Goal: Task Accomplishment & Management: Complete application form

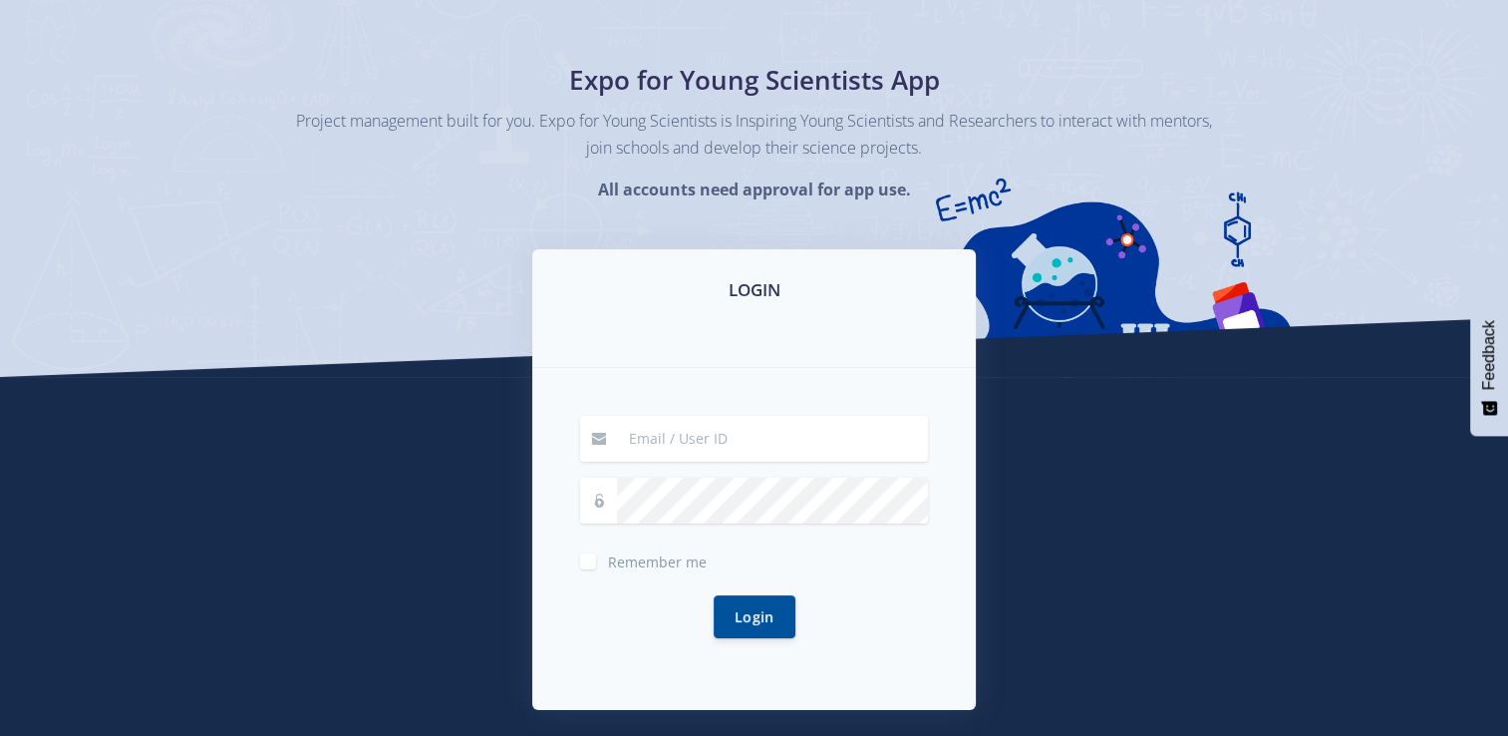
scroll to position [100, 0]
click at [674, 445] on input at bounding box center [772, 438] width 311 height 46
type input "[EMAIL_ADDRESS][DOMAIN_NAME]"
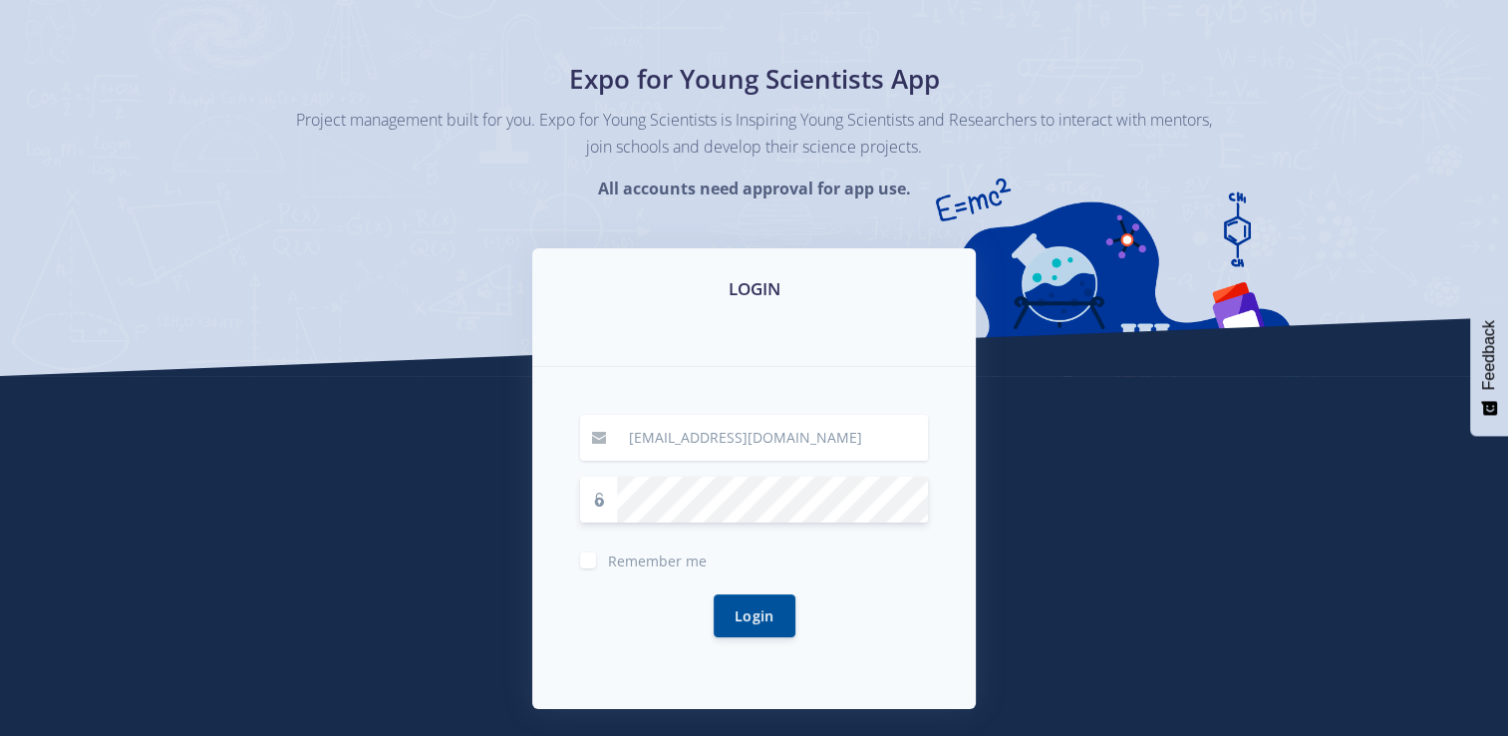
click at [714, 594] on button "Login" at bounding box center [755, 615] width 82 height 43
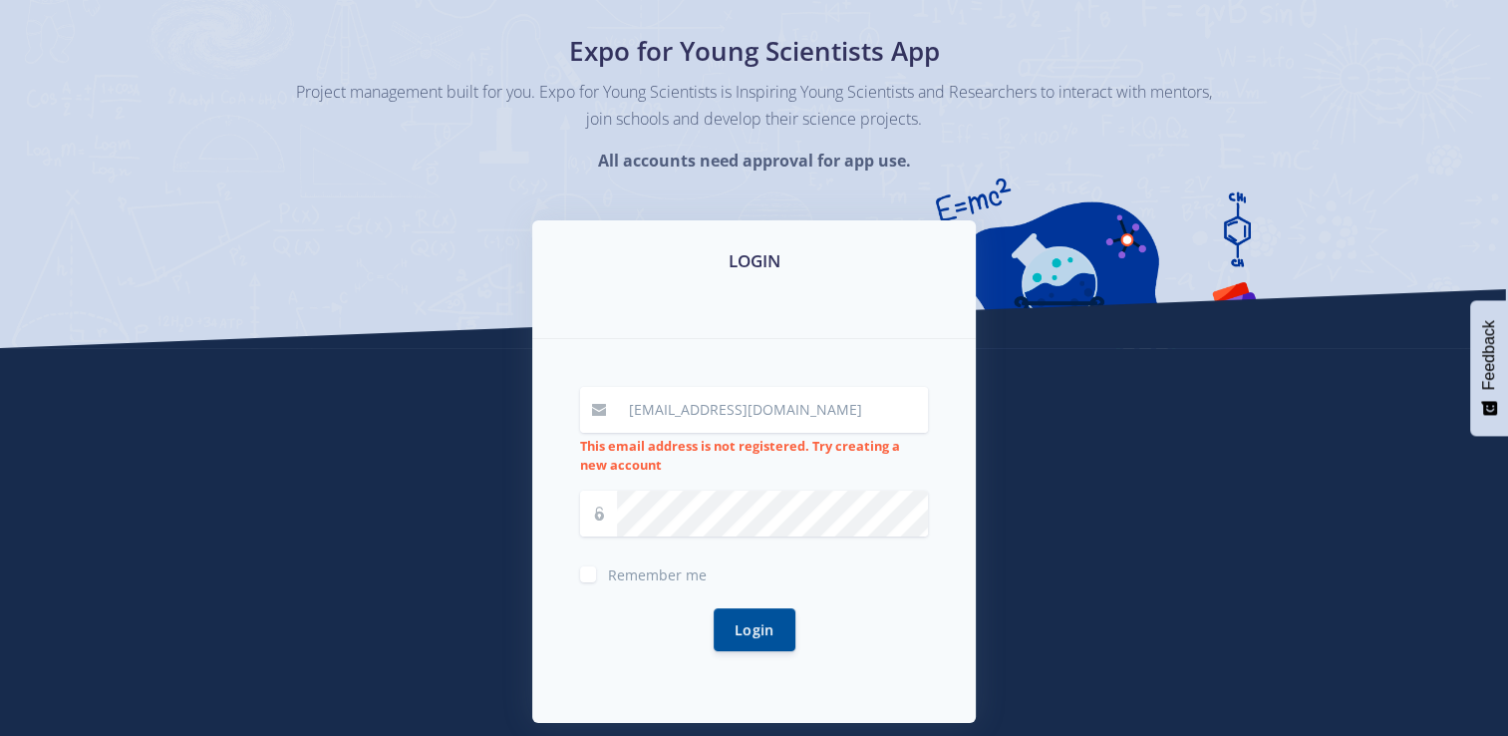
scroll to position [340, 0]
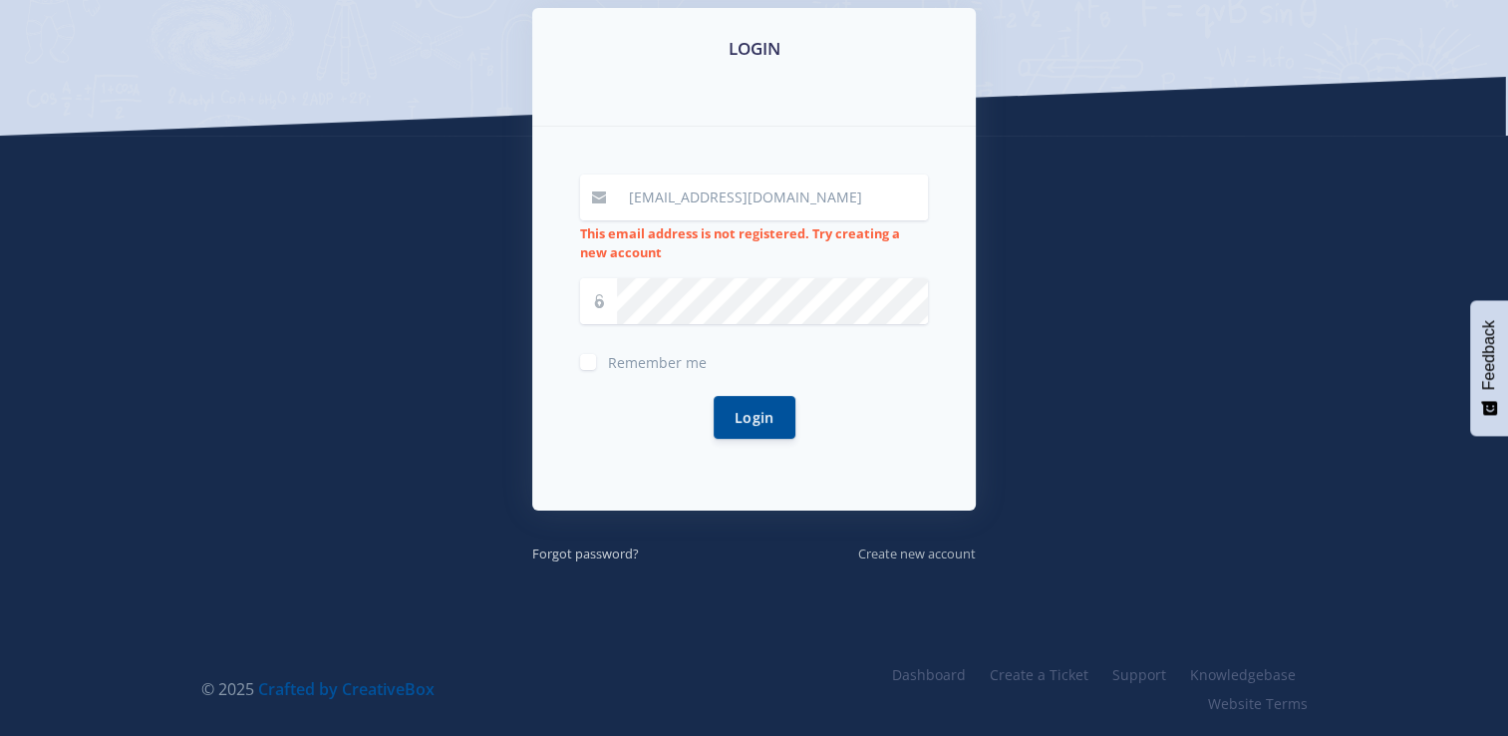
click at [873, 556] on small "Create new account" at bounding box center [917, 553] width 118 height 18
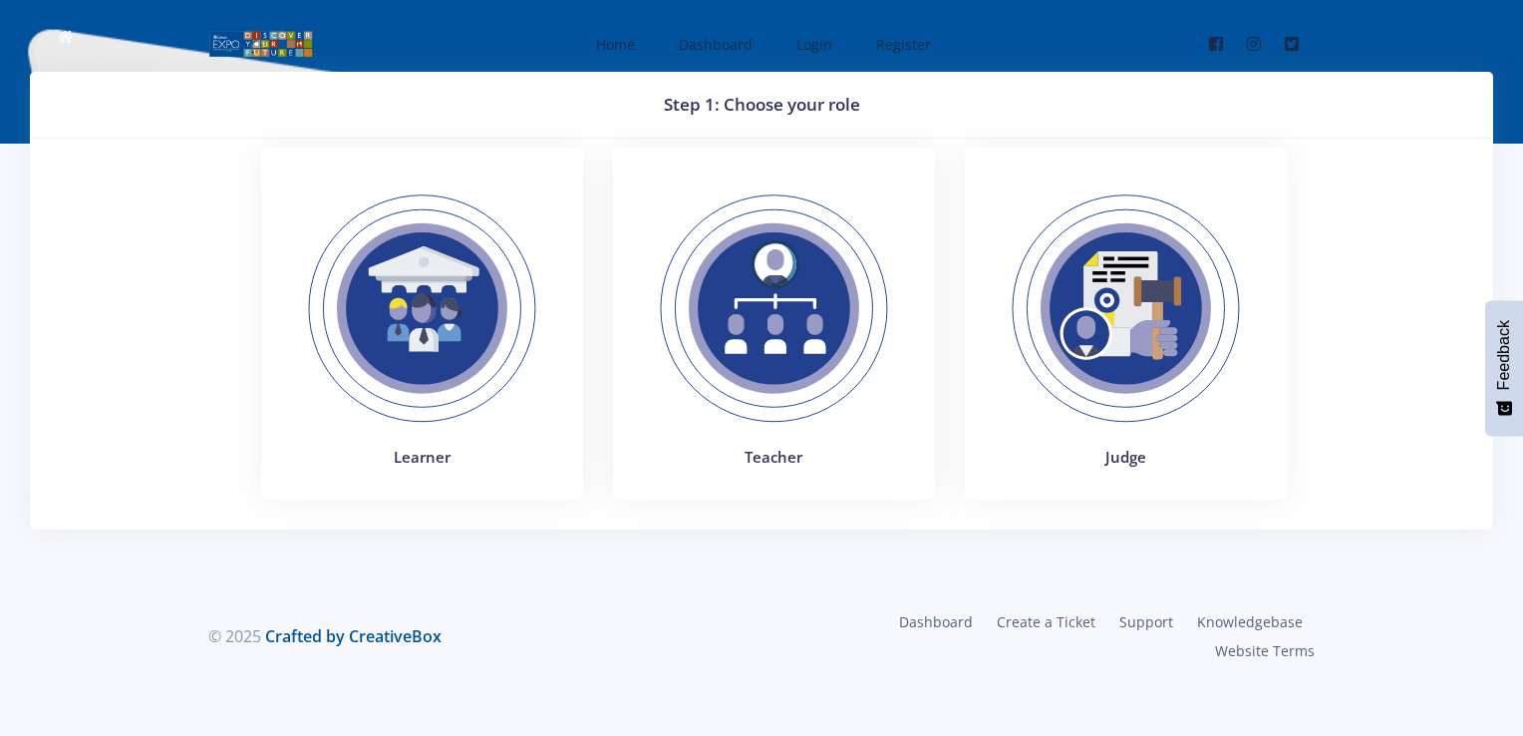
click at [419, 351] on img at bounding box center [422, 308] width 274 height 274
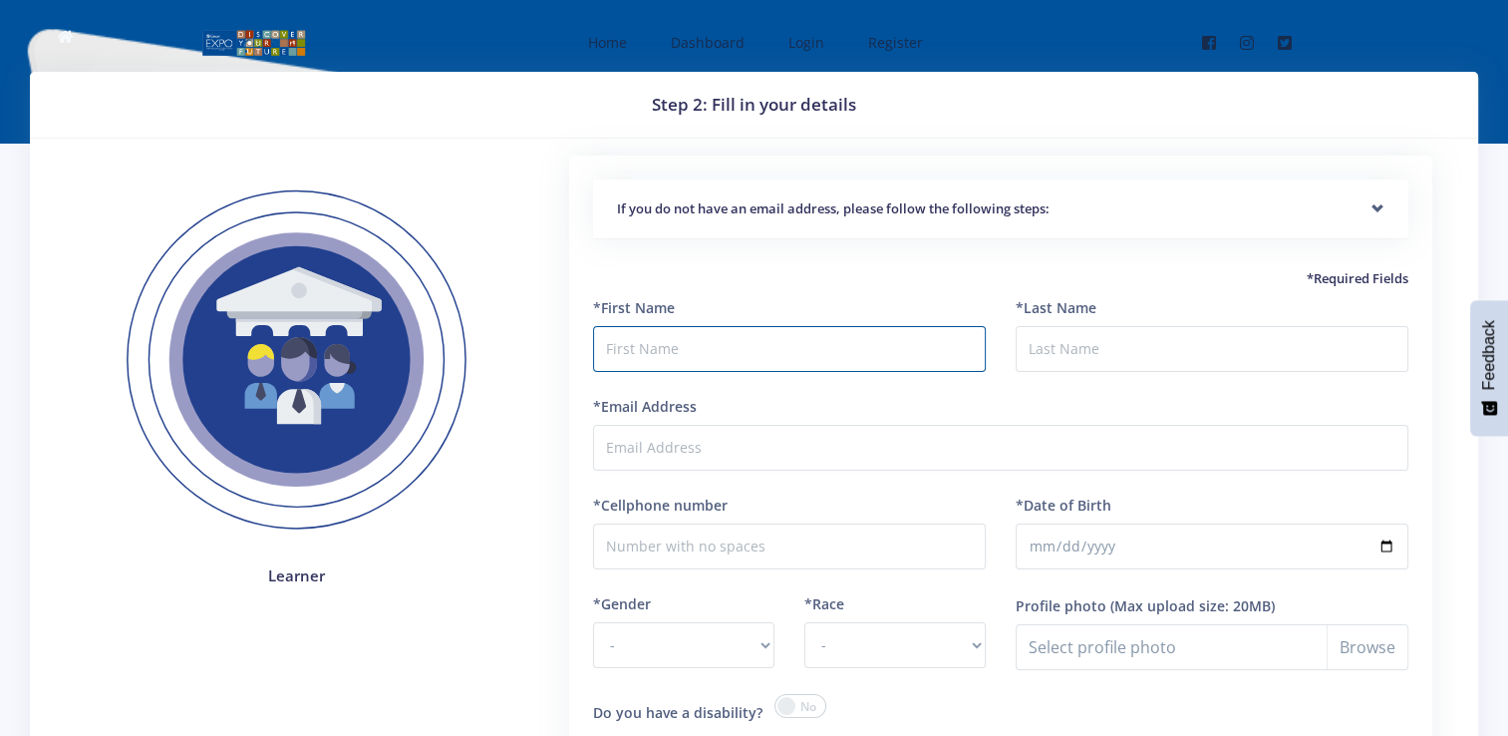
type input "q"
type input "Nqaba"
type input "[PERSON_NAME]"
type input "[EMAIL_ADDRESS][DOMAIN_NAME]"
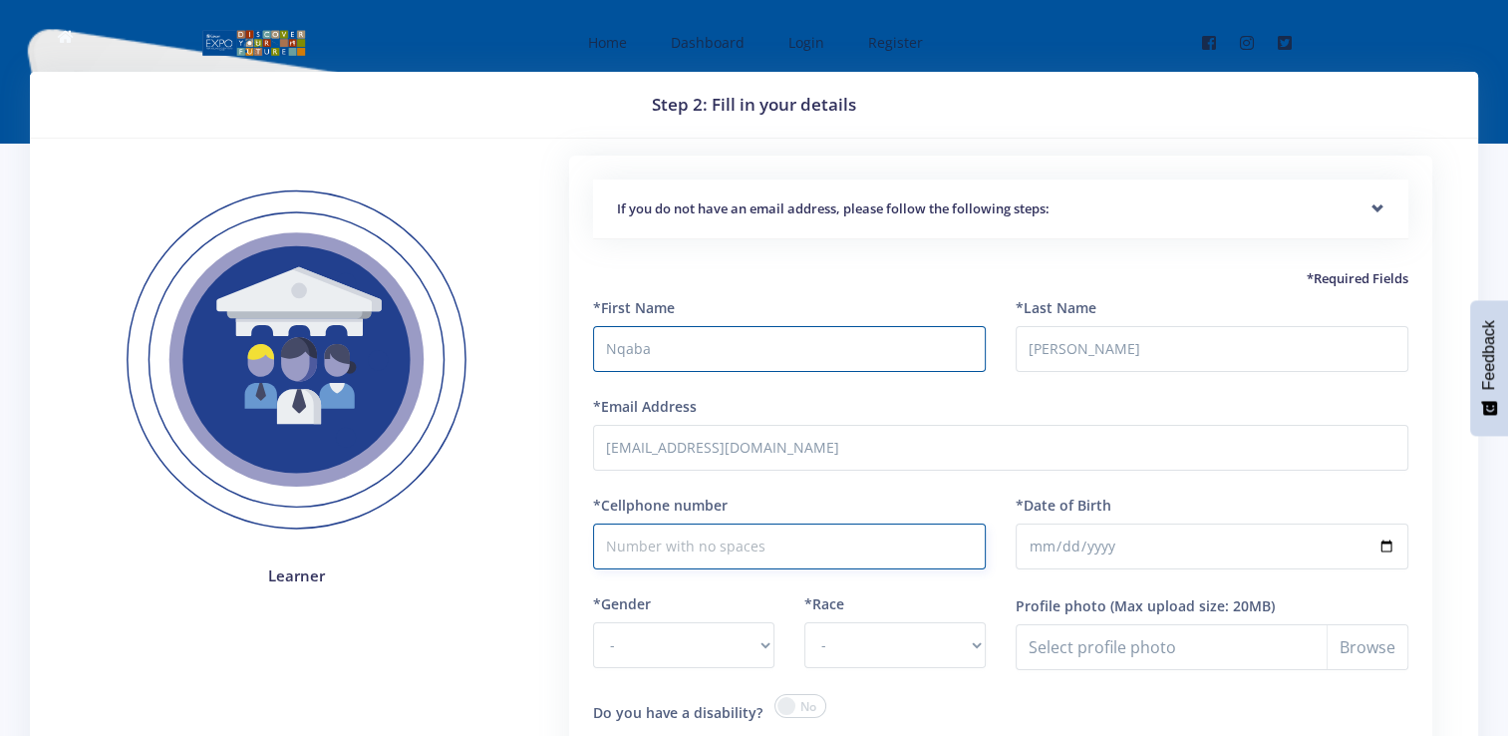
type input "0713044728"
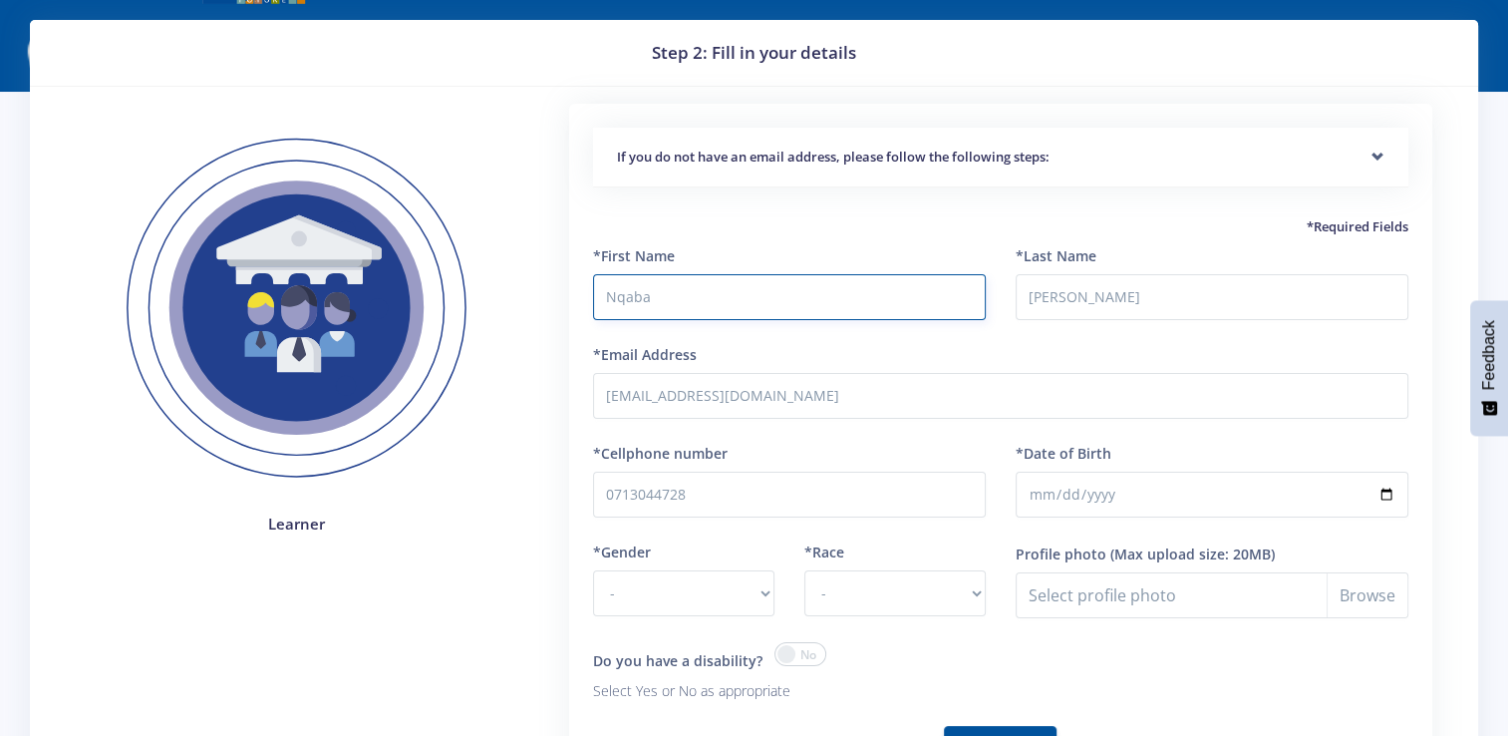
scroll to position [100, 0]
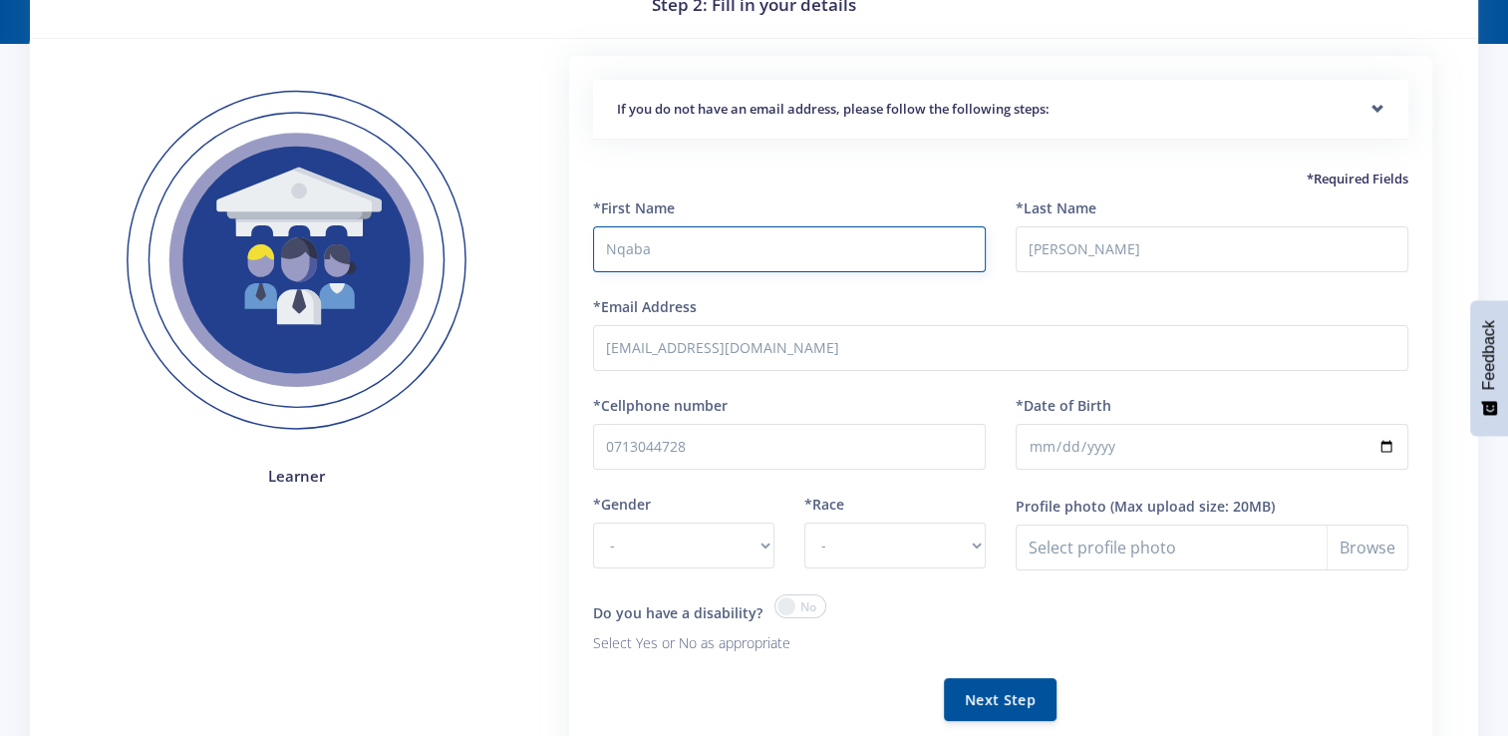
type input "Nqaba"
click at [1074, 453] on input "*Date of Birth" at bounding box center [1212, 447] width 393 height 46
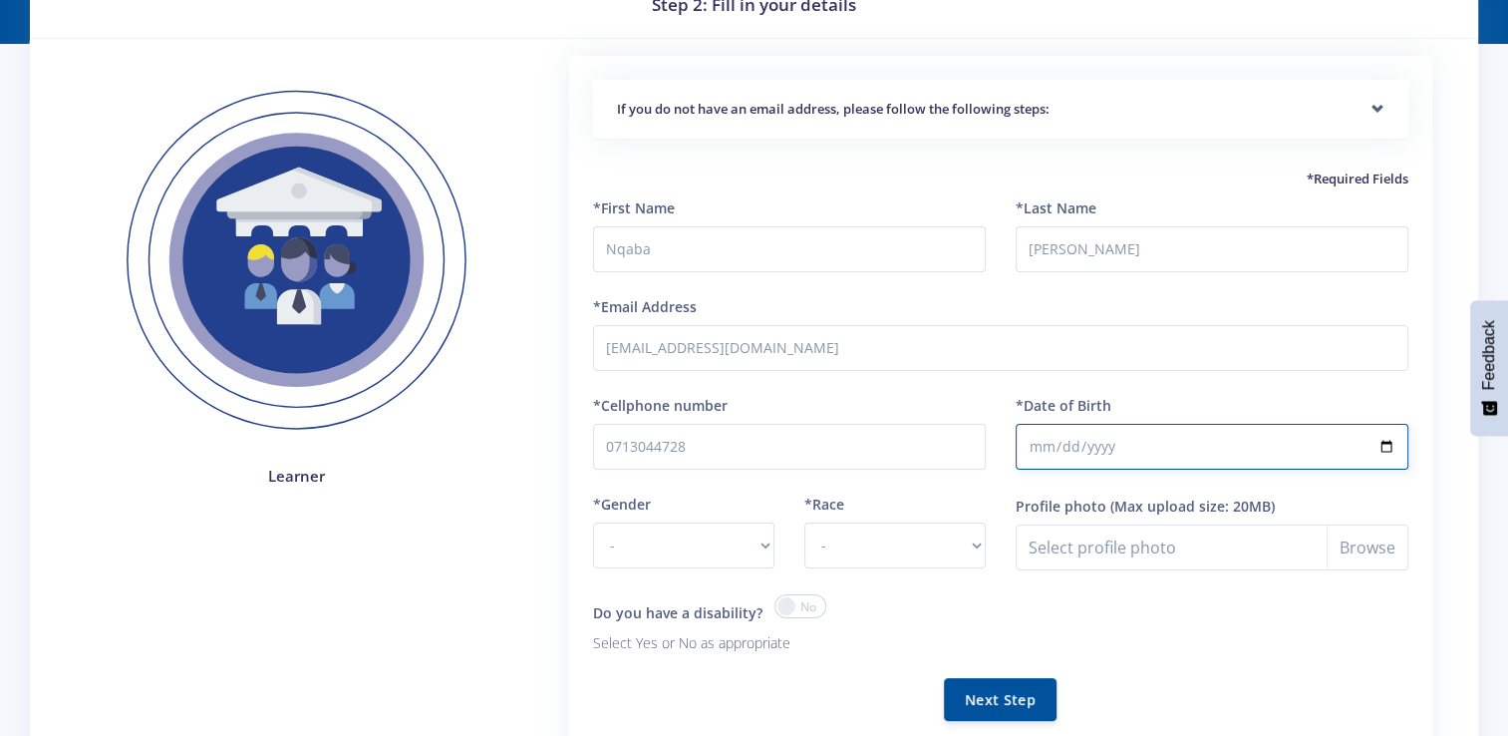
click at [1041, 437] on input "*Date of Birth" at bounding box center [1212, 447] width 393 height 46
type input "2009-07-27"
click at [1231, 476] on div "*Date of Birth 2009-07-27" at bounding box center [1212, 444] width 423 height 99
click at [772, 544] on select "- Male Female" at bounding box center [683, 545] width 181 height 46
select select "M"
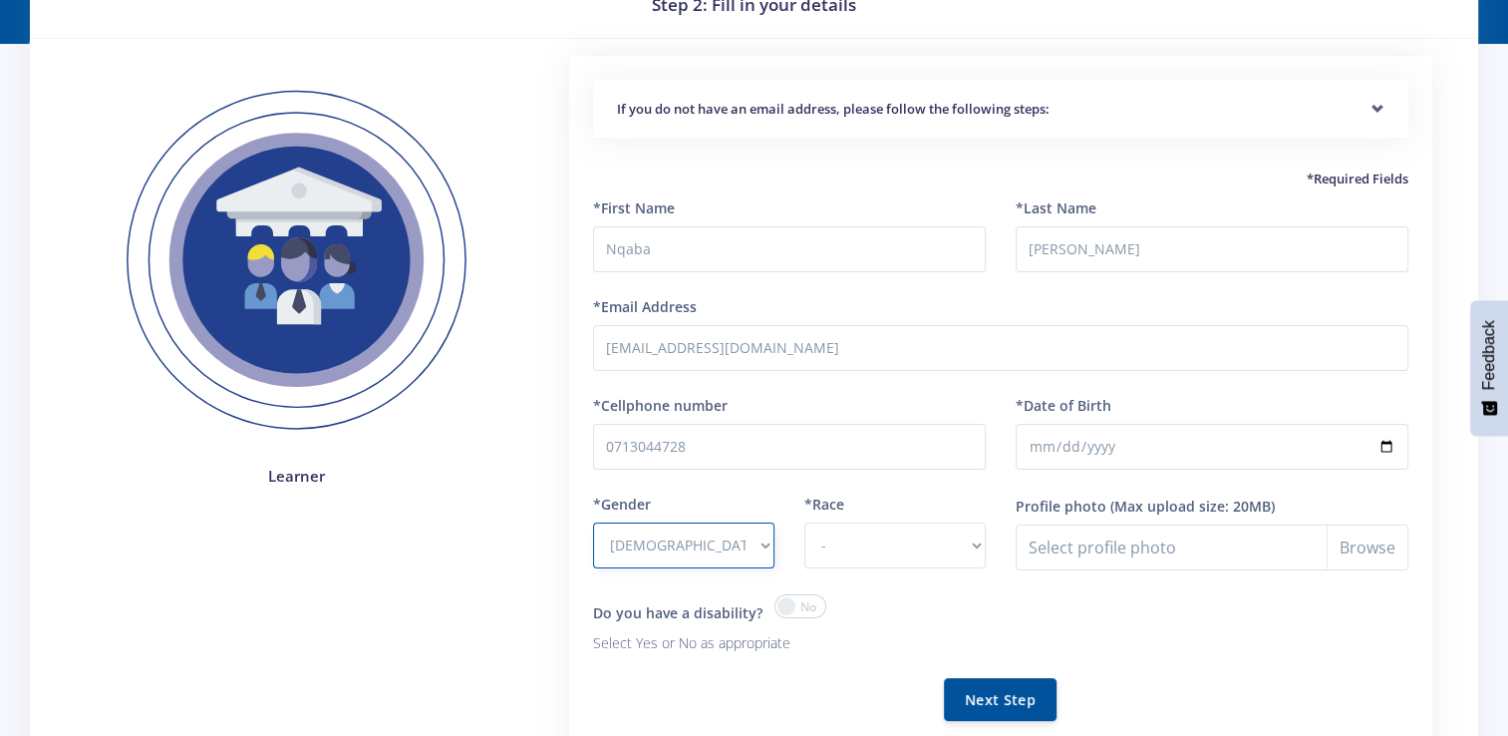
click at [593, 522] on select "- Male Female" at bounding box center [683, 545] width 181 height 46
click at [873, 553] on select "- African Asian Coloured Indian White Other" at bounding box center [894, 545] width 181 height 46
select select "African"
click at [804, 522] on select "- African Asian Coloured Indian White Other" at bounding box center [894, 545] width 181 height 46
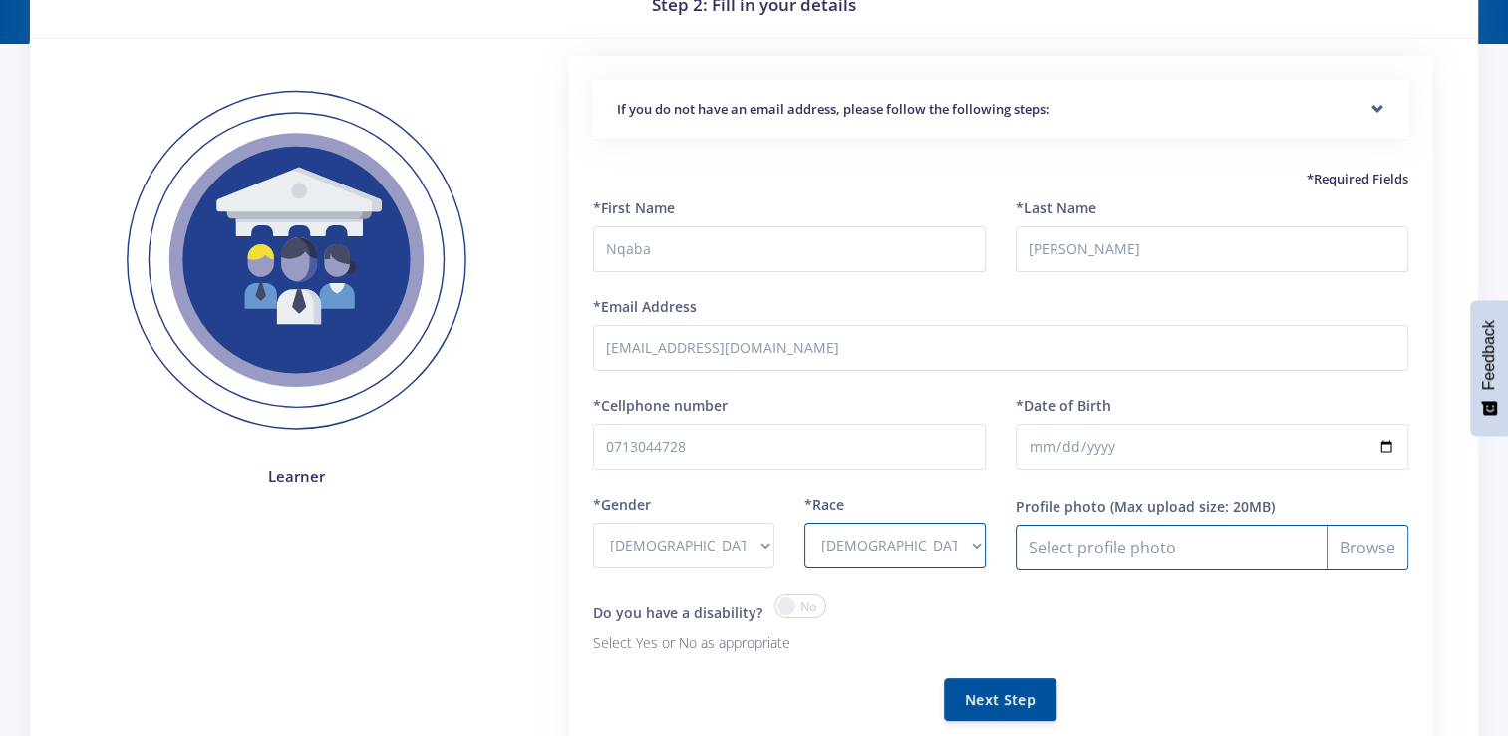
click at [1163, 558] on input "Profile photo" at bounding box center [1212, 547] width 393 height 46
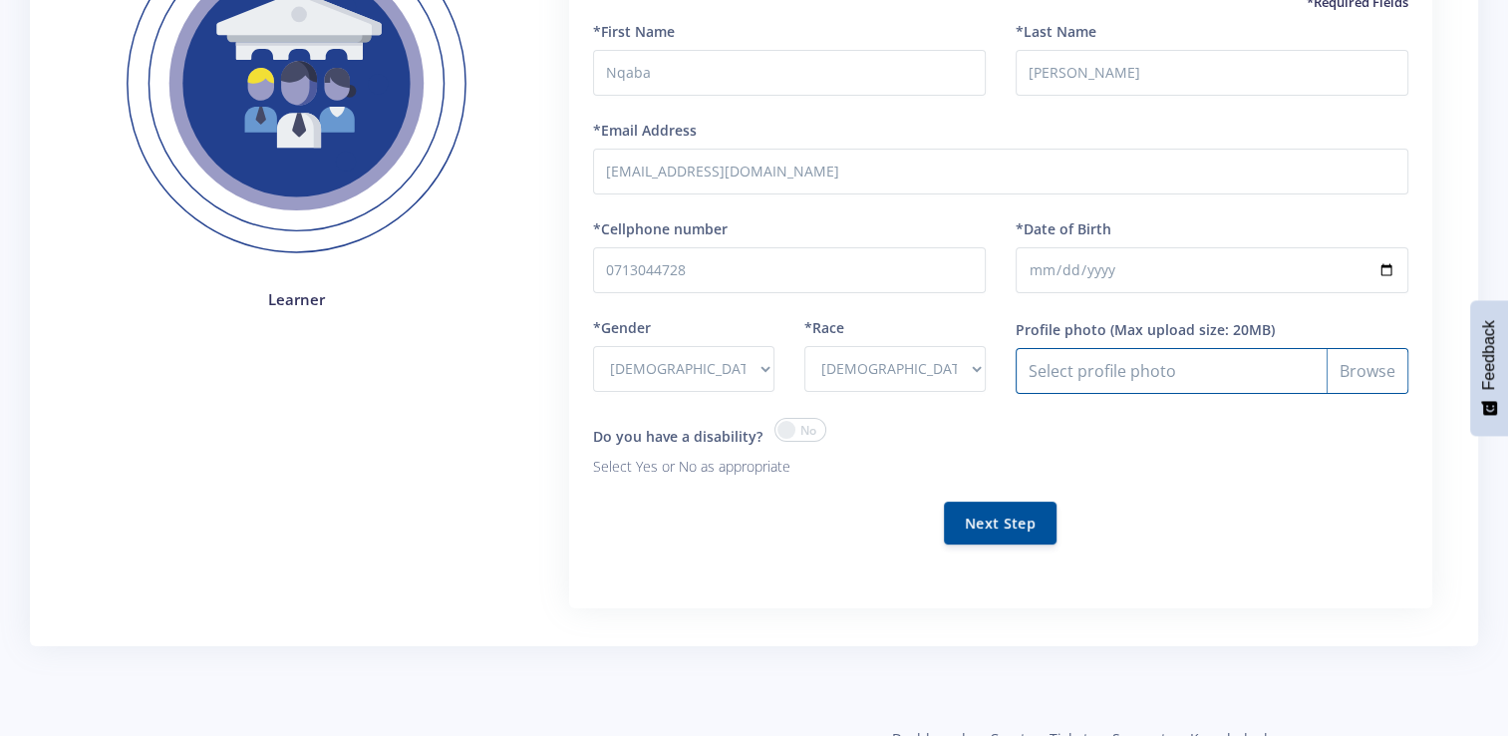
scroll to position [299, 0]
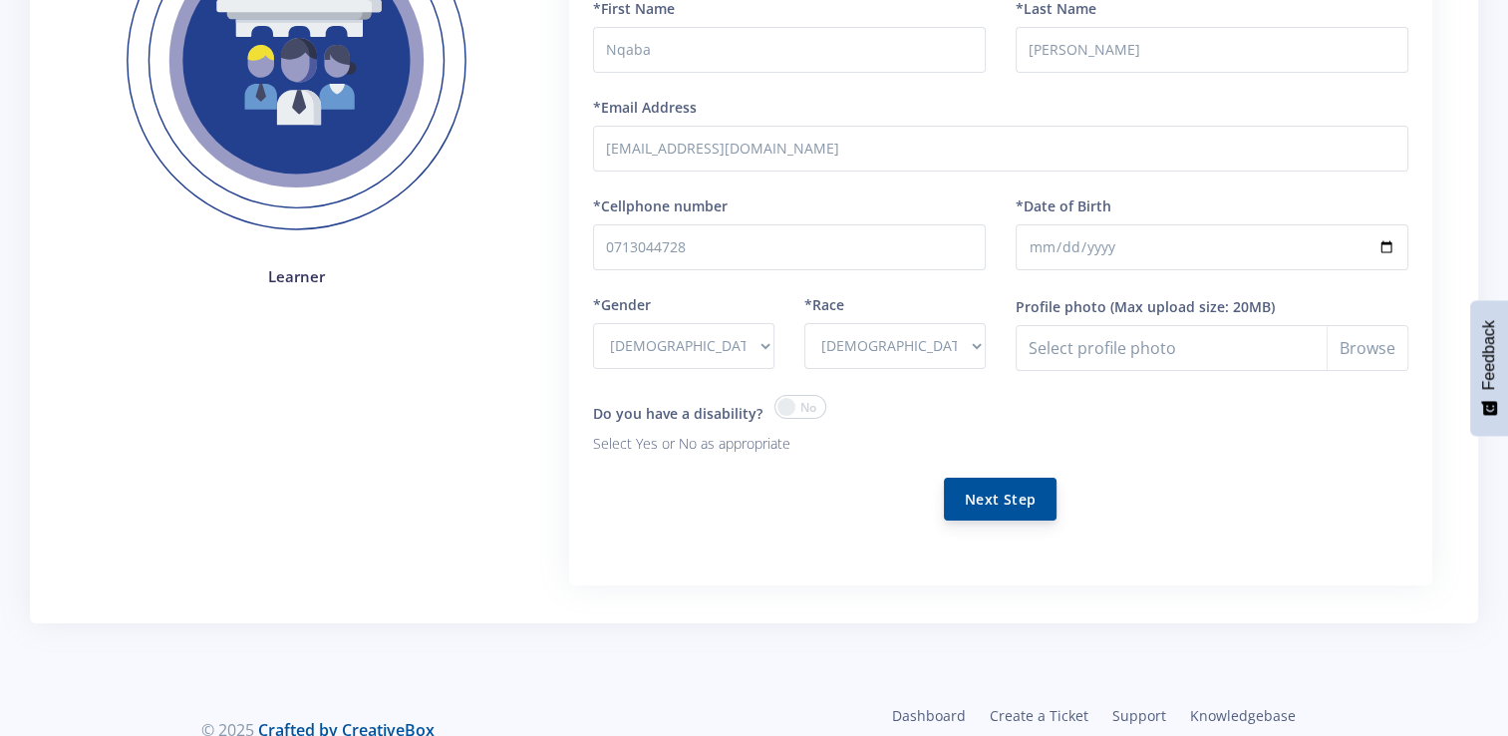
click at [971, 496] on button "Next Step" at bounding box center [1000, 498] width 113 height 43
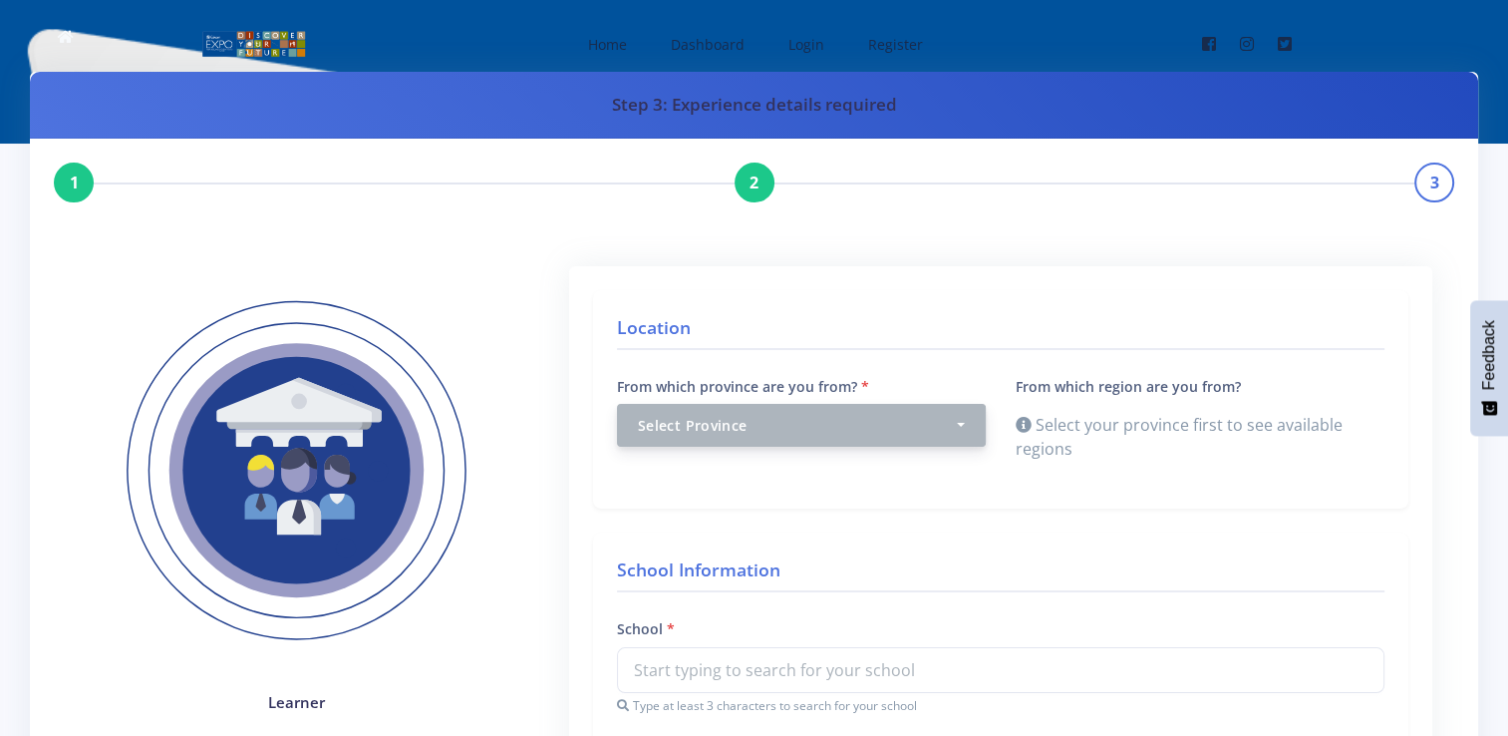
drag, startPoint x: 873, startPoint y: 453, endPoint x: 868, endPoint y: 442, distance: 12.0
click at [873, 452] on div "From which province are you from? Select Province Western Cape Eastern Cape Nor…" at bounding box center [801, 429] width 399 height 111
click at [867, 440] on button "Select Province" at bounding box center [801, 425] width 369 height 43
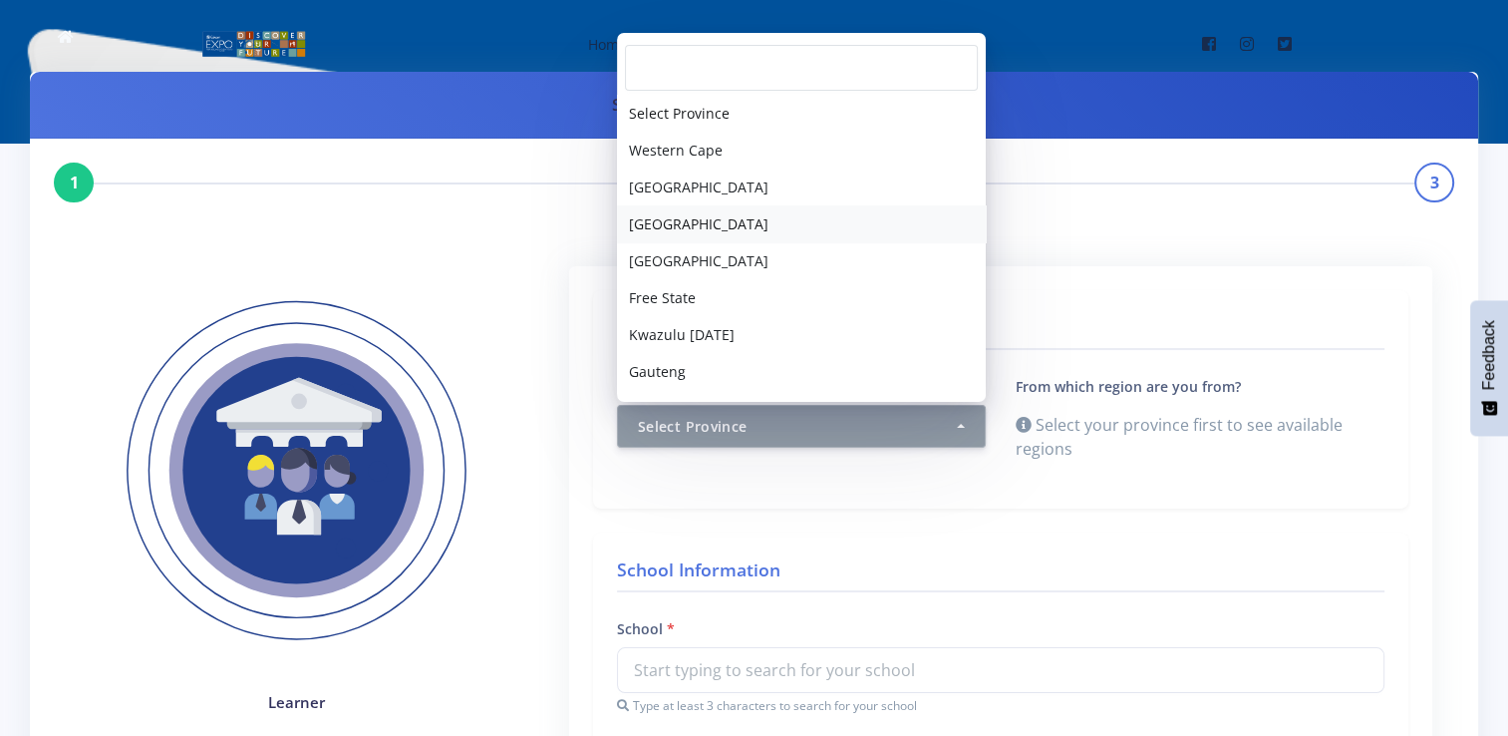
click at [744, 229] on link "Northern Cape" at bounding box center [801, 223] width 369 height 37
select select "3"
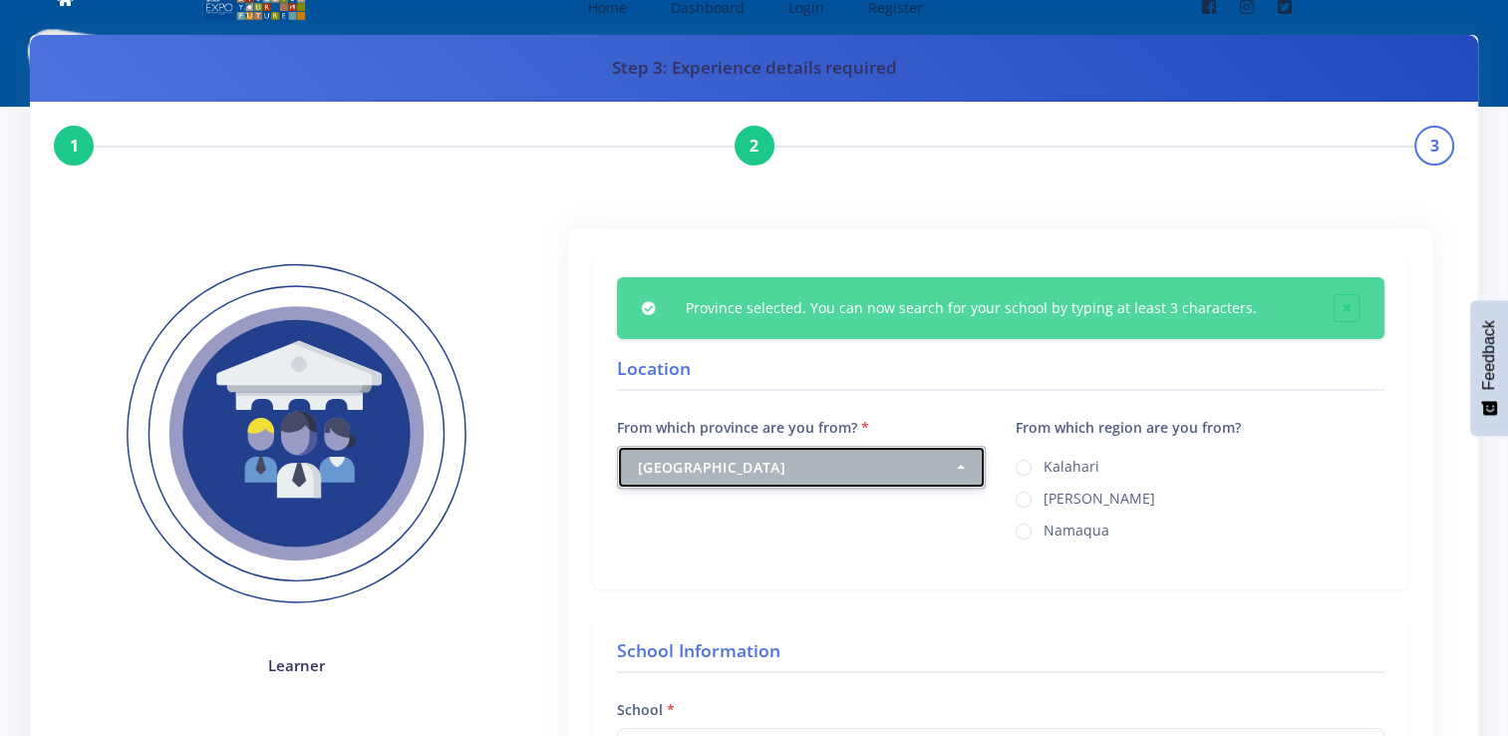
scroll to position [100, 0]
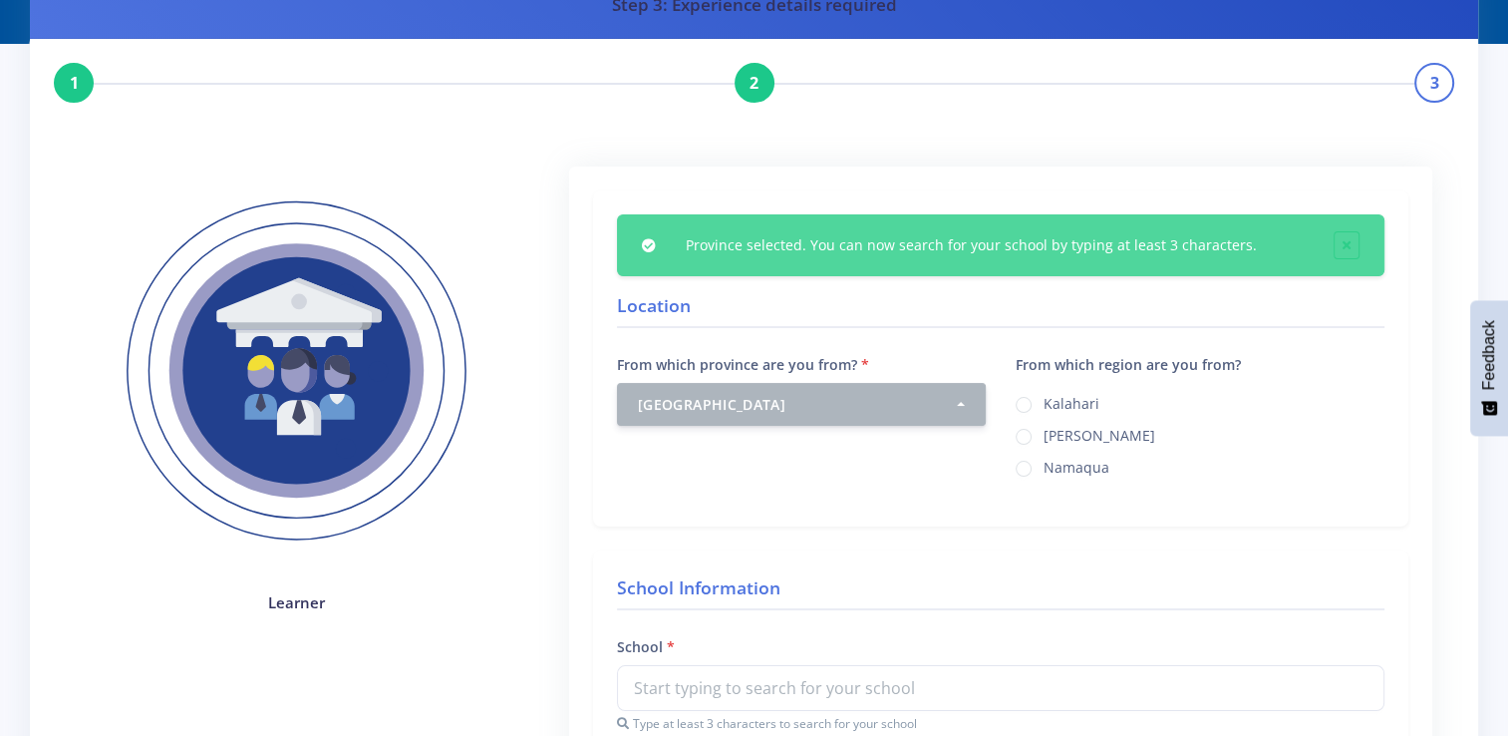
click at [1038, 429] on div "Kimberley" at bounding box center [1200, 435] width 369 height 24
click at [1044, 433] on label "Kimberley" at bounding box center [1100, 433] width 112 height 16
click at [1044, 433] on input "Kimberley" at bounding box center [1050, 429] width 13 height 13
radio input "true"
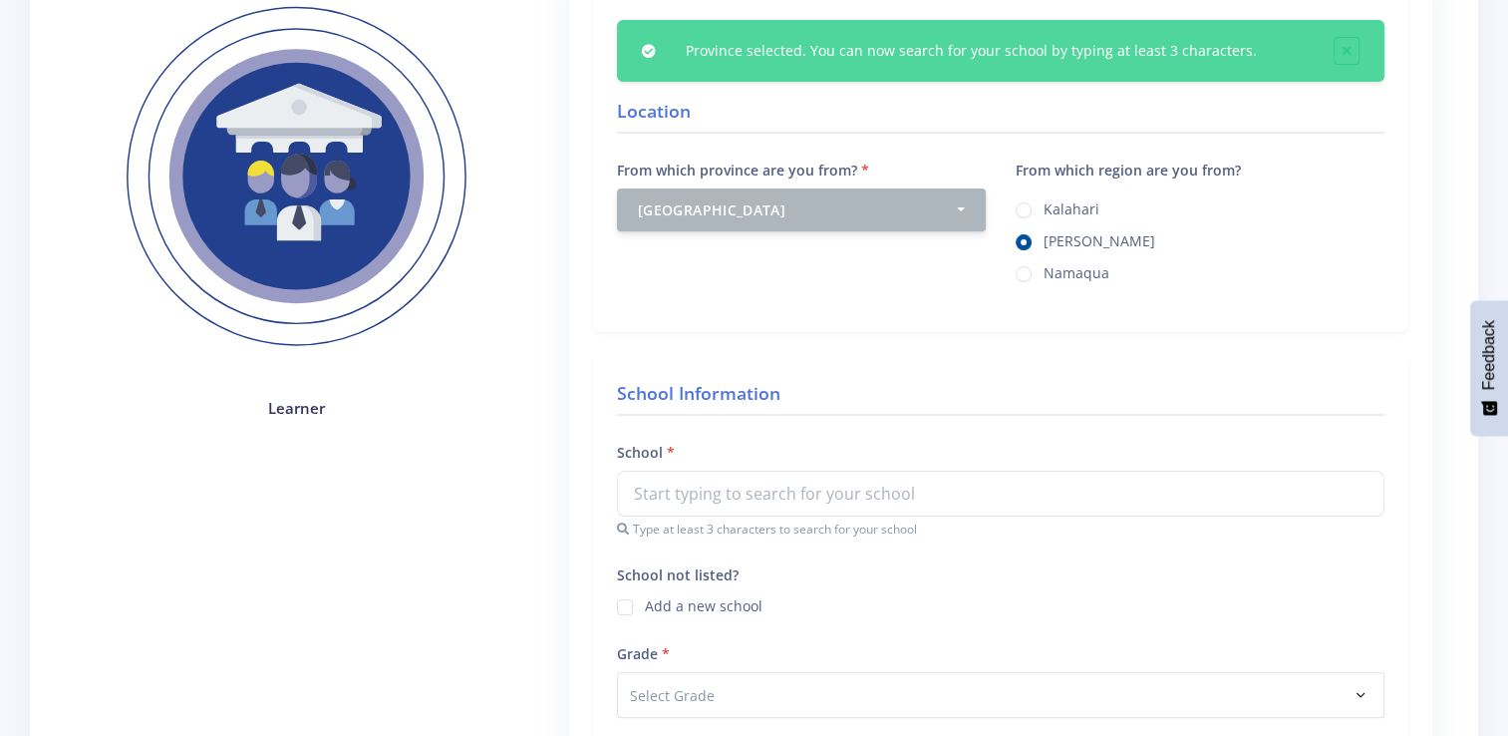
scroll to position [299, 0]
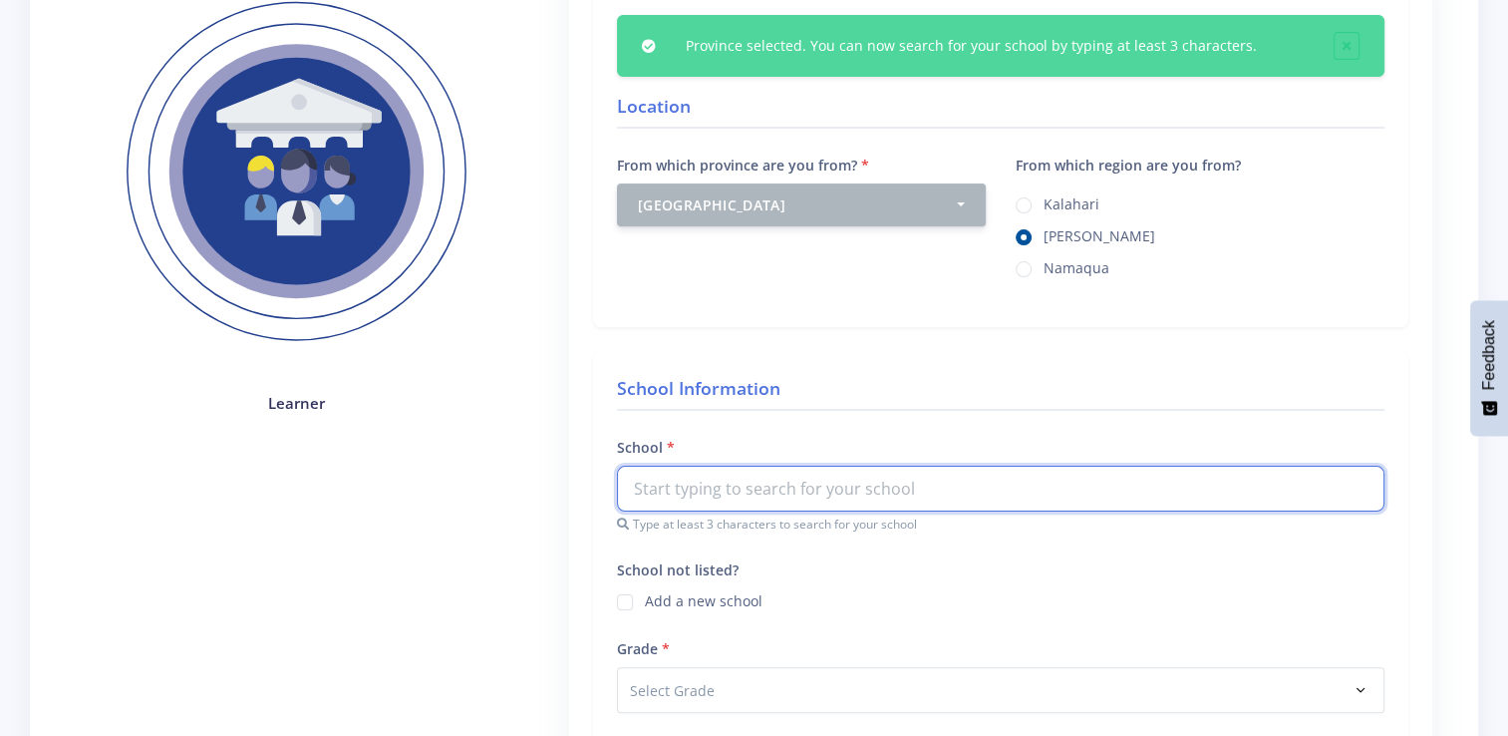
click at [749, 488] on input "text" at bounding box center [1001, 489] width 768 height 46
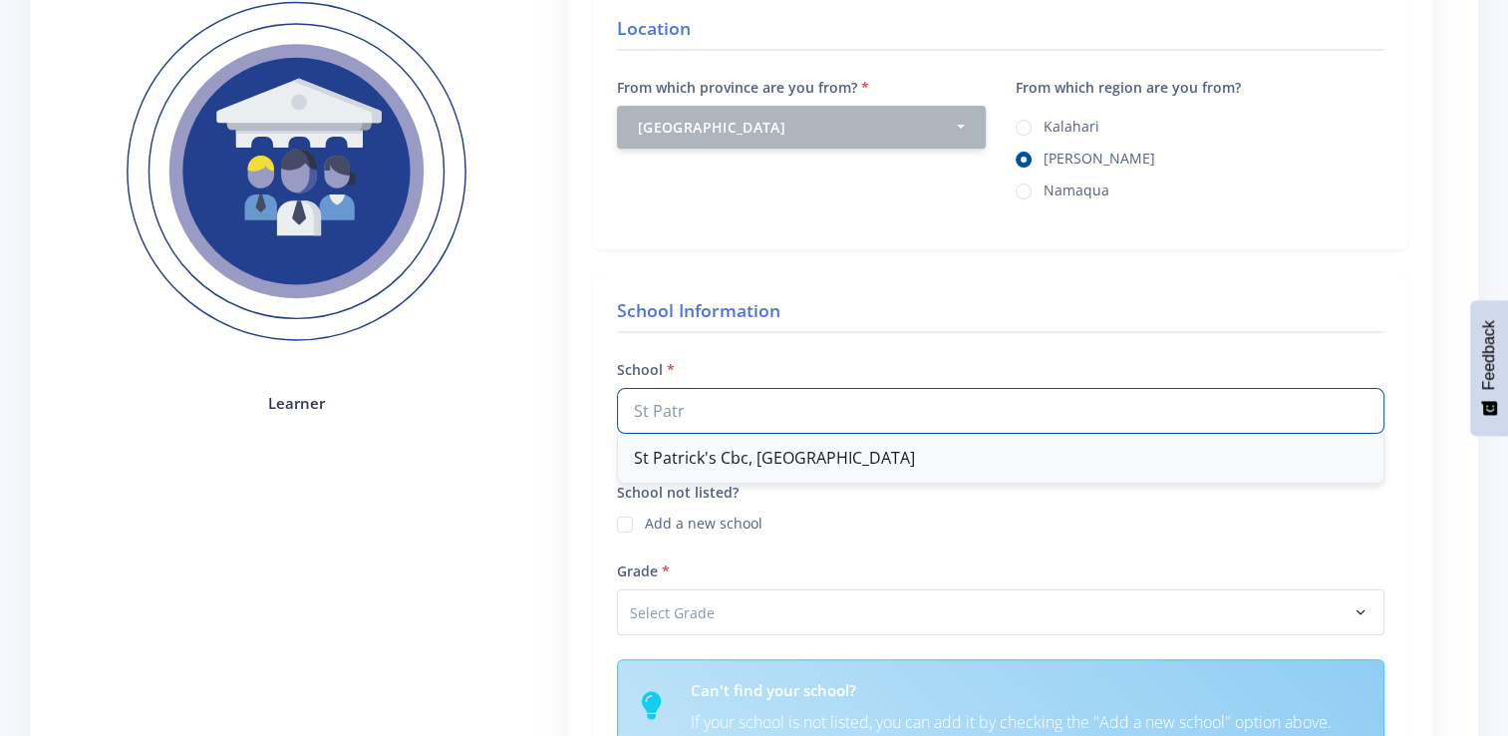
click at [781, 457] on div "St Patrick's Cbc, [GEOGRAPHIC_DATA]" at bounding box center [1001, 458] width 766 height 49
type input "St Patrick's Cbc, [GEOGRAPHIC_DATA]"
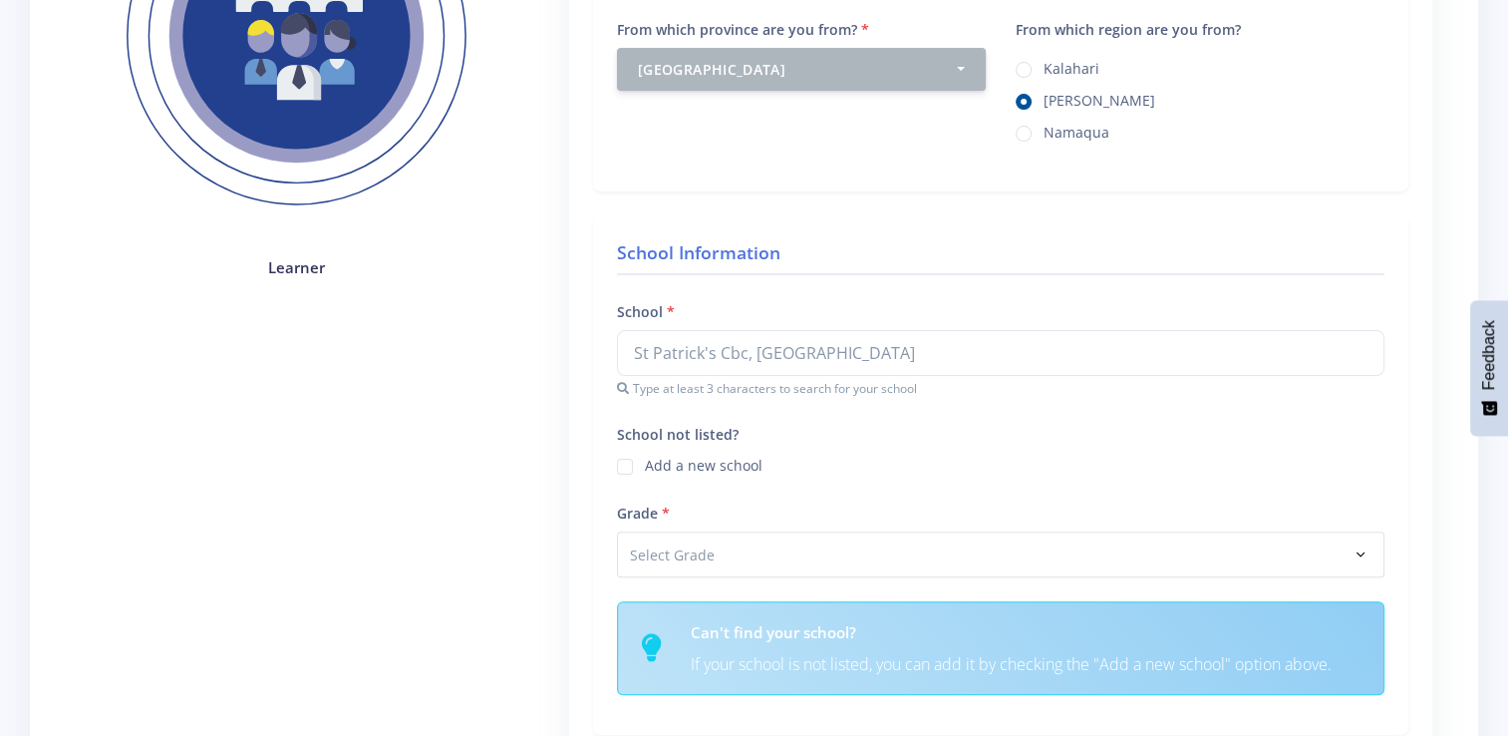
scroll to position [498, 0]
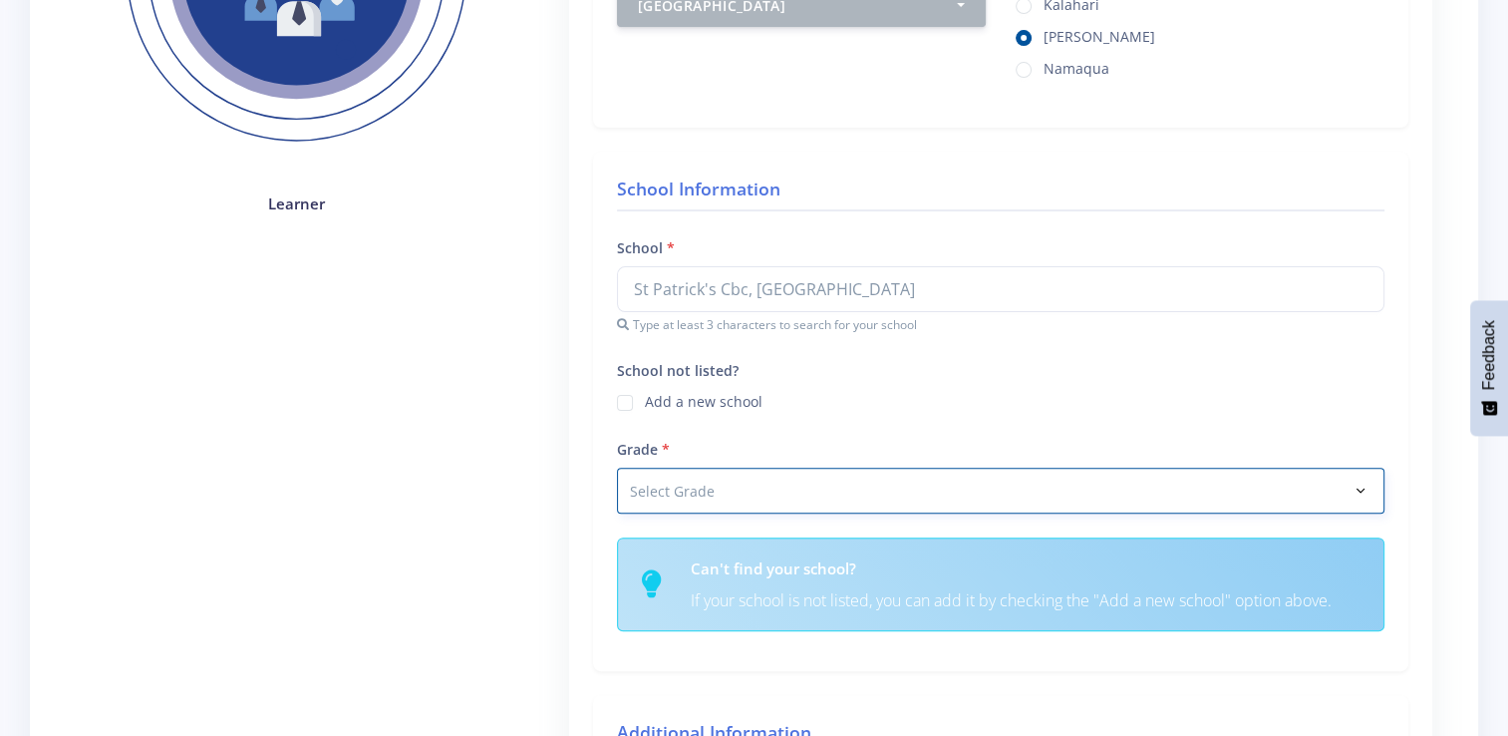
click at [711, 494] on select "Select Grade Grade 4 Grade 5 Grade 6 Grade 7" at bounding box center [1001, 490] width 768 height 46
select select "Grade 10"
click at [617, 467] on select "Select Grade Grade 4 Grade 5 Grade 6 Grade 7" at bounding box center [1001, 490] width 768 height 46
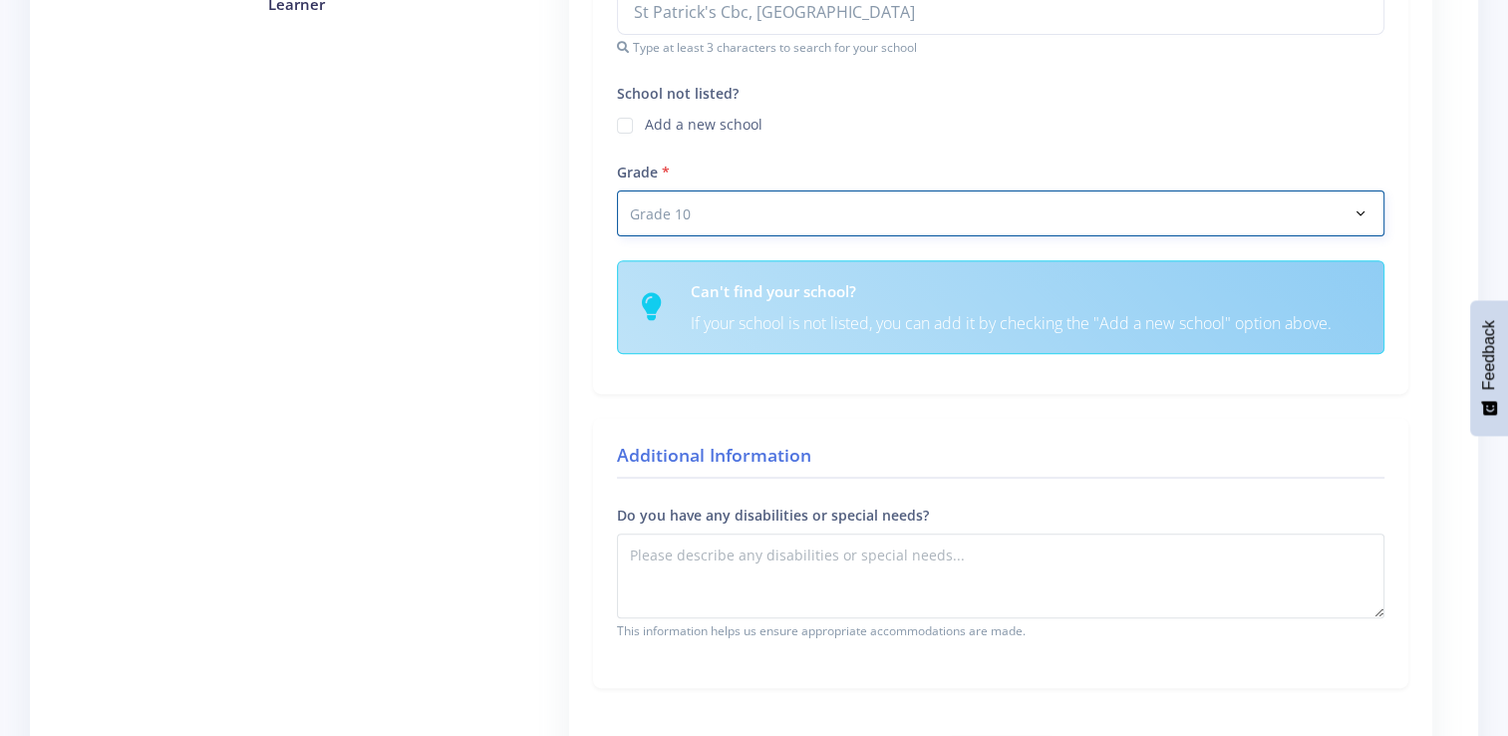
scroll to position [797, 0]
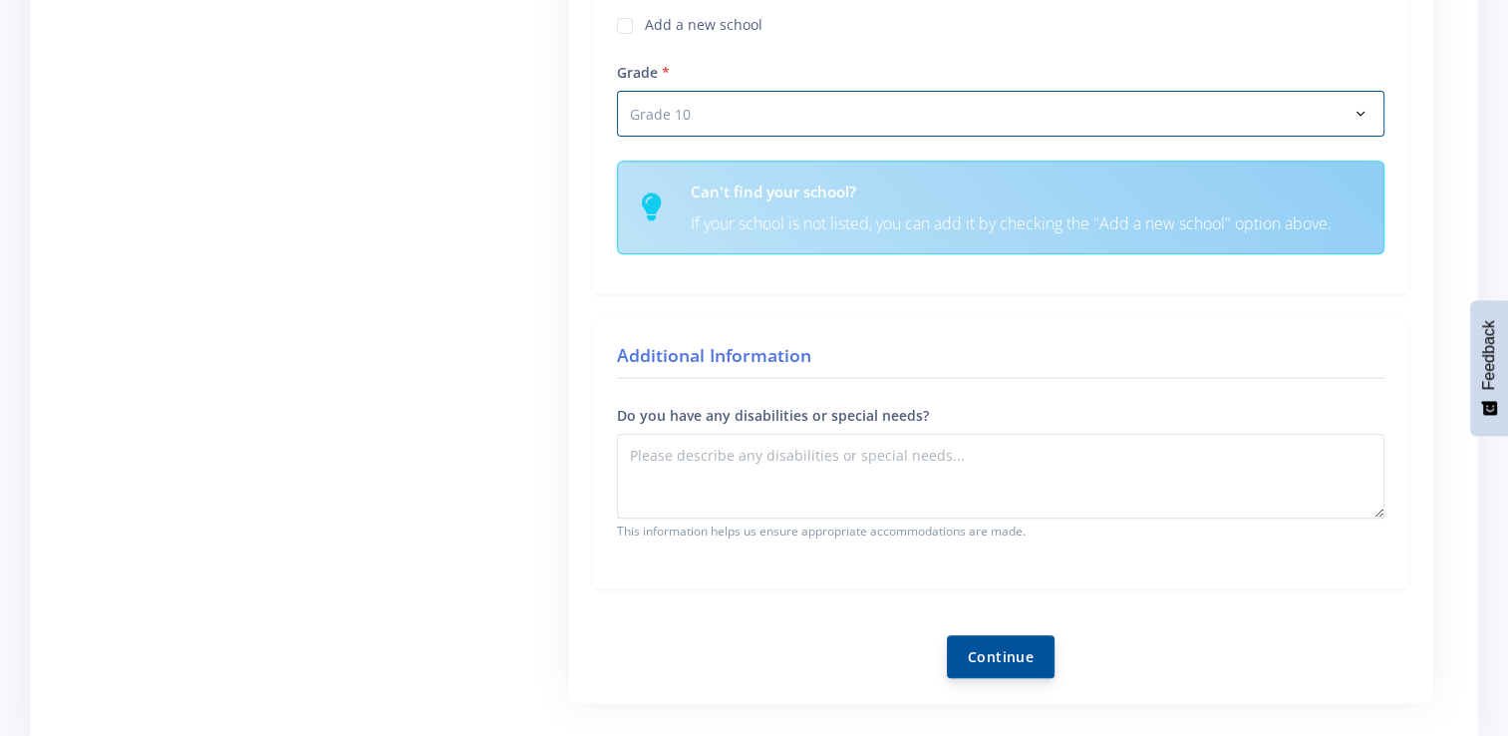
click at [1023, 647] on button "Continue" at bounding box center [1001, 656] width 108 height 43
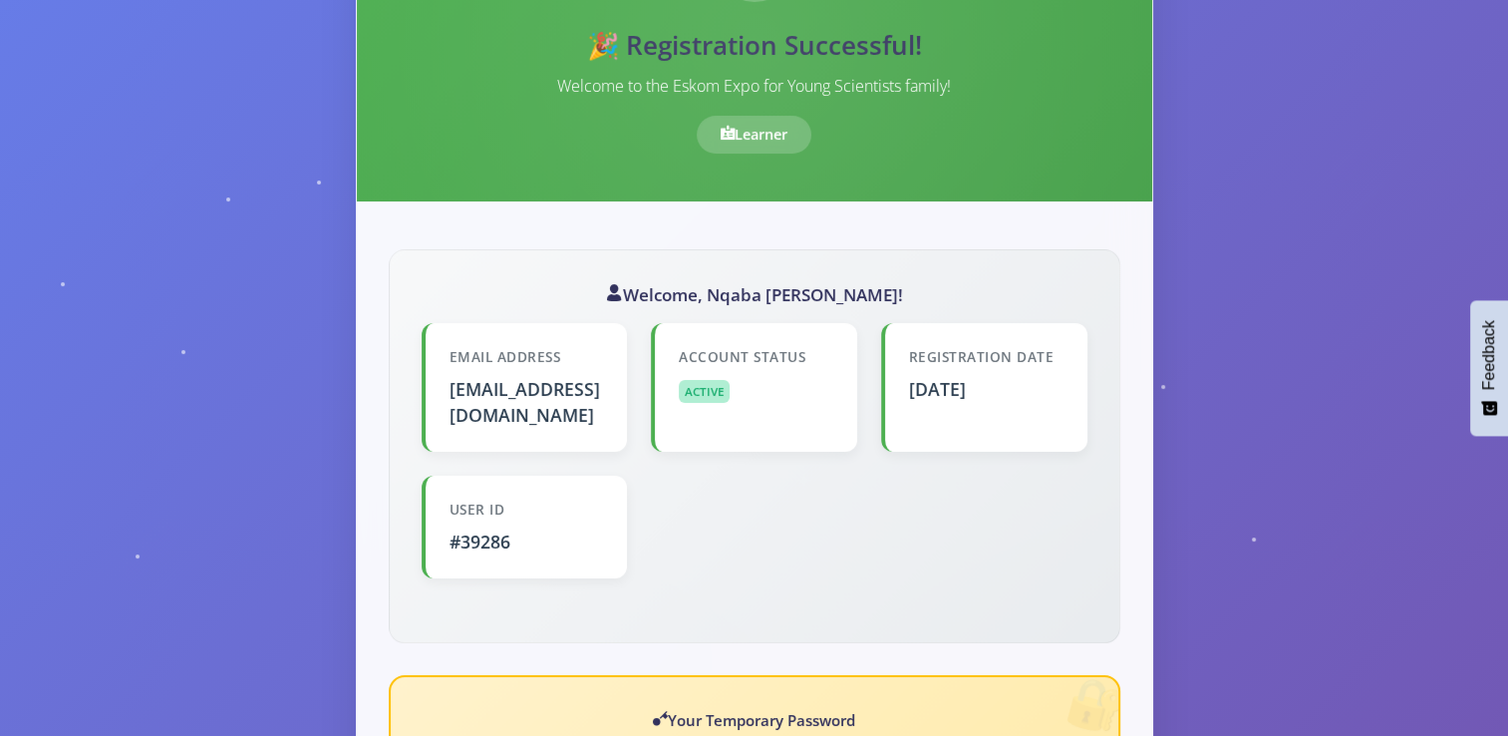
scroll to position [698, 0]
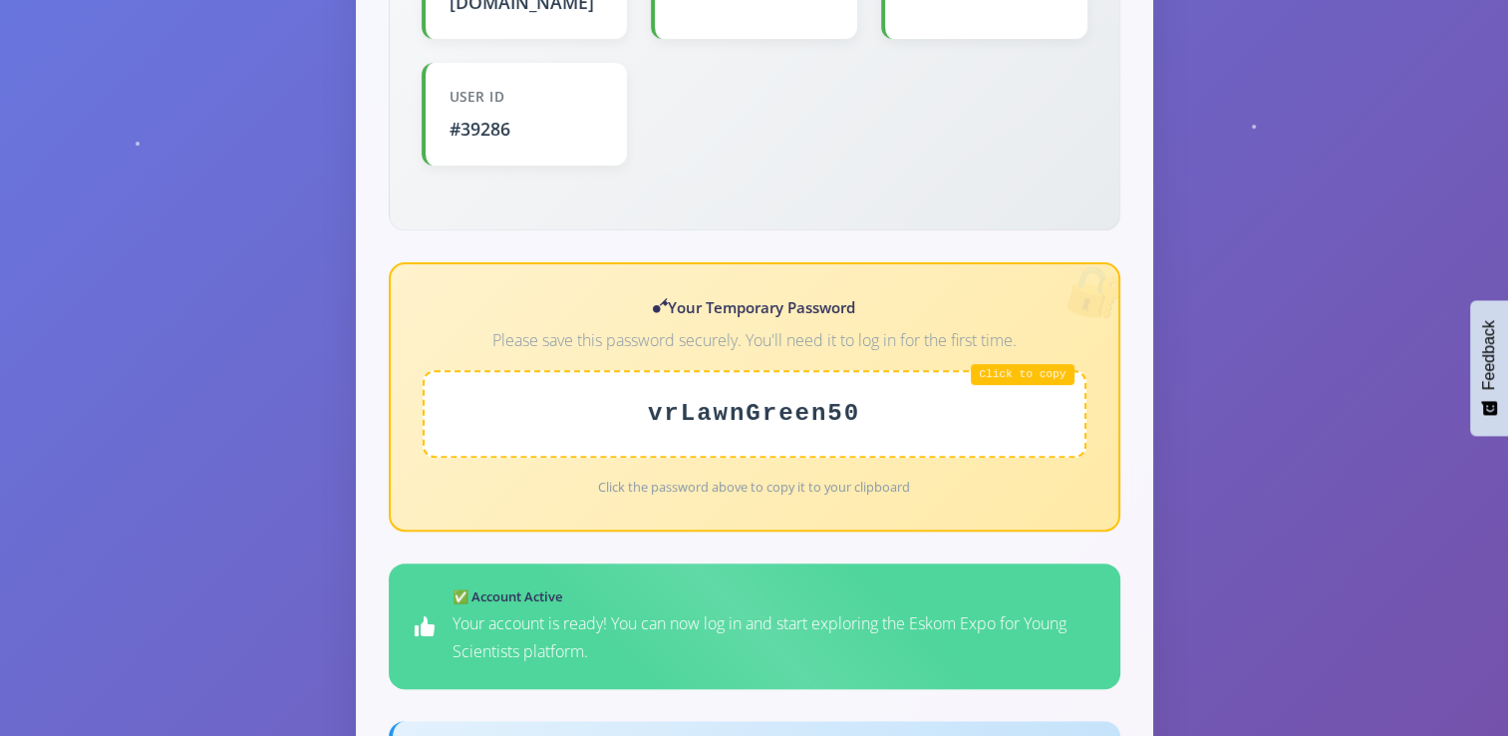
click at [1016, 370] on div "vrLawnGreen50" at bounding box center [755, 414] width 664 height 88
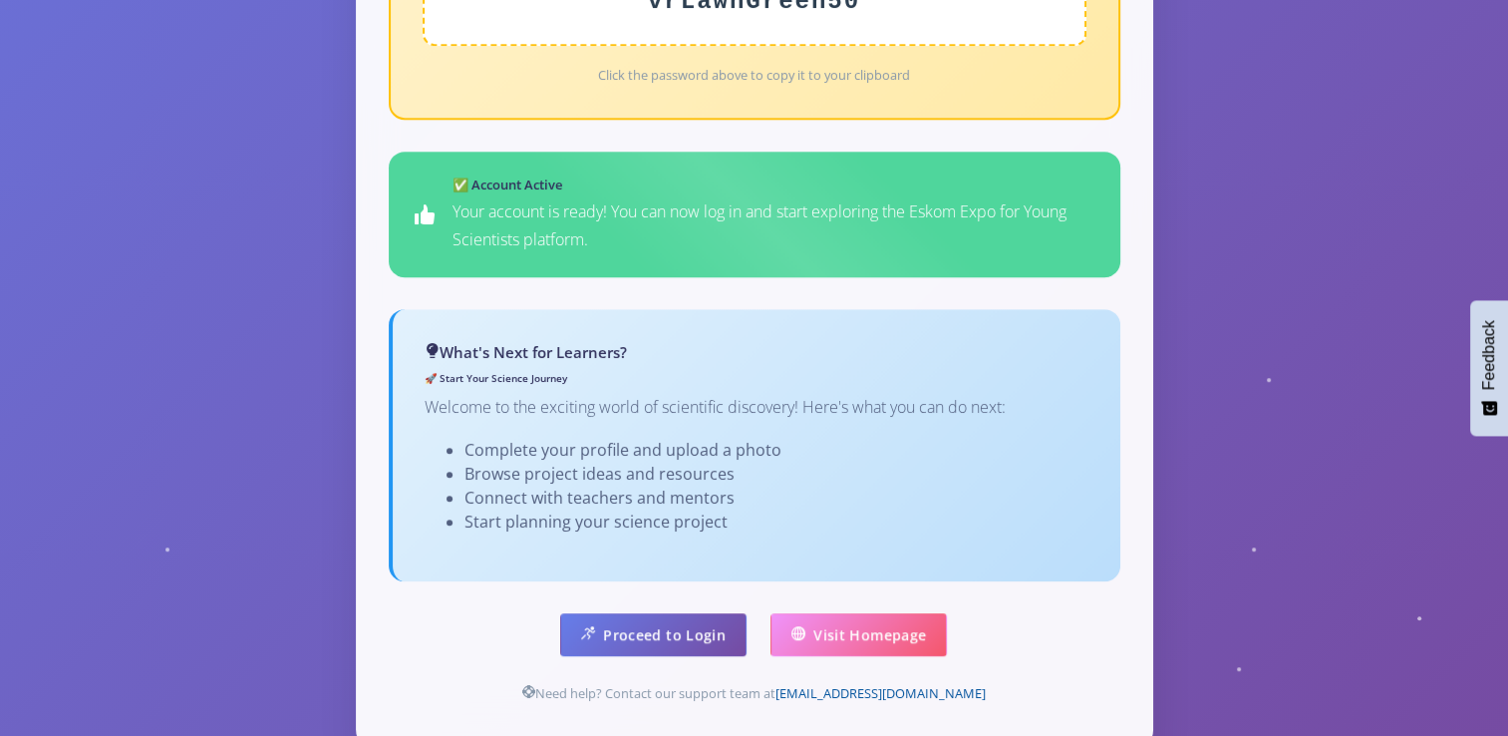
scroll to position [1221, 0]
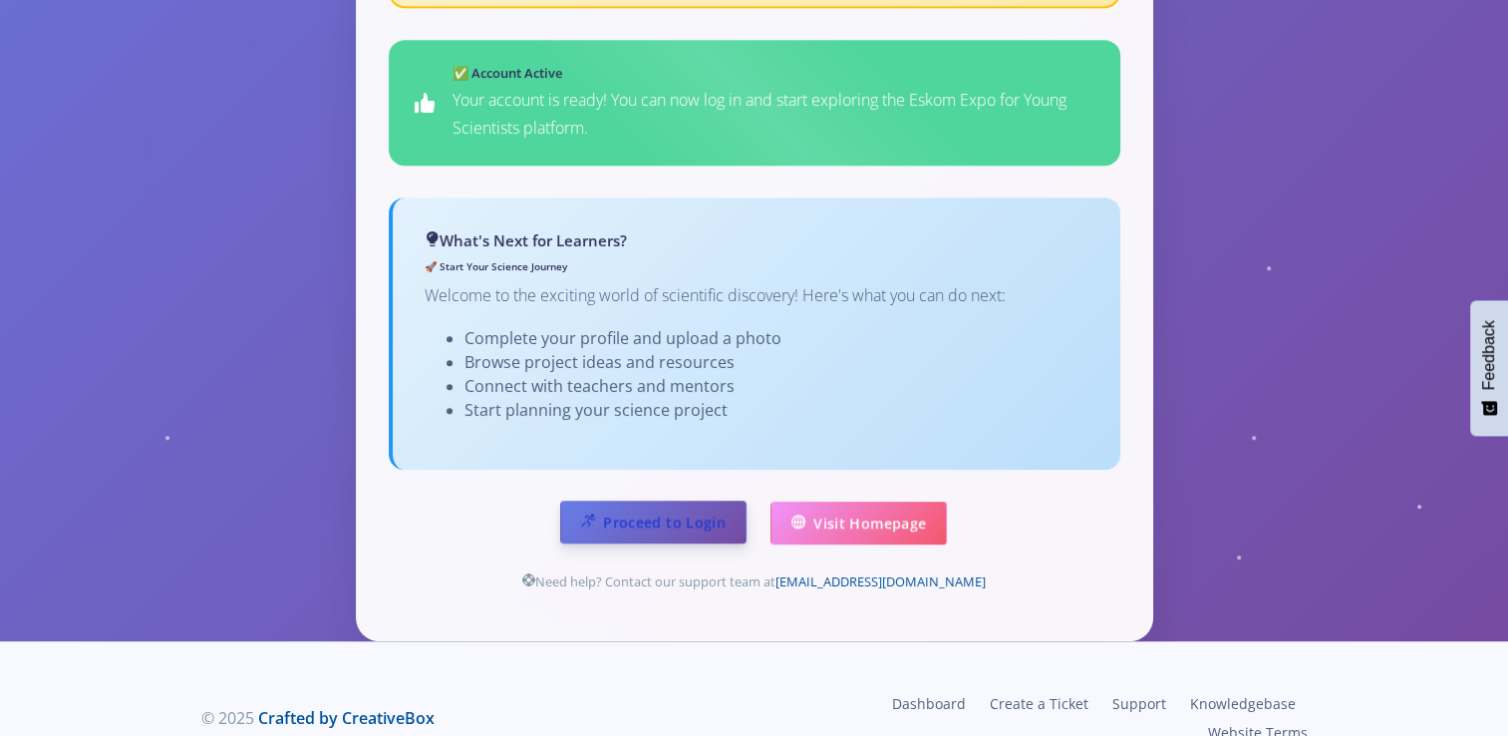
click at [684, 500] on link "Proceed to Login" at bounding box center [653, 521] width 186 height 43
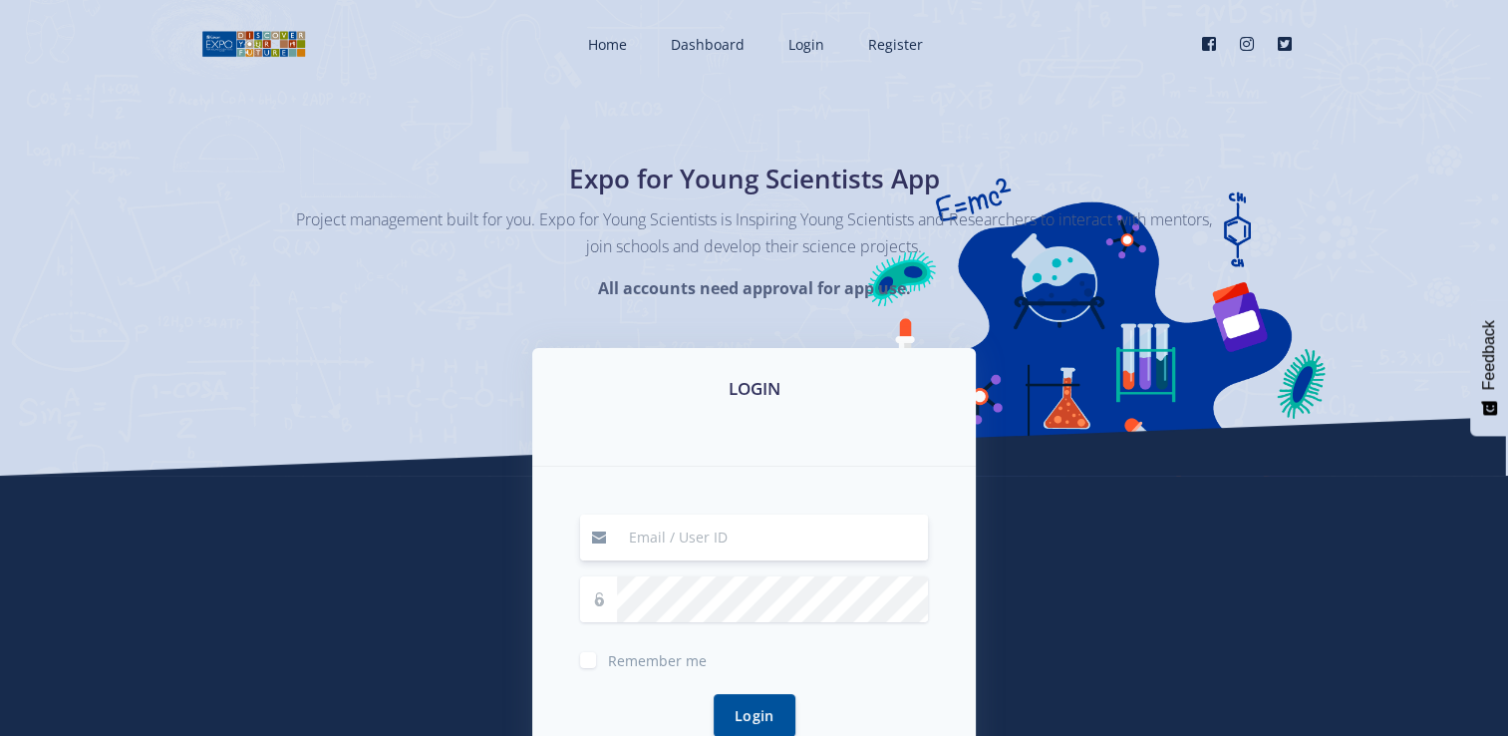
click at [678, 524] on input at bounding box center [772, 537] width 311 height 46
type input "[EMAIL_ADDRESS][DOMAIN_NAME]"
click at [756, 700] on button "Login" at bounding box center [755, 714] width 82 height 43
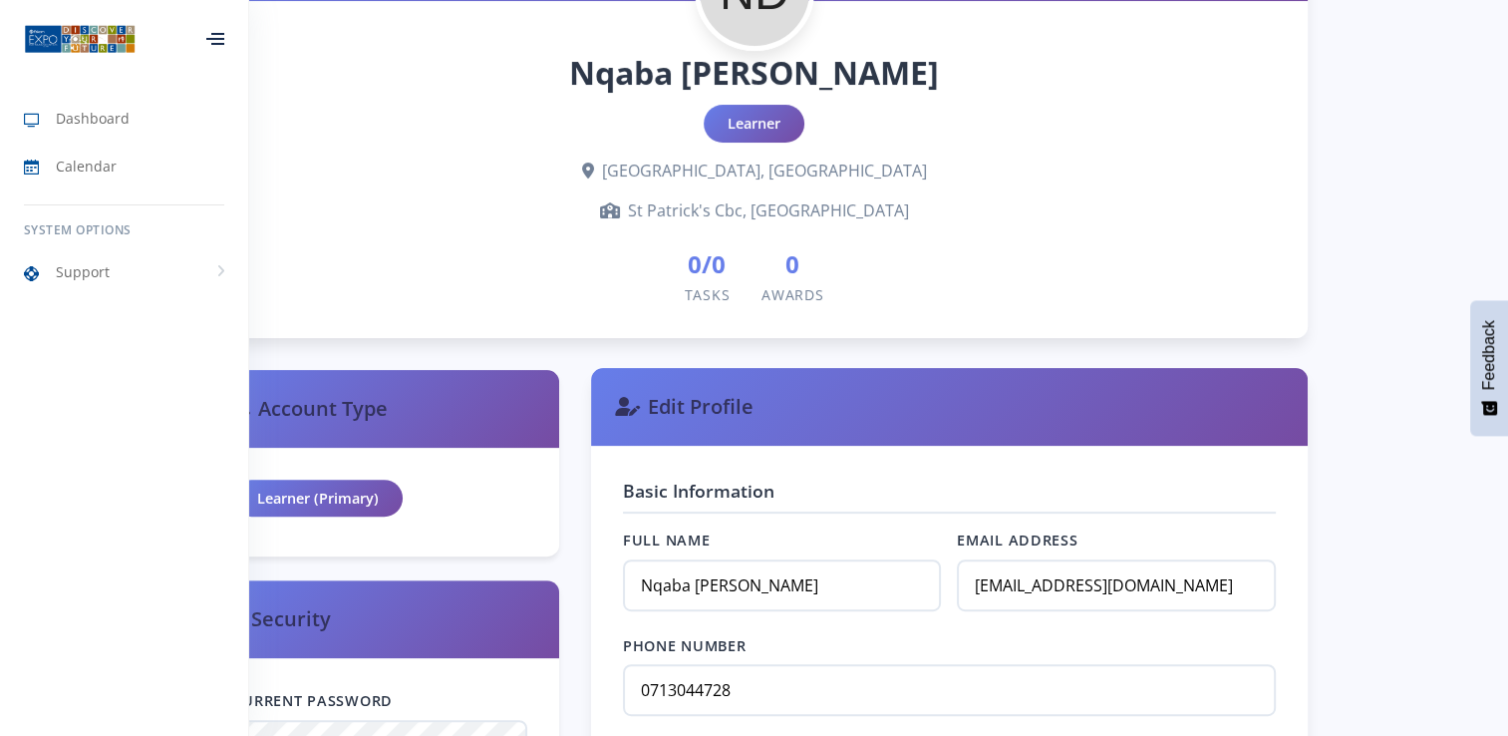
scroll to position [498, 0]
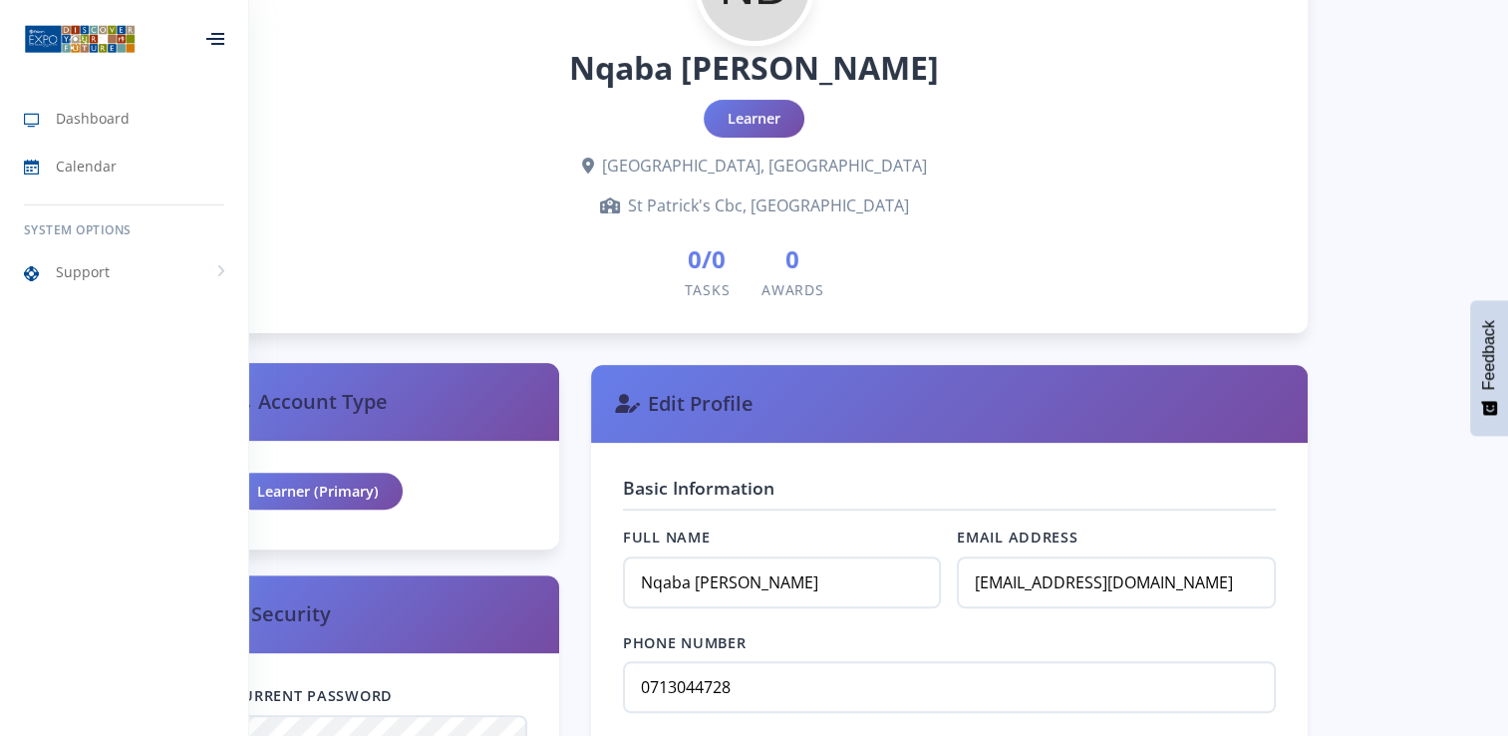
click at [367, 493] on div "Learner (Primary)" at bounding box center [317, 491] width 169 height 38
click at [463, 463] on div "Learner (Primary)" at bounding box center [380, 496] width 358 height 110
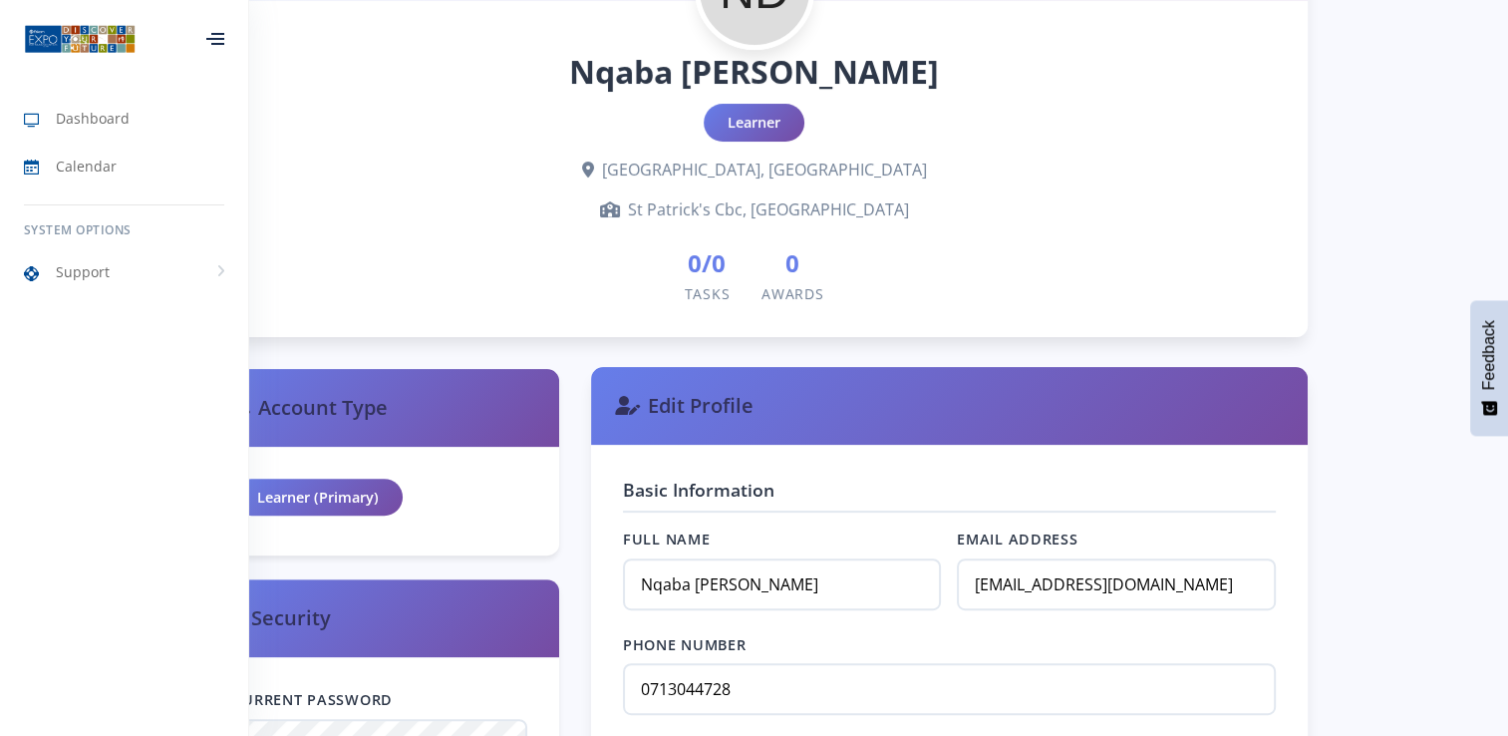
scroll to position [698, 0]
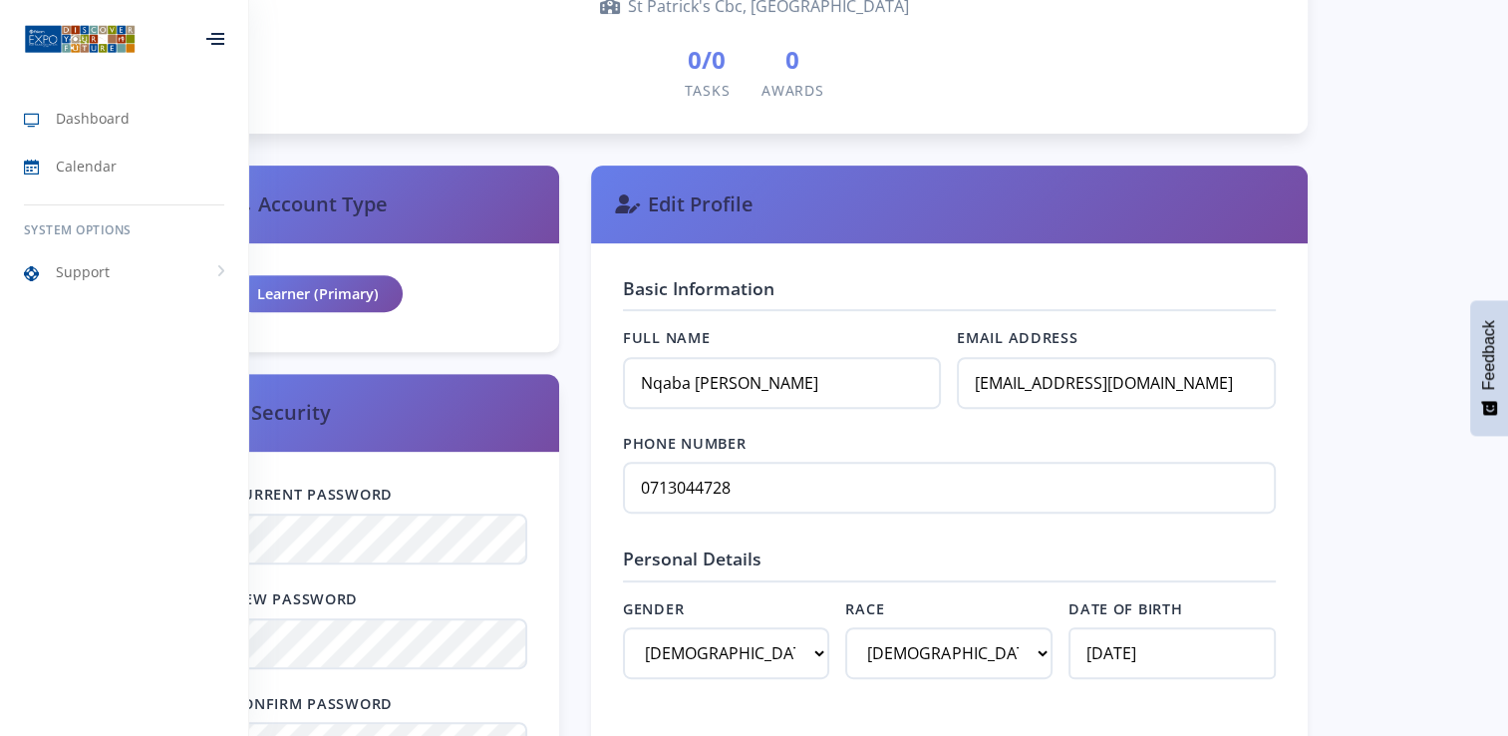
click at [340, 417] on h3 "Security" at bounding box center [380, 413] width 310 height 30
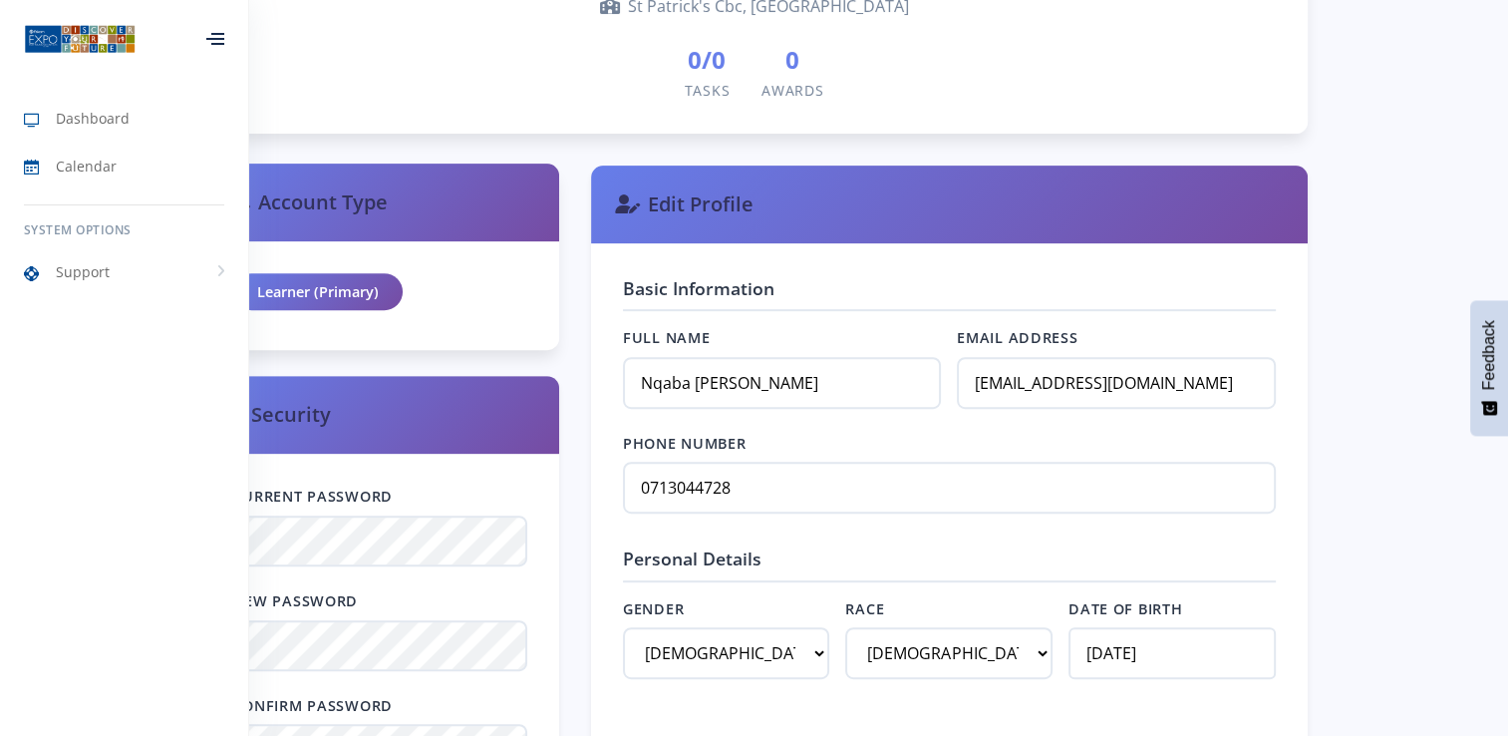
click at [341, 297] on div "Learner (Primary)" at bounding box center [317, 292] width 169 height 38
click at [341, 296] on div "Learner (Primary)" at bounding box center [317, 292] width 169 height 38
drag, startPoint x: 341, startPoint y: 296, endPoint x: 315, endPoint y: 229, distance: 71.6
click at [315, 229] on div "Account Type" at bounding box center [380, 202] width 358 height 78
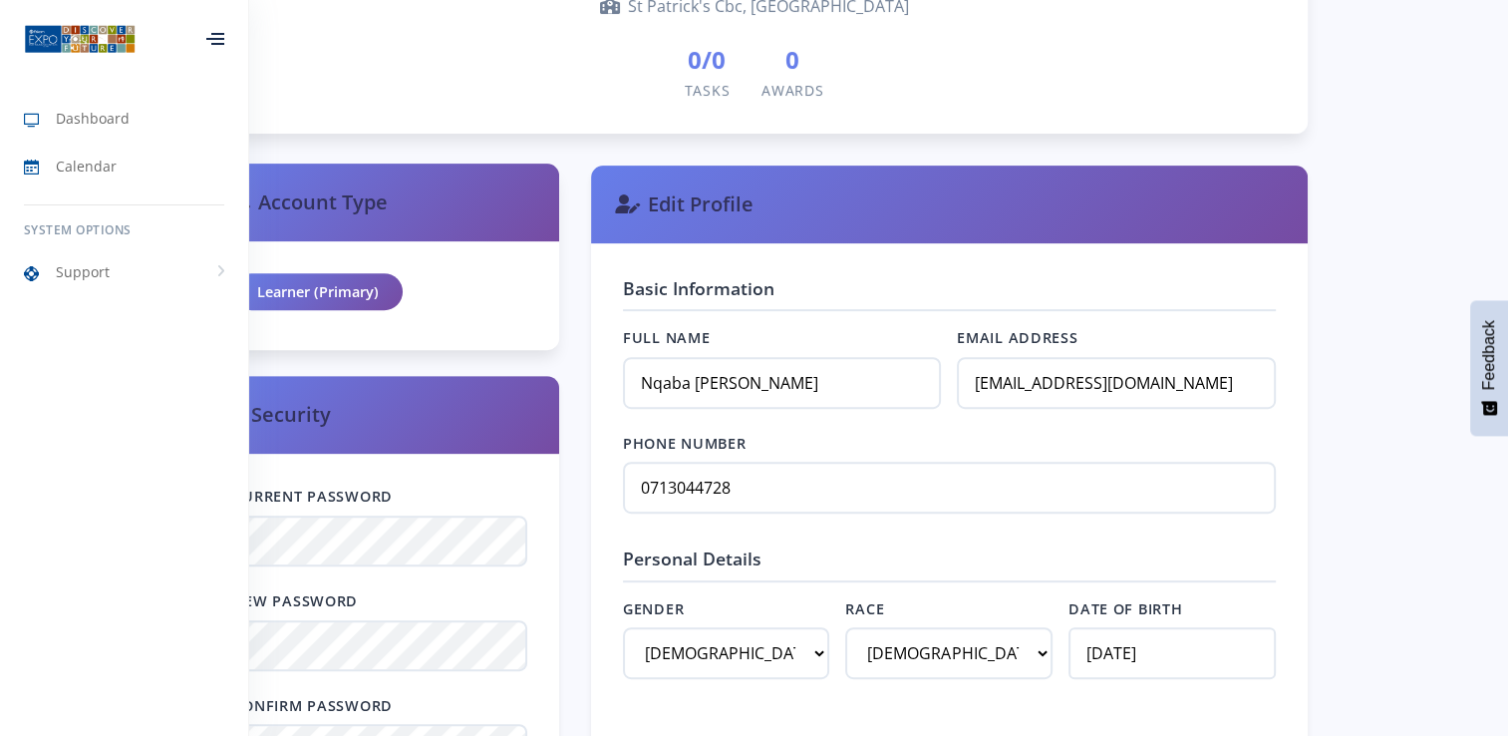
drag, startPoint x: 315, startPoint y: 229, endPoint x: 516, endPoint y: 275, distance: 206.5
click at [524, 279] on div "Learner (Primary)" at bounding box center [380, 296] width 358 height 110
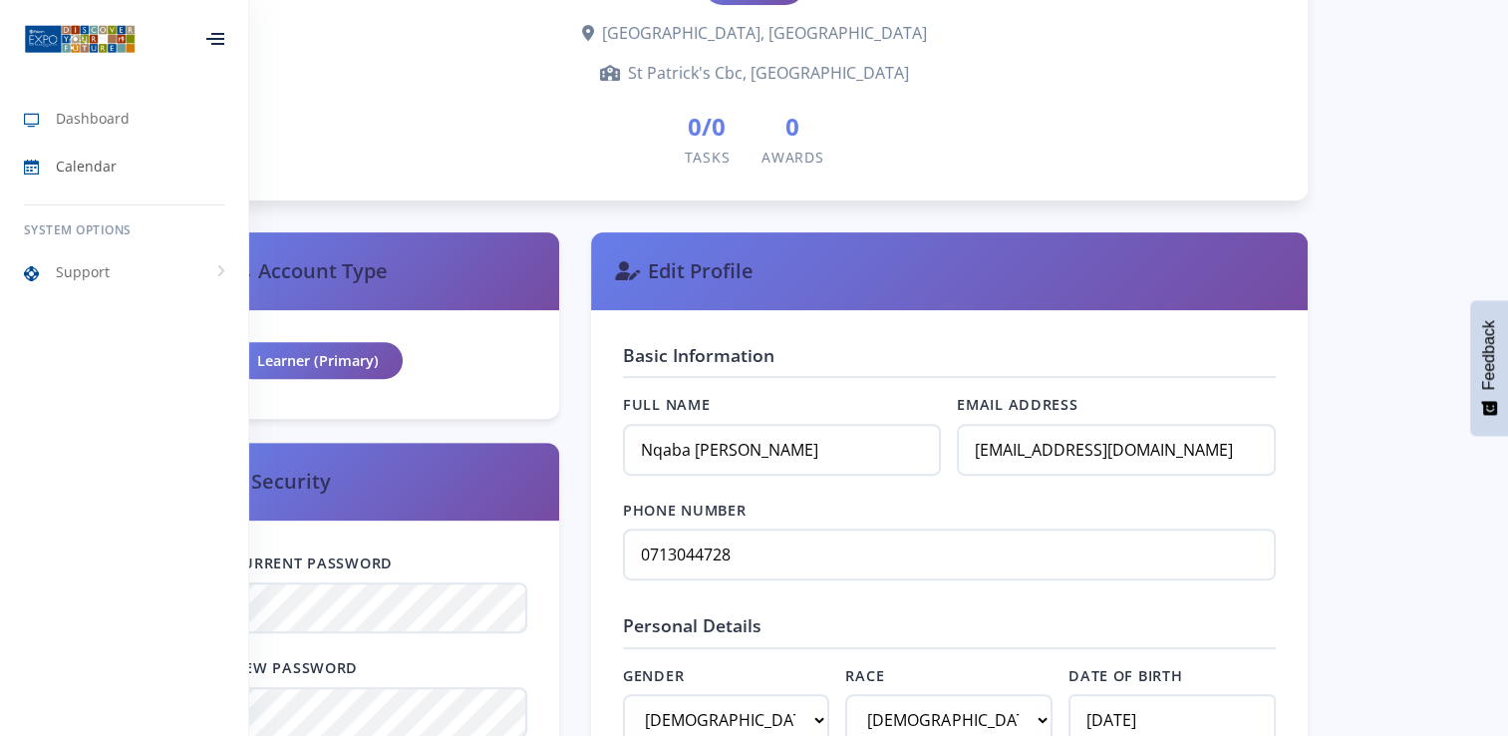
scroll to position [598, 0]
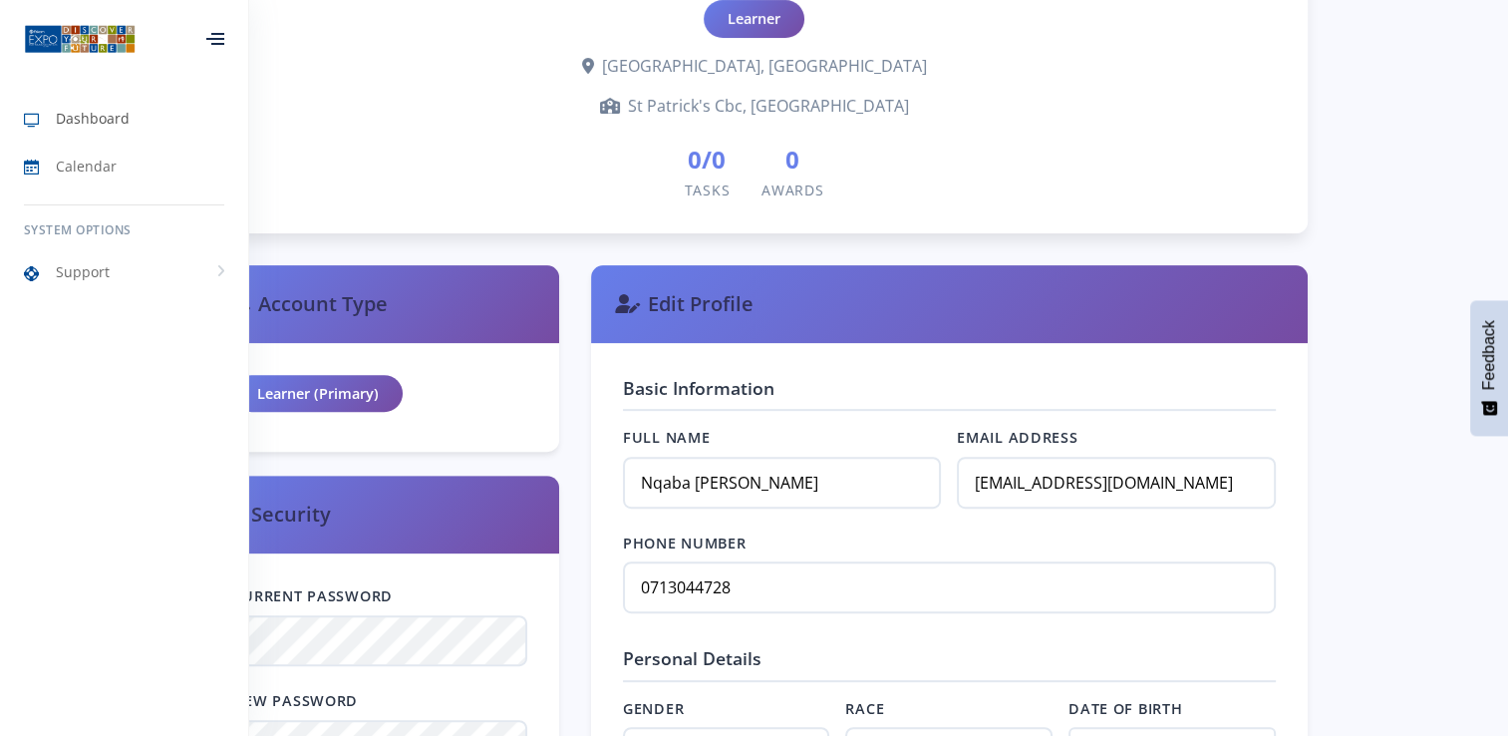
click at [72, 128] on span "Dashboard" at bounding box center [93, 118] width 74 height 21
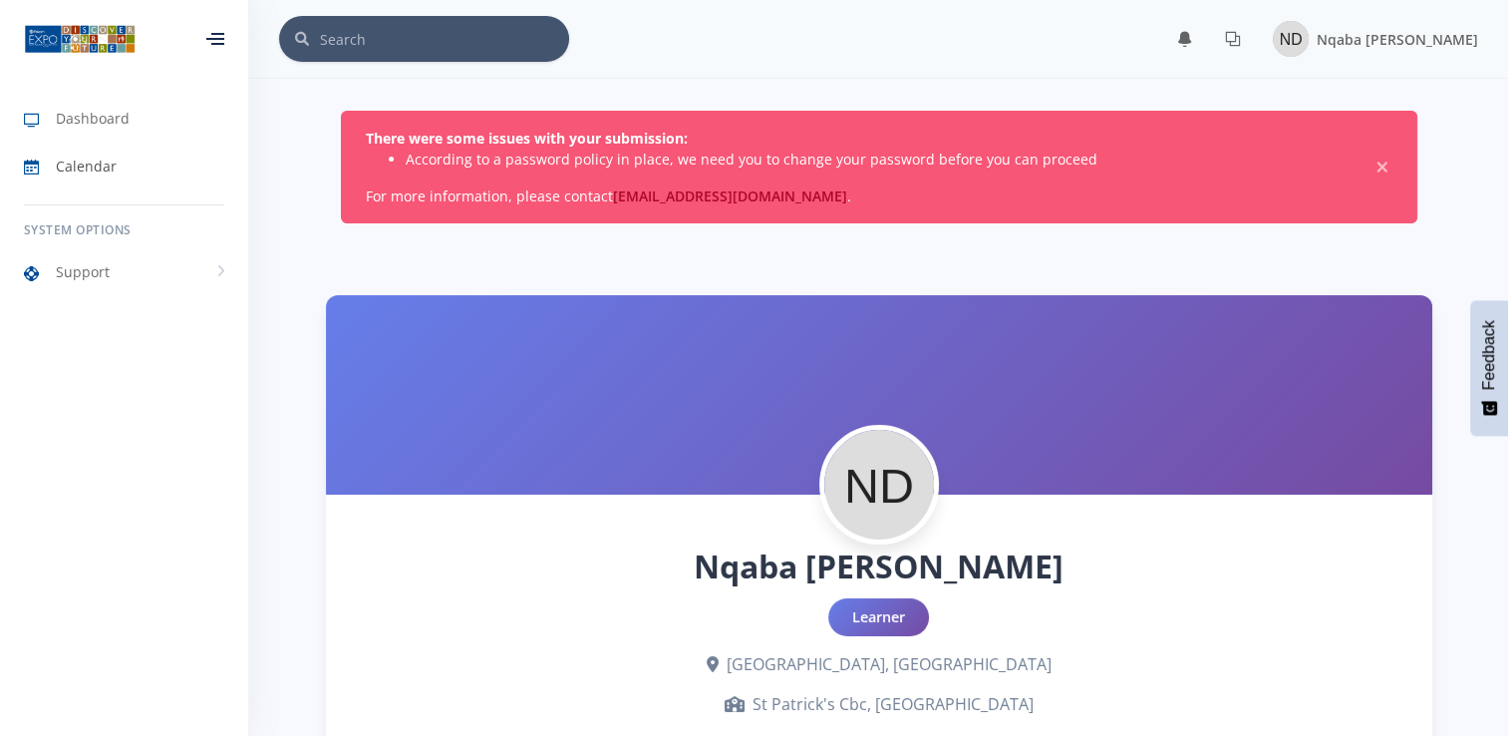
scroll to position [15, 15]
click at [1068, 158] on li "According to a password policy in place, we need you to change your password be…" at bounding box center [875, 159] width 939 height 21
click at [1384, 169] on span "×" at bounding box center [1383, 167] width 20 height 20
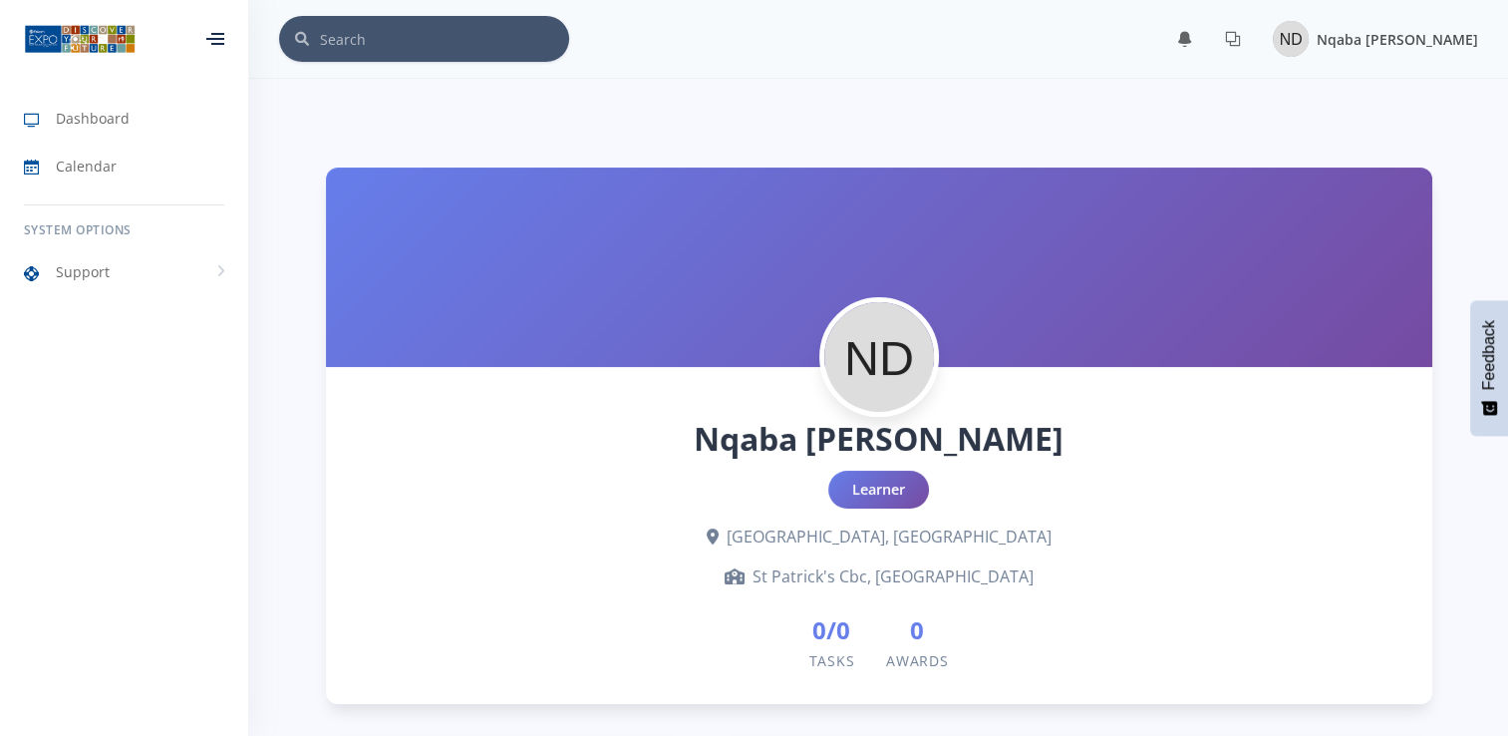
click at [1421, 33] on span "Nqaba [PERSON_NAME]" at bounding box center [1397, 39] width 161 height 19
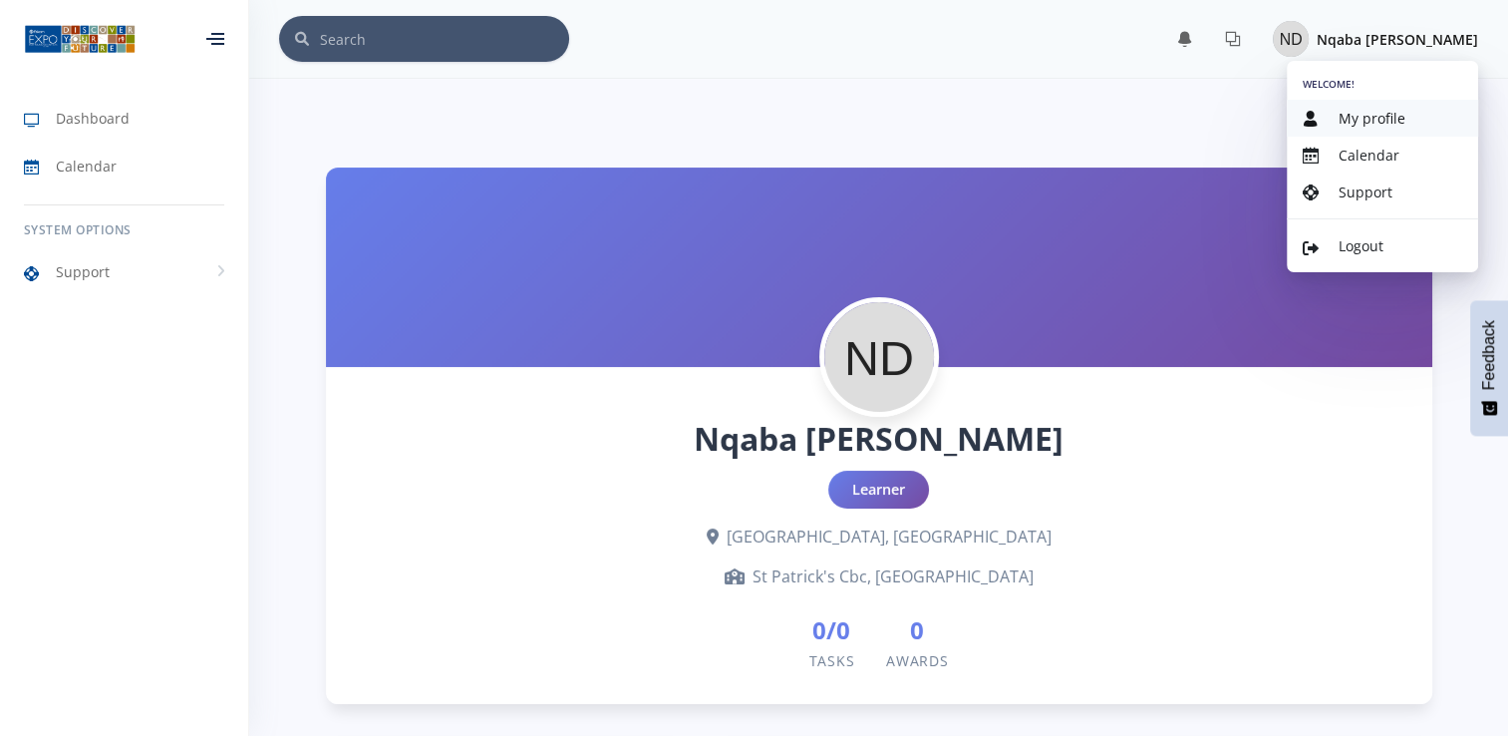
click at [1381, 130] on link "My profile" at bounding box center [1382, 118] width 191 height 37
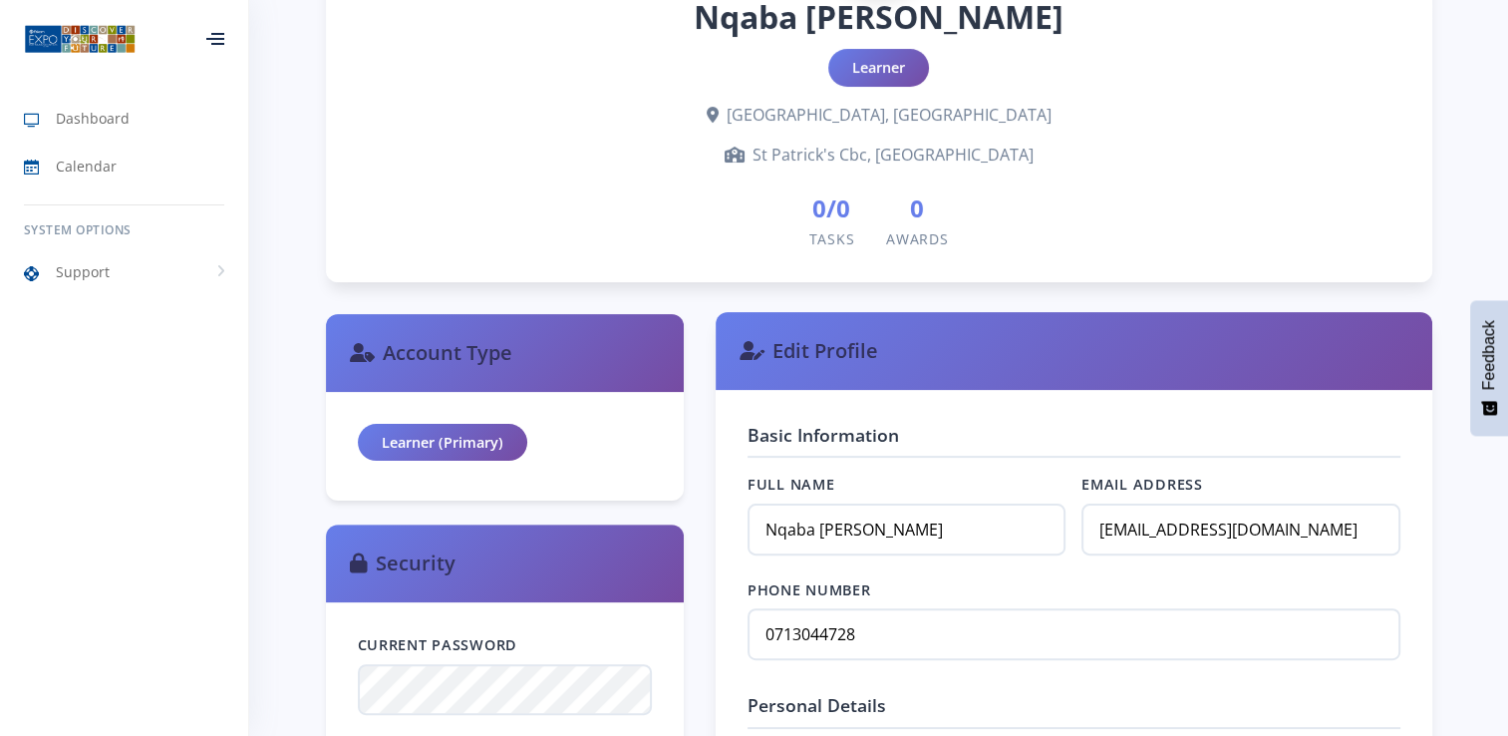
scroll to position [692, 0]
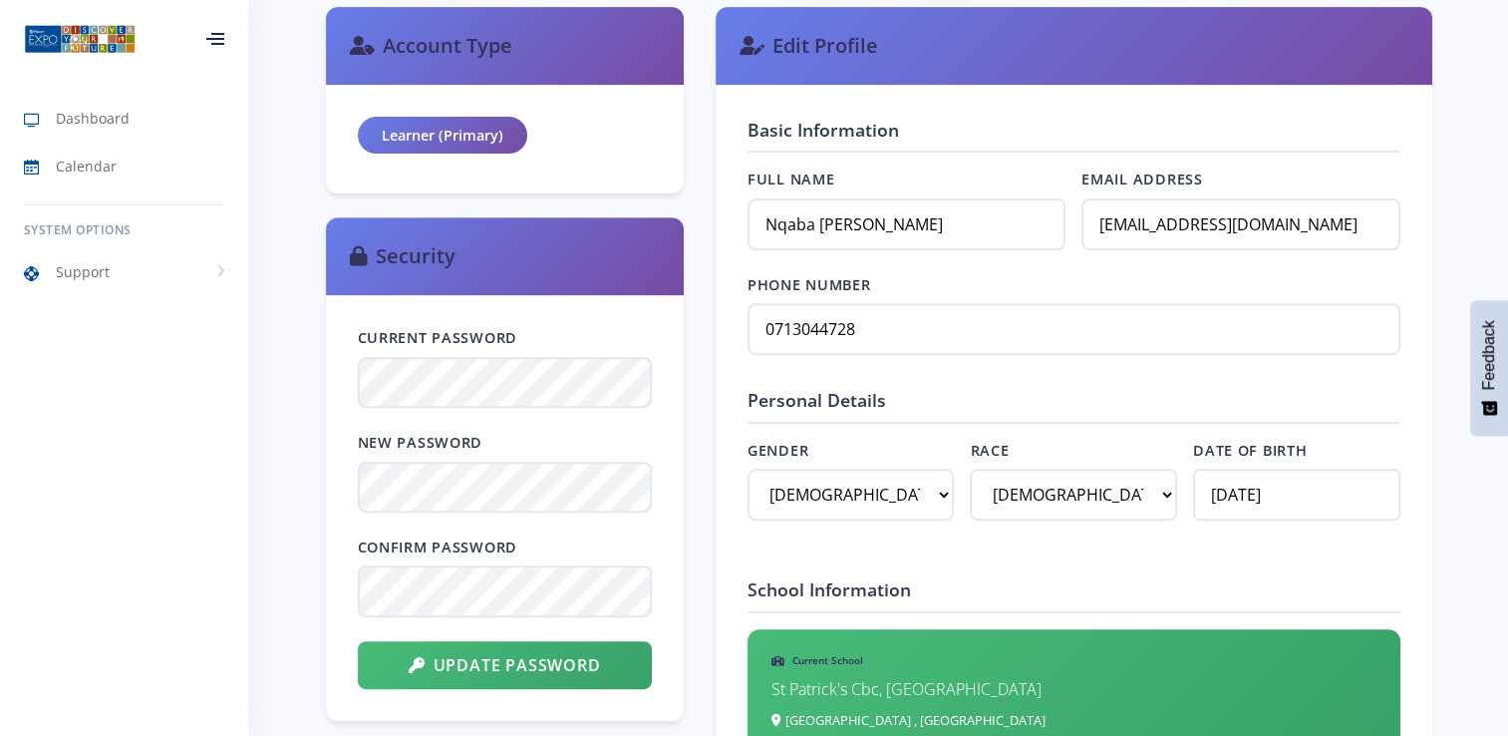
scroll to position [698, 0]
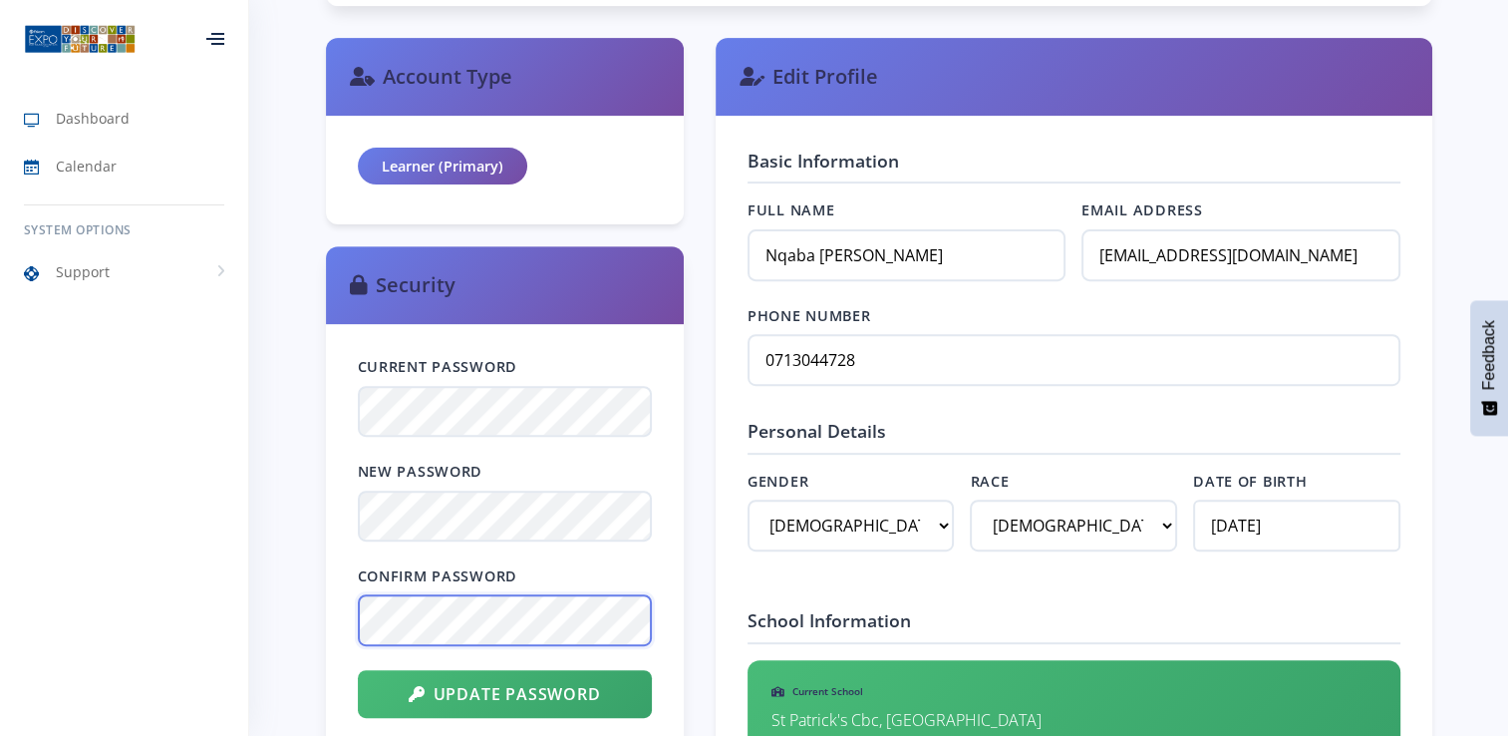
click at [358, 670] on button "Update Password" at bounding box center [505, 694] width 294 height 48
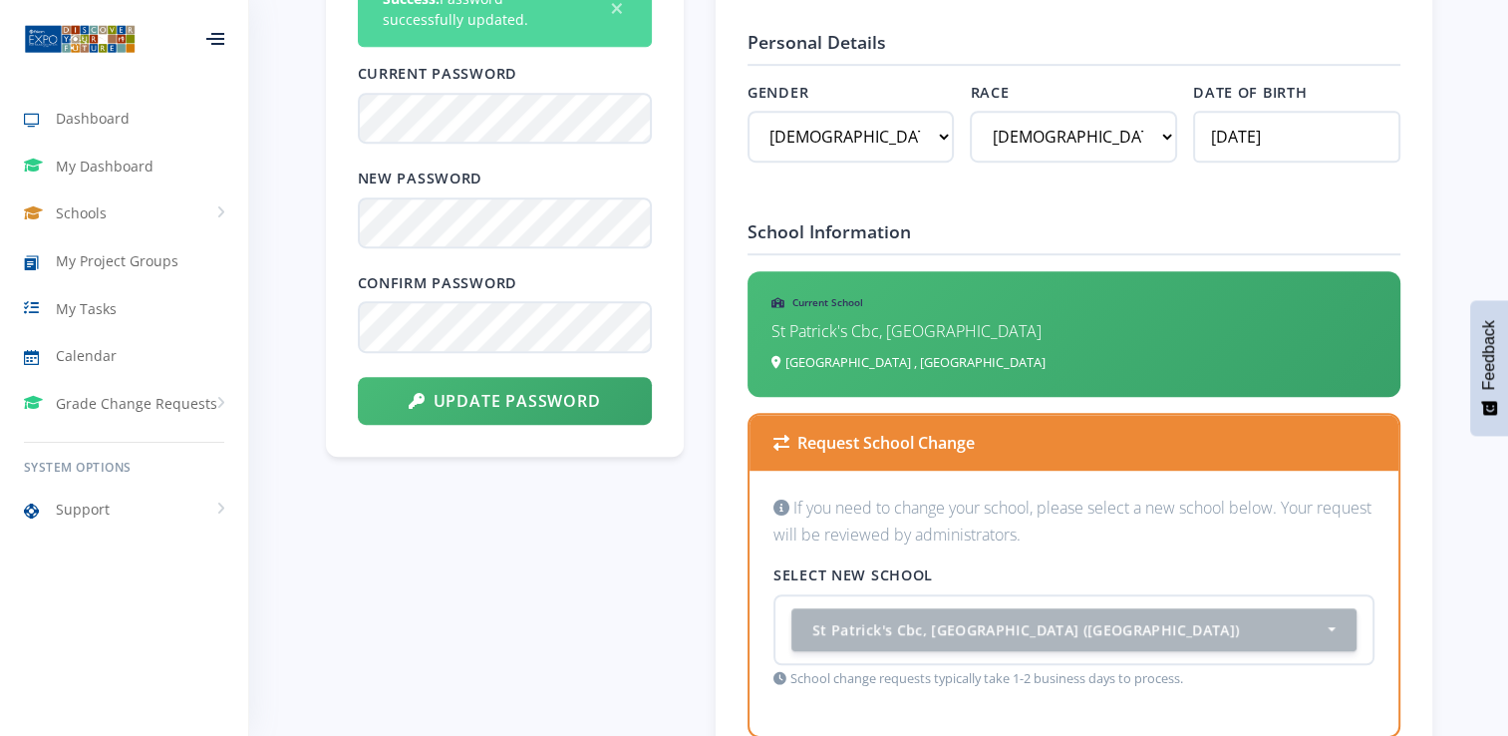
scroll to position [1096, 0]
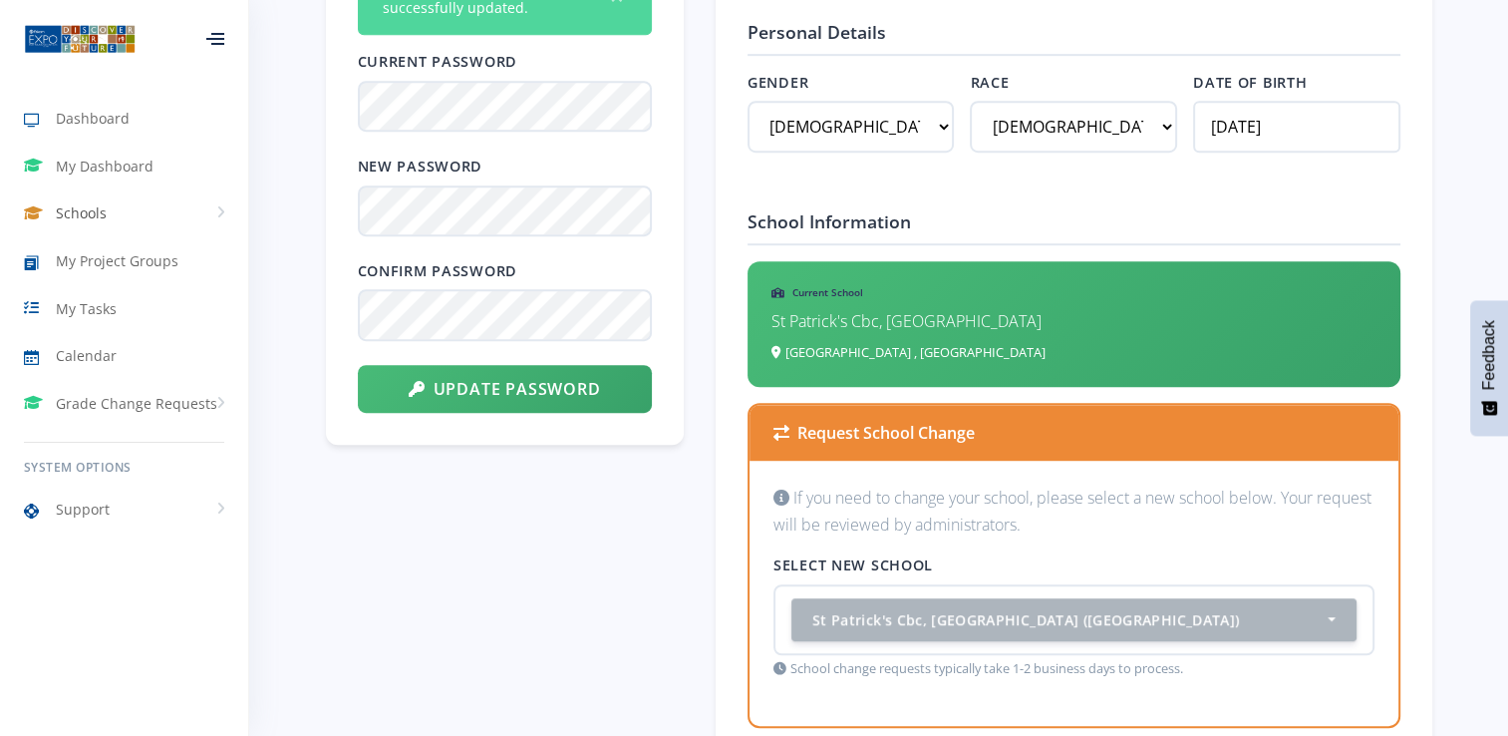
click at [70, 197] on link "Schools" at bounding box center [124, 213] width 248 height 46
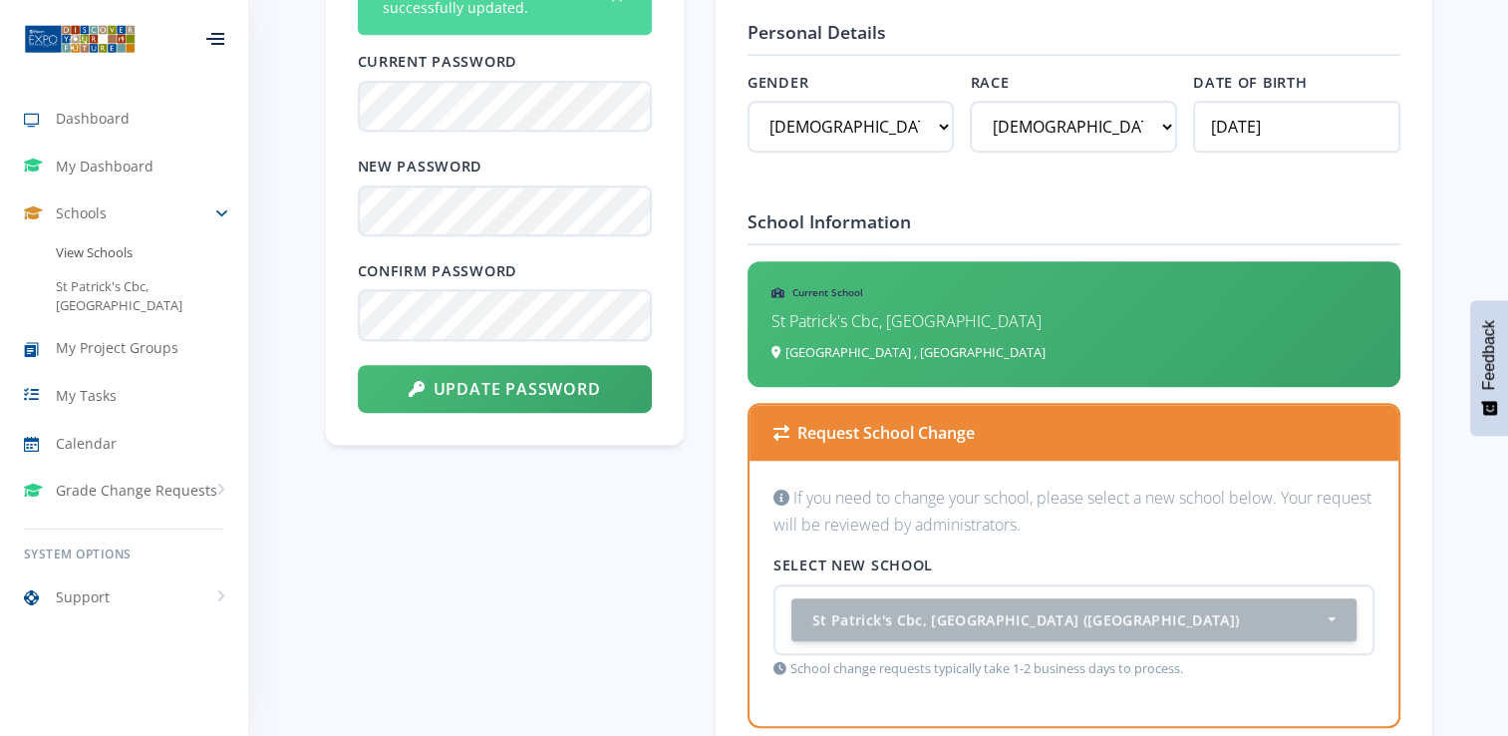
click at [96, 252] on link "View Schools" at bounding box center [124, 253] width 248 height 34
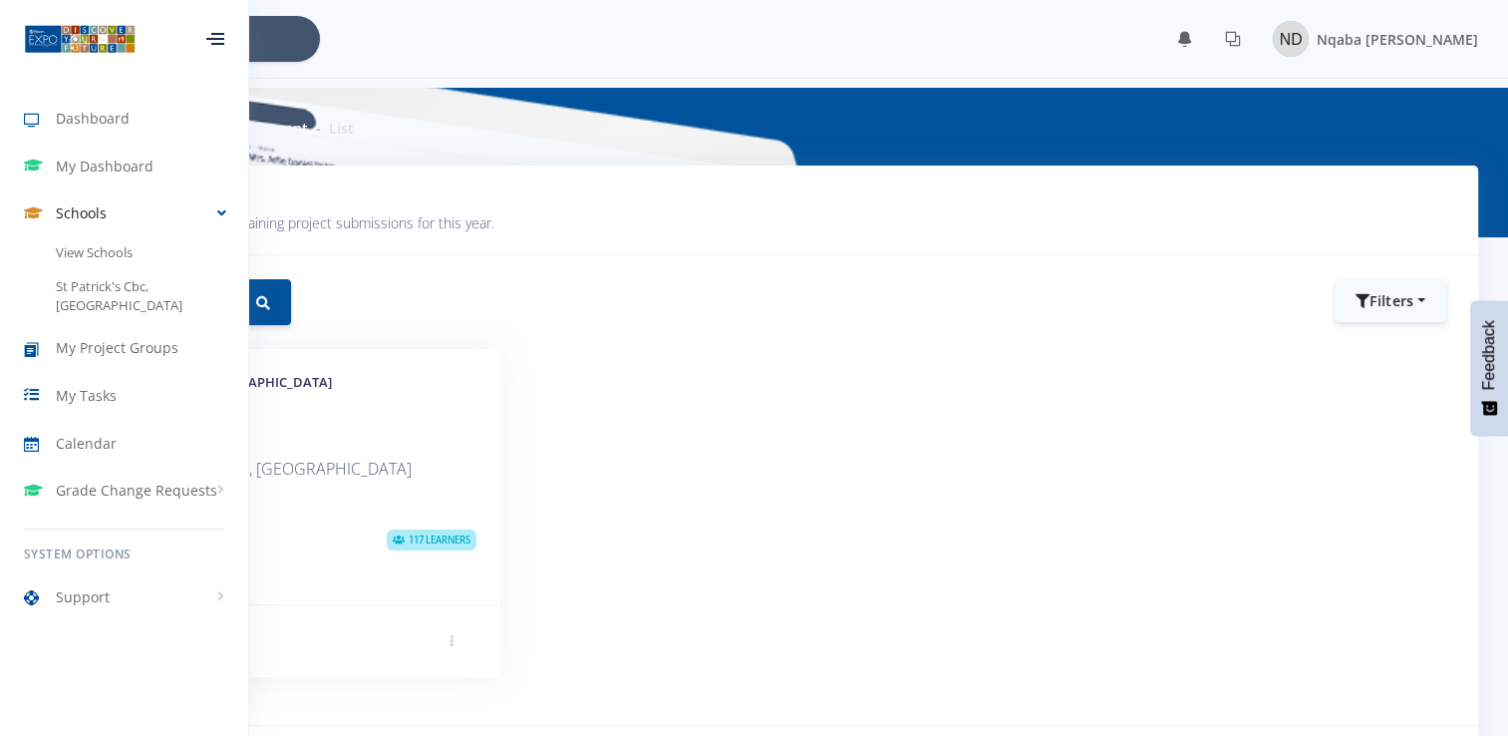
scroll to position [15, 15]
click at [115, 291] on link "St Patrick's Cbc, [GEOGRAPHIC_DATA]" at bounding box center [124, 296] width 248 height 53
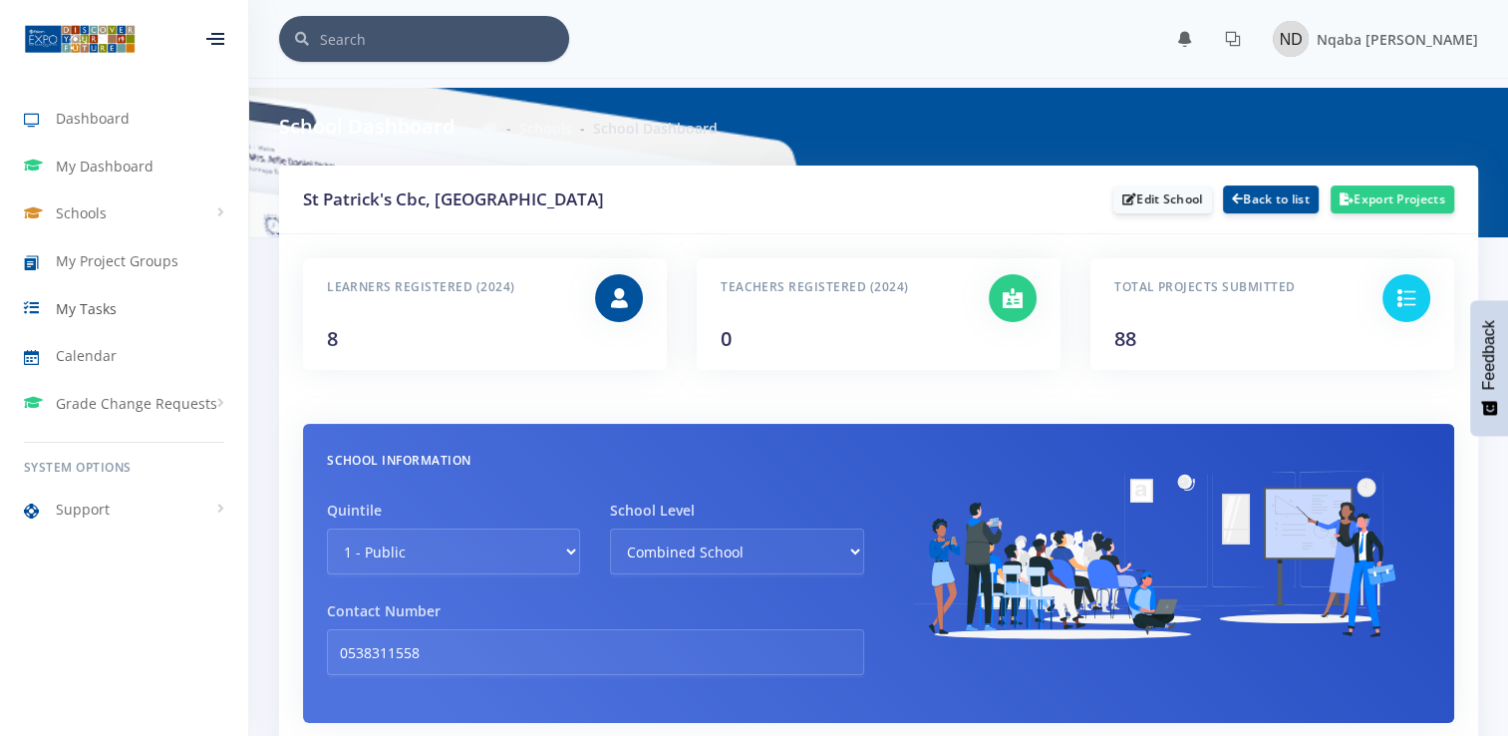
scroll to position [15, 15]
click at [1335, 320] on div "Total Projects Submitted 88" at bounding box center [1233, 309] width 268 height 80
click at [1407, 289] on icon at bounding box center [1407, 293] width 20 height 20
drag, startPoint x: 1268, startPoint y: 302, endPoint x: 1147, endPoint y: 299, distance: 120.6
click at [1260, 303] on div "Total Projects Submitted 88" at bounding box center [1233, 309] width 268 height 80
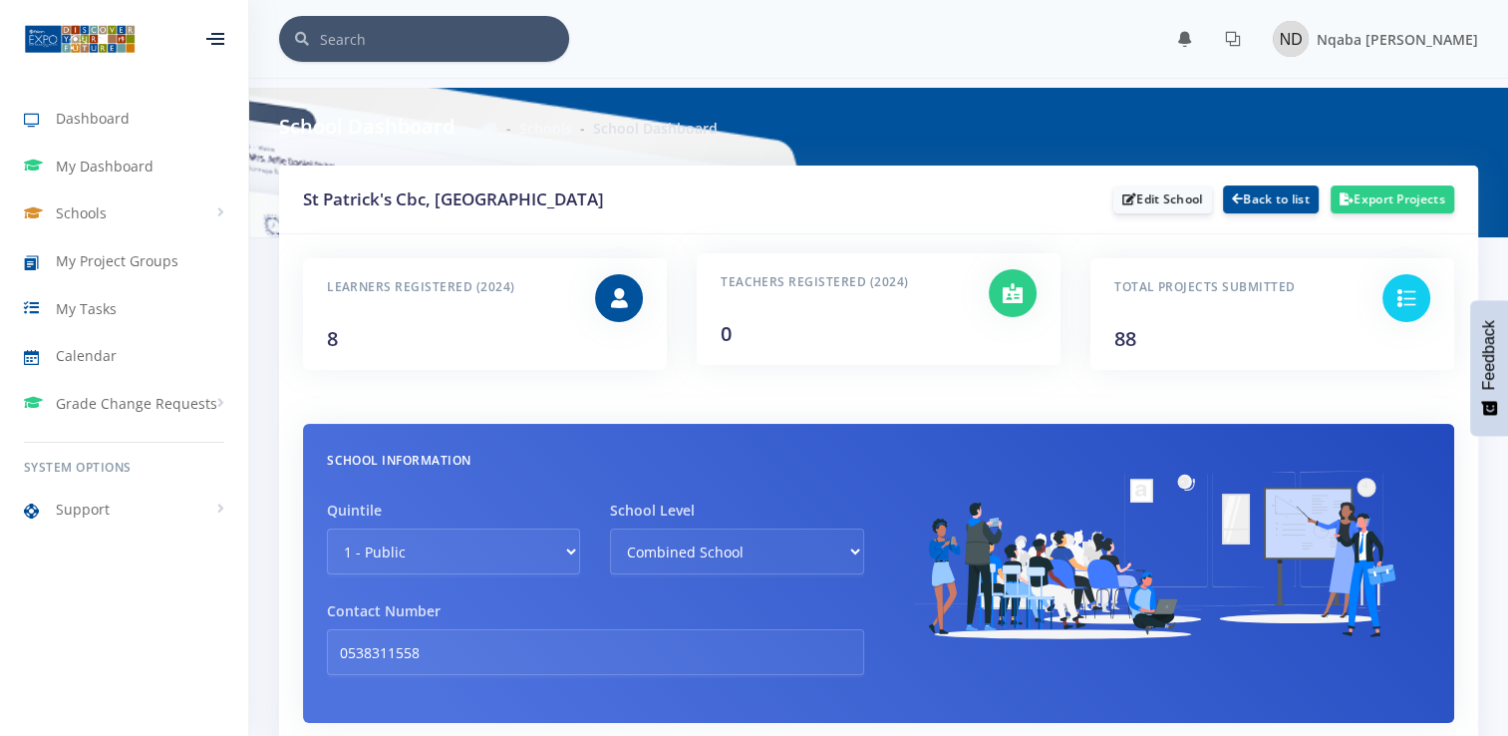
click at [766, 285] on h6 "Teachers Registered (2024)" at bounding box center [840, 282] width 238 height 26
click at [610, 221] on div "St Patrick's Cbc, Kimberley Edit School Back to list Export Projects" at bounding box center [878, 199] width 1199 height 69
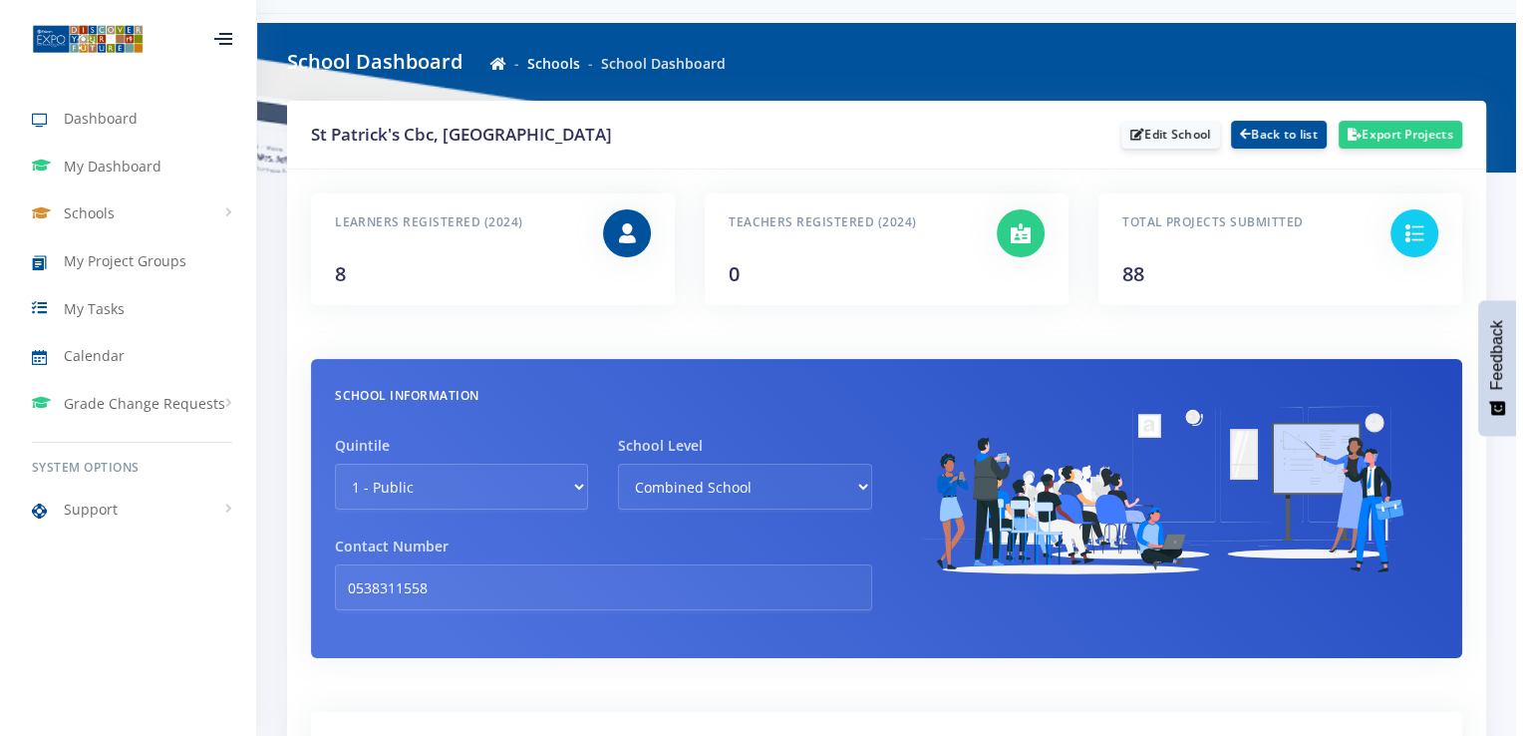
scroll to position [100, 0]
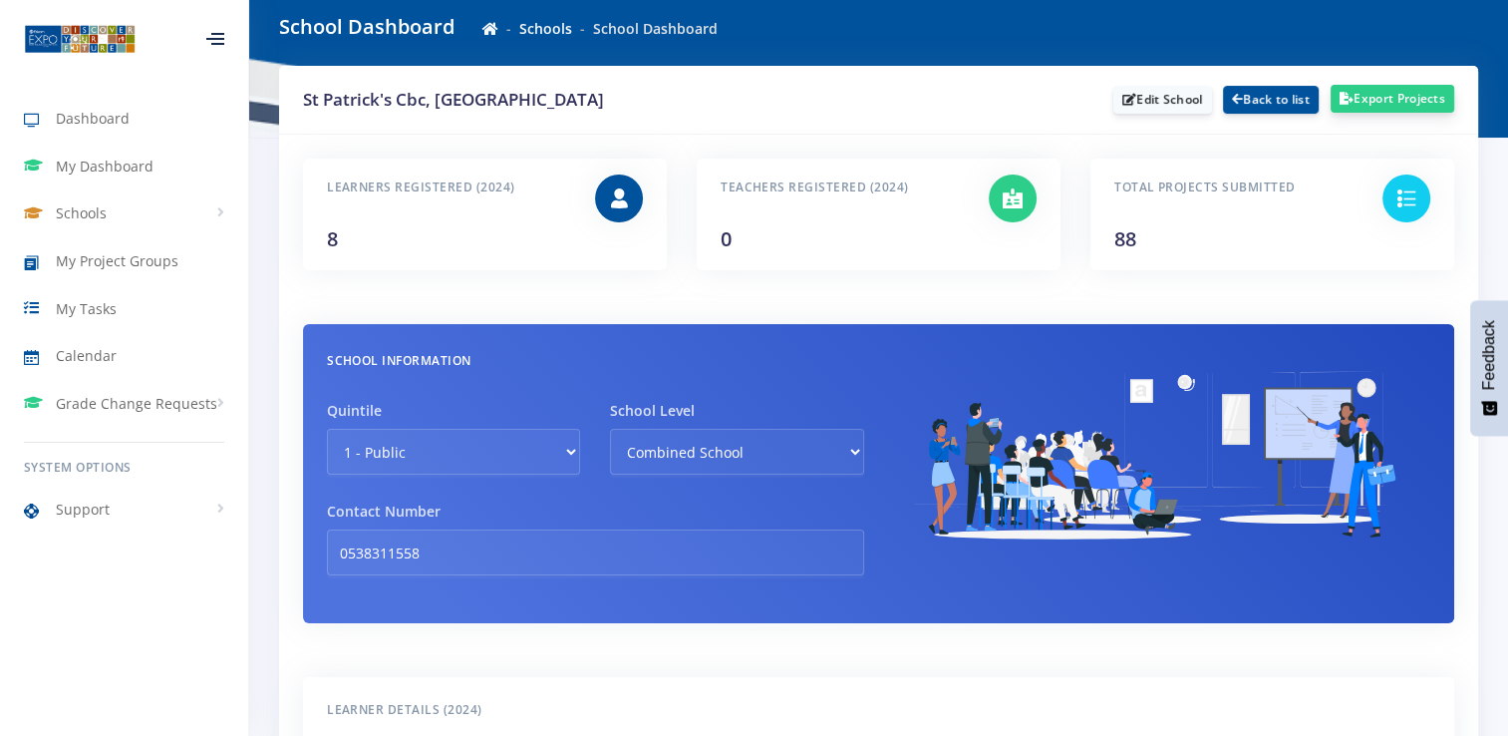
click at [1425, 101] on button "Export Projects" at bounding box center [1393, 99] width 124 height 28
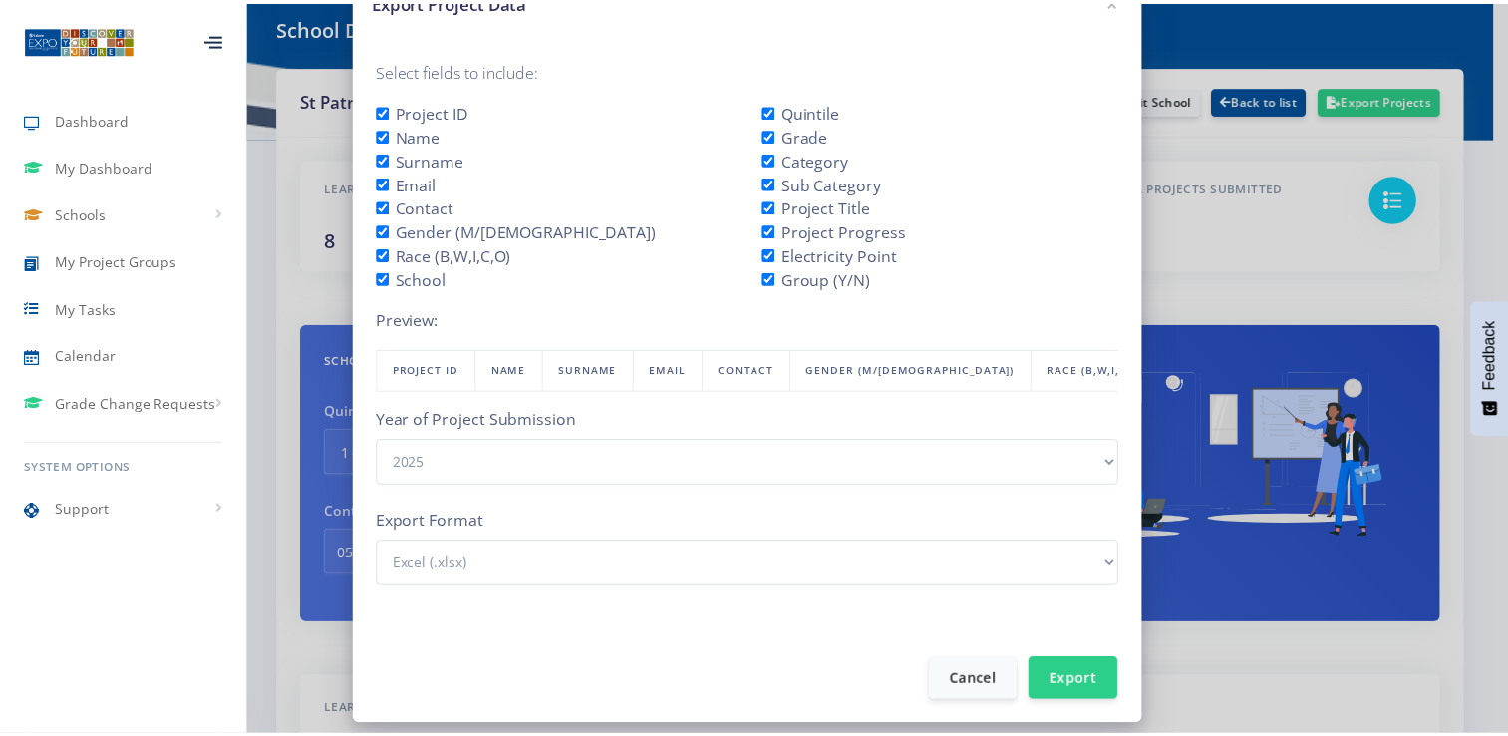
scroll to position [87, 0]
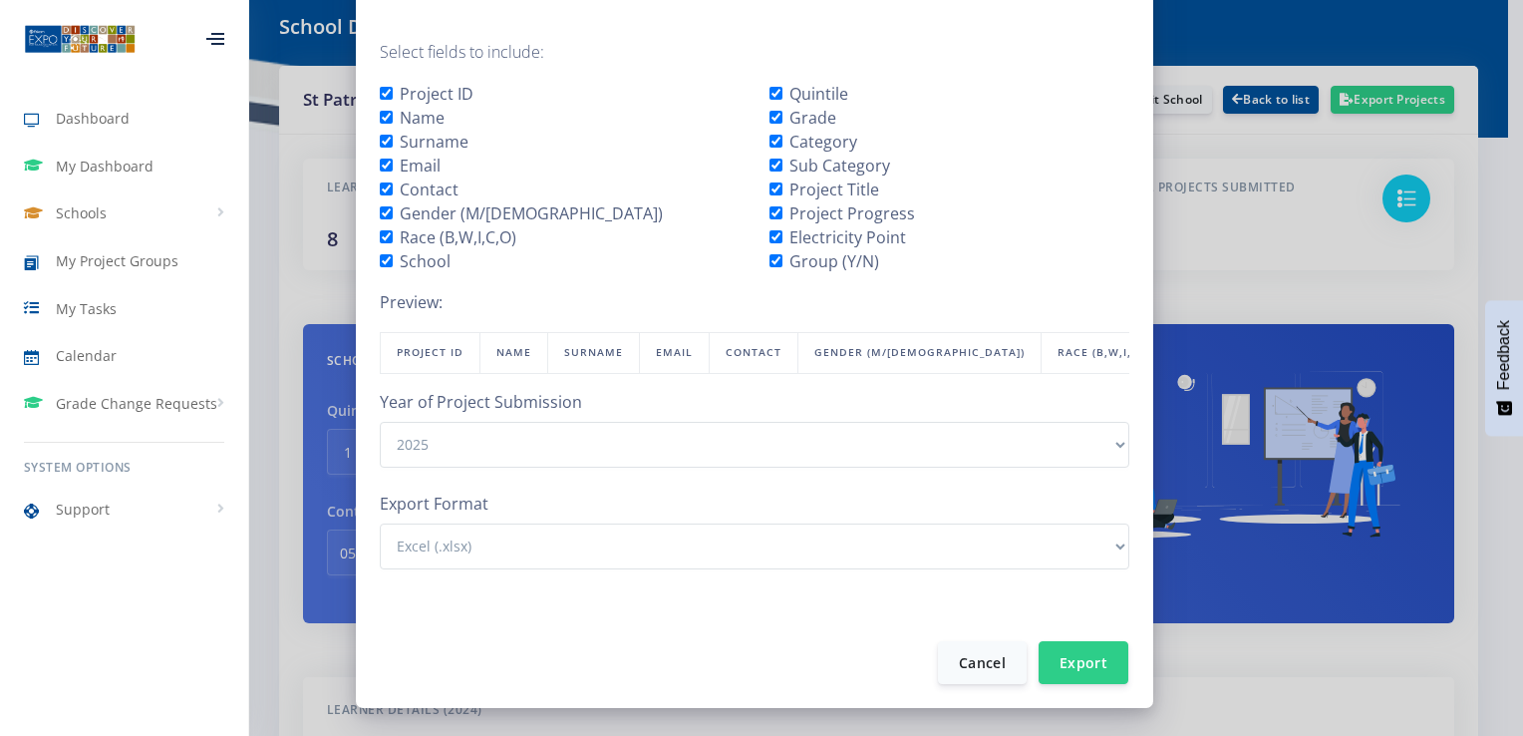
click at [1203, 155] on div "Export Project Data × Select fields to include: Project ID Name Surname Email C…" at bounding box center [761, 368] width 1523 height 736
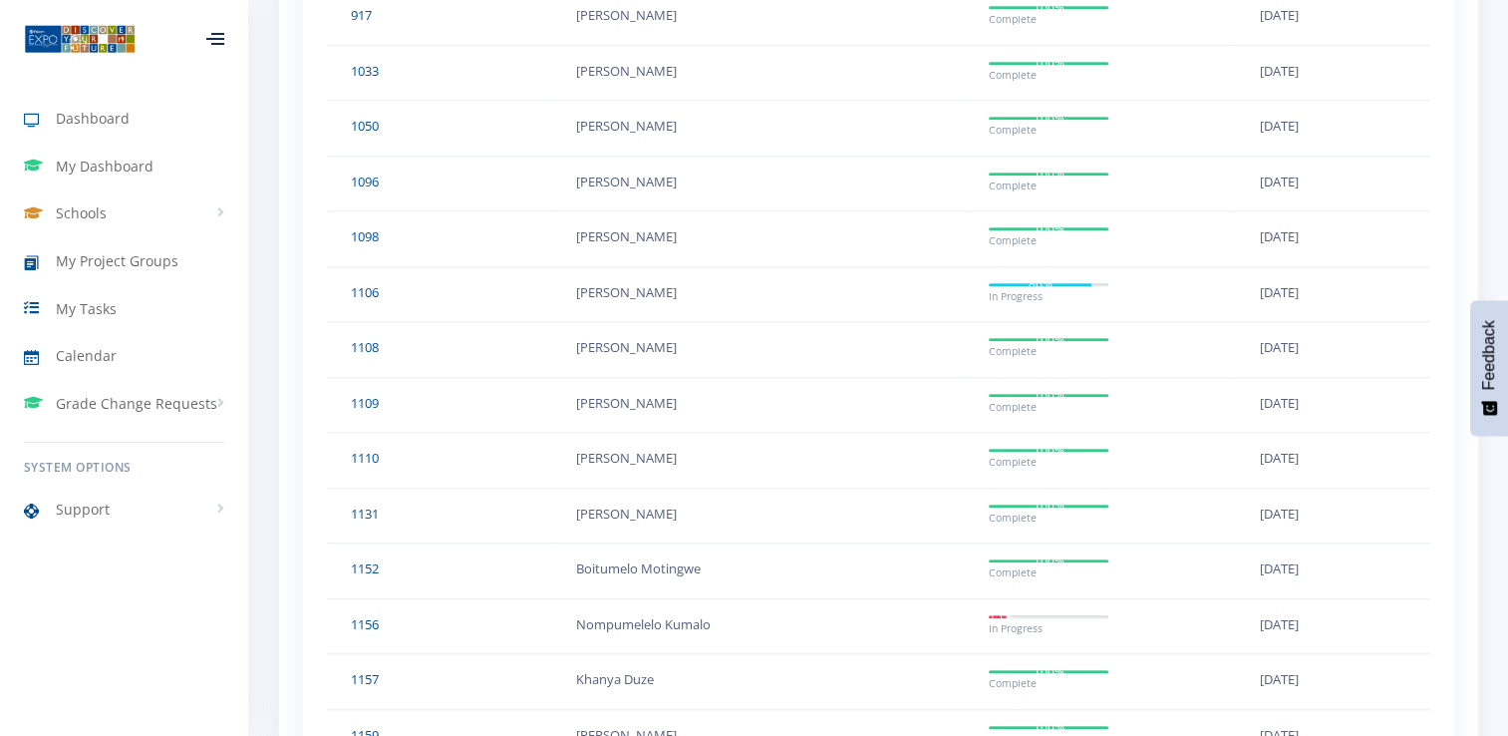
scroll to position [1794, 0]
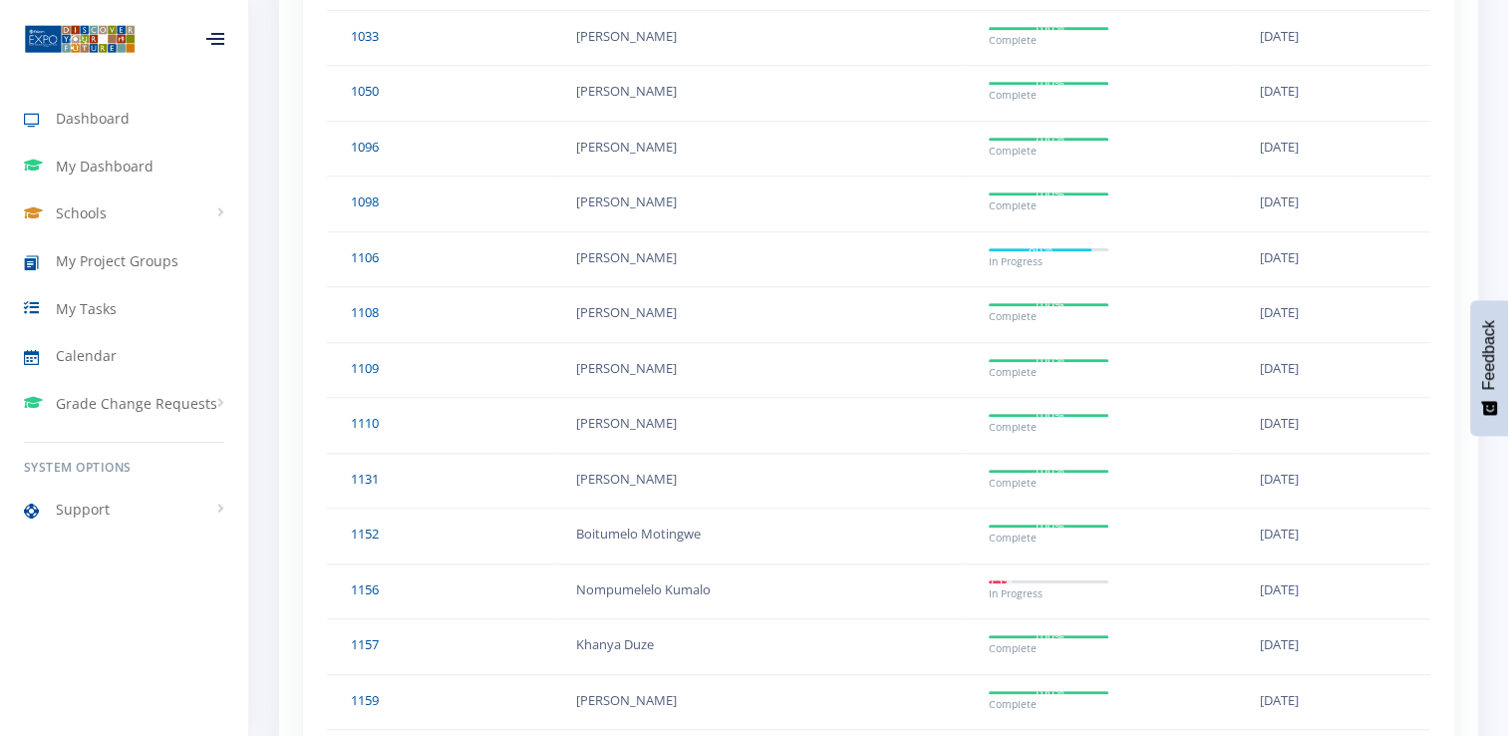
click at [984, 410] on td "100% Complete" at bounding box center [1100, 426] width 270 height 56
click at [371, 416] on link "1110" at bounding box center [365, 423] width 28 height 18
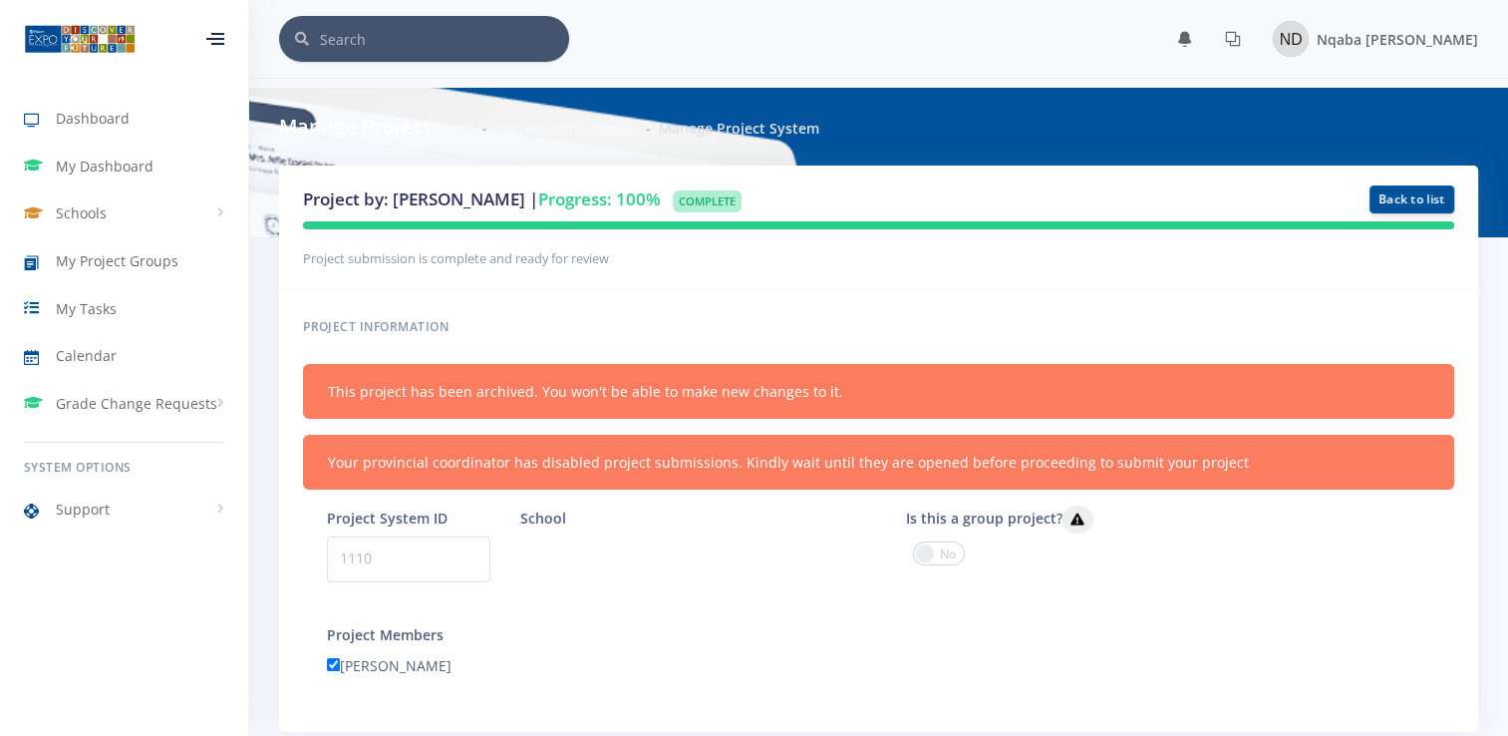
scroll to position [15, 15]
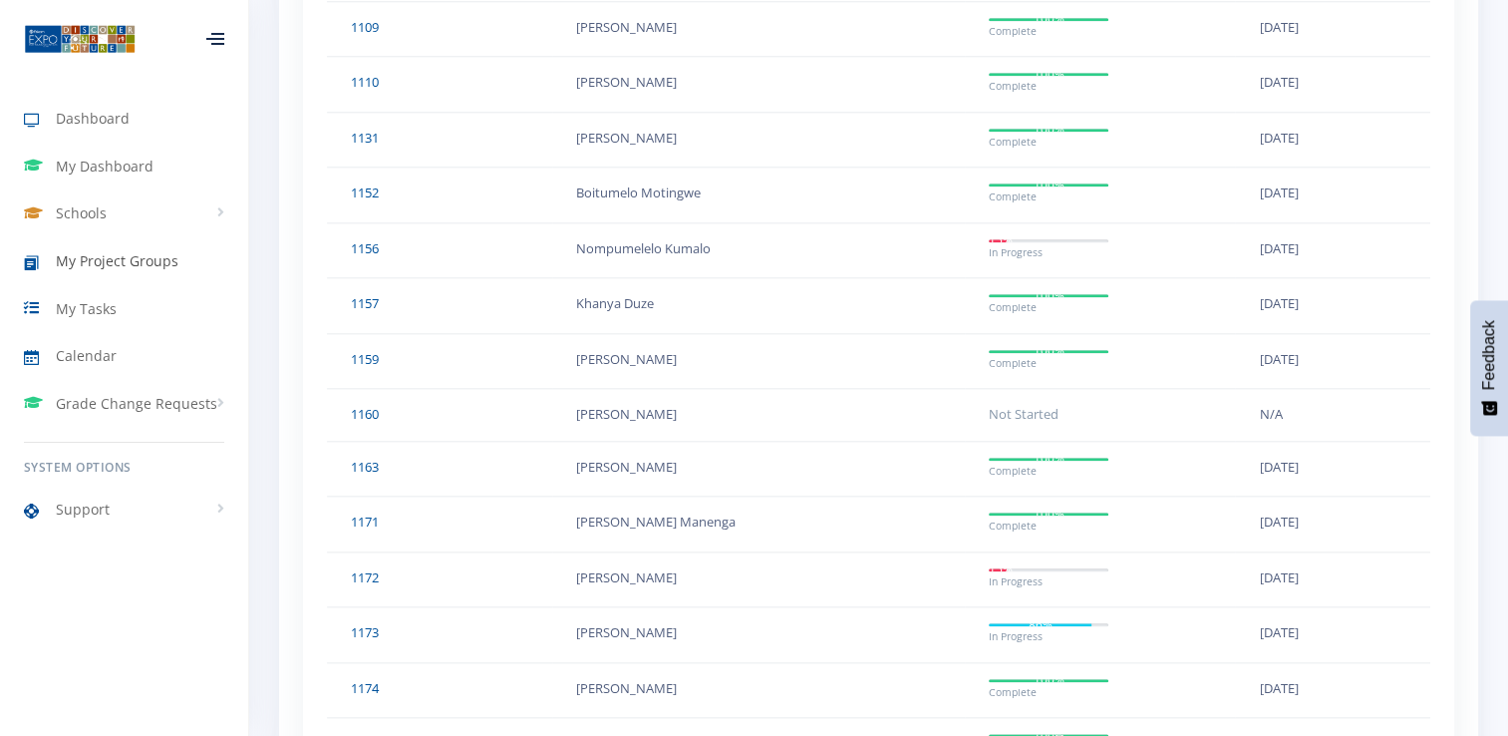
scroll to position [2122, 0]
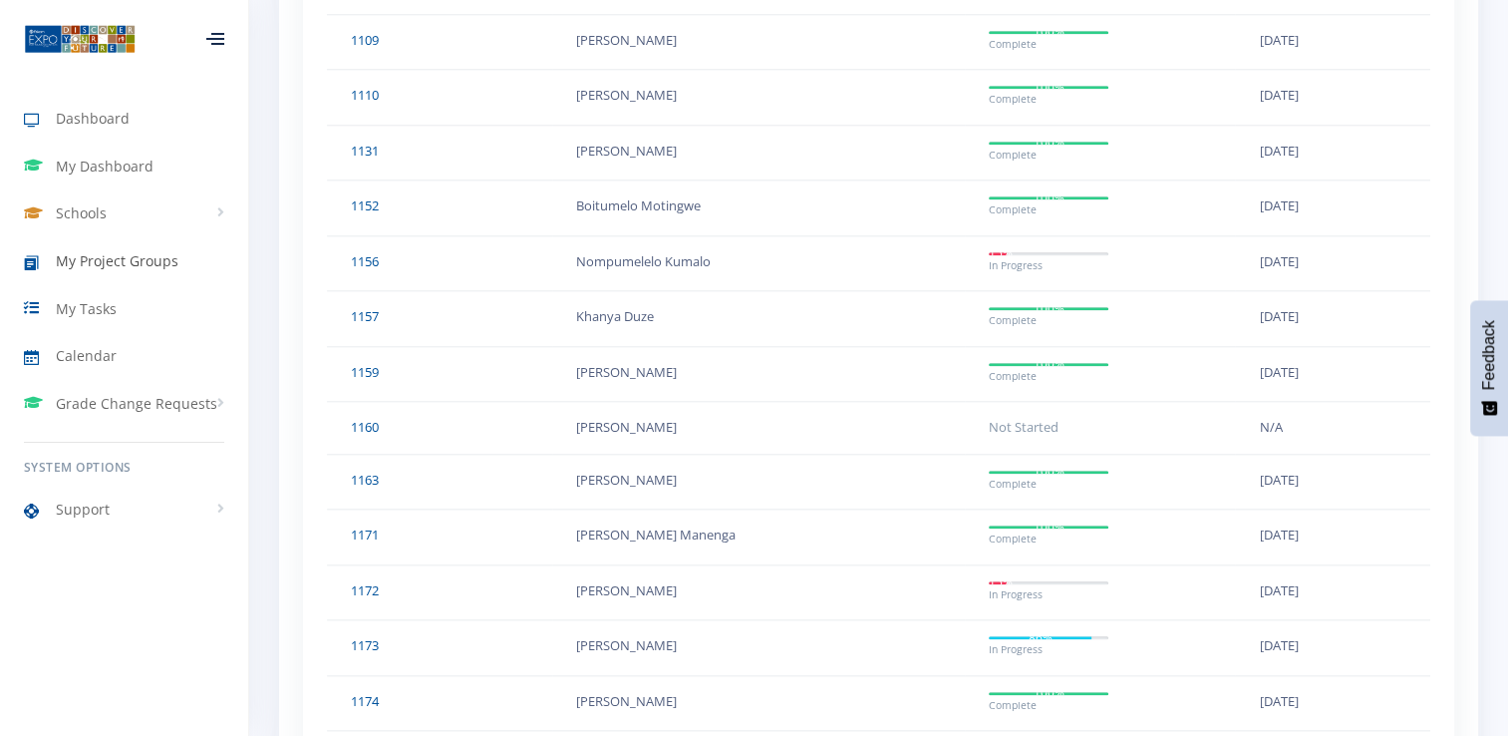
click at [139, 273] on link "My Project Groups" at bounding box center [124, 261] width 248 height 46
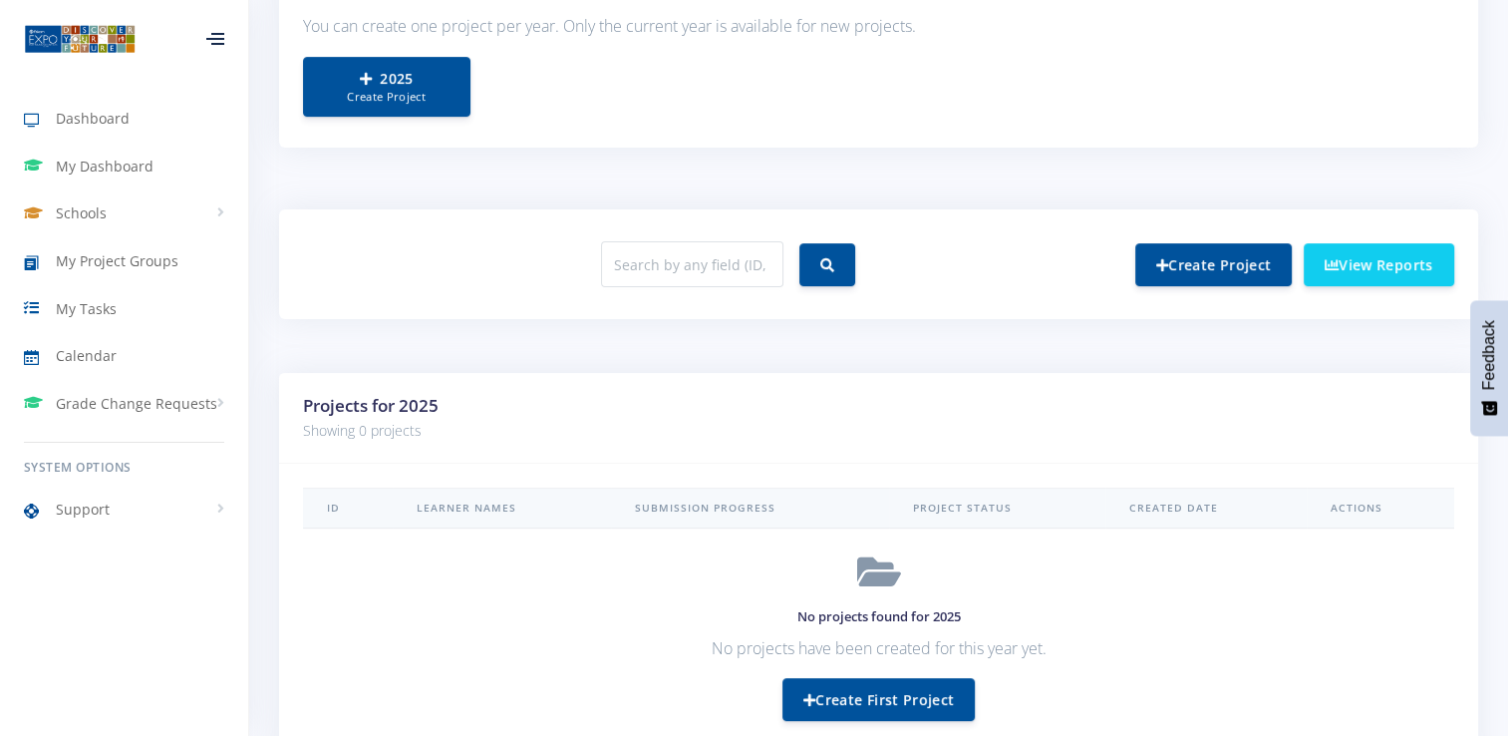
scroll to position [698, 0]
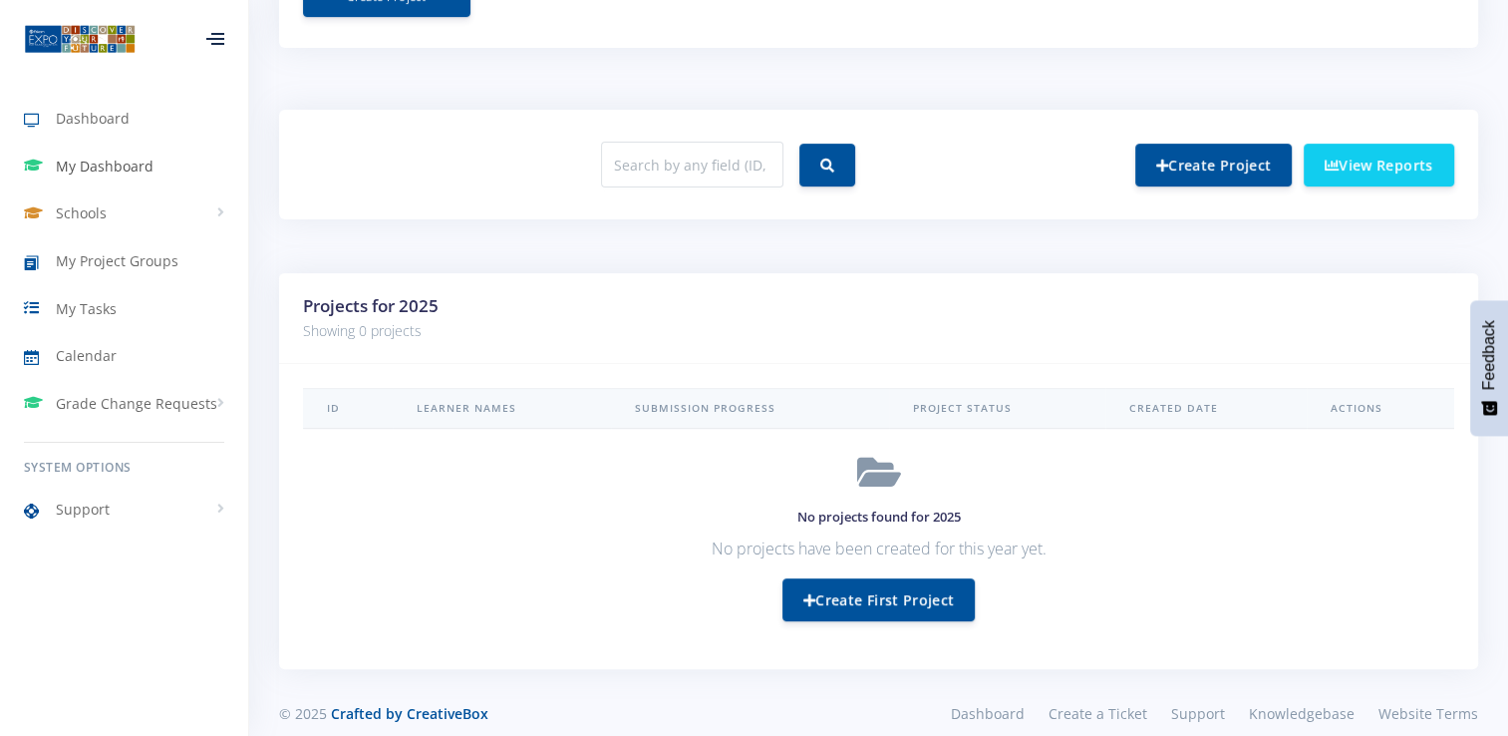
click at [109, 169] on span "My Dashboard" at bounding box center [105, 165] width 98 height 21
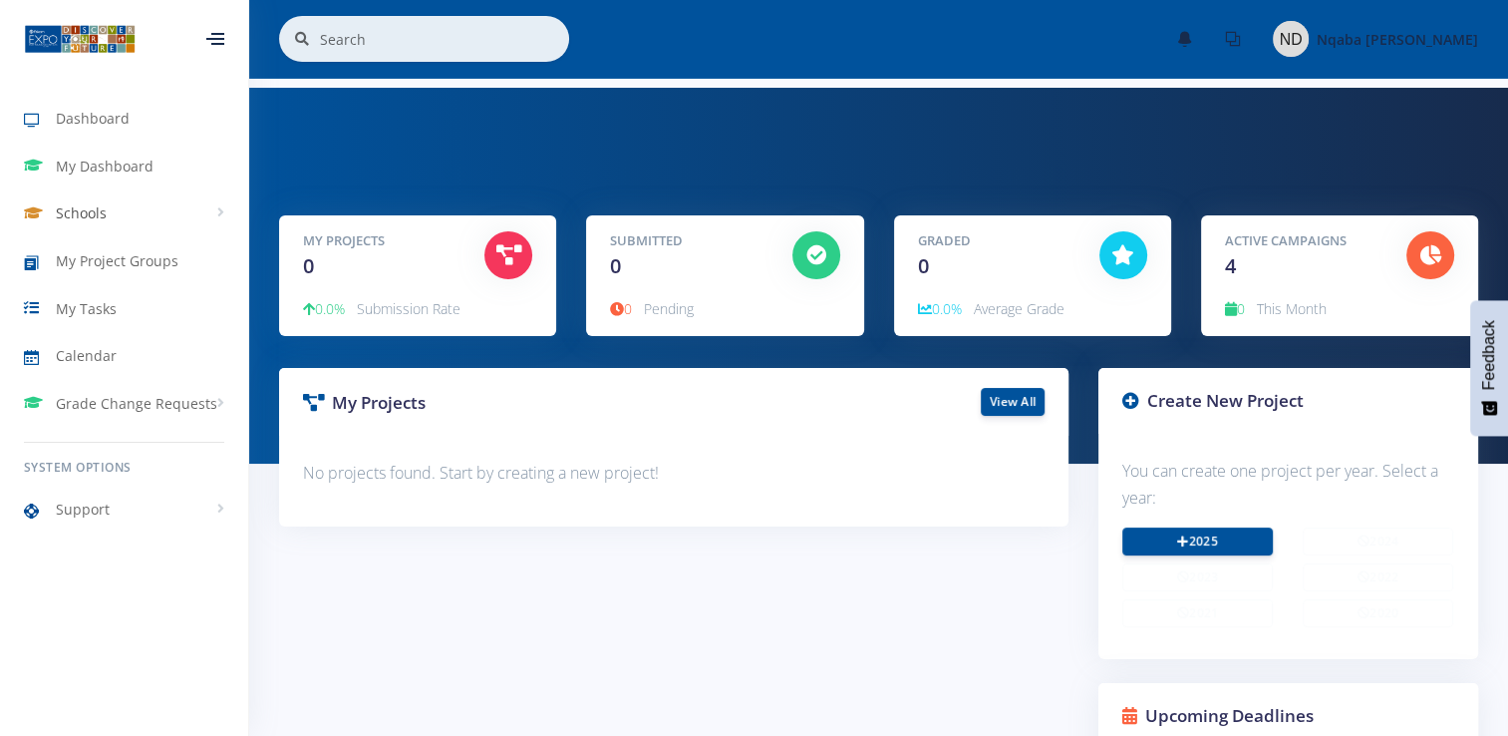
scroll to position [15, 15]
click at [101, 214] on span "Schools" at bounding box center [81, 212] width 51 height 21
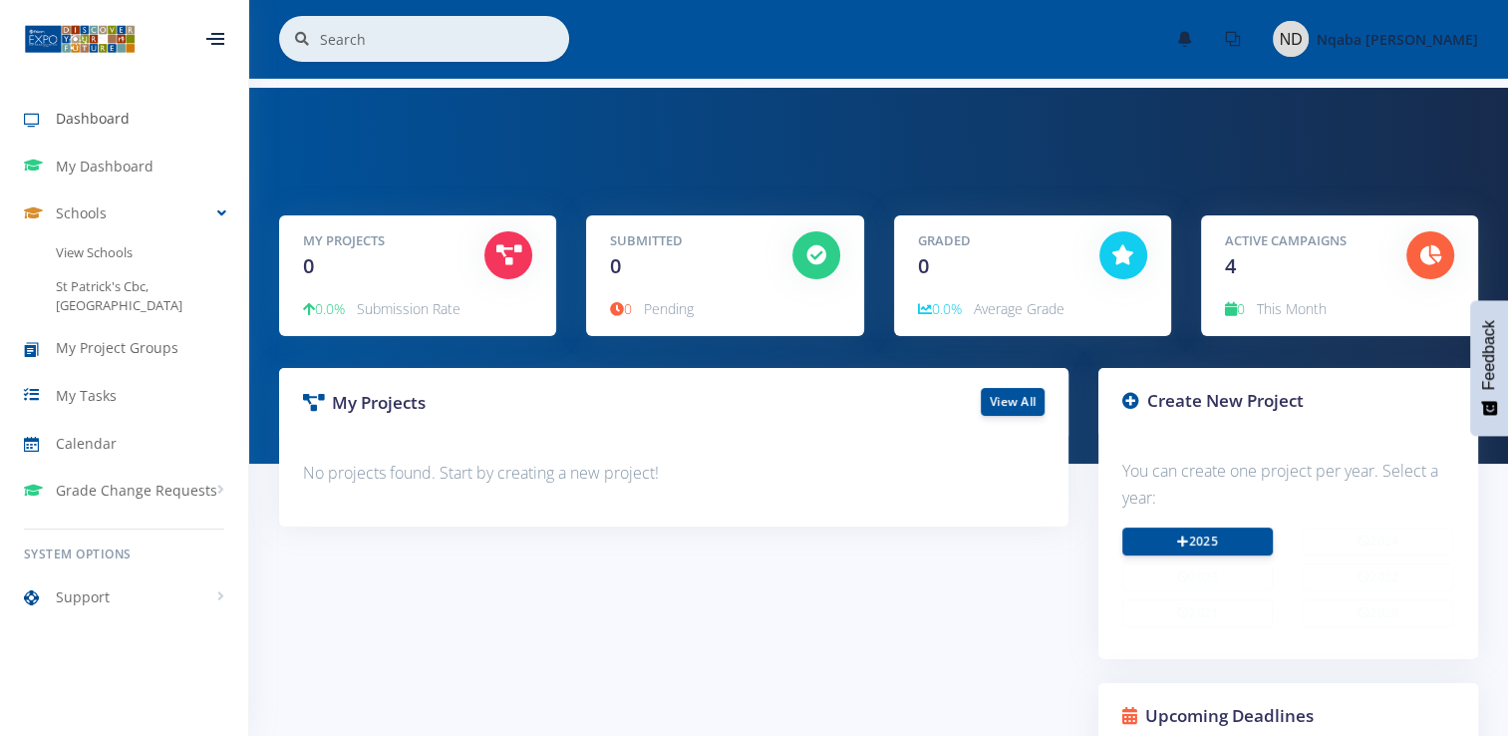
click at [80, 112] on span "Dashboard" at bounding box center [93, 118] width 74 height 21
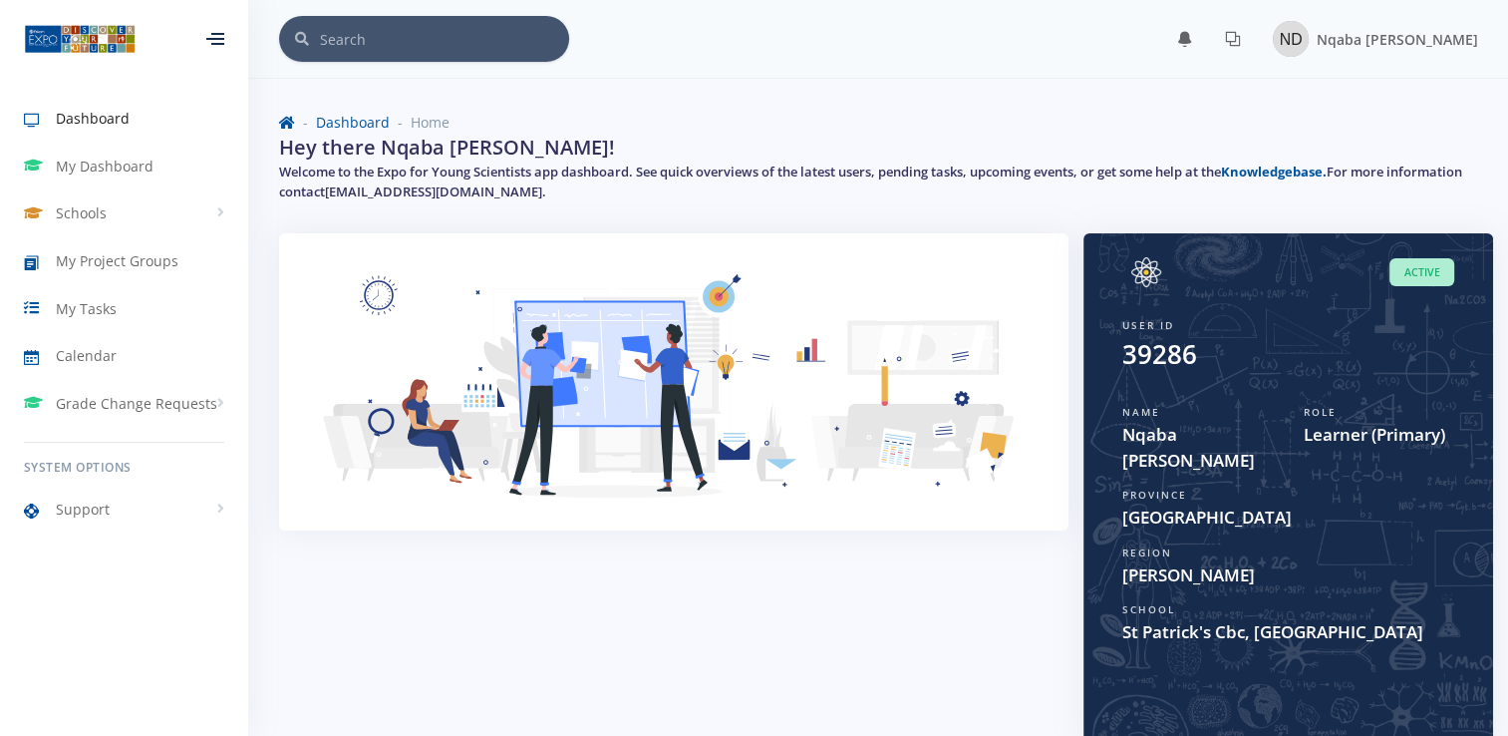
scroll to position [15, 15]
click at [103, 317] on span "My Tasks" at bounding box center [86, 308] width 61 height 21
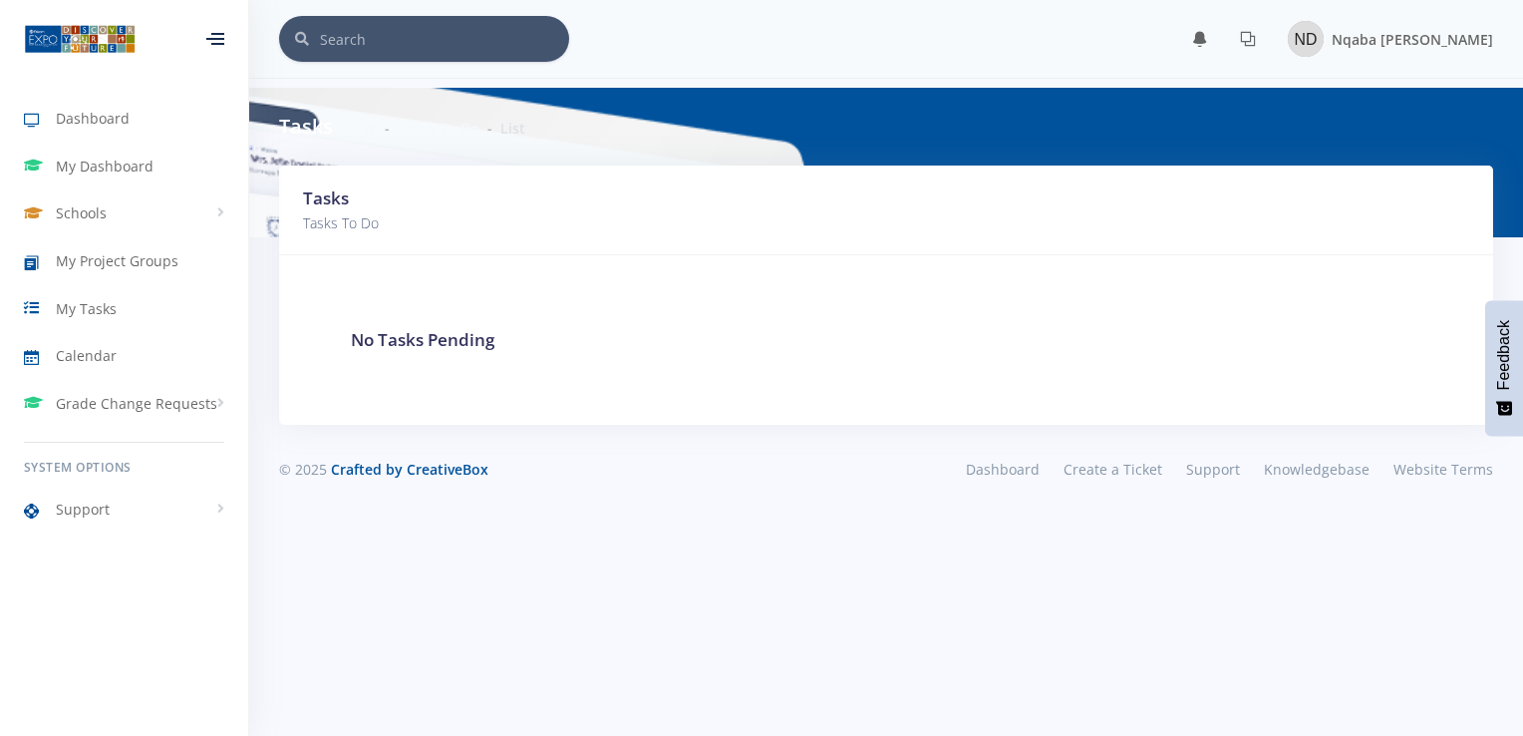
scroll to position [15, 15]
click at [108, 204] on link "Schools" at bounding box center [124, 213] width 248 height 46
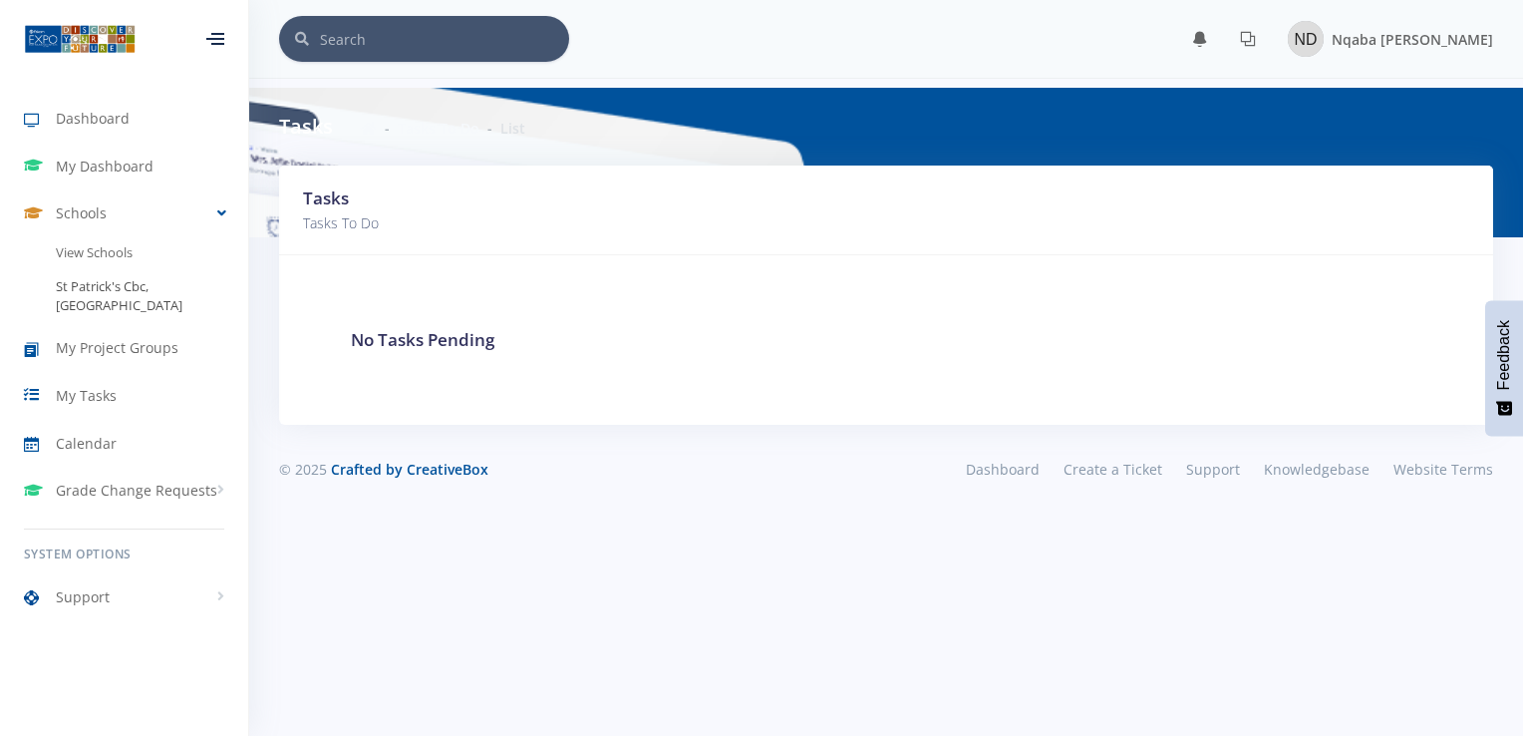
click at [104, 282] on link "St Patrick's Cbc, [GEOGRAPHIC_DATA]" at bounding box center [124, 296] width 248 height 53
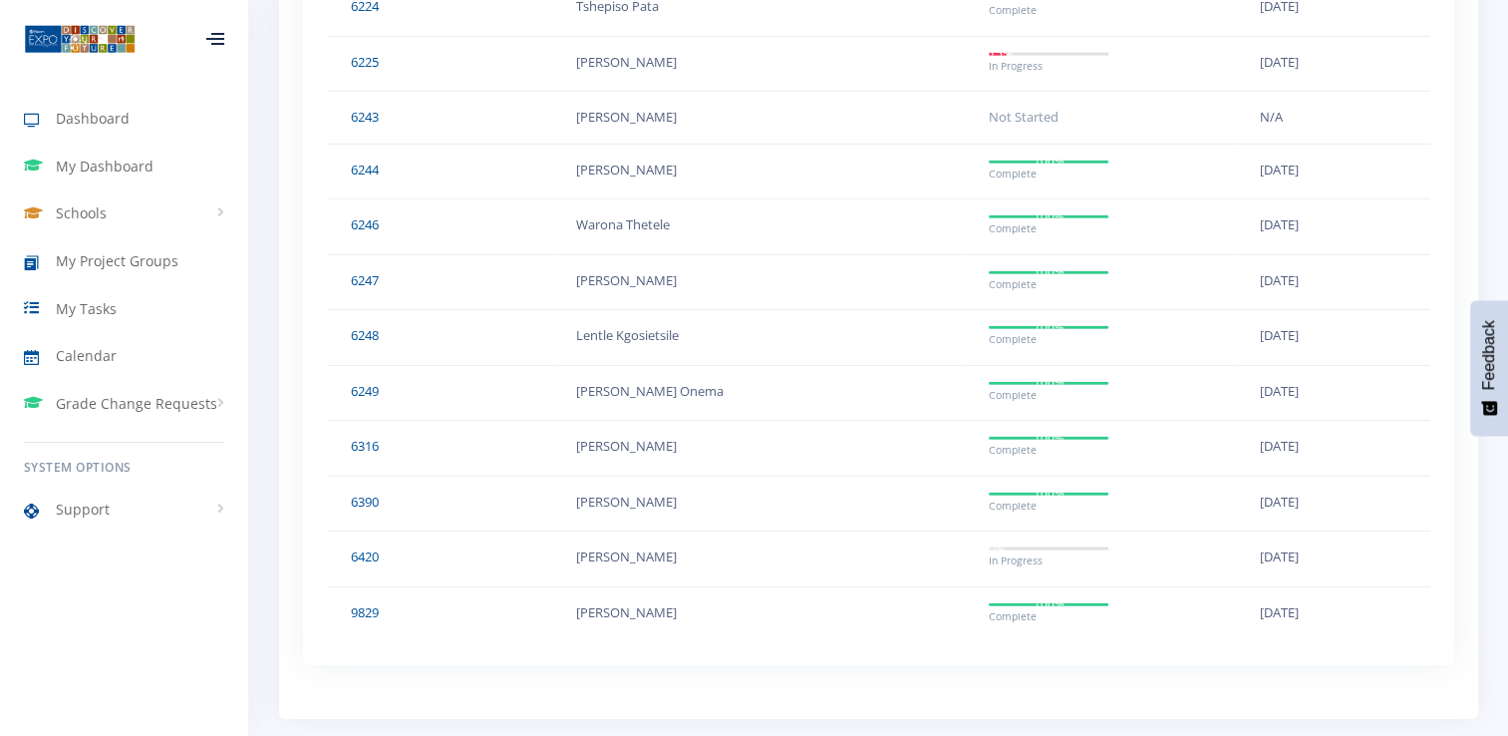
scroll to position [6010, 0]
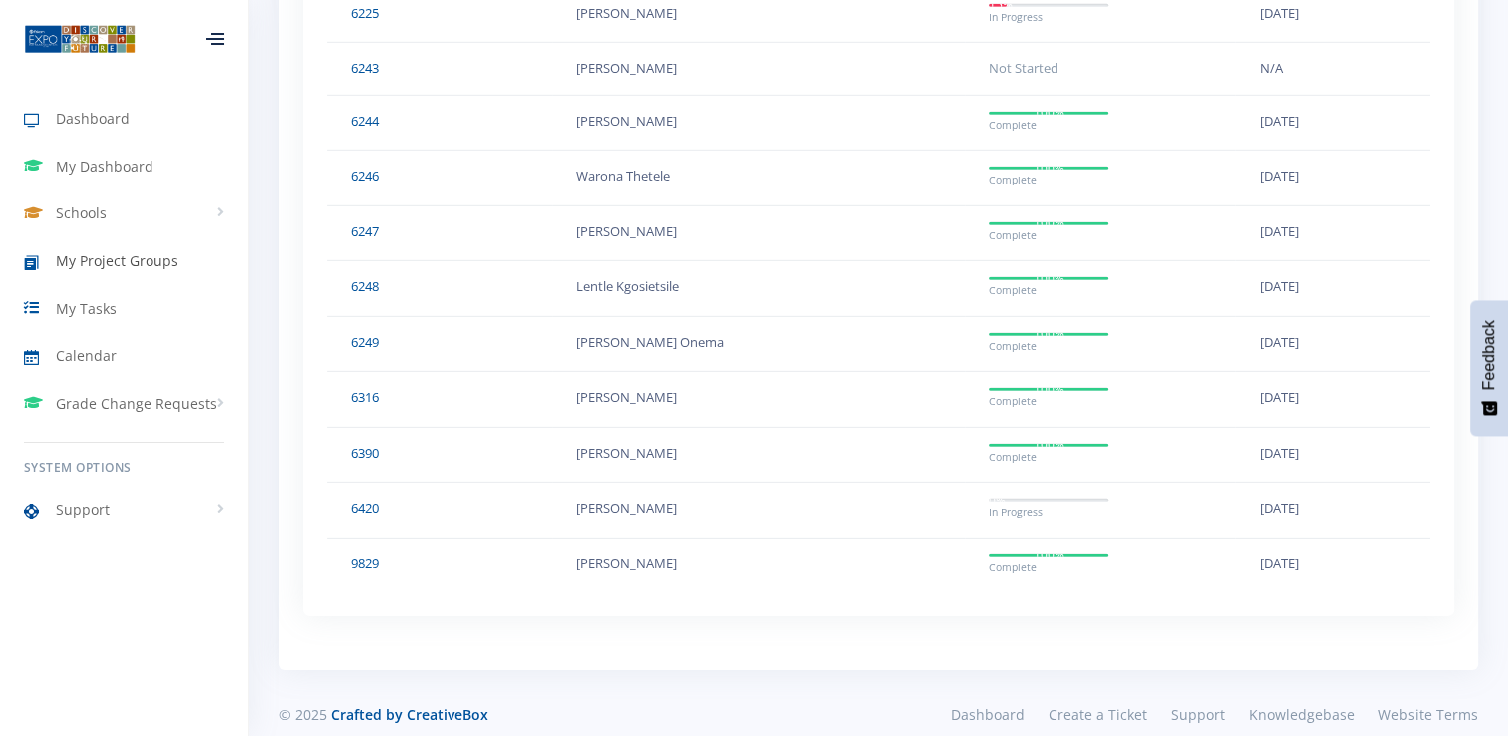
click at [87, 268] on span "My Project Groups" at bounding box center [117, 260] width 123 height 21
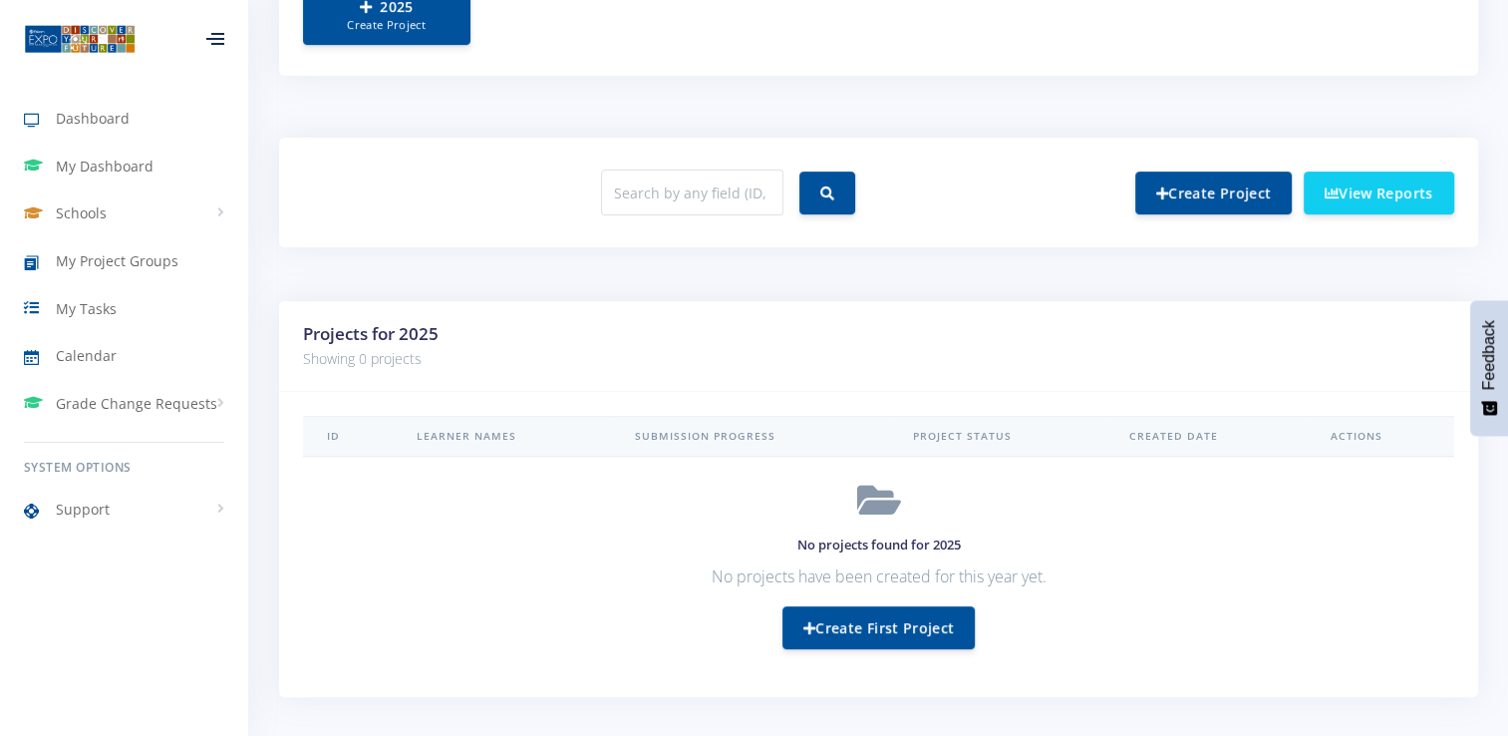
scroll to position [698, 0]
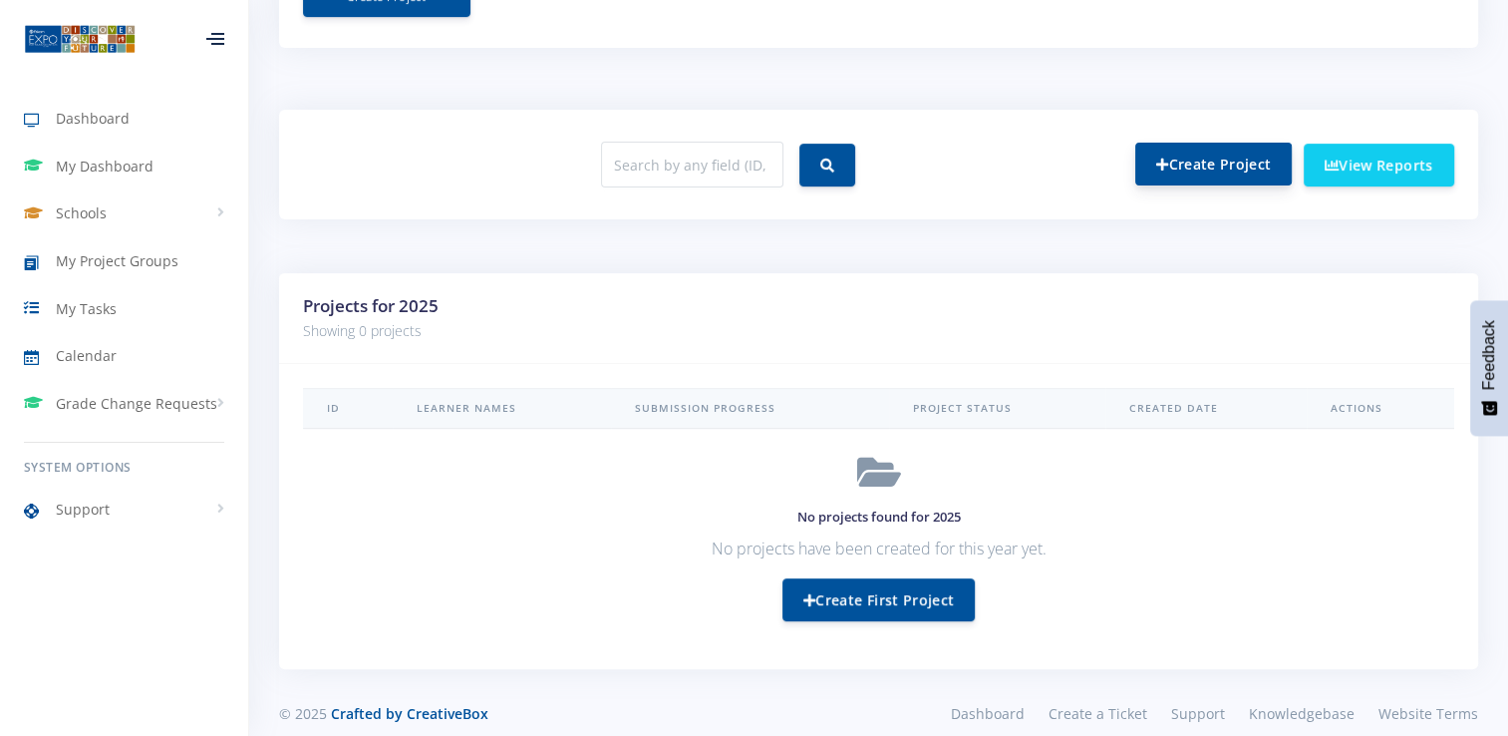
click at [1187, 167] on link "Create Project" at bounding box center [1213, 164] width 156 height 43
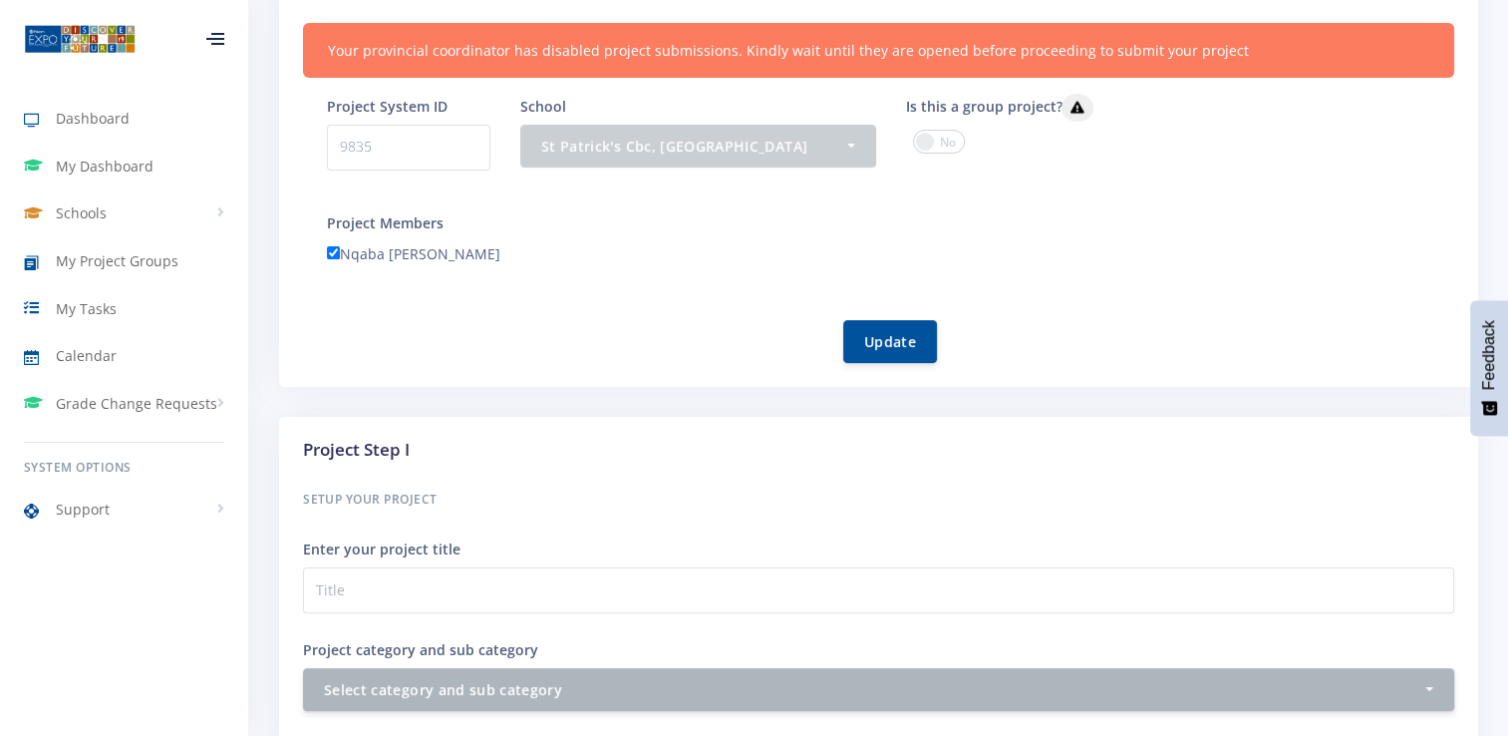
scroll to position [399, 0]
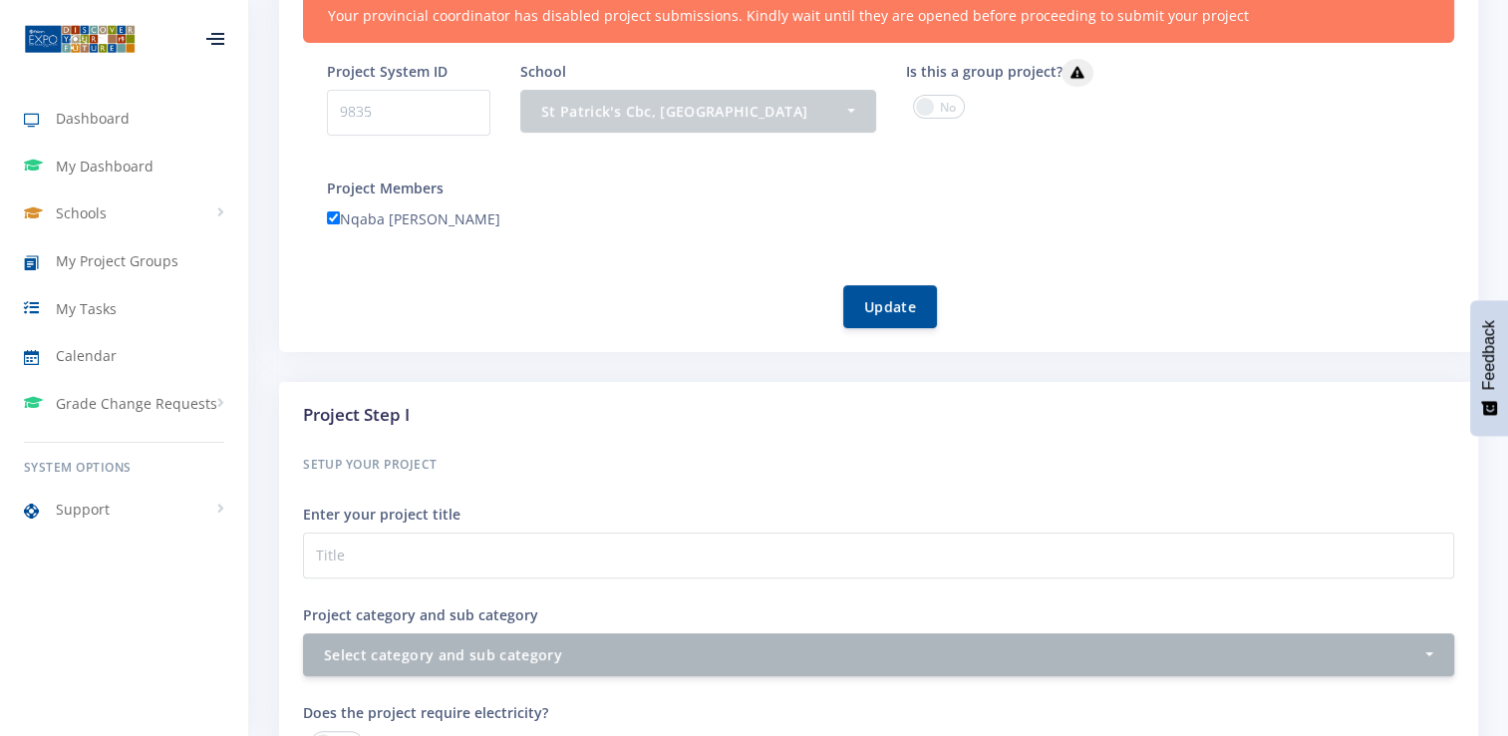
click at [939, 104] on span at bounding box center [939, 107] width 52 height 24
click at [0, 0] on input "checkbox" at bounding box center [0, 0] width 0 height 0
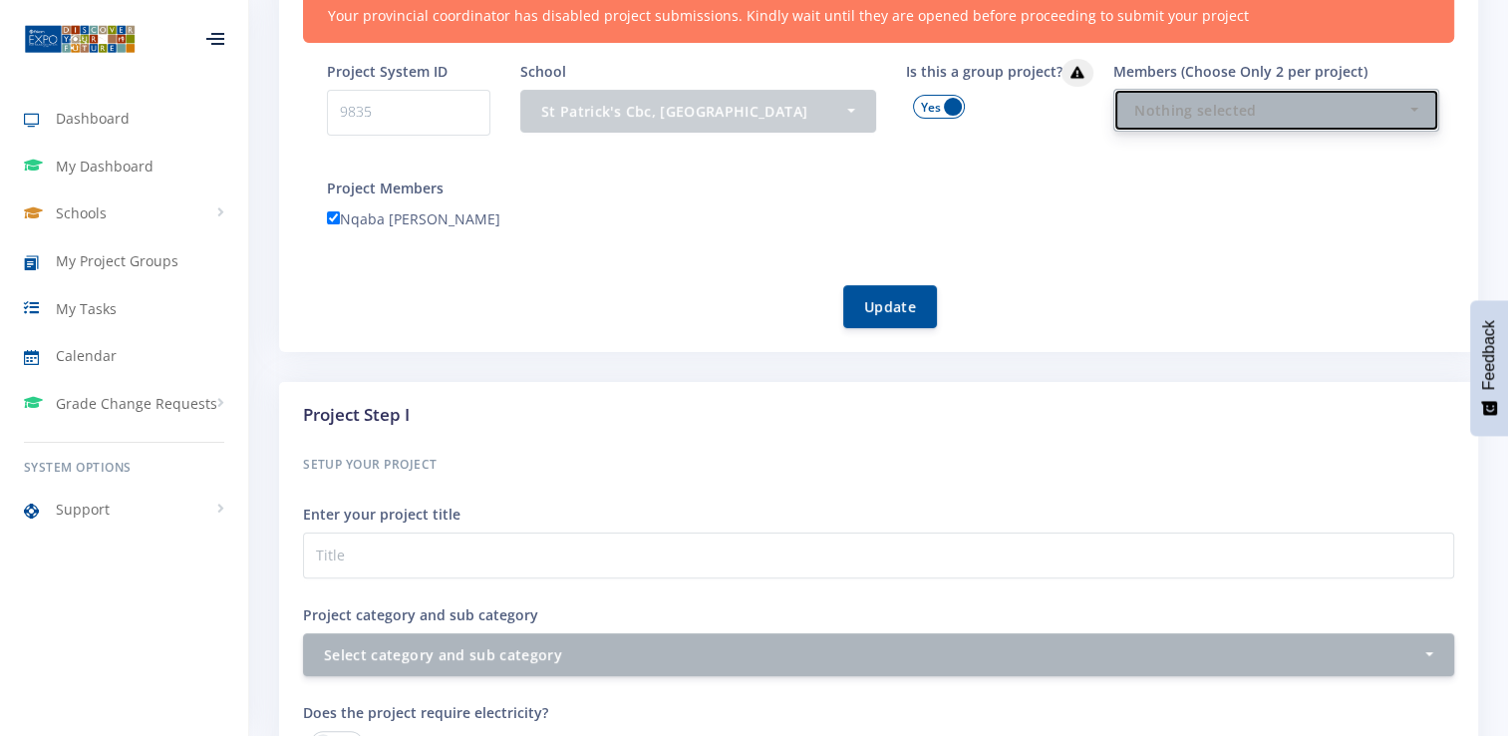
click at [1286, 103] on div "Nothing selected" at bounding box center [1270, 110] width 272 height 21
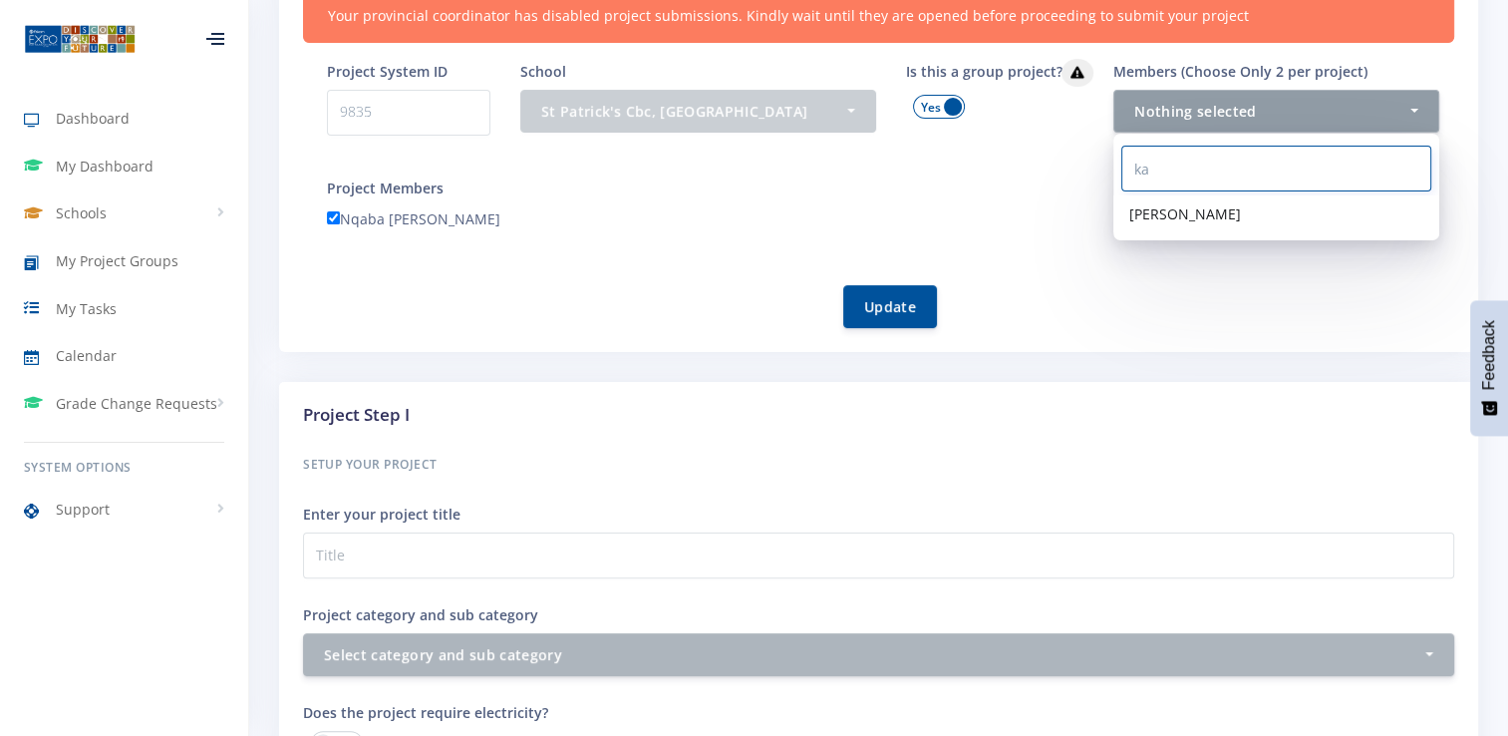
type input "k"
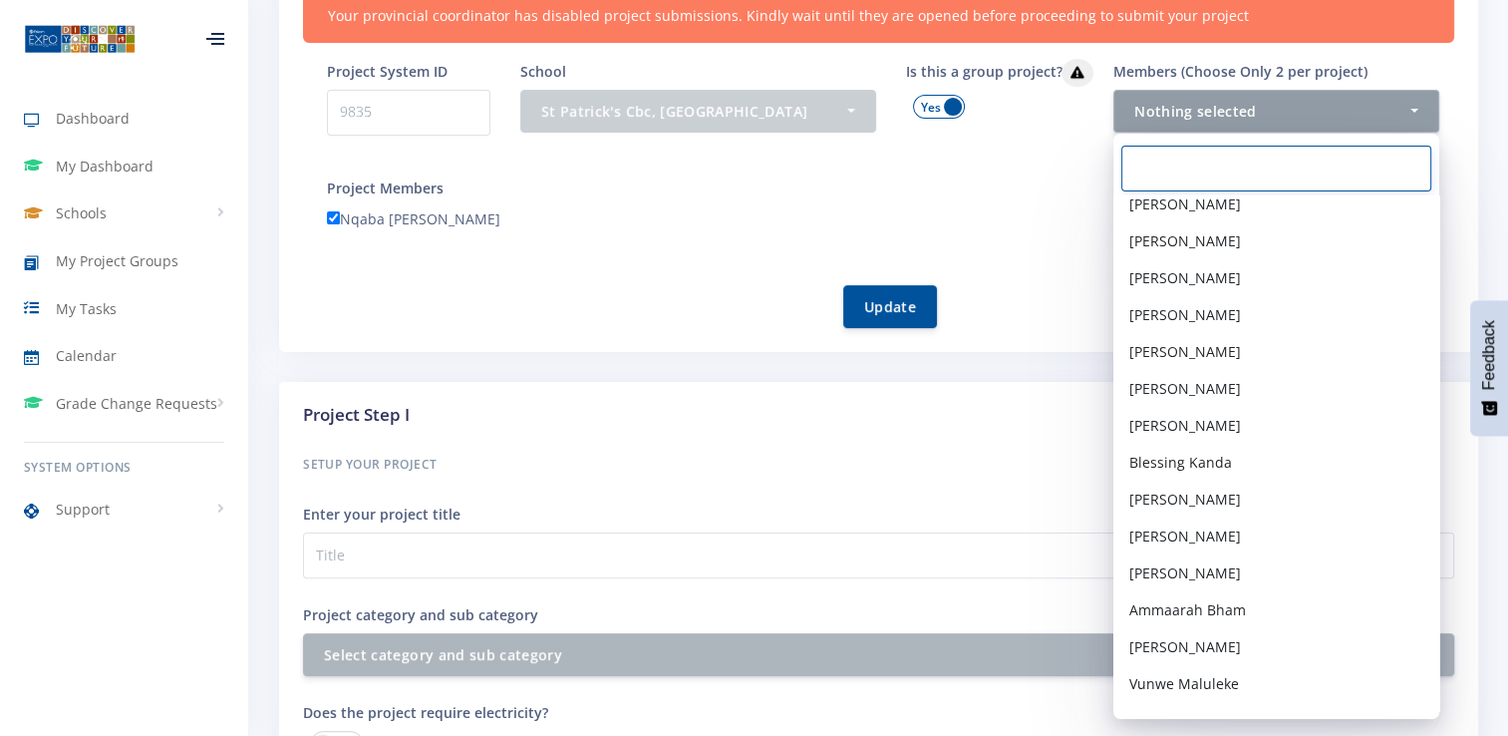
scroll to position [2691, 0]
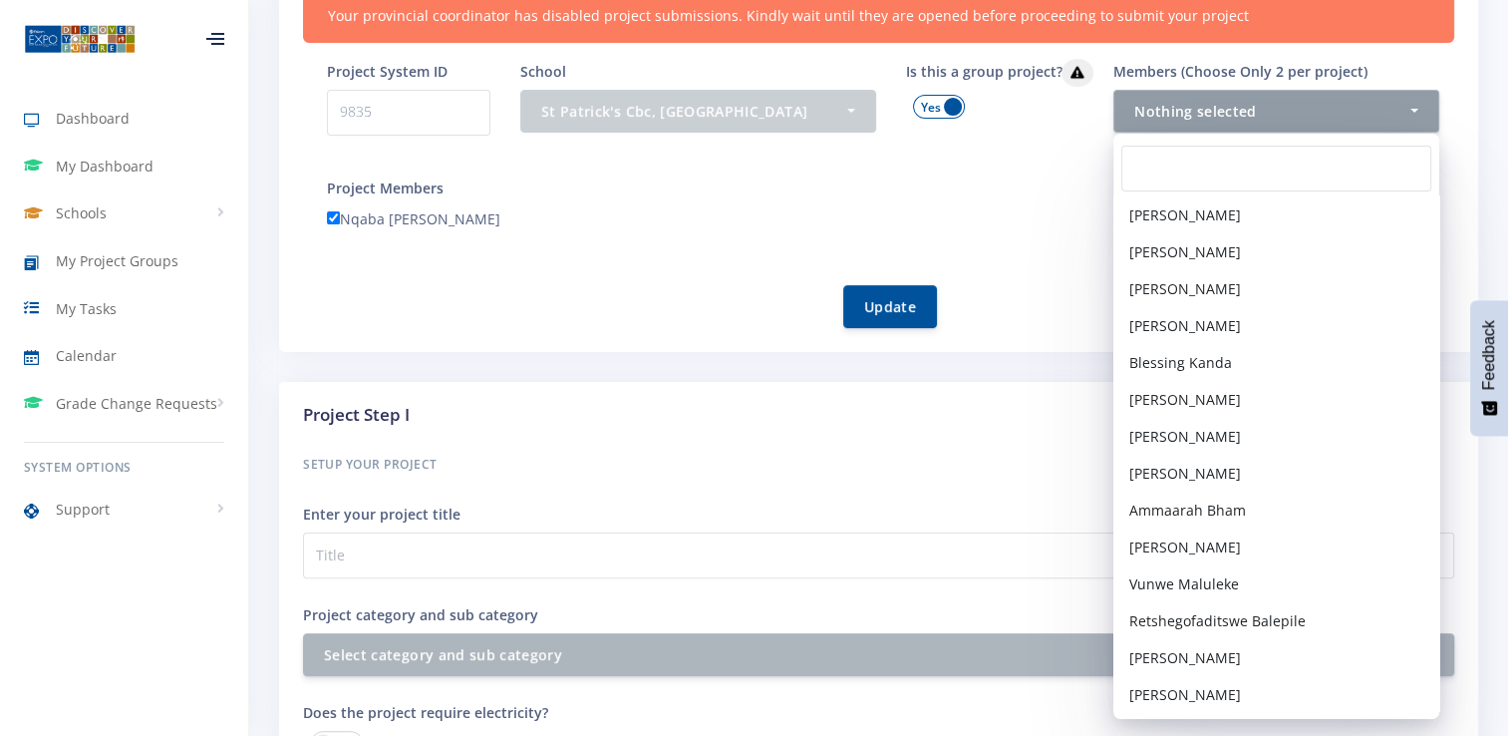
click at [945, 241] on form "Project System ID 9835 School - St Patrick's Cbc, [PERSON_NAME] St Patrick's Cb…" at bounding box center [890, 193] width 1127 height 269
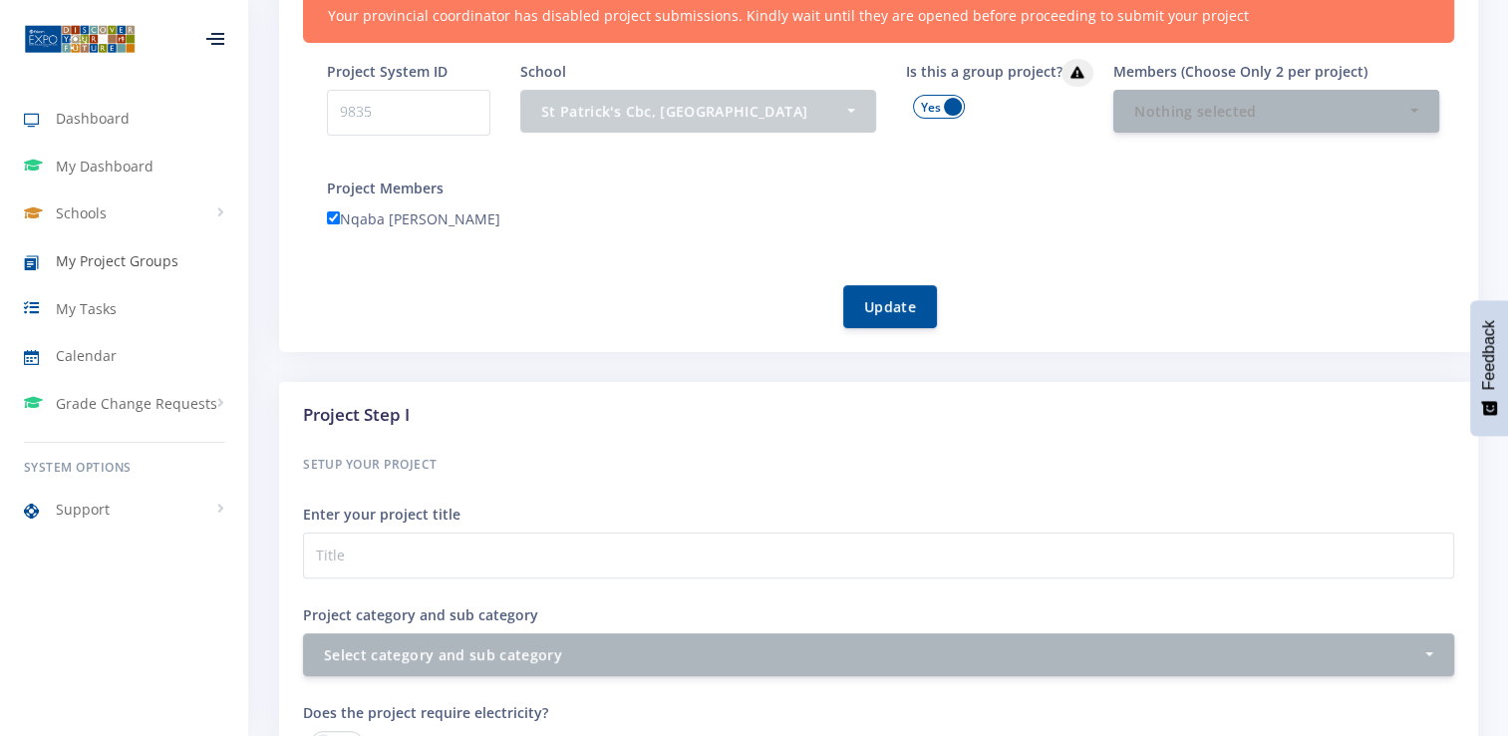
click at [122, 263] on span "My Project Groups" at bounding box center [117, 260] width 123 height 21
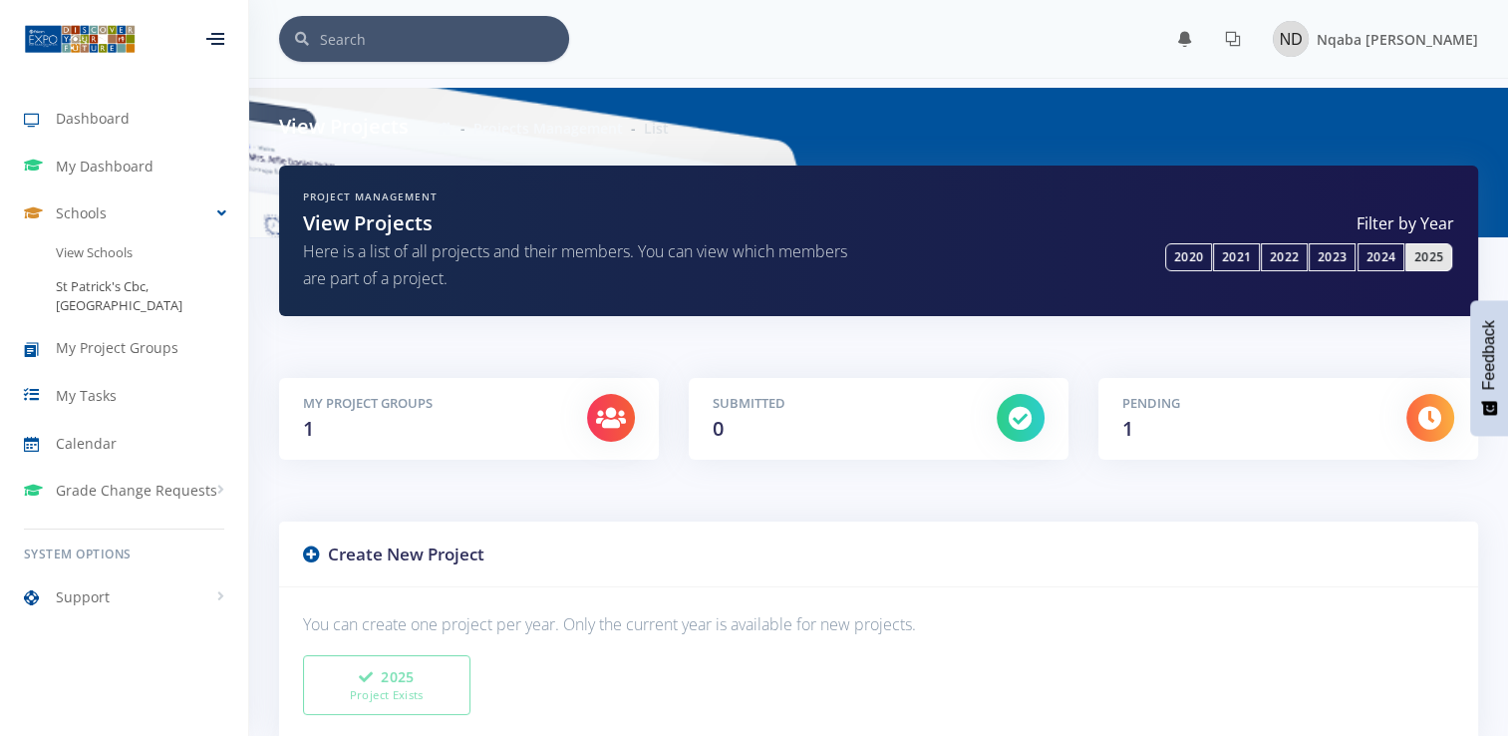
scroll to position [15, 15]
click at [112, 282] on link "St Patrick's Cbc, [GEOGRAPHIC_DATA]" at bounding box center [124, 296] width 248 height 53
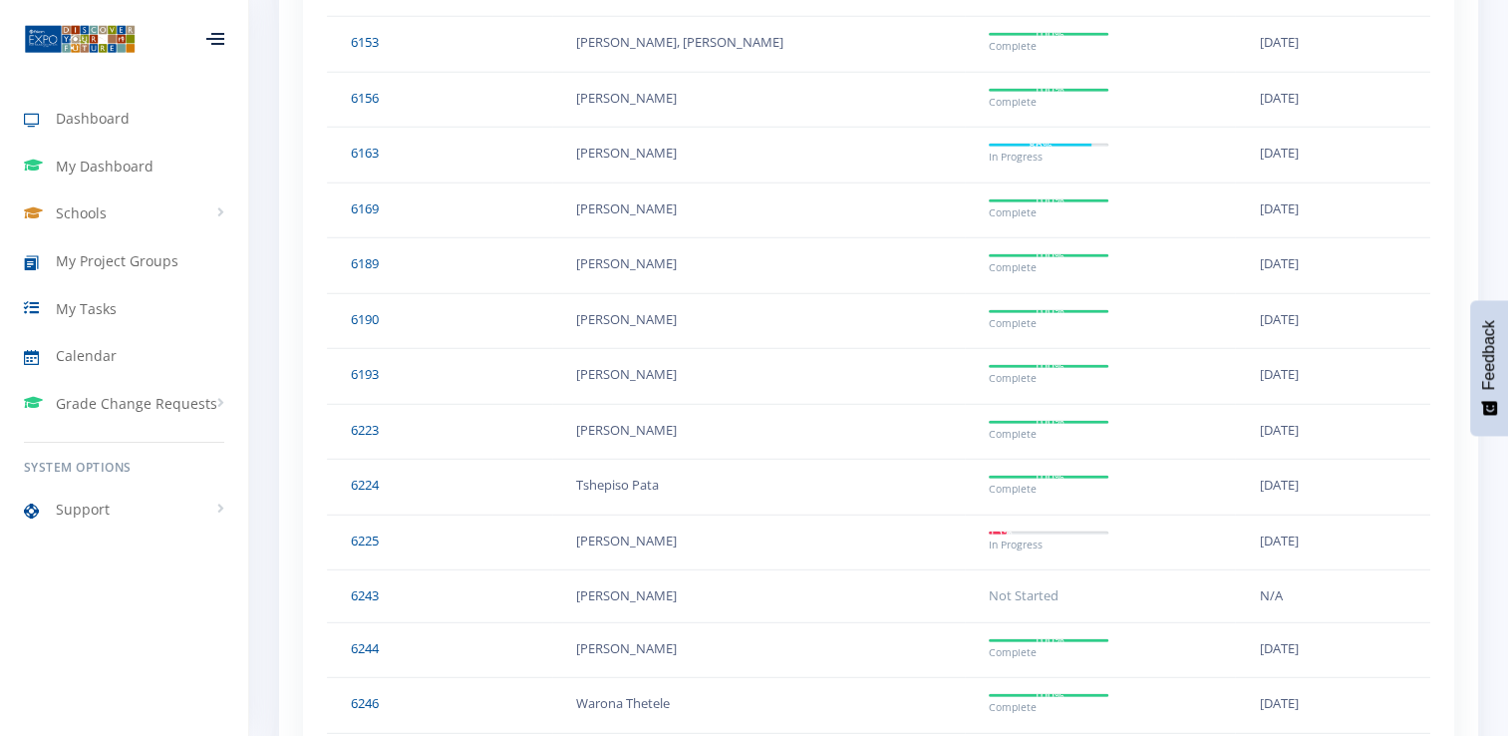
scroll to position [5981, 0]
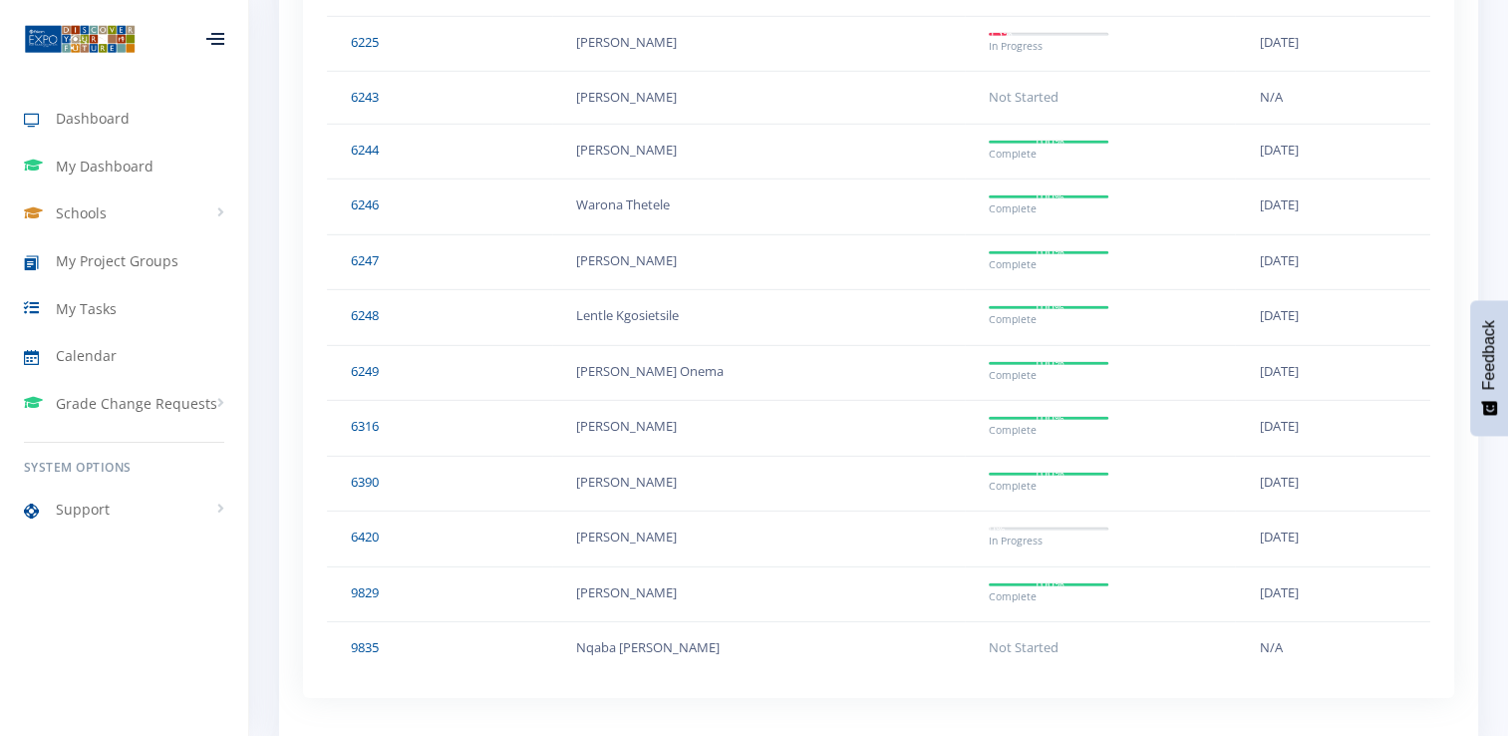
click at [638, 566] on td "[PERSON_NAME]" at bounding box center [758, 594] width 413 height 56
click at [355, 583] on link "9829" at bounding box center [365, 592] width 28 height 18
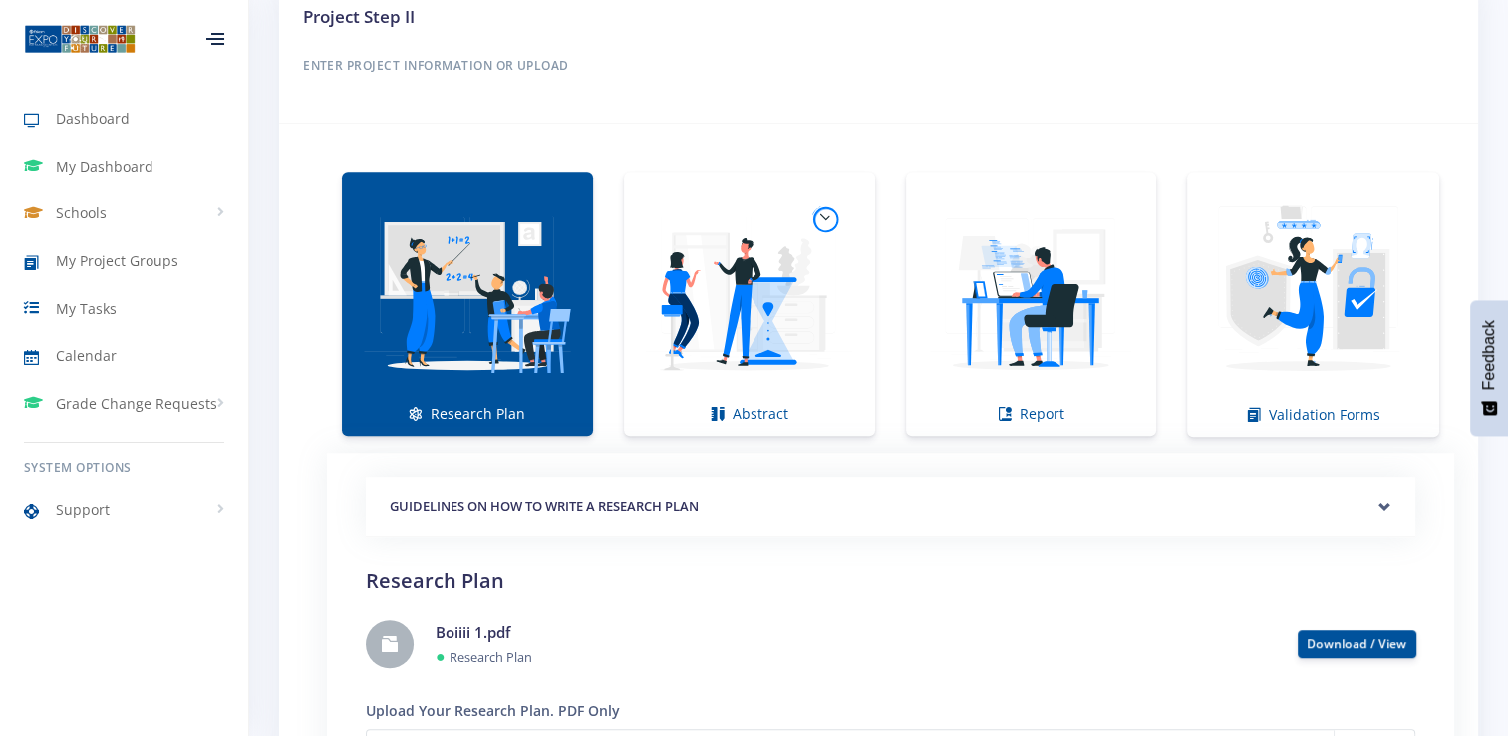
scroll to position [1196, 0]
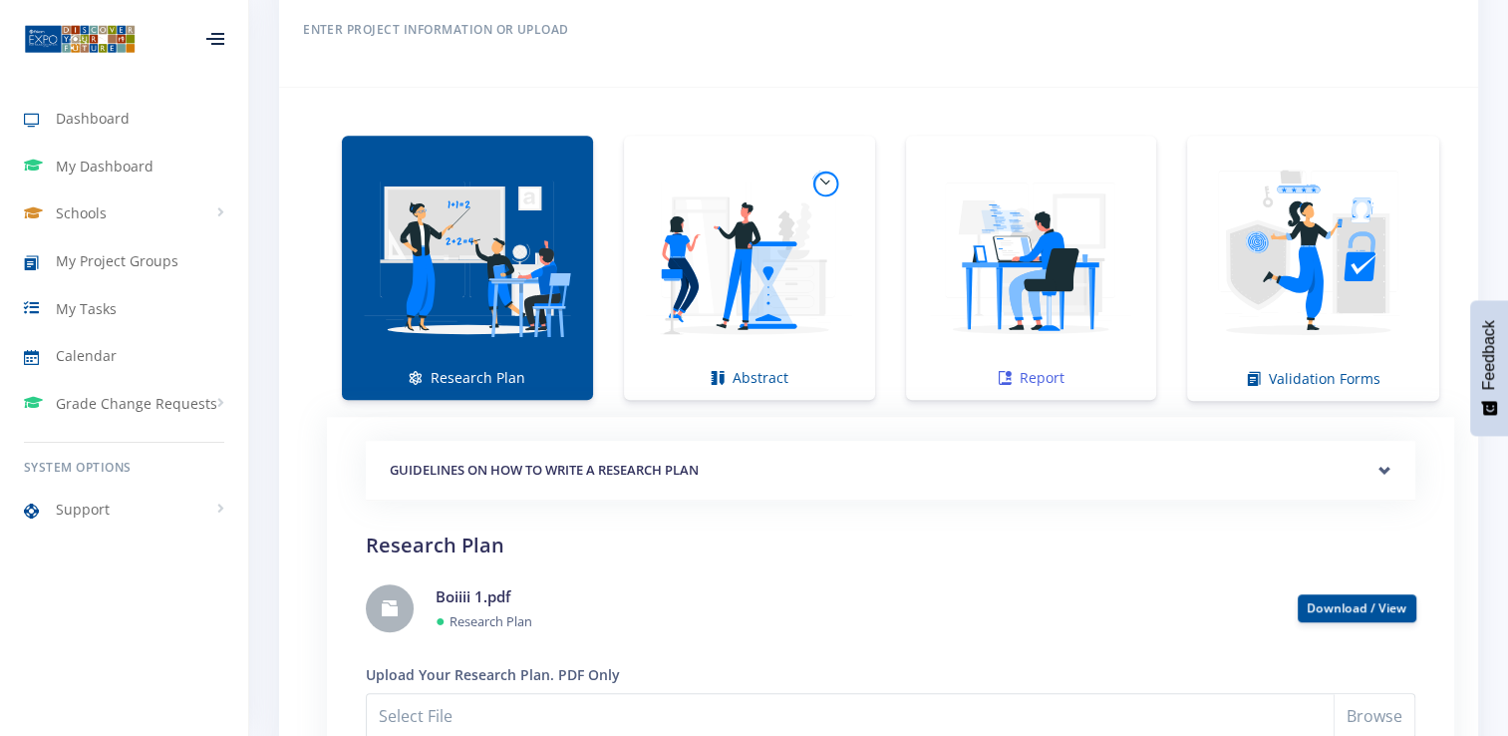
click at [956, 273] on img at bounding box center [1031, 257] width 219 height 219
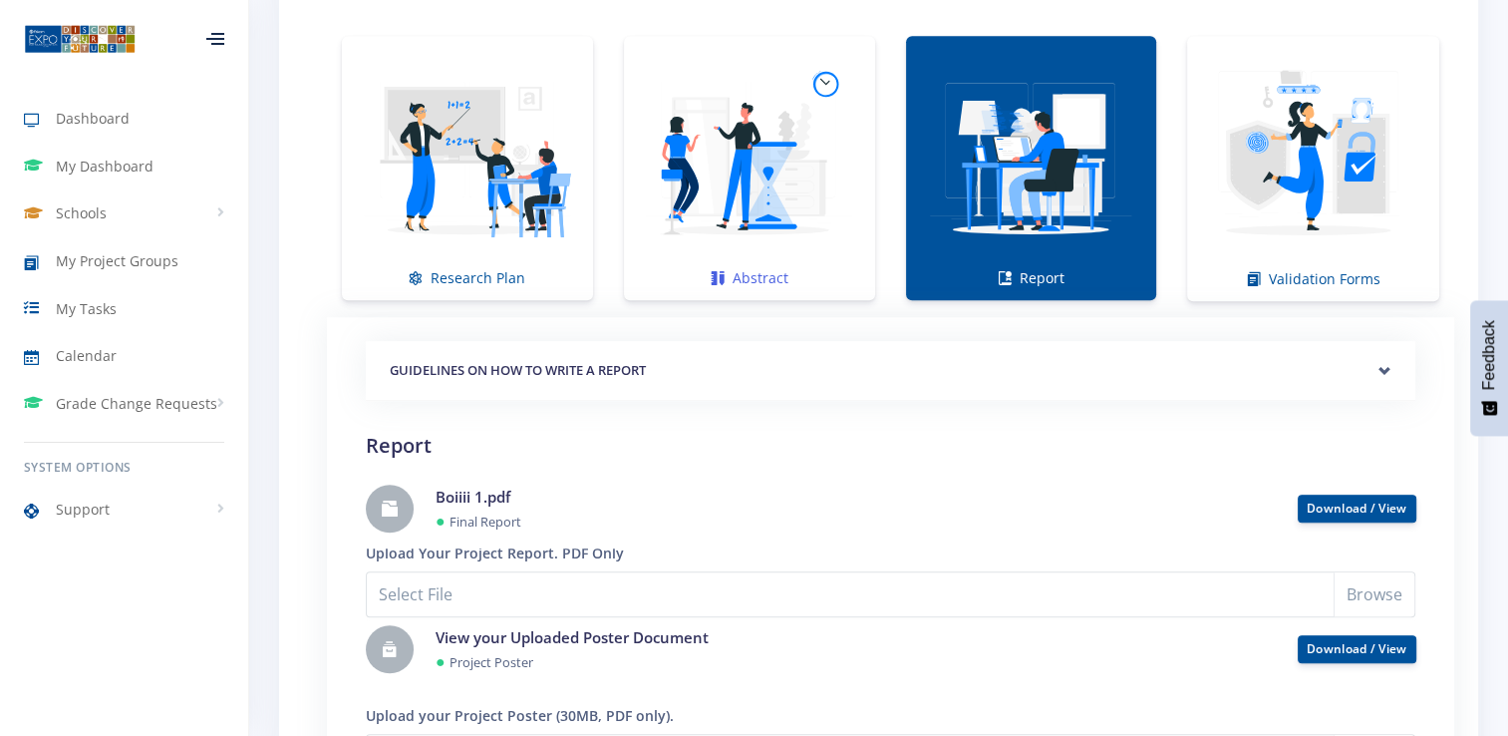
scroll to position [1396, 0]
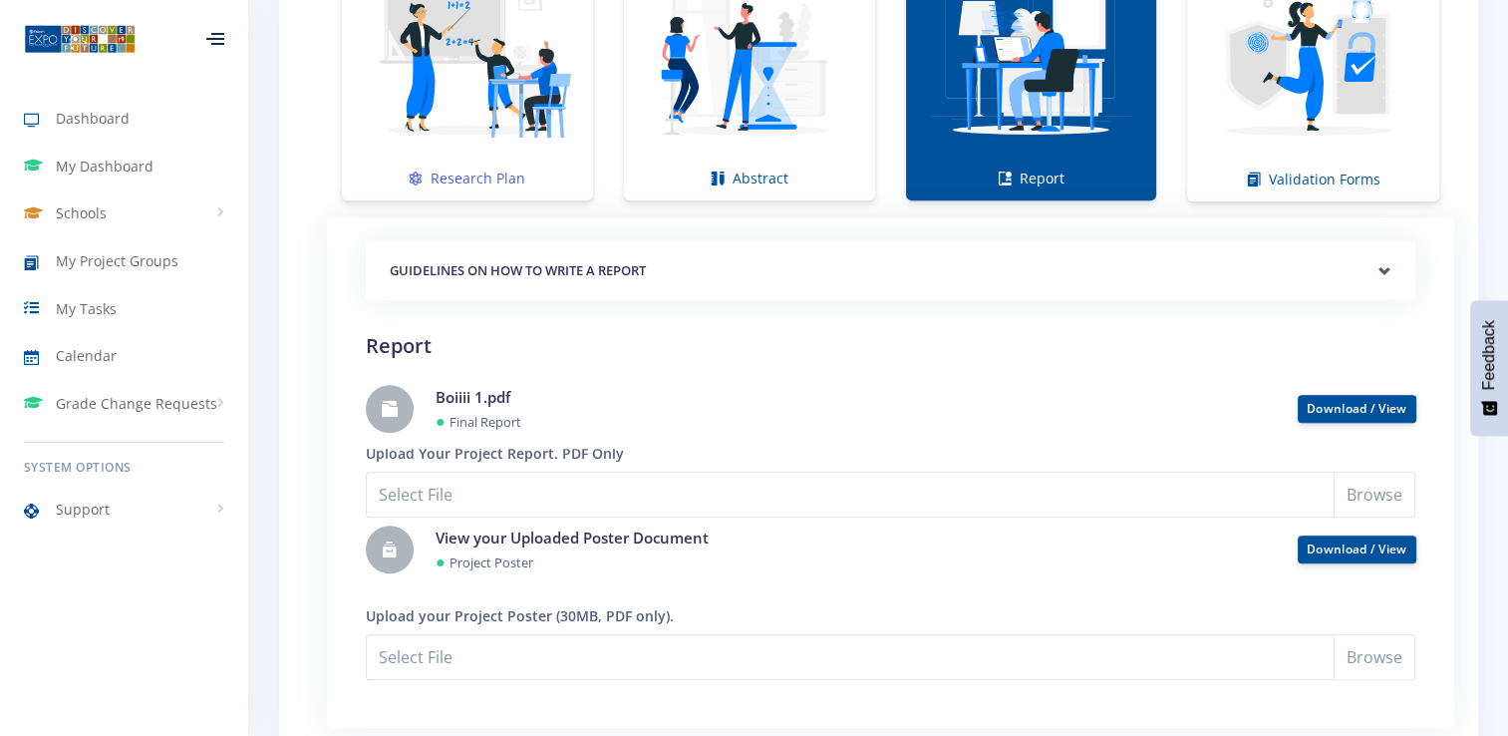
click at [427, 106] on img at bounding box center [467, 57] width 219 height 219
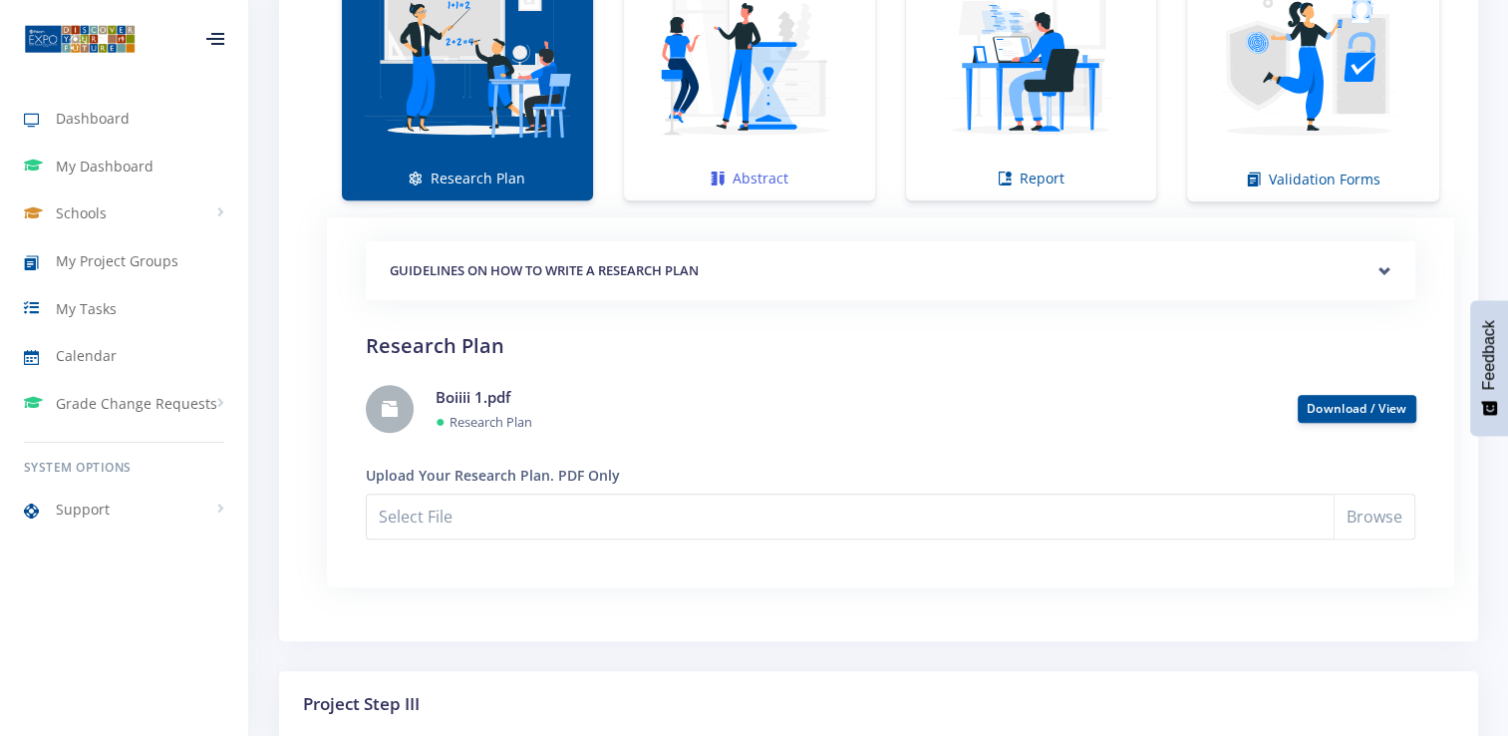
click at [659, 127] on img at bounding box center [749, 57] width 219 height 219
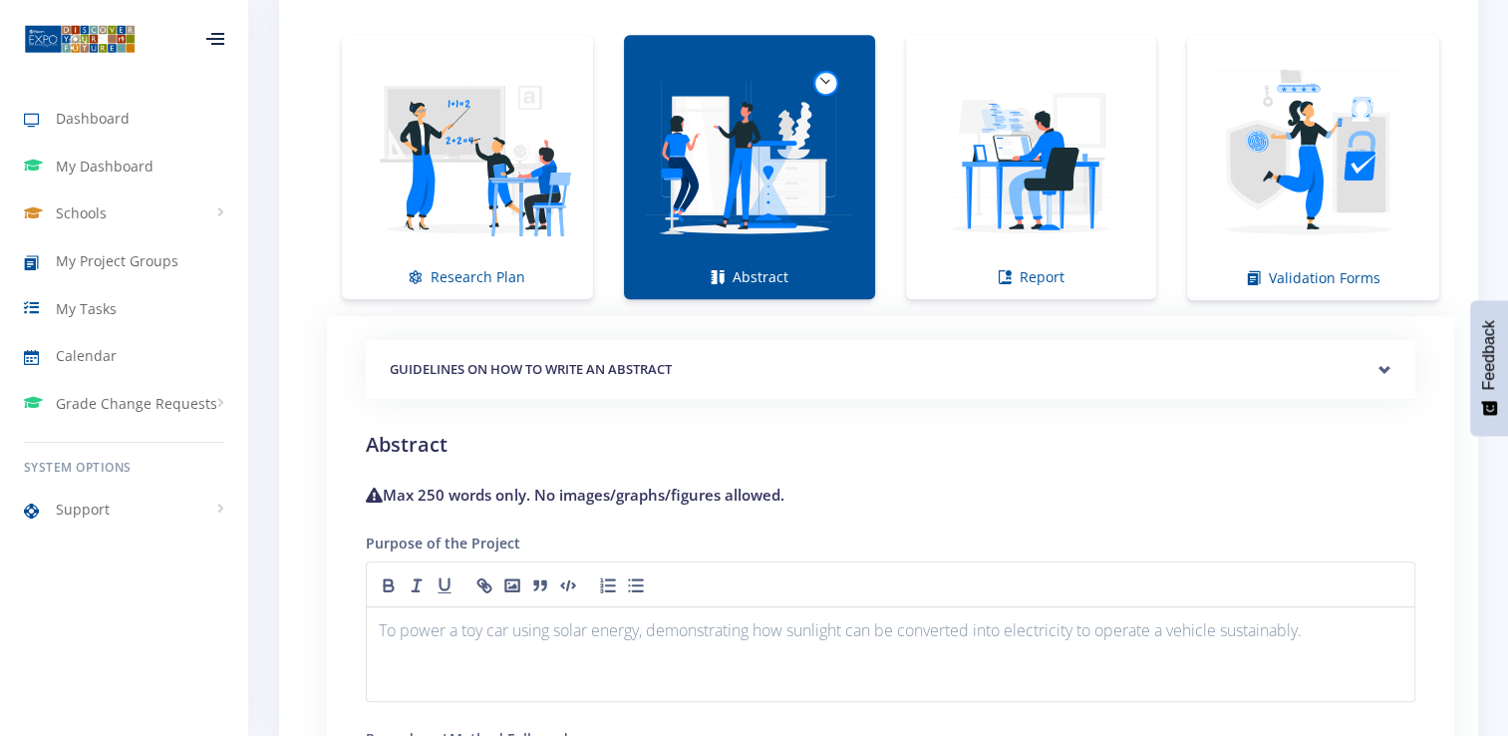
scroll to position [1296, 0]
click at [962, 183] on img at bounding box center [1031, 157] width 219 height 219
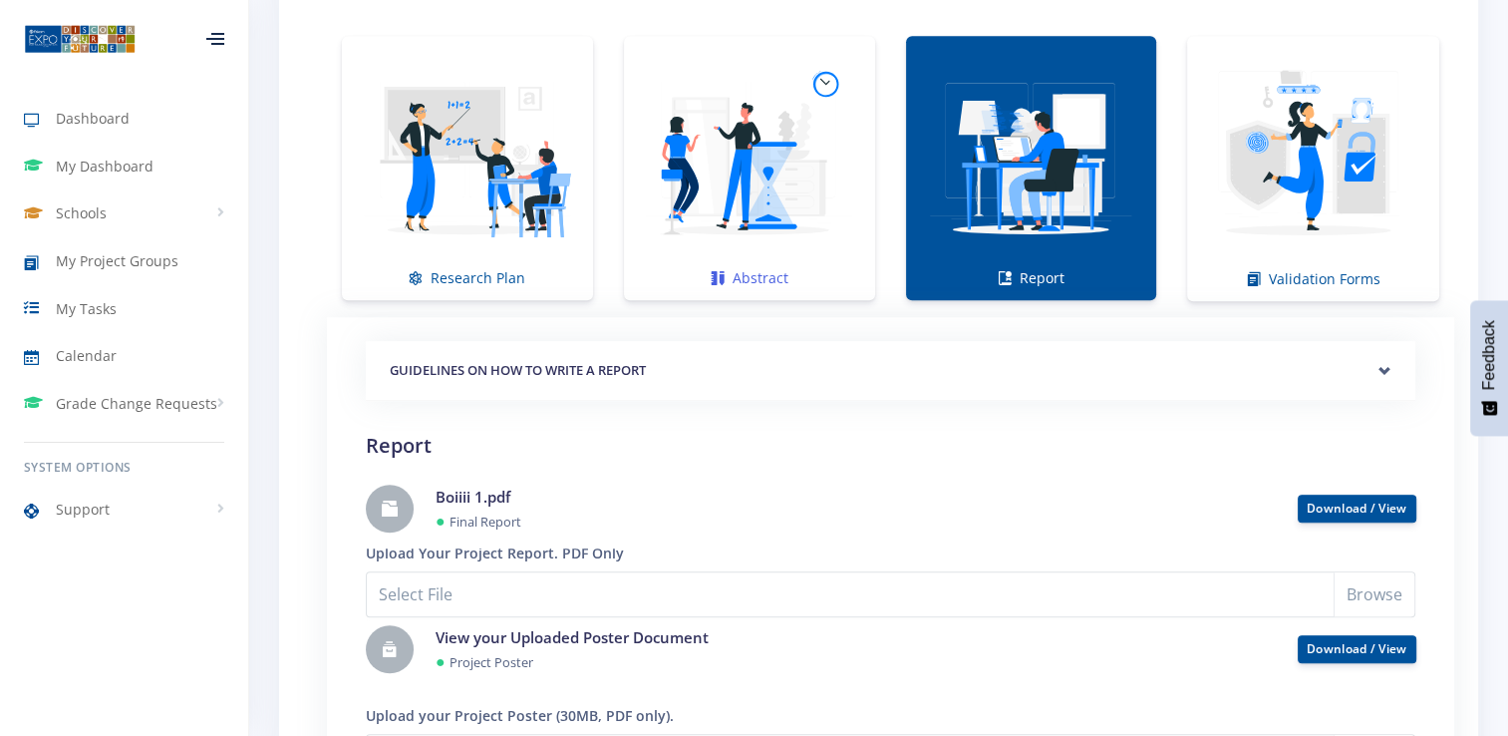
click at [768, 187] on img at bounding box center [749, 157] width 219 height 219
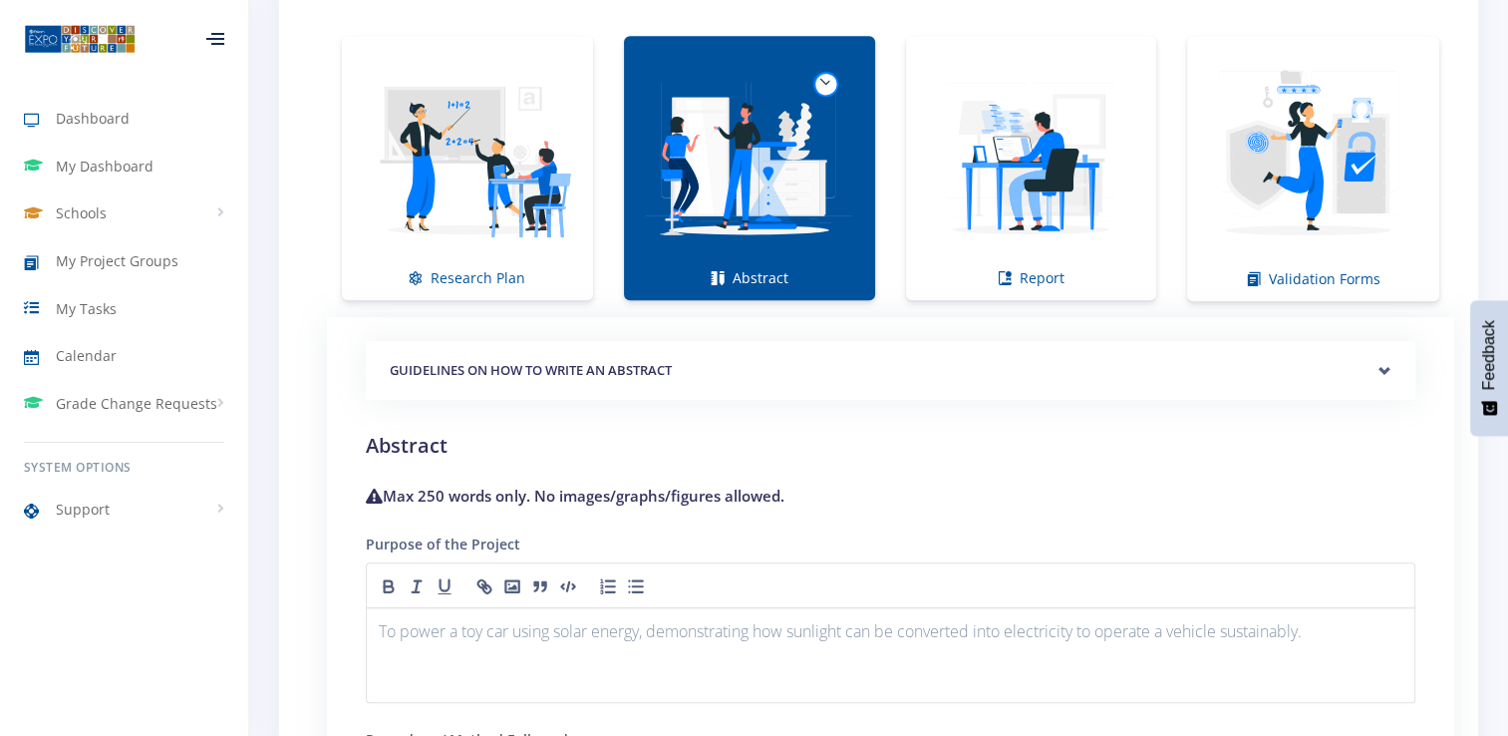
scroll to position [1396, 0]
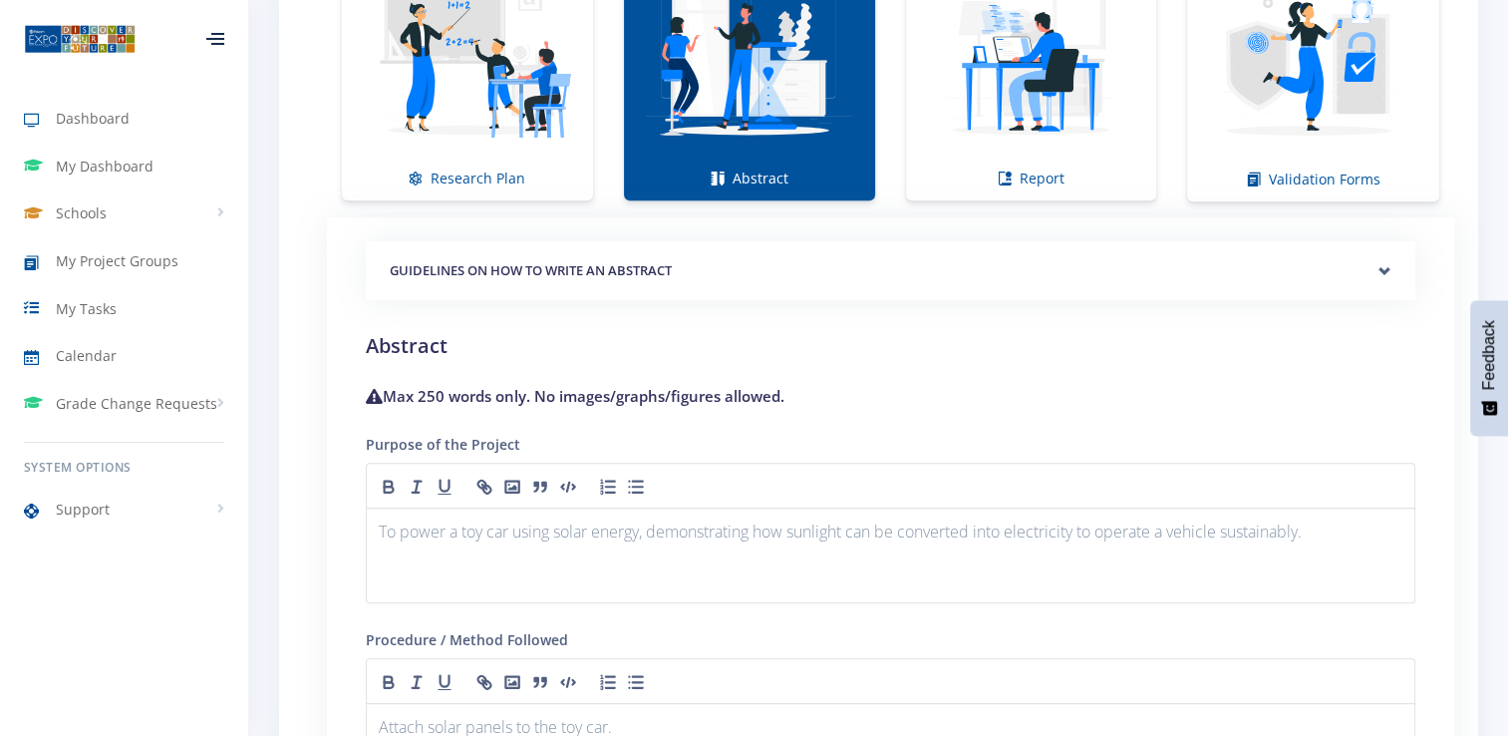
click at [545, 267] on h5 "GUIDELINES ON HOW TO WRITE AN ABSTRACT" at bounding box center [891, 271] width 1002 height 20
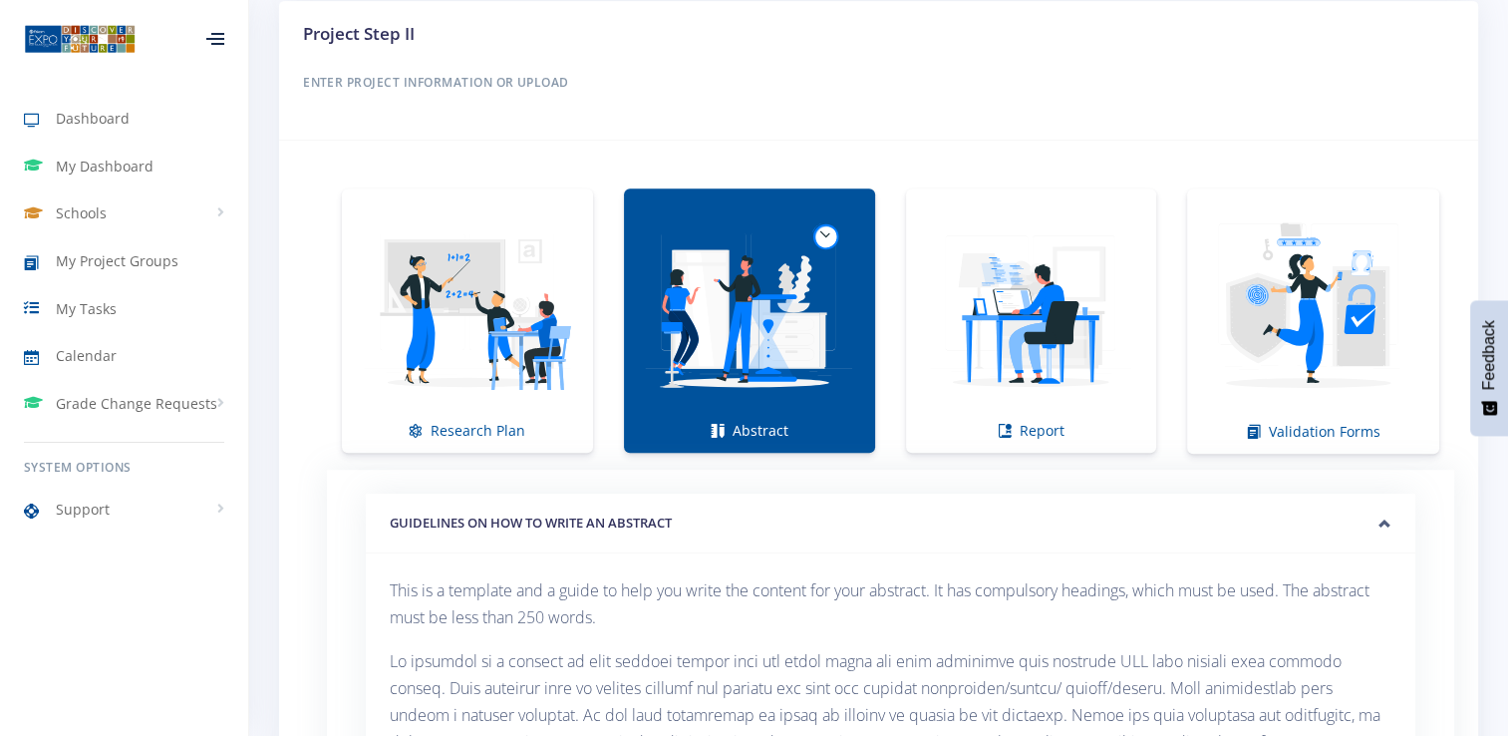
scroll to position [897, 0]
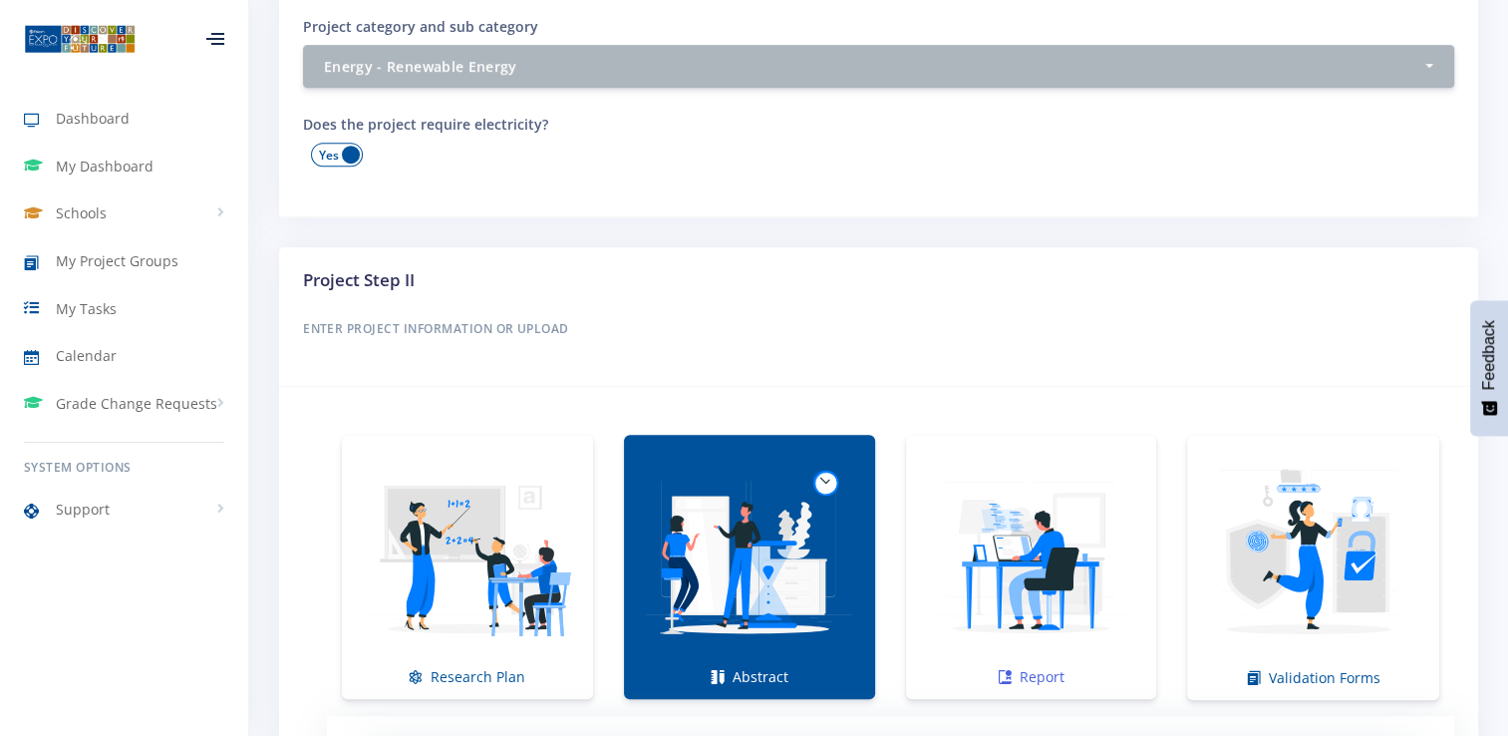
click at [1024, 514] on img at bounding box center [1031, 556] width 219 height 219
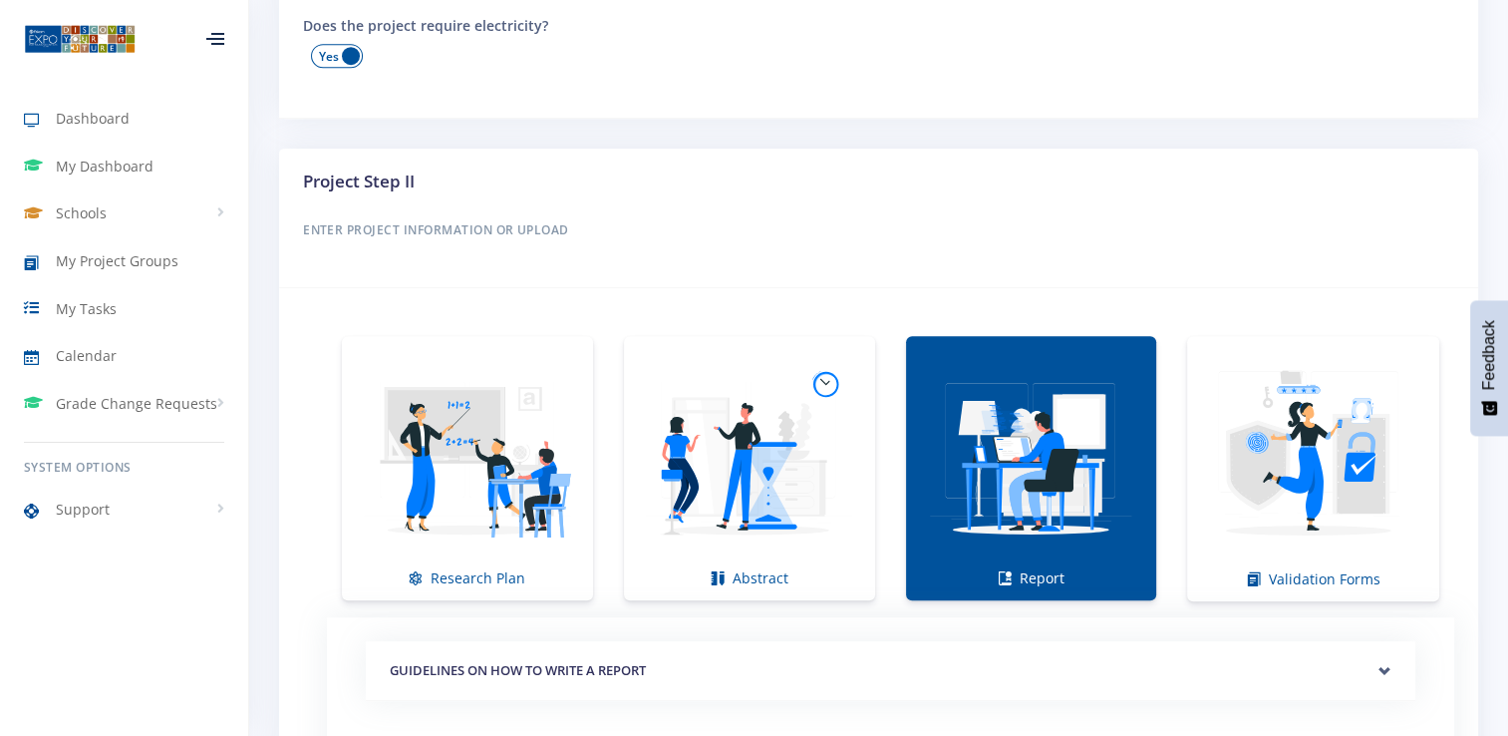
scroll to position [1096, 0]
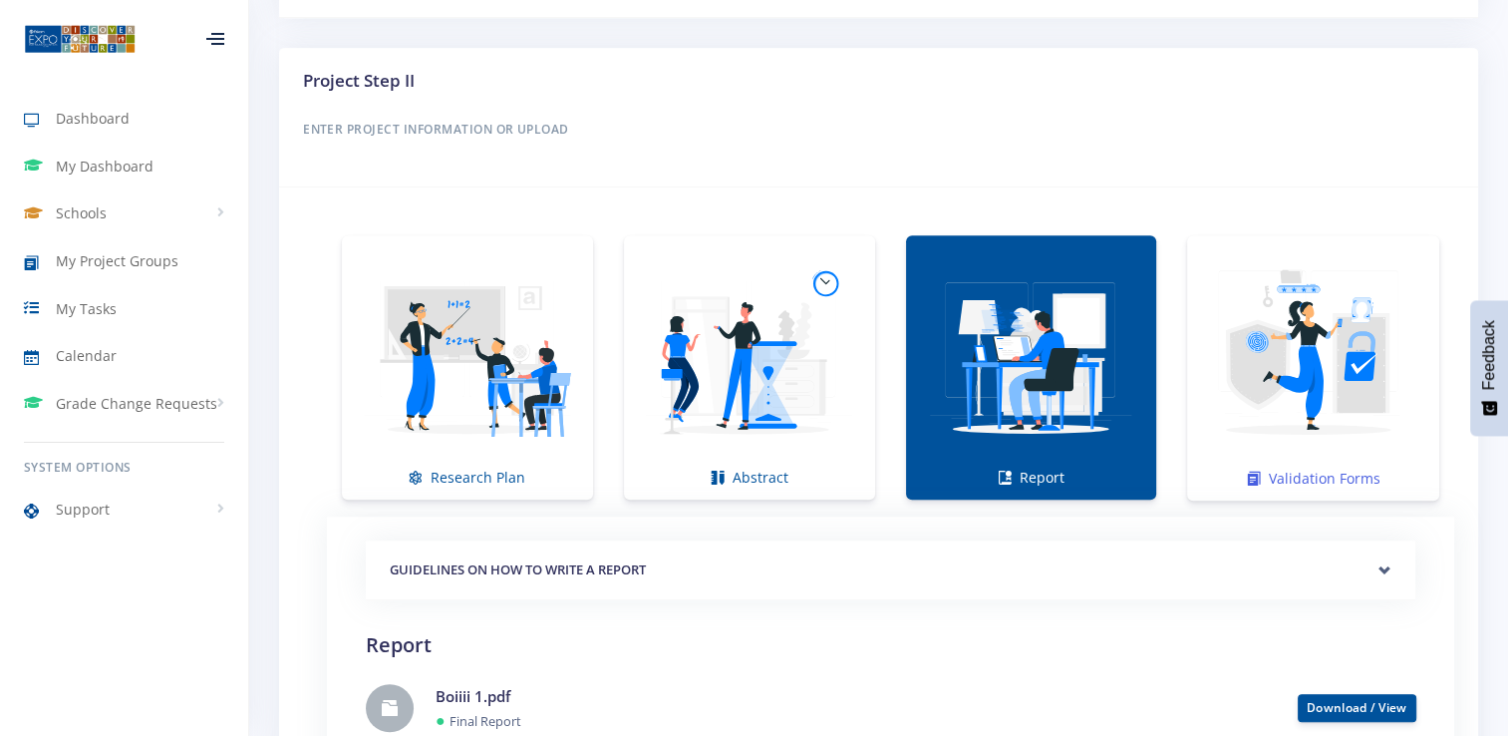
click at [1227, 437] on img at bounding box center [1313, 357] width 220 height 220
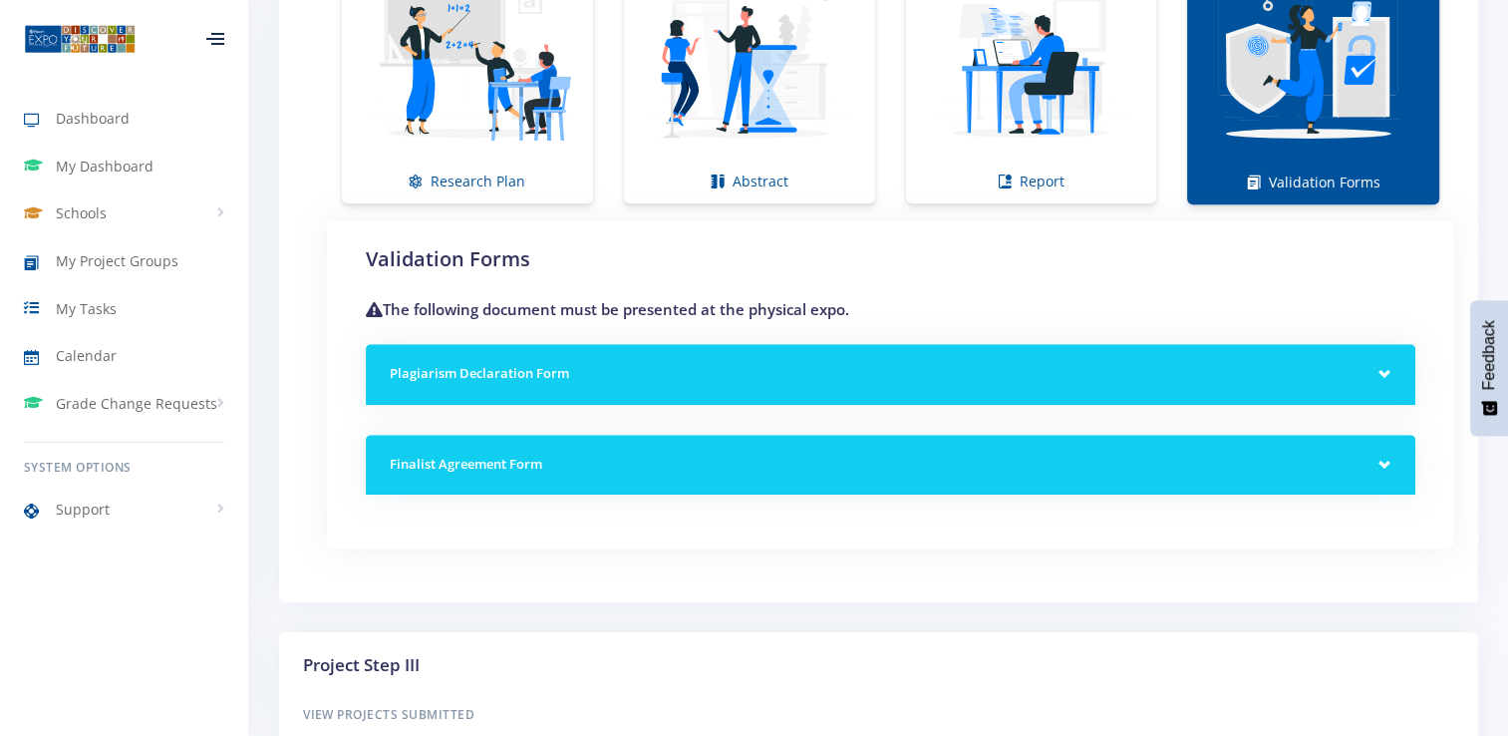
scroll to position [1396, 0]
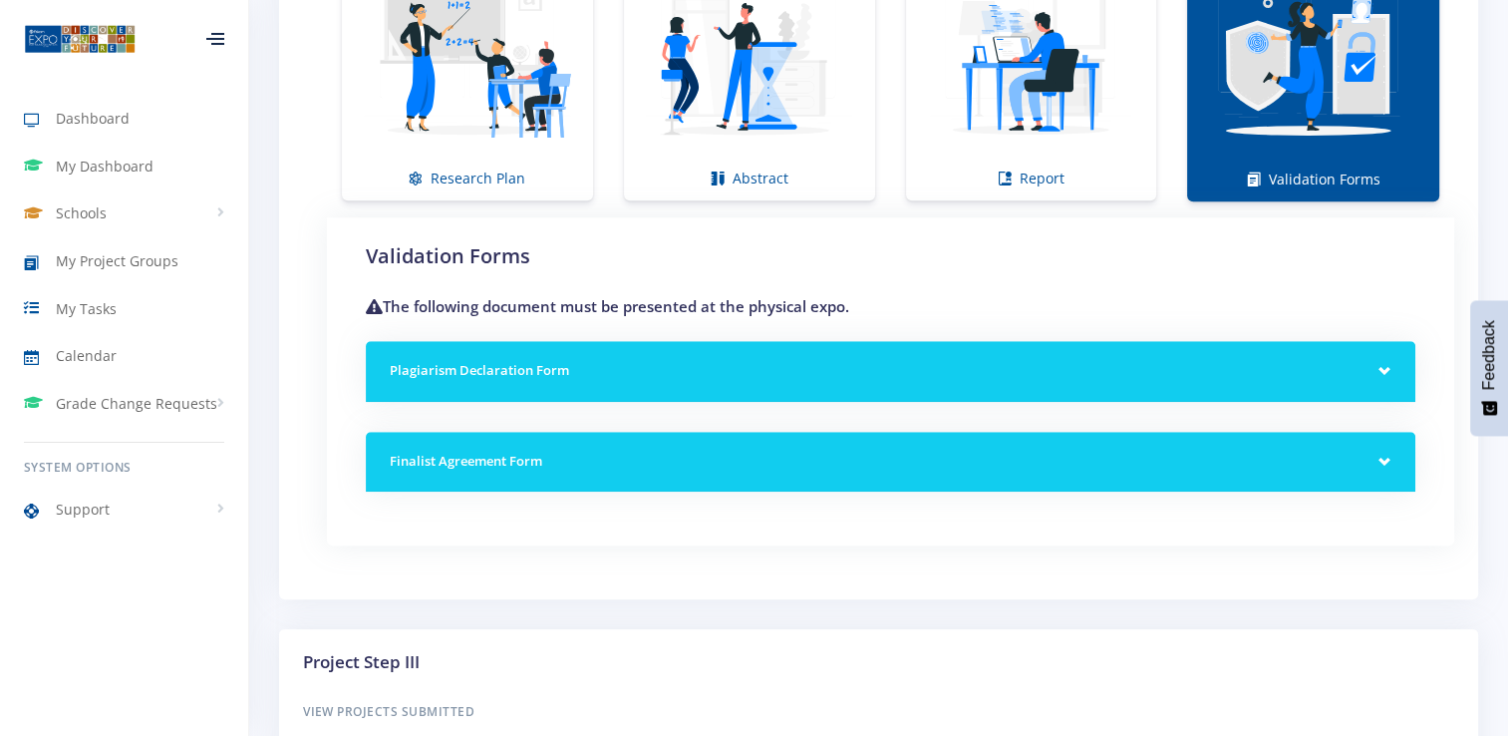
click at [475, 377] on div "Plagiarism Declaration Form" at bounding box center [891, 371] width 1050 height 61
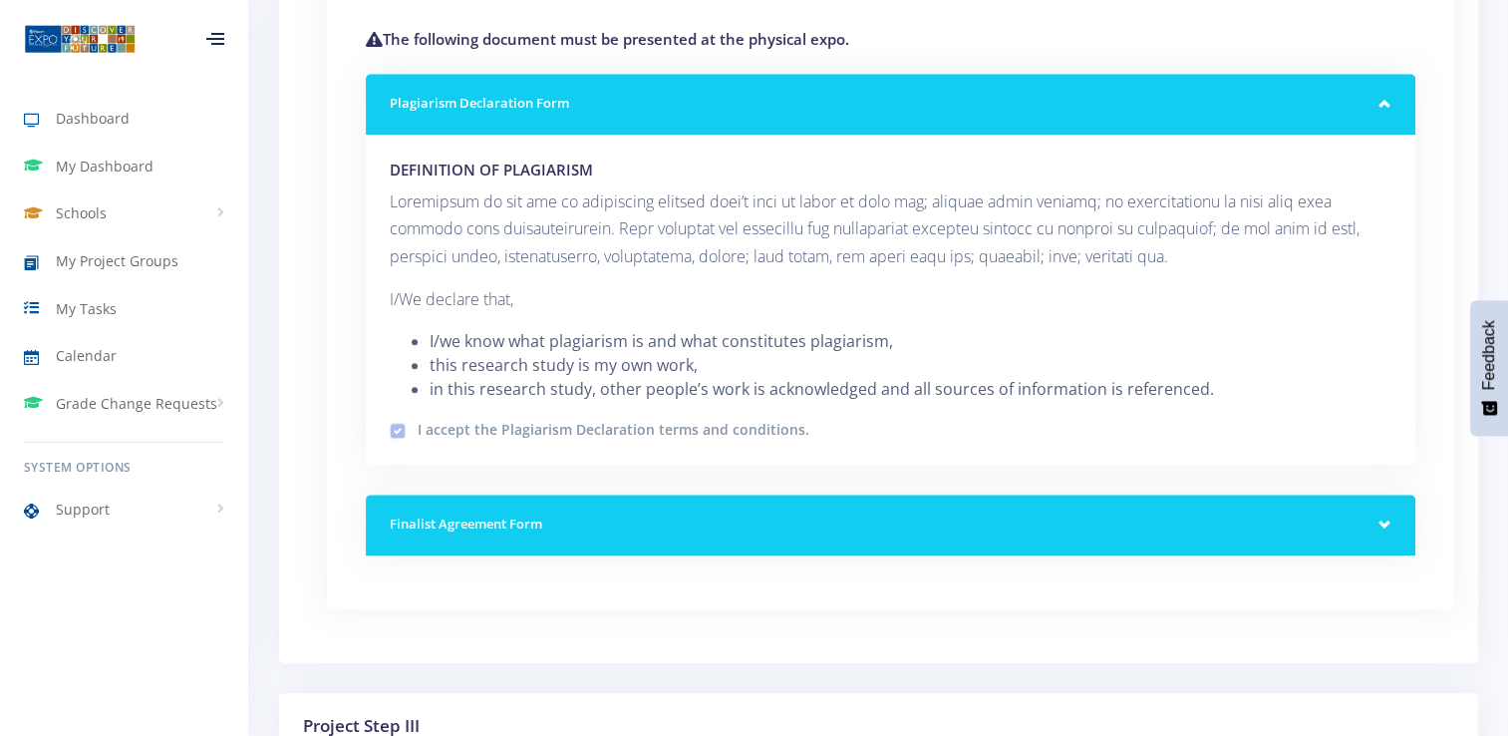
scroll to position [1695, 0]
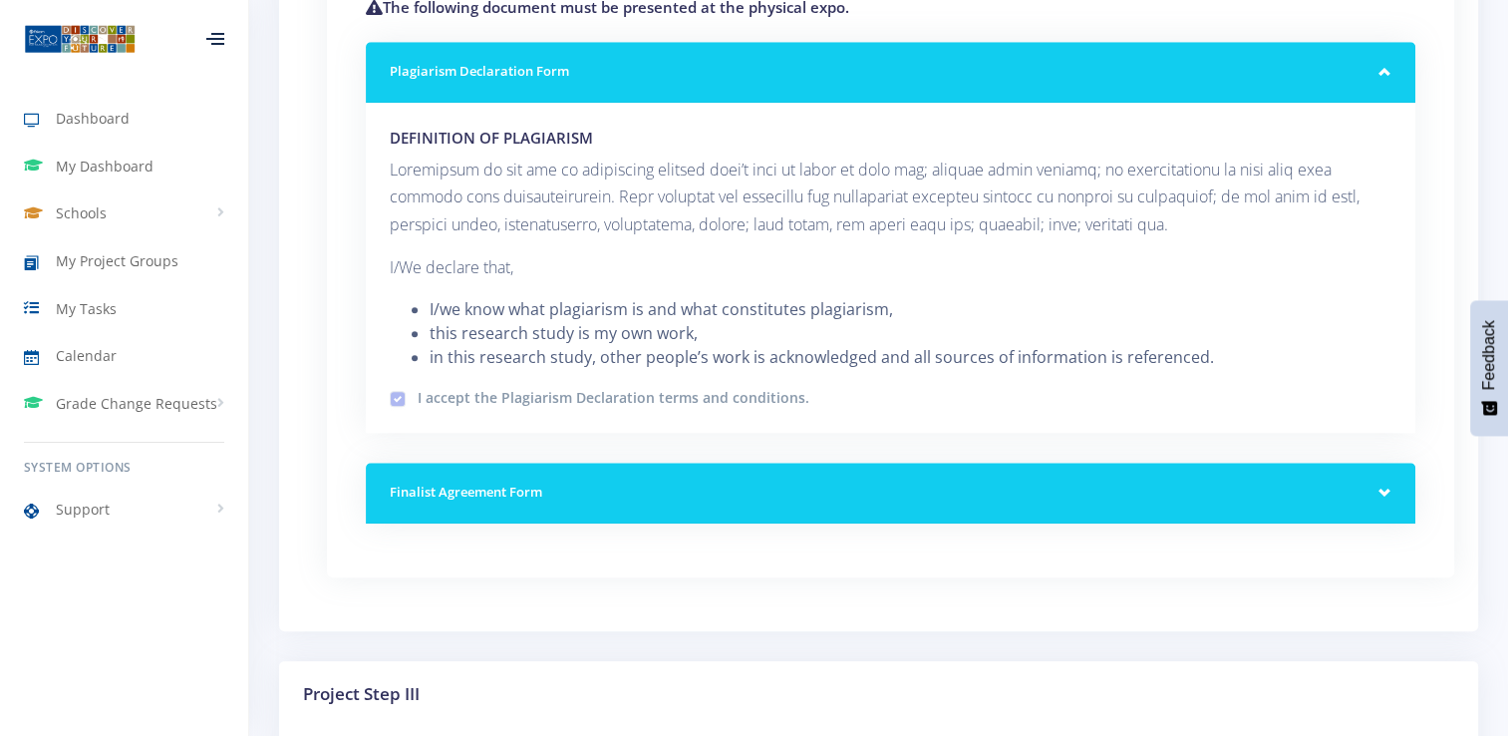
click at [501, 493] on h5 "Finalist Agreement Form" at bounding box center [891, 492] width 1002 height 20
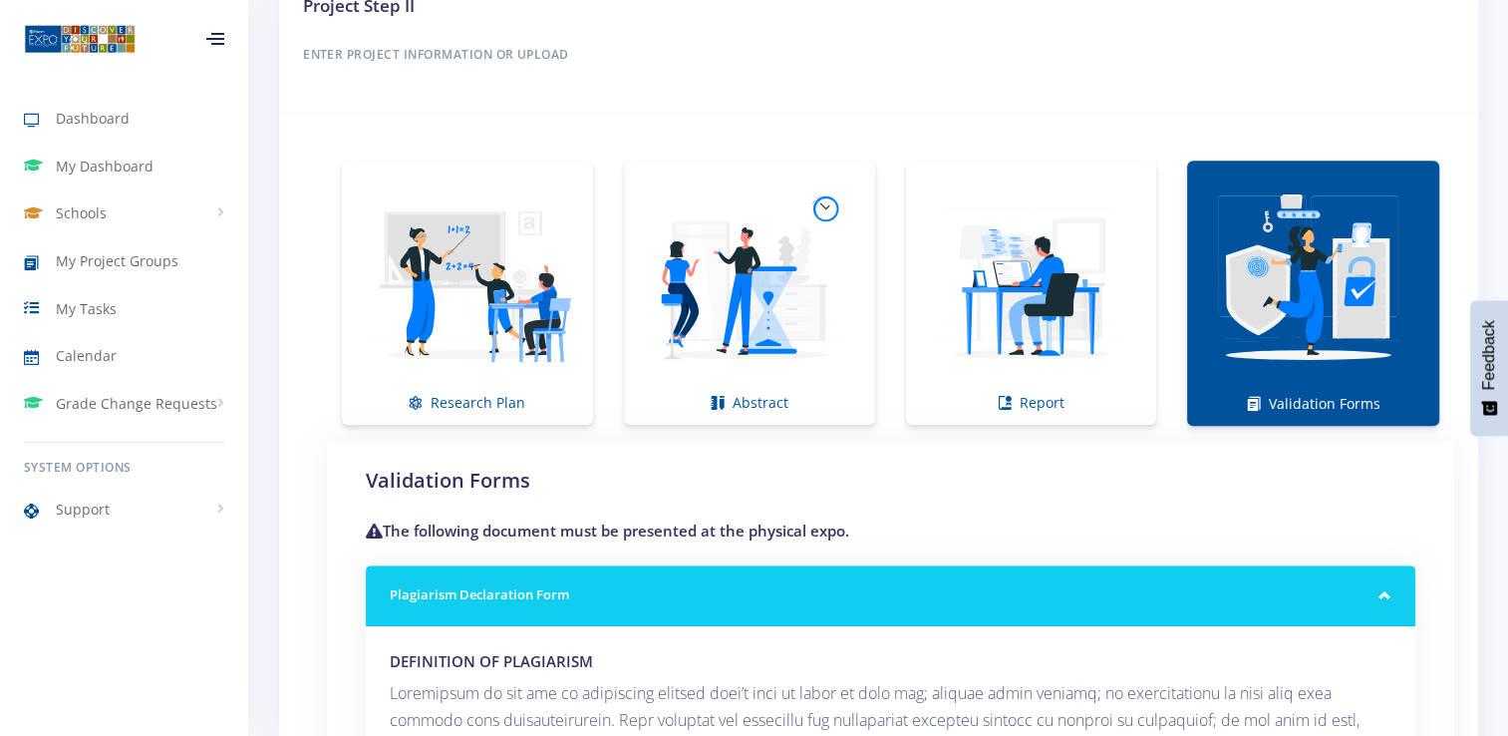
scroll to position [997, 0]
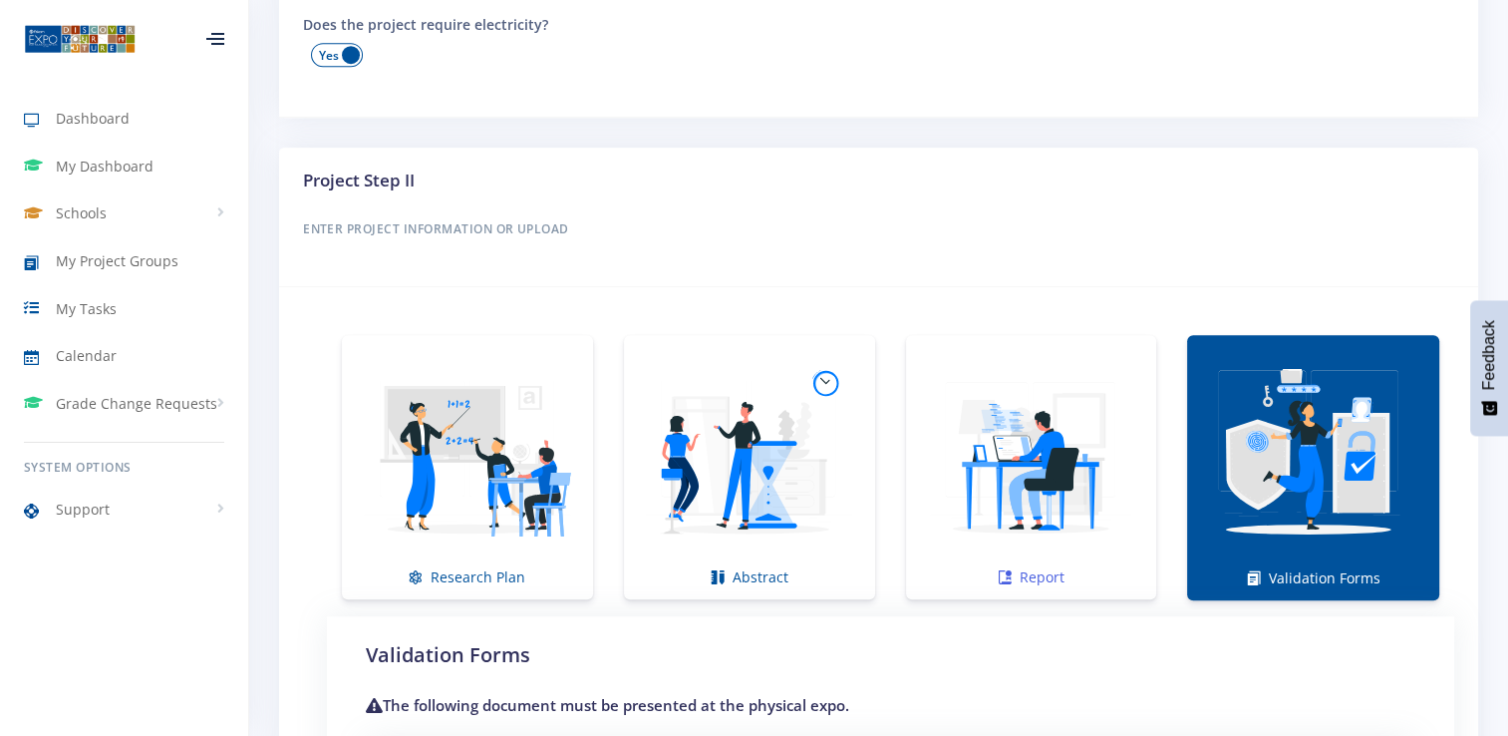
click at [1018, 406] on img at bounding box center [1031, 456] width 219 height 219
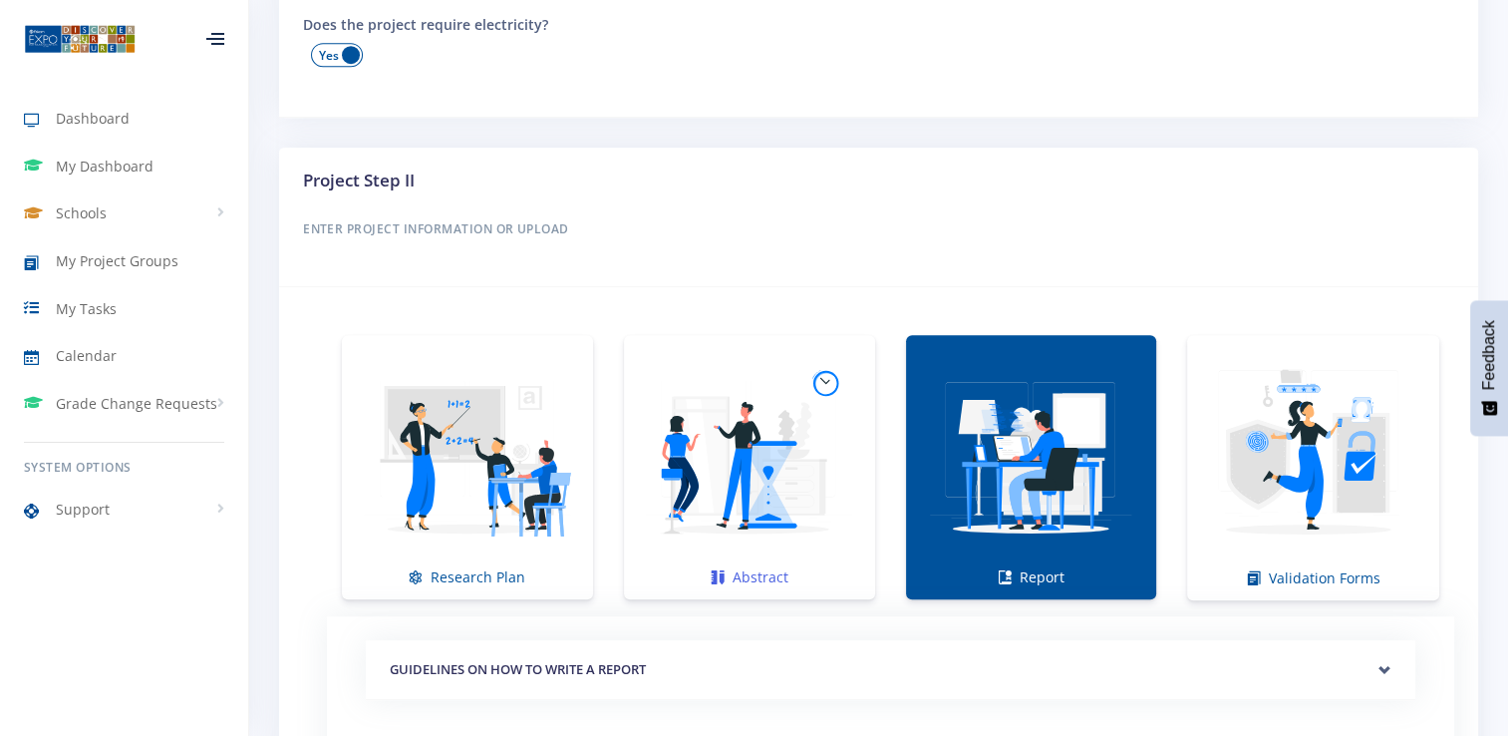
click at [737, 385] on img at bounding box center [749, 456] width 219 height 219
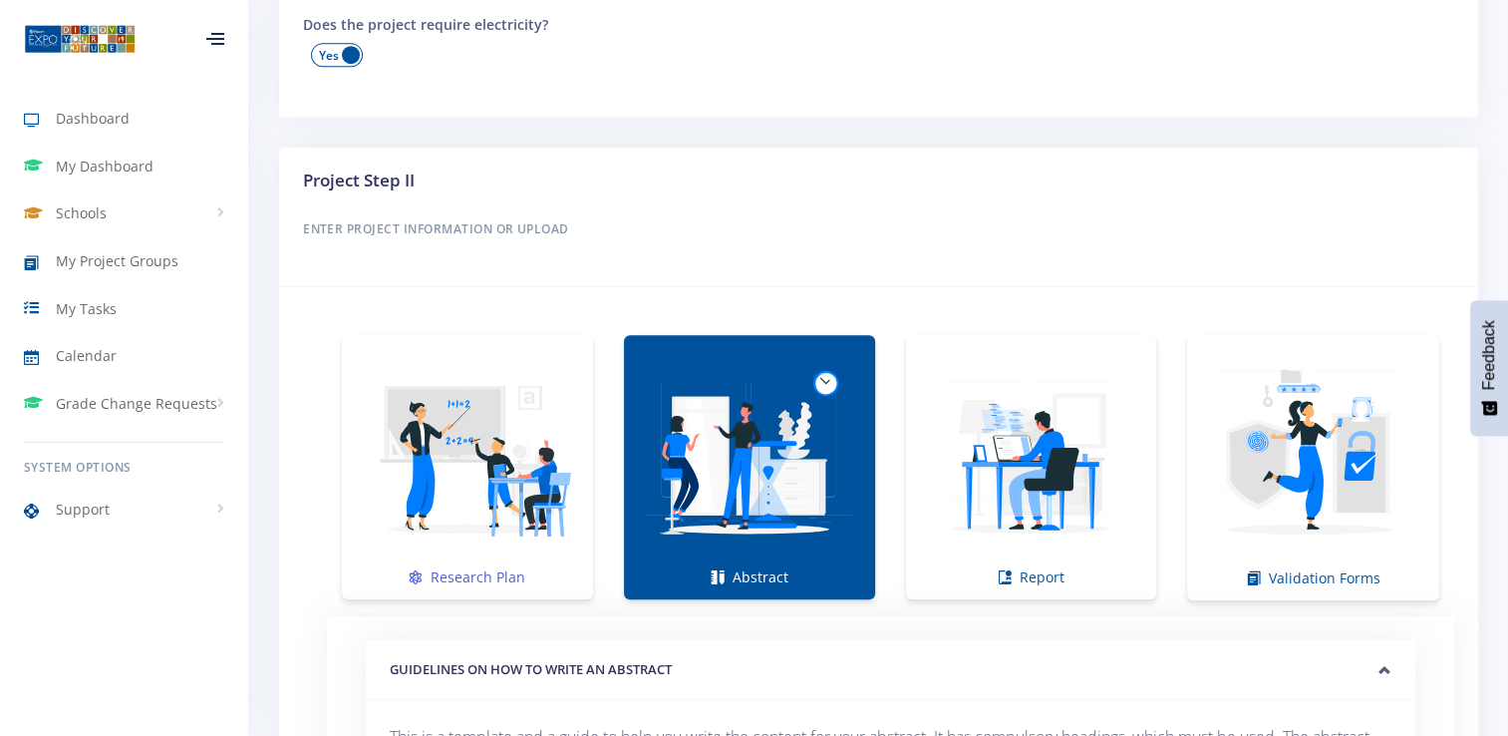
click at [490, 437] on img at bounding box center [467, 456] width 219 height 219
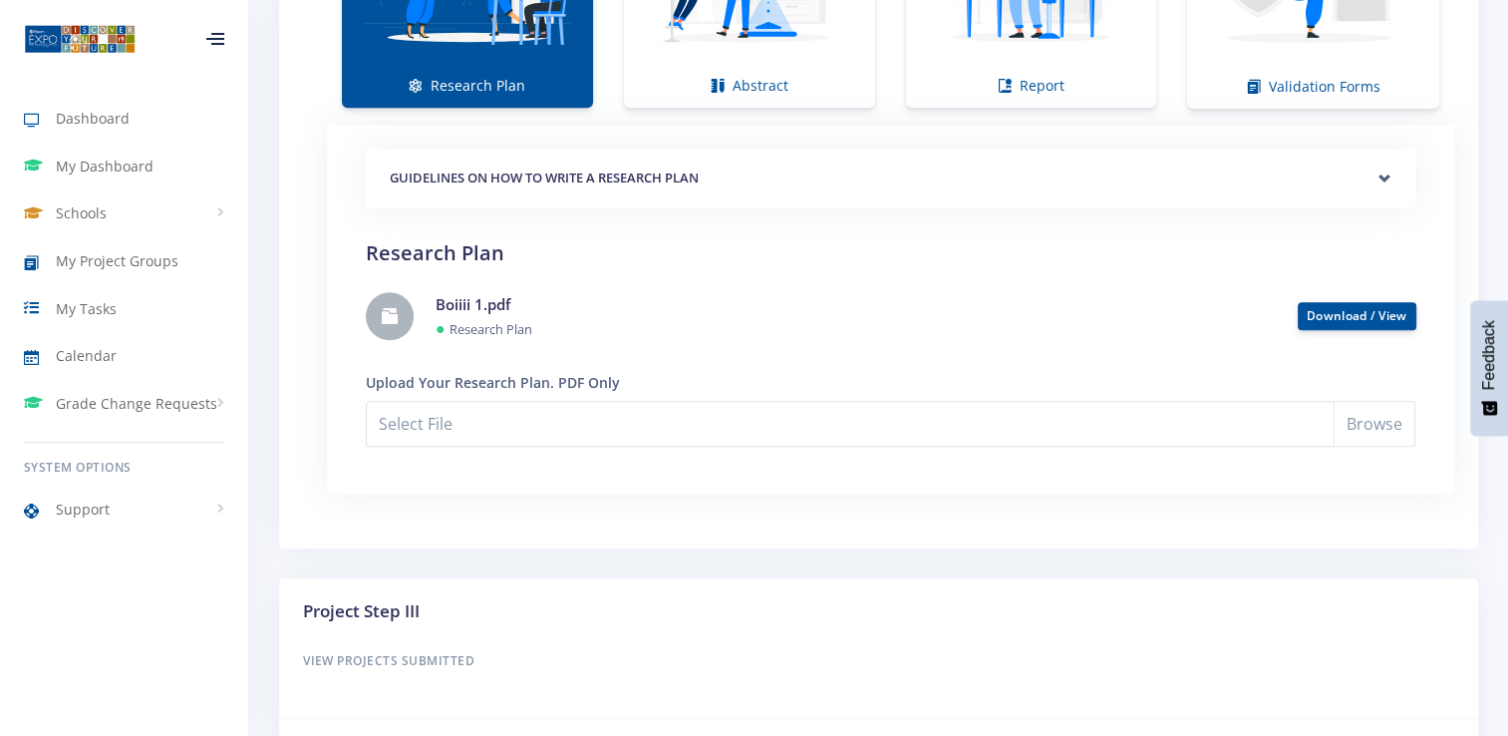
scroll to position [1495, 0]
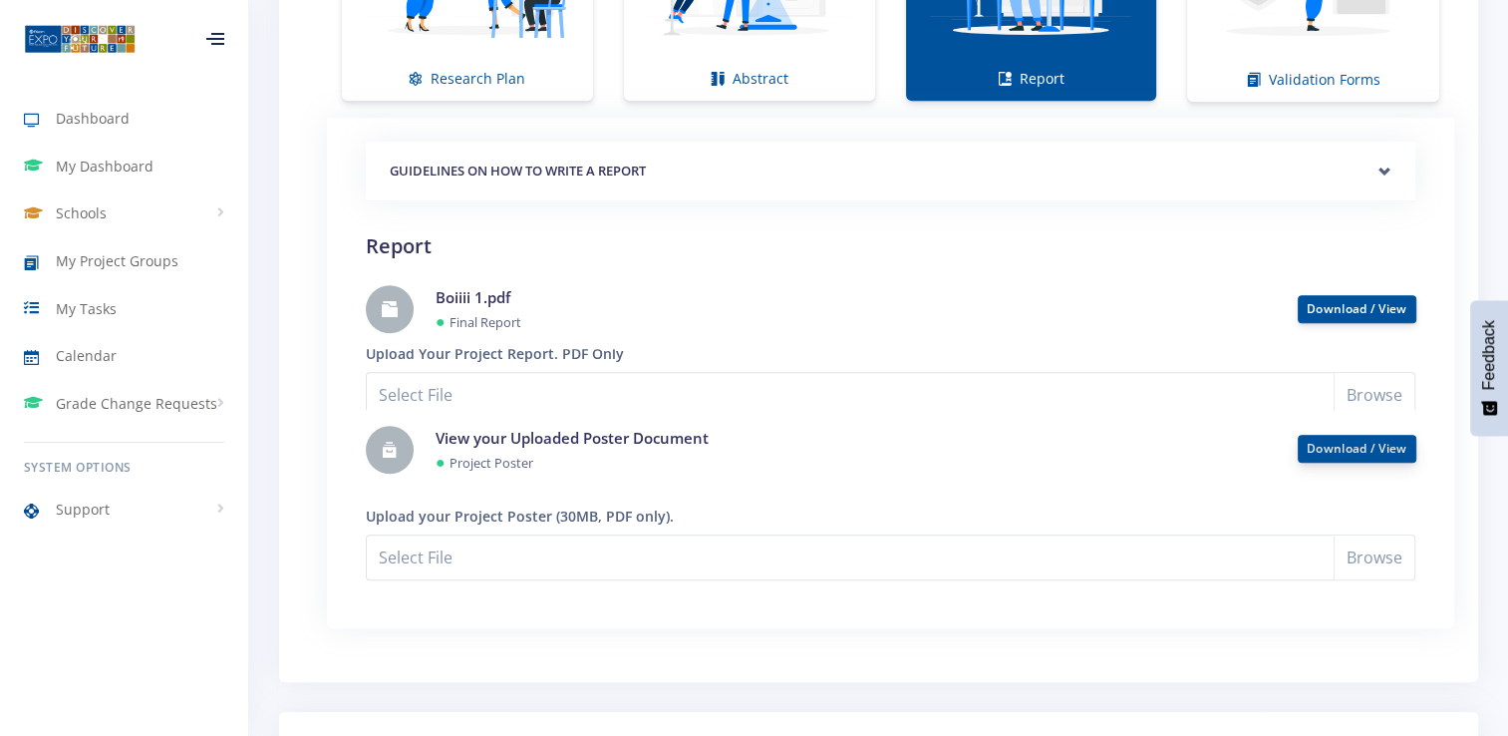
click at [1339, 448] on link "Download / View" at bounding box center [1357, 448] width 101 height 17
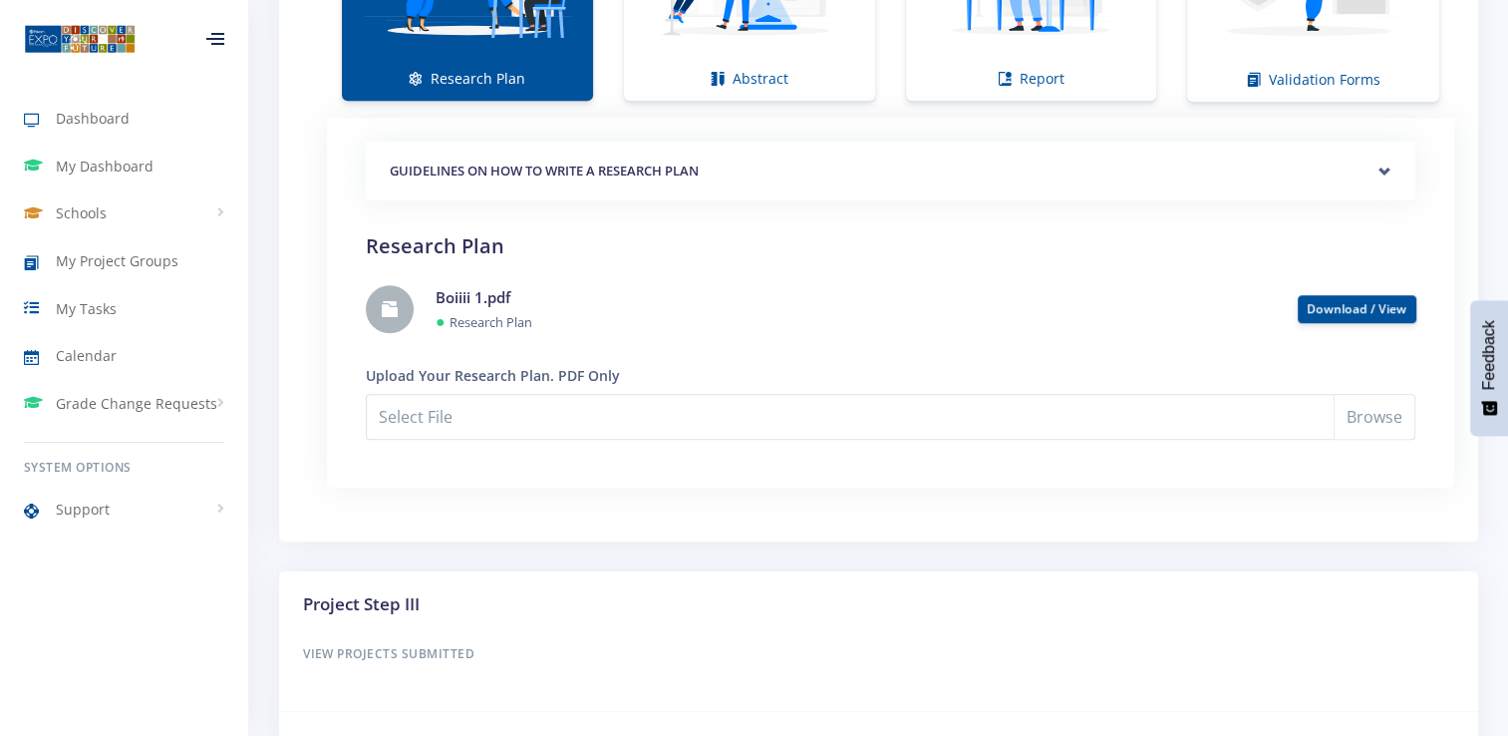
scroll to position [15, 15]
click at [507, 290] on link "Boiiii 1.pdf" at bounding box center [473, 297] width 75 height 20
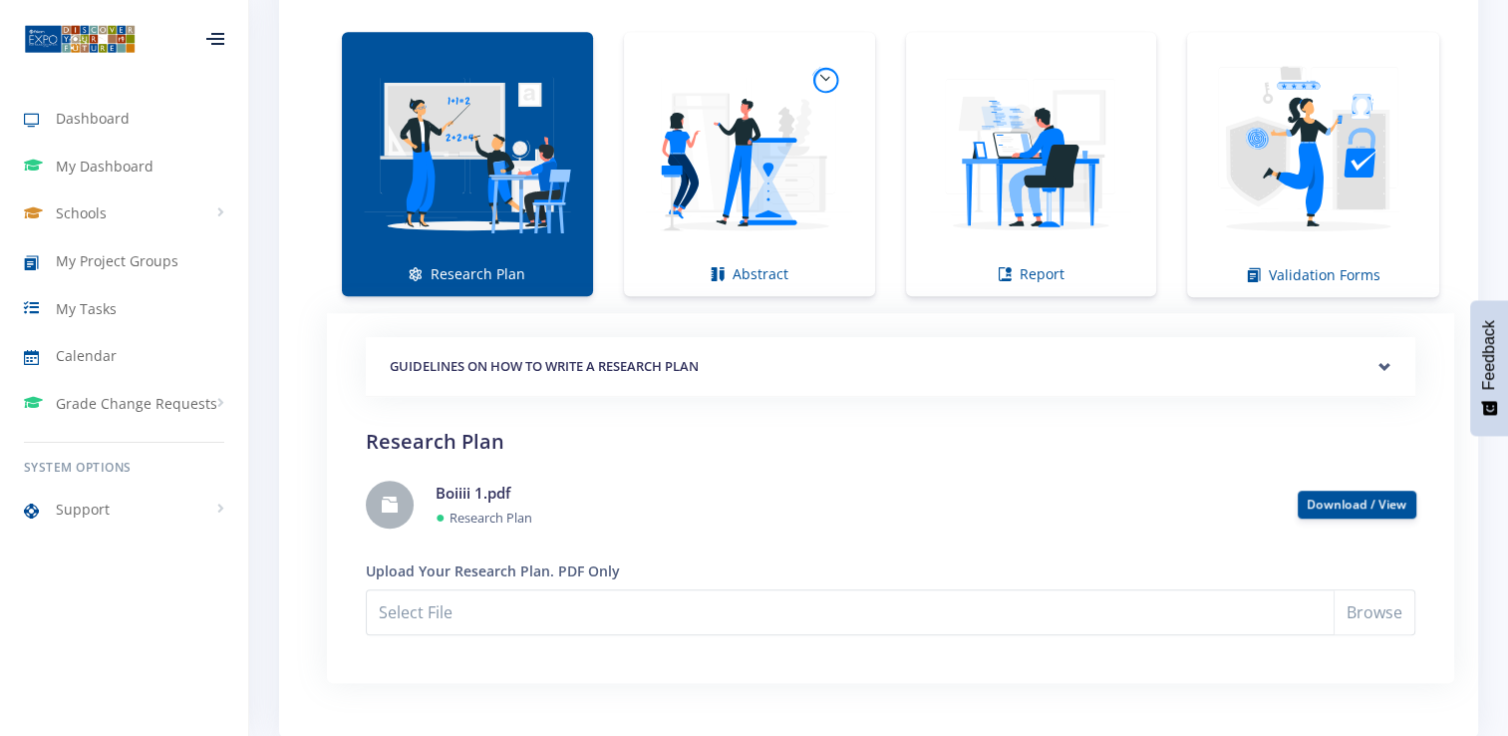
scroll to position [1296, 0]
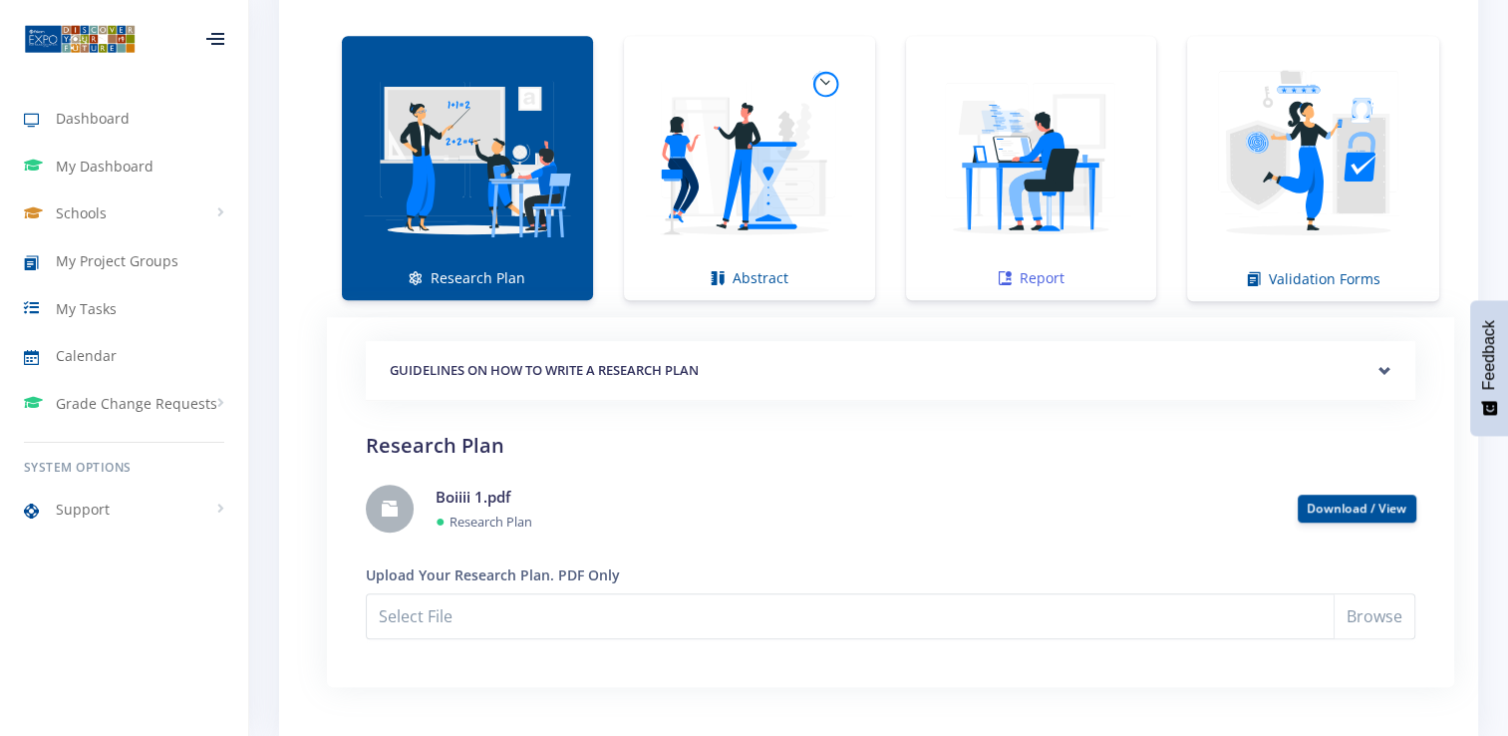
click at [977, 201] on img at bounding box center [1031, 157] width 219 height 219
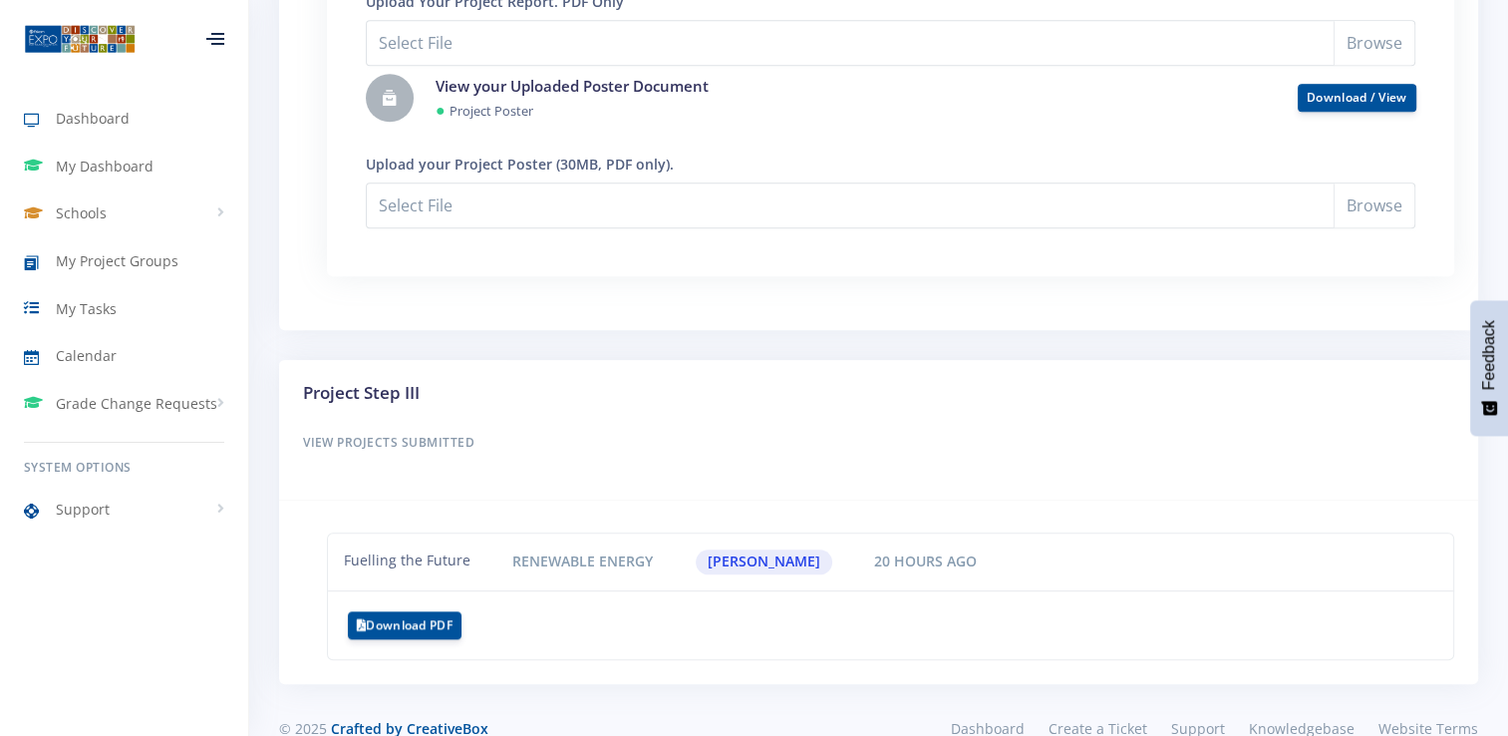
scroll to position [1877, 0]
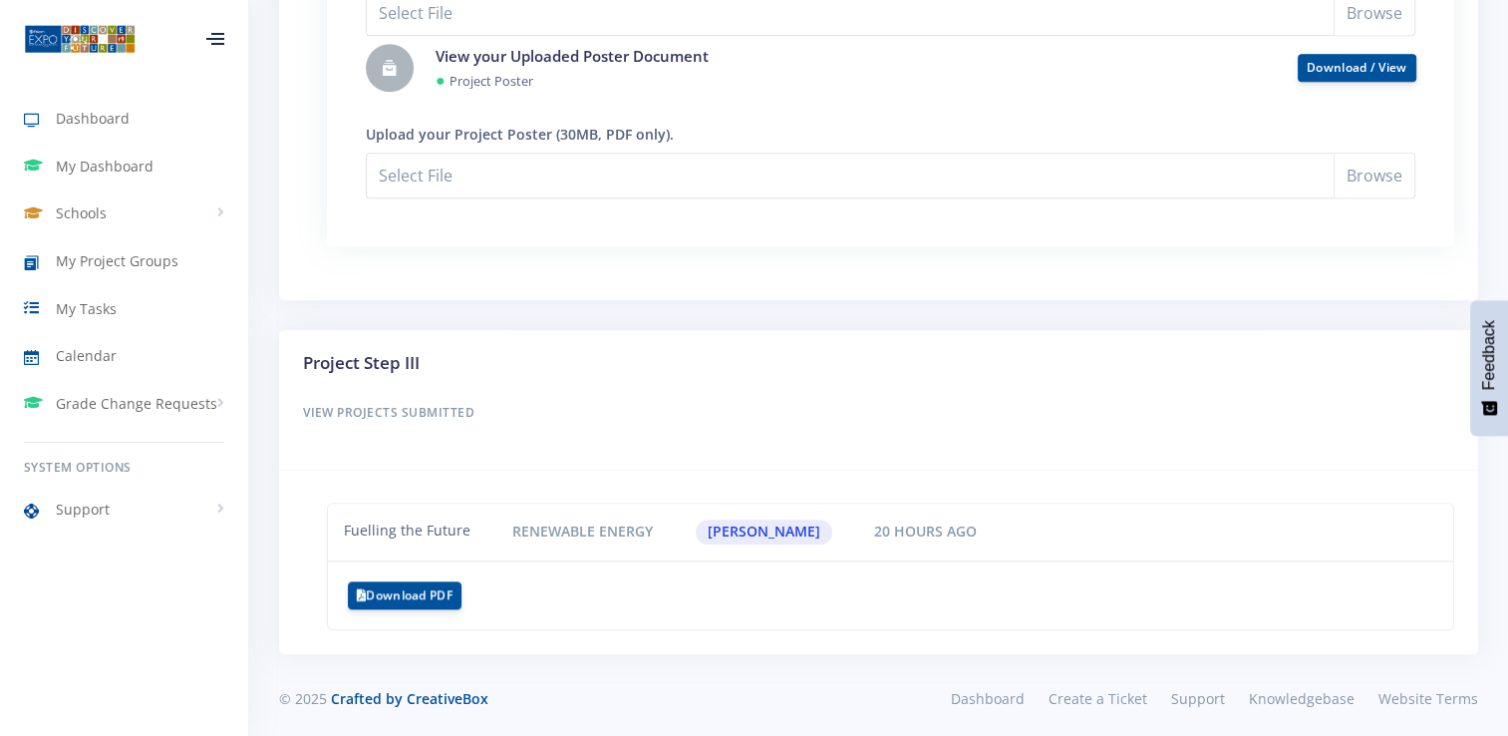
click at [596, 524] on span "Renewable Energy" at bounding box center [582, 531] width 165 height 25
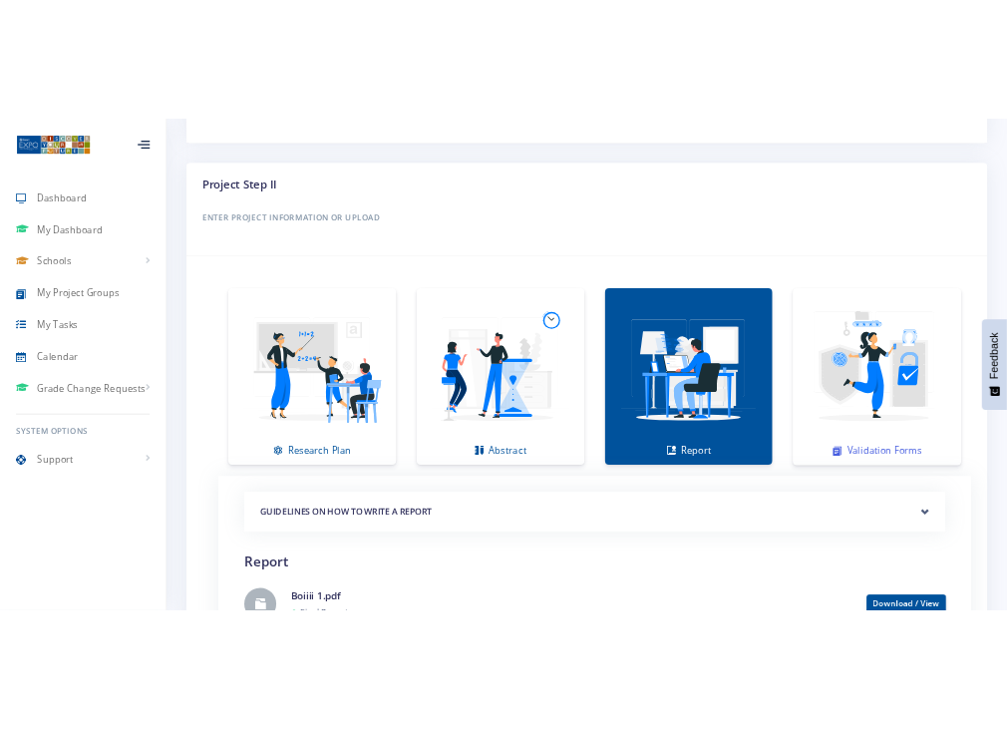
scroll to position [1080, 0]
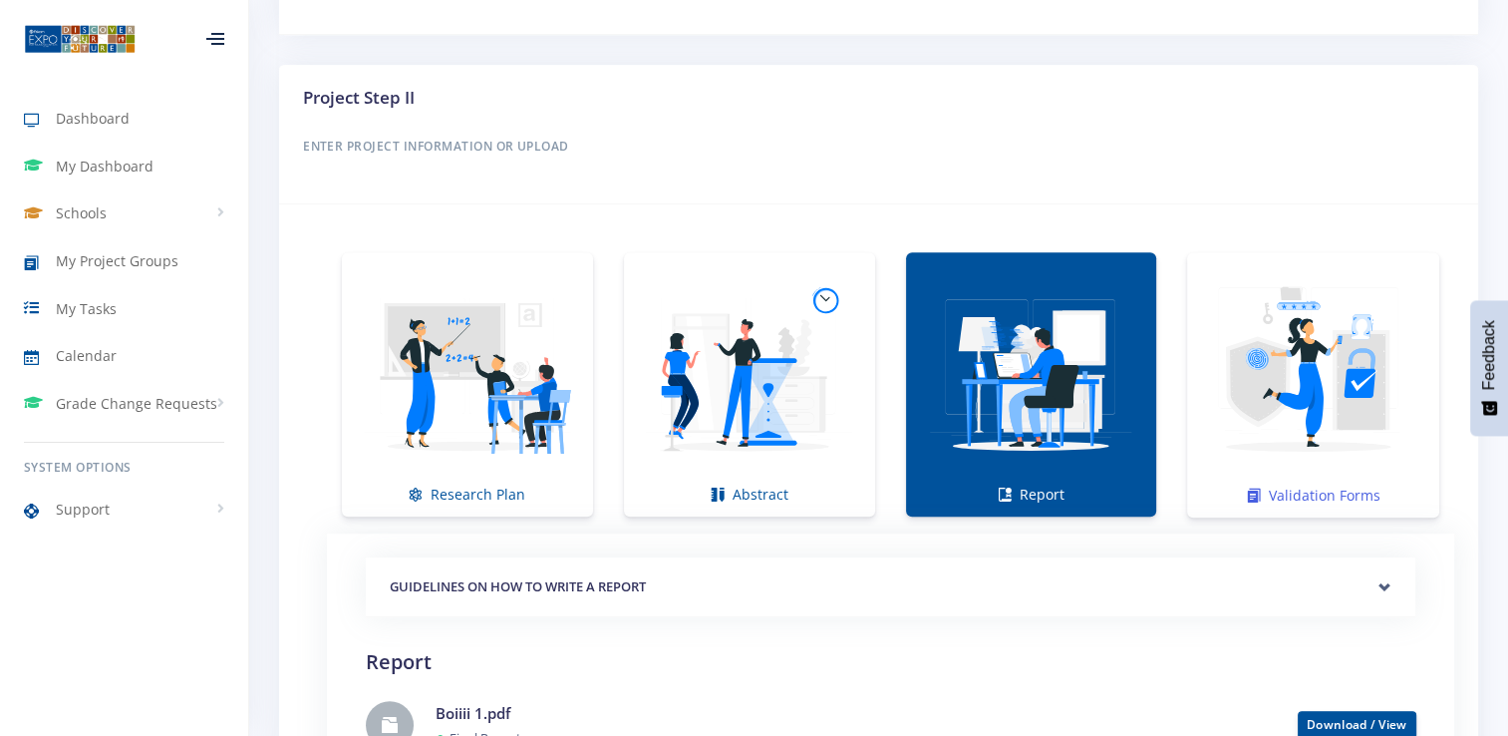
click at [1287, 414] on img at bounding box center [1313, 374] width 220 height 220
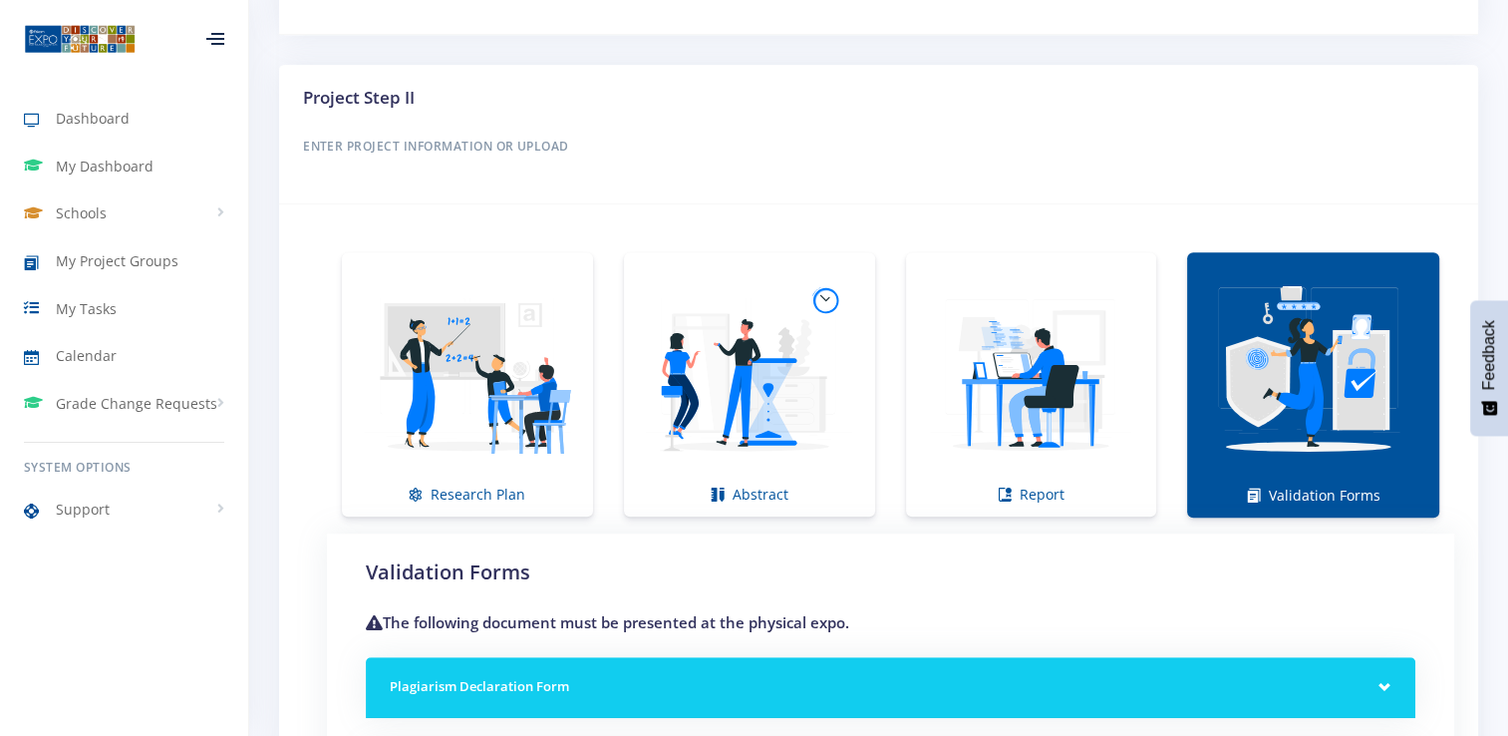
click at [693, 735] on html "Dashboard My Dashboard Schools View Schools St Patrick's Cbc, Kimberley My Proj…" at bounding box center [754, 138] width 1508 height 2437
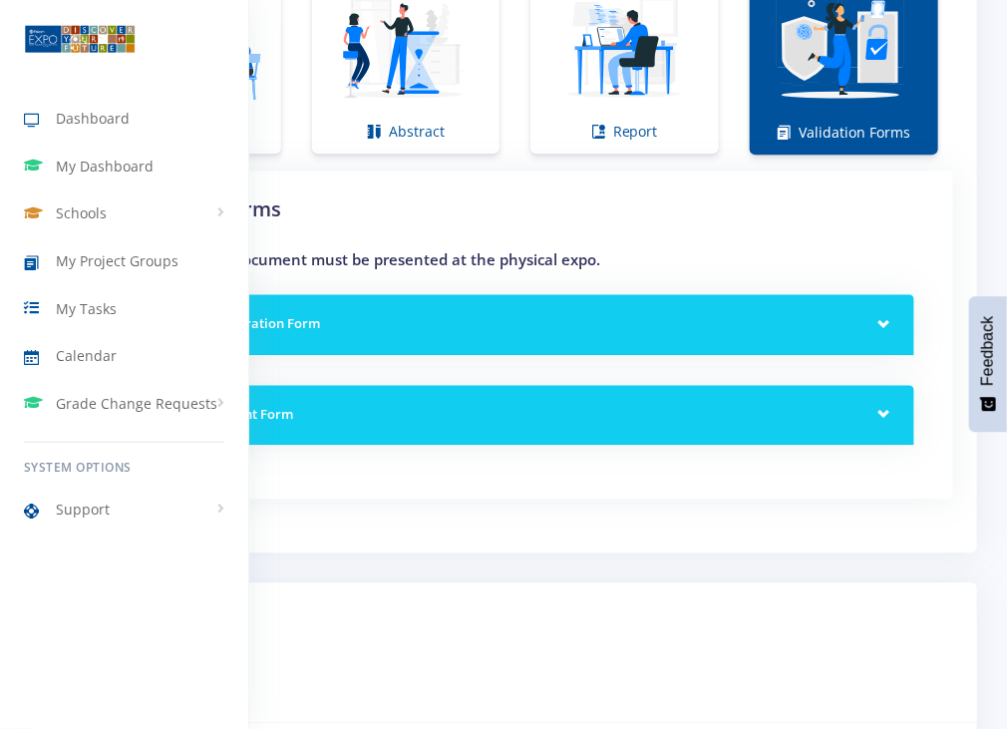
scroll to position [1478, 0]
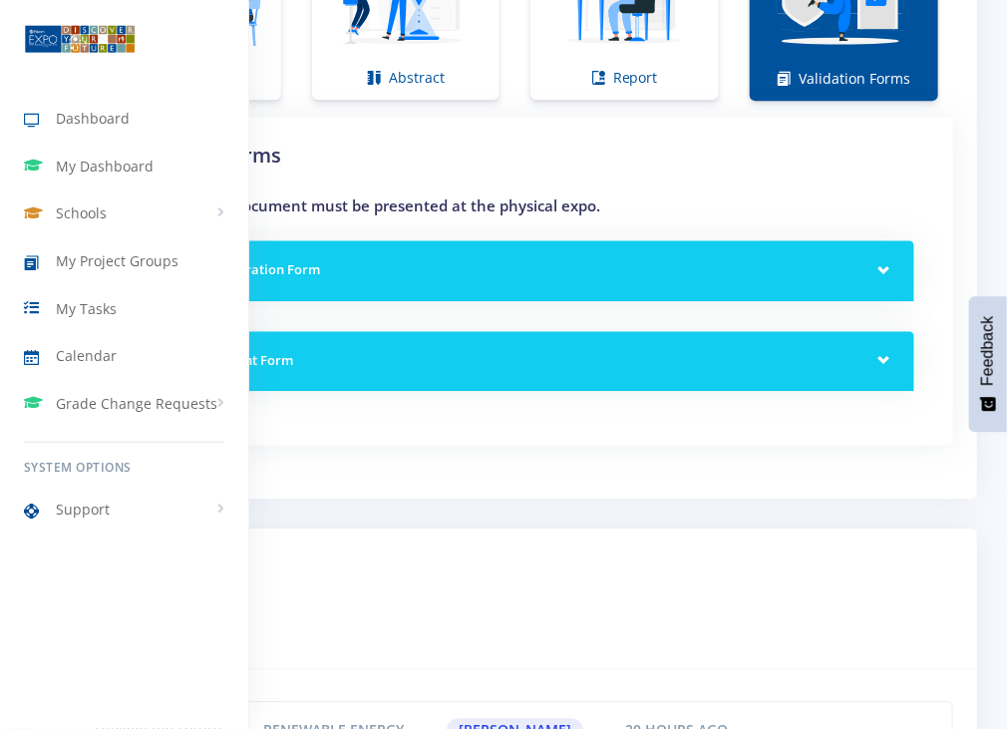
click at [579, 143] on div at bounding box center [503, 364] width 1007 height 729
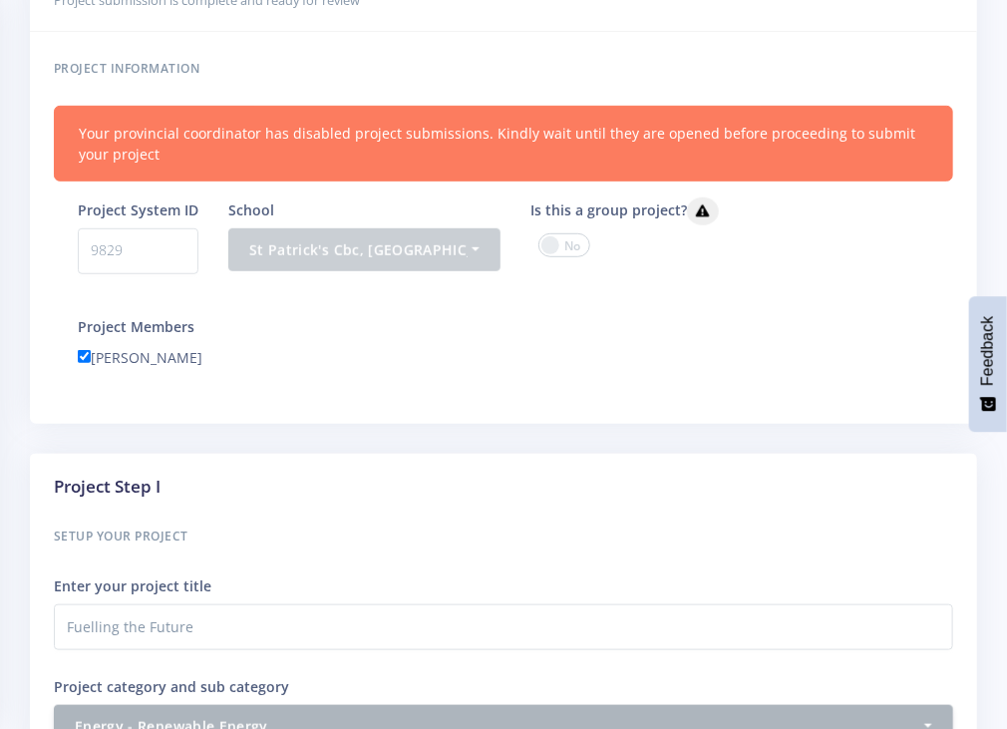
scroll to position [0, 0]
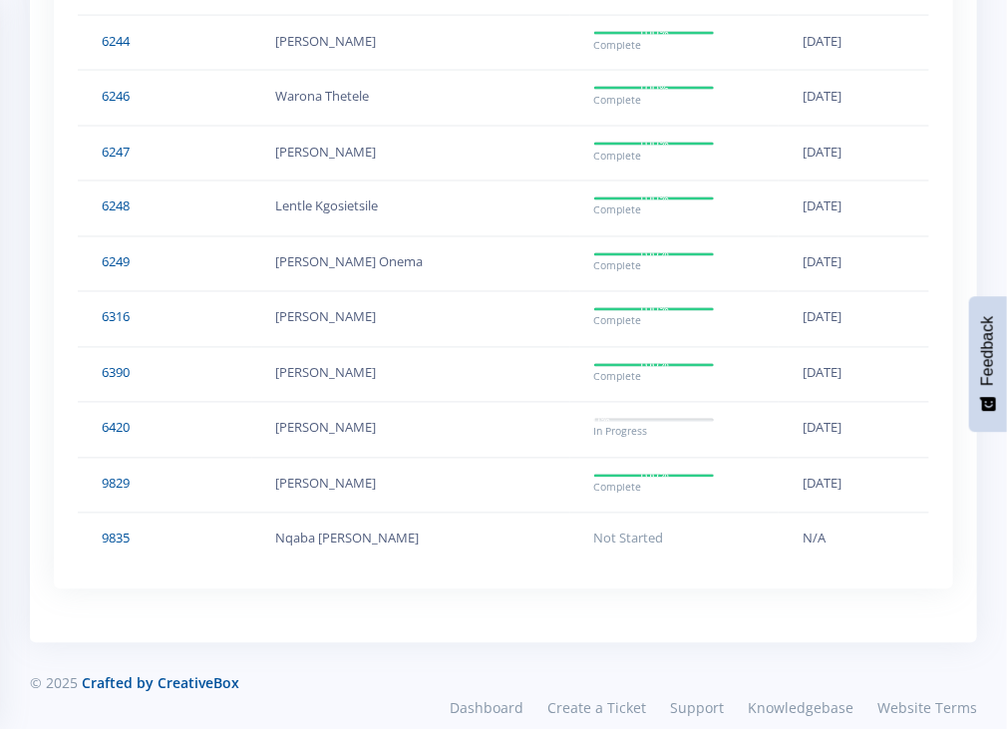
scroll to position [6136, 0]
click at [606, 528] on span "Not Started" at bounding box center [629, 537] width 70 height 18
click at [259, 512] on td "Nqaba [PERSON_NAME]" at bounding box center [411, 538] width 318 height 52
click at [128, 528] on link "9835" at bounding box center [116, 537] width 28 height 18
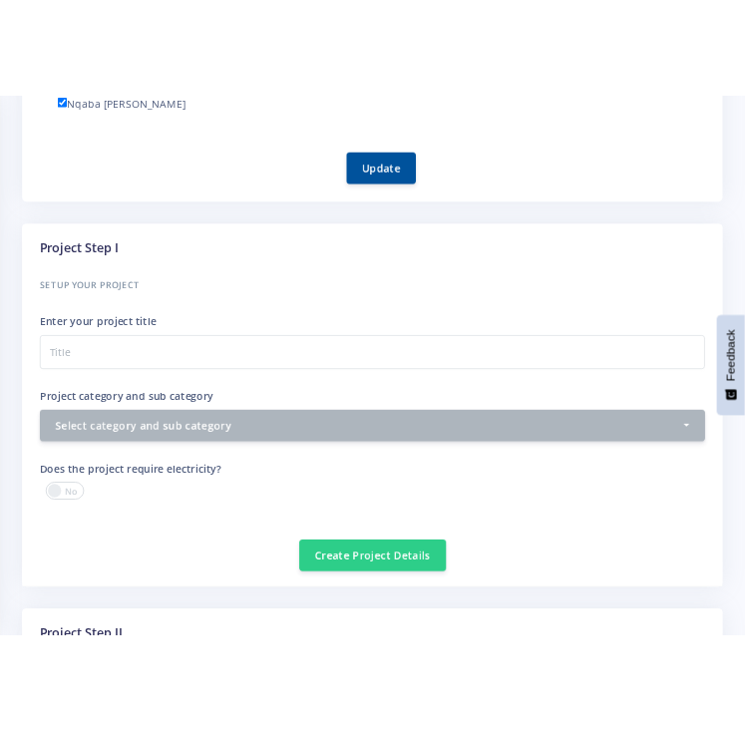
scroll to position [598, 0]
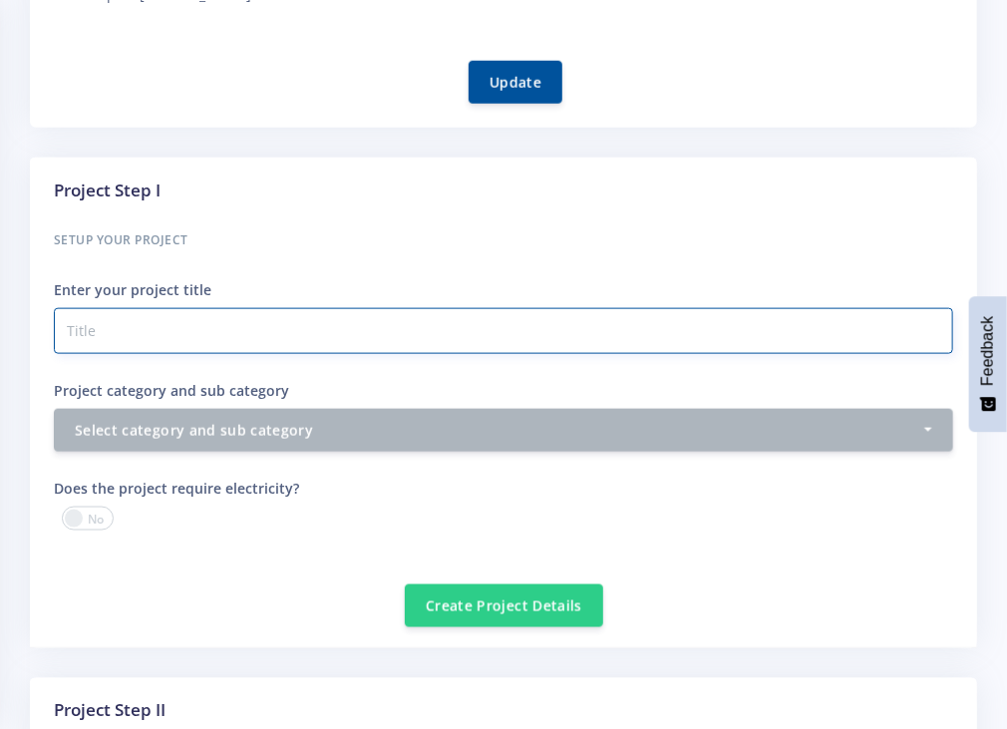
click at [212, 317] on input "Project category and sub category" at bounding box center [503, 331] width 899 height 46
click at [131, 327] on input "Project category and sub category" at bounding box center [503, 331] width 899 height 46
type input "N"
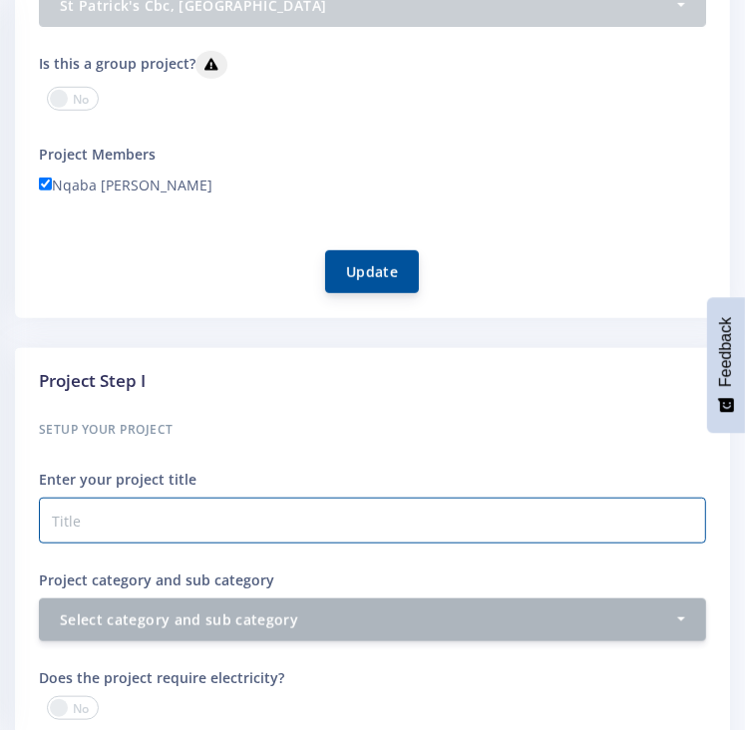
click at [390, 272] on button "Update" at bounding box center [372, 271] width 94 height 43
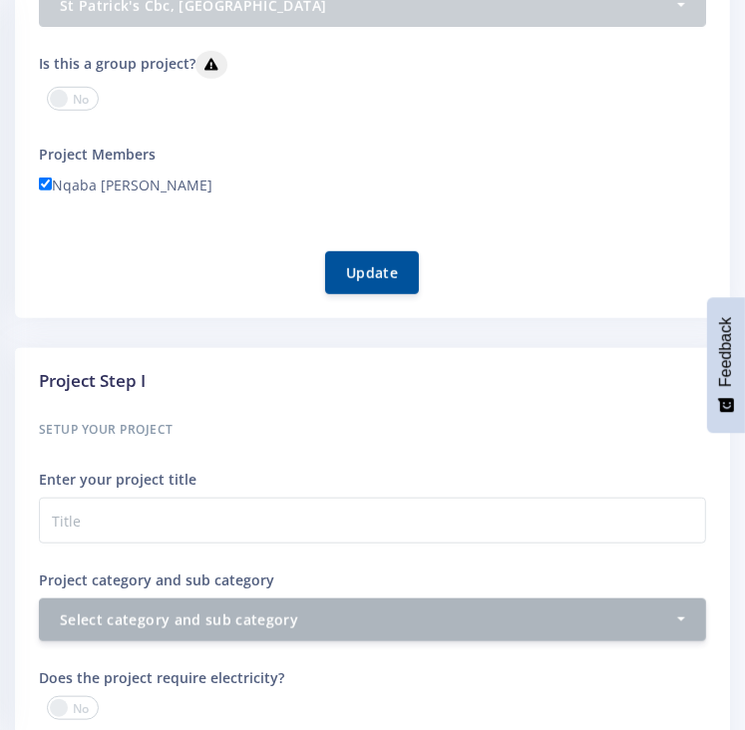
scroll to position [15, 15]
click at [70, 95] on span at bounding box center [73, 99] width 52 height 24
click at [0, 0] on input "checkbox" at bounding box center [0, 0] width 0 height 0
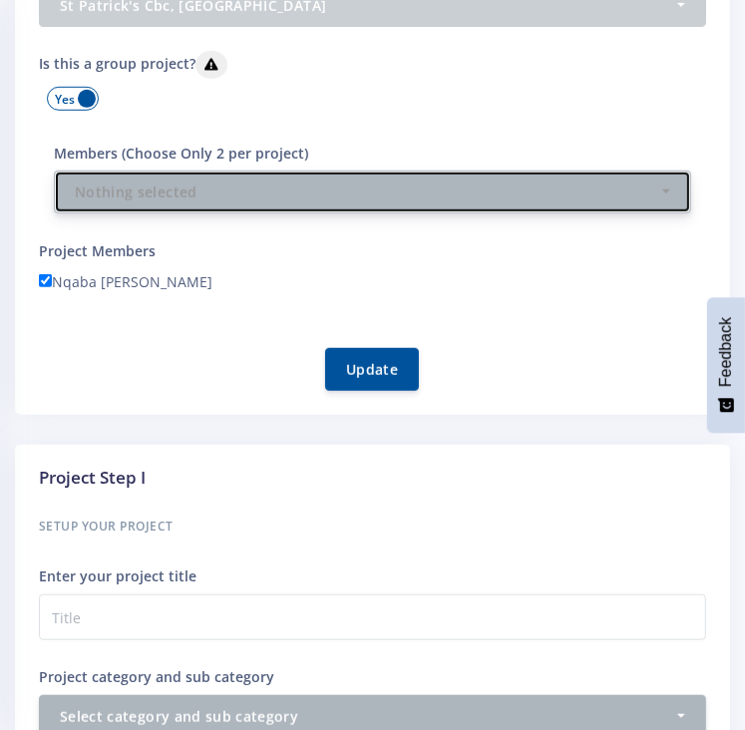
click at [183, 191] on div "Nothing selected" at bounding box center [366, 191] width 583 height 21
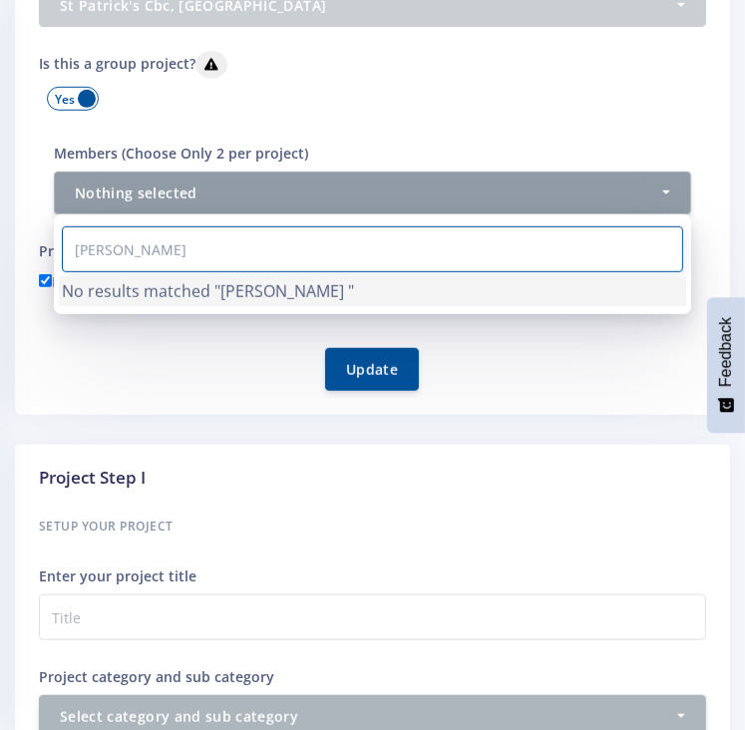
type input "[PERSON_NAME]"
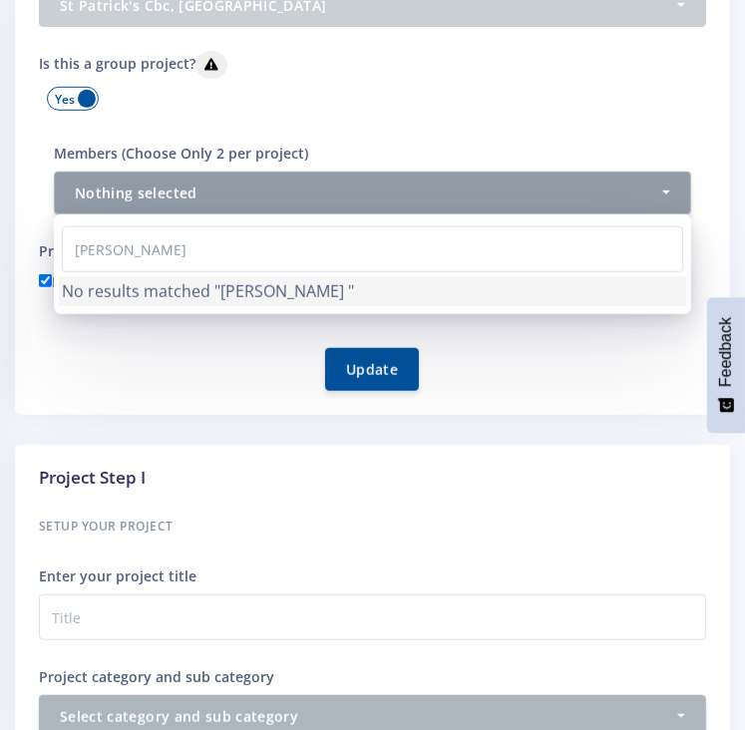
click at [337, 60] on div "Is this a group project?" at bounding box center [372, 69] width 697 height 36
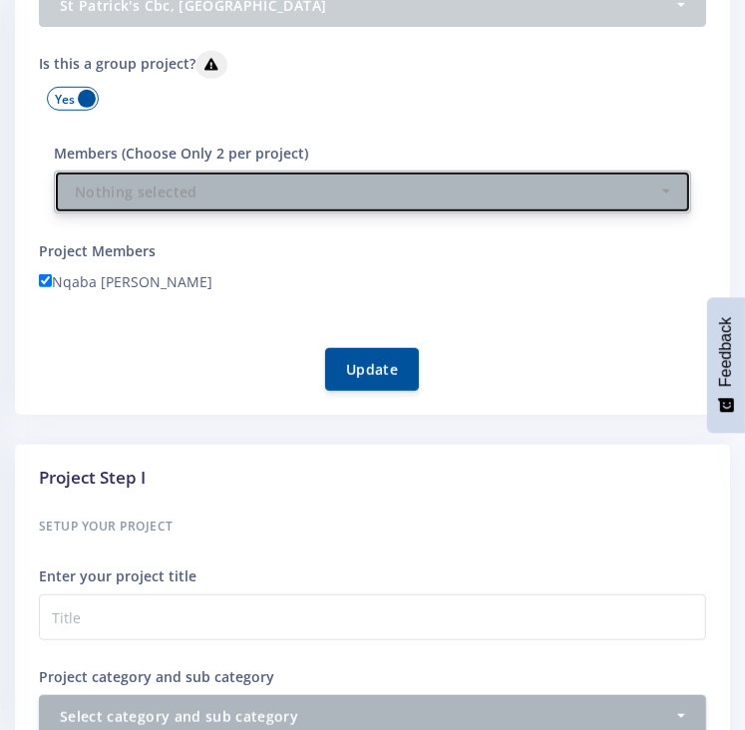
click at [270, 189] on div "Nothing selected" at bounding box center [366, 191] width 583 height 21
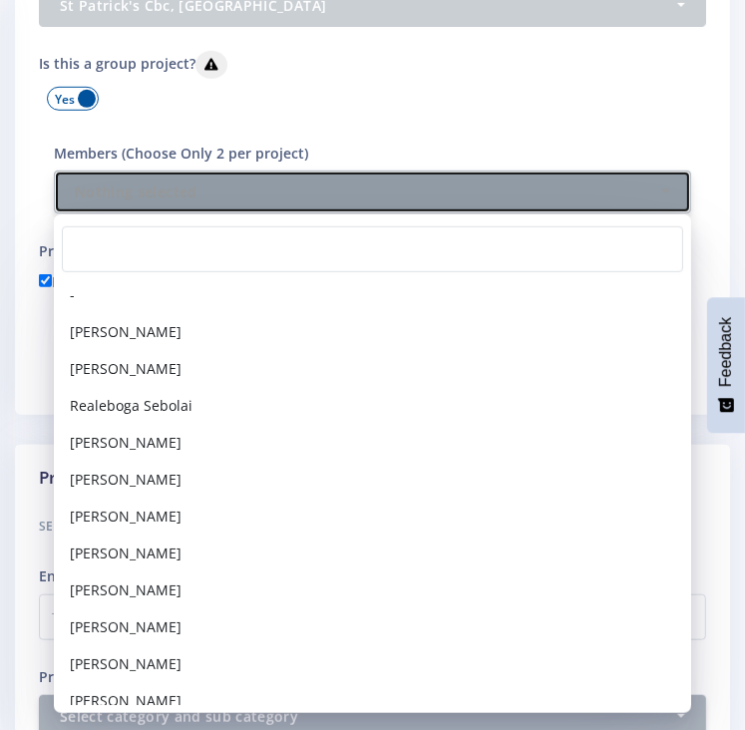
click at [270, 189] on div "Nothing selected" at bounding box center [366, 191] width 583 height 21
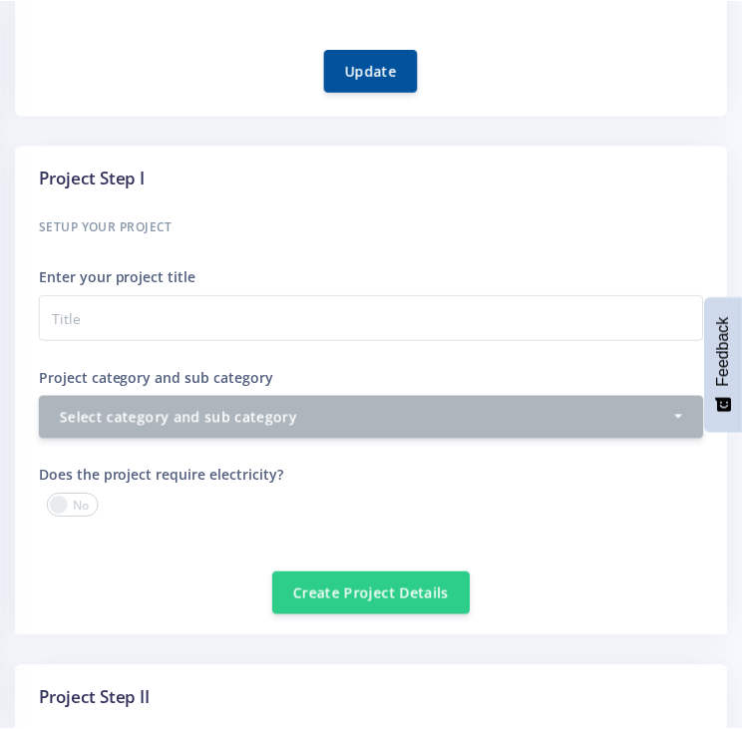
scroll to position [797, 0]
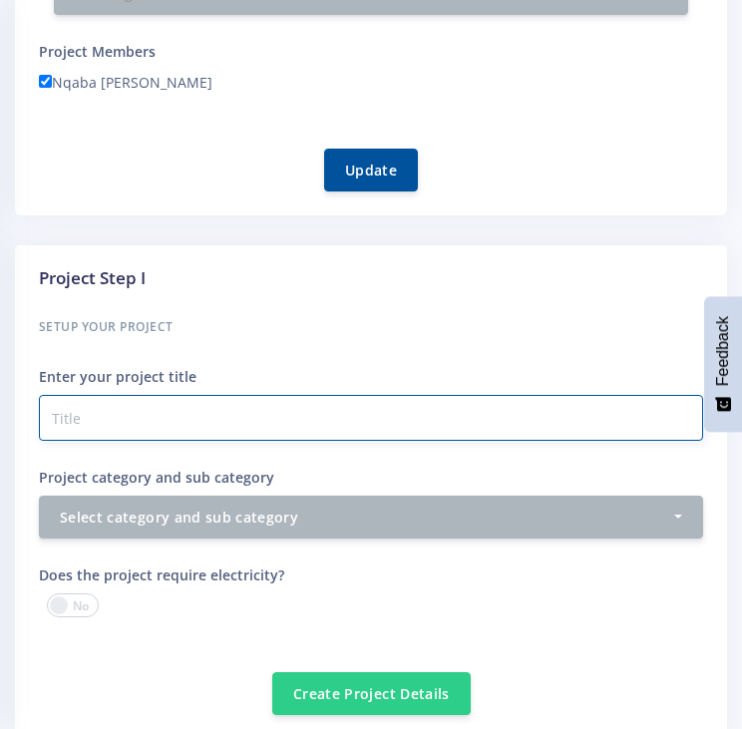
click at [266, 419] on input "Project category and sub category" at bounding box center [371, 418] width 664 height 46
paste input "Ways of speeding up the regeneration and repair of damaged nerves in humans."
type input "Ways of speeding up the regeneration and repair of damaged nerves in humans."
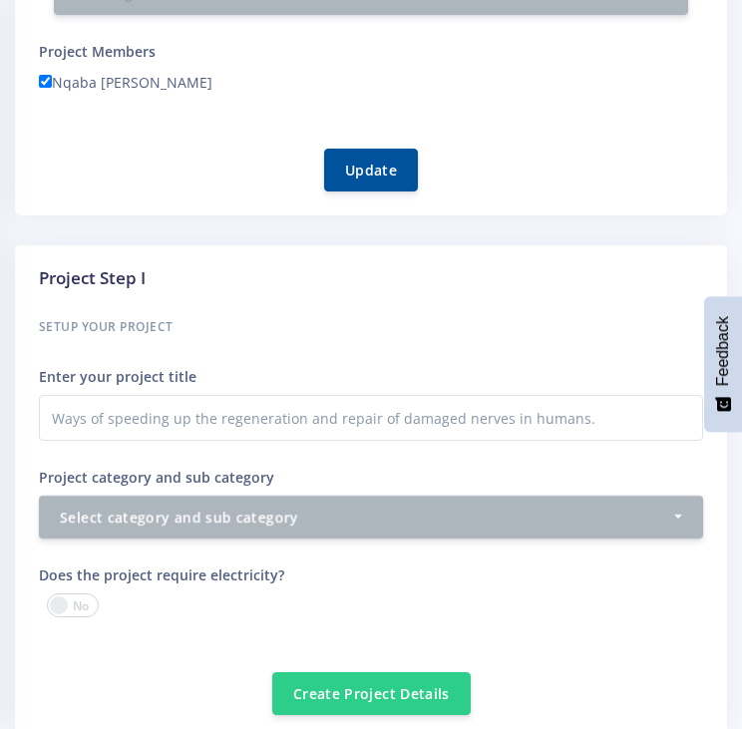
click at [168, 317] on h6 "Setup your Project" at bounding box center [371, 327] width 664 height 26
click at [160, 322] on h6 "Setup your Project" at bounding box center [371, 327] width 664 height 26
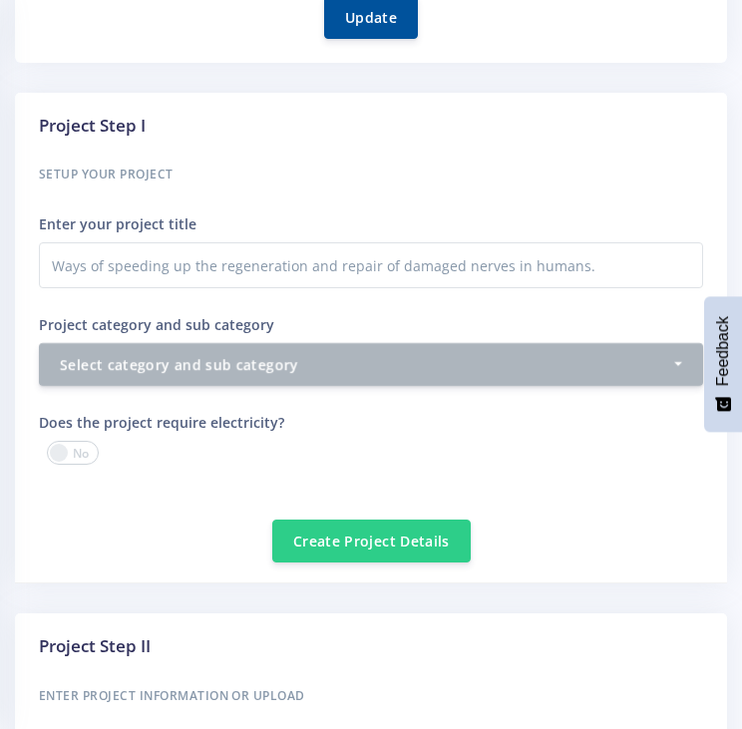
scroll to position [997, 0]
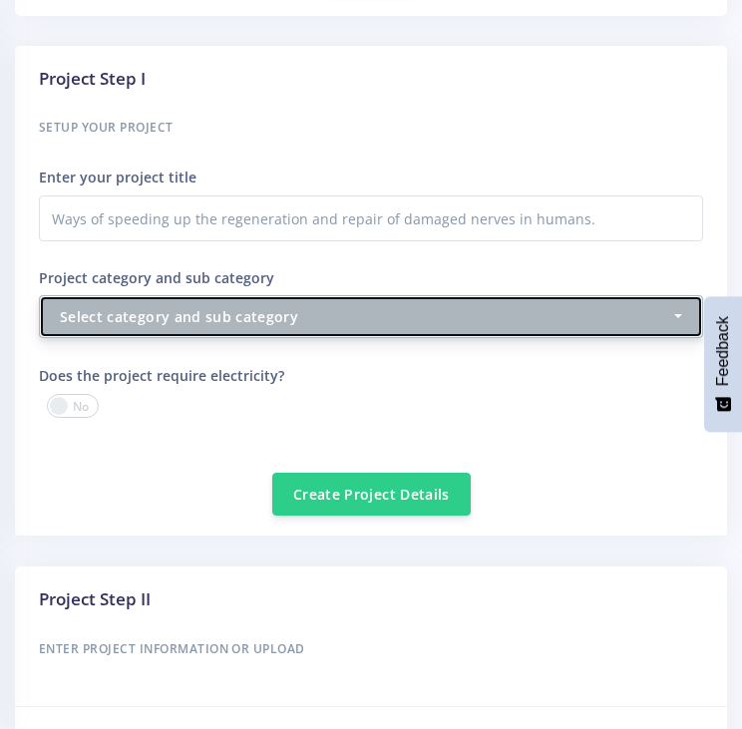
click at [252, 320] on div "Select category and sub category" at bounding box center [365, 316] width 610 height 21
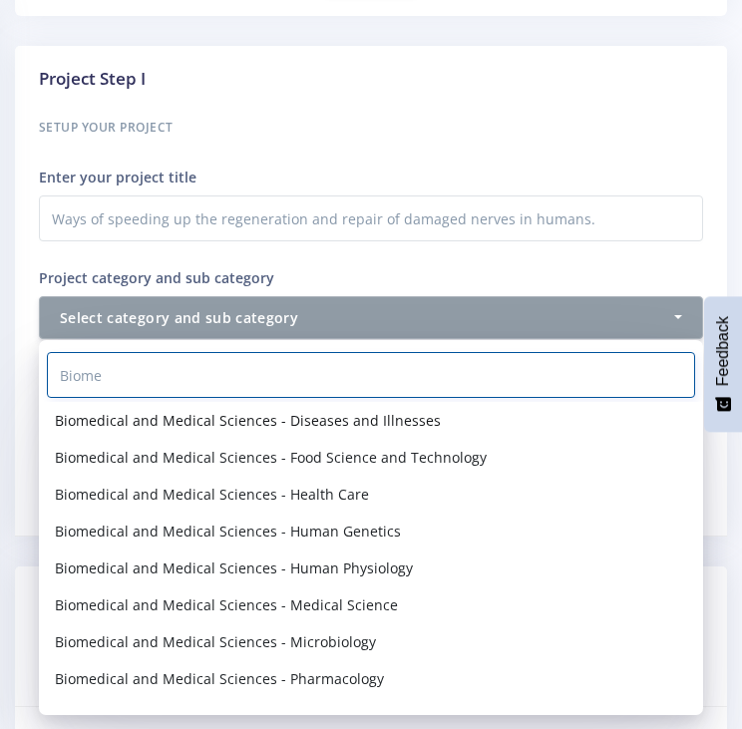
type input "Biome"
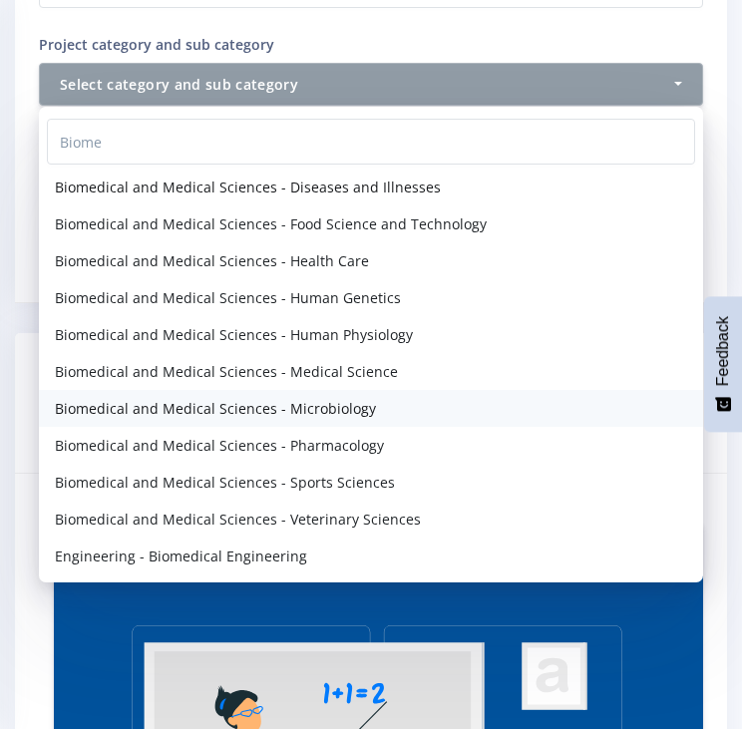
scroll to position [1196, 0]
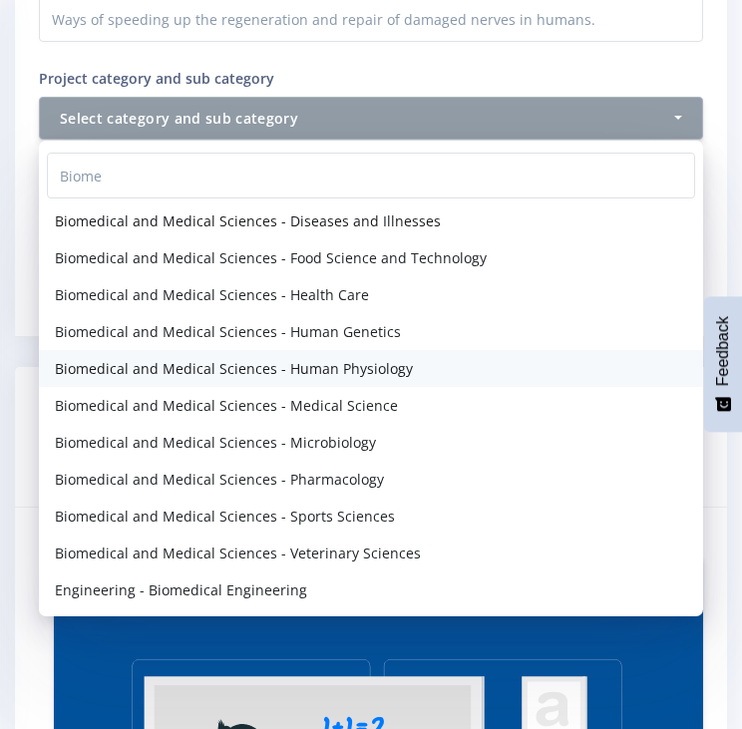
click at [398, 358] on span "Biomedical and Medical Sciences - Human Physiology" at bounding box center [234, 368] width 358 height 21
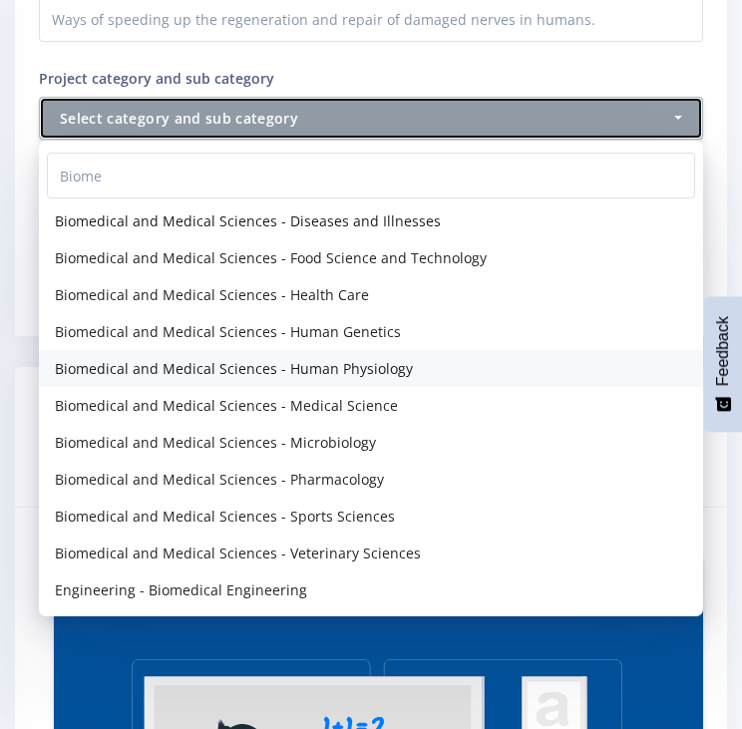
select select "15"
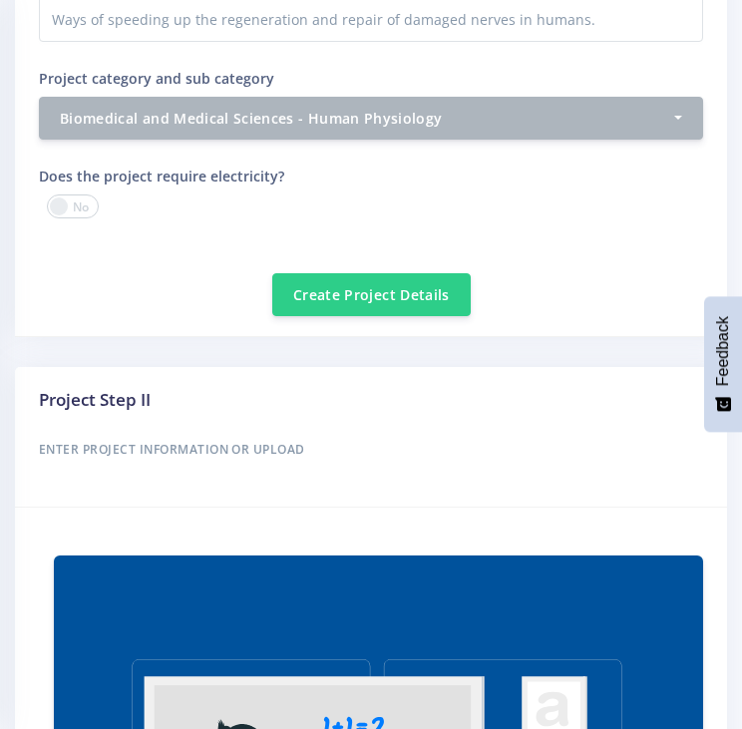
click at [70, 201] on span at bounding box center [73, 206] width 52 height 24
click at [0, 0] on input "checkbox" at bounding box center [0, 0] width 0 height 0
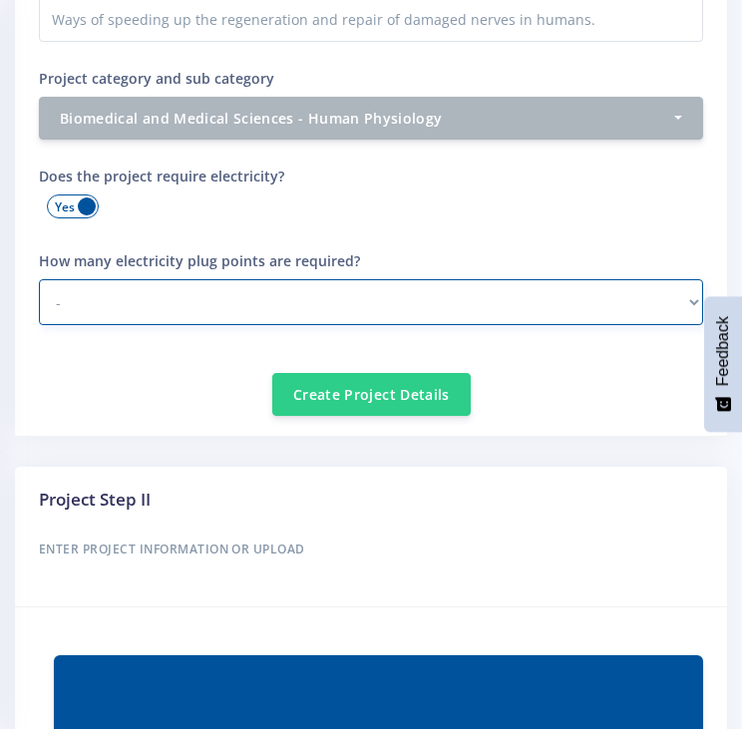
click at [281, 298] on select "- 1 2 - 3 3 or more" at bounding box center [371, 302] width 664 height 46
select select "1"
click at [39, 279] on select "- 1 2 - 3 3 or more" at bounding box center [371, 302] width 664 height 46
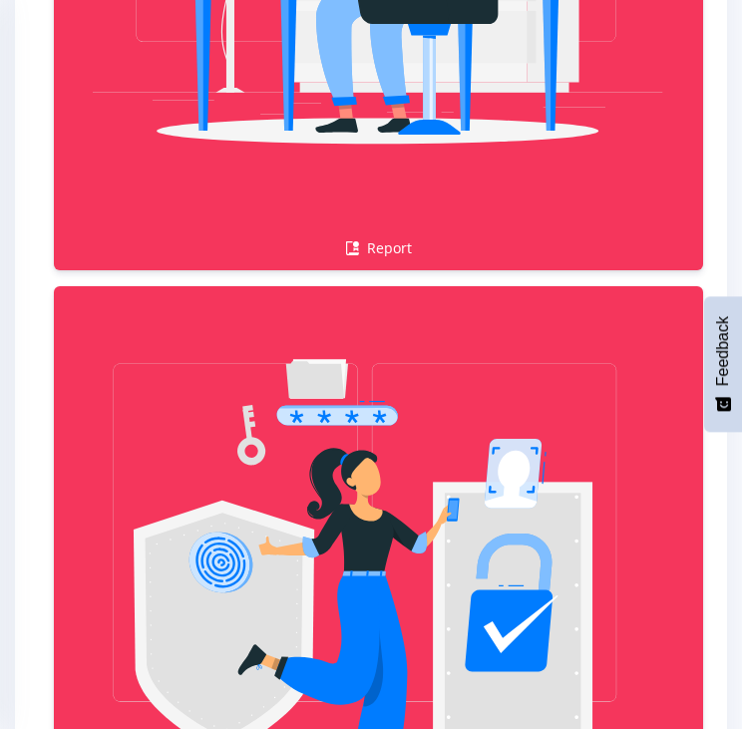
scroll to position [3588, 0]
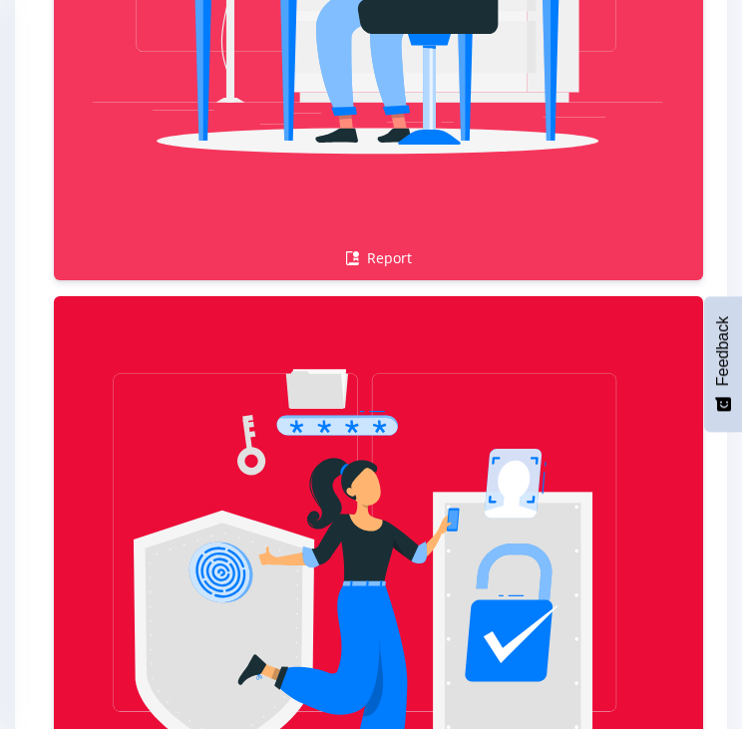
click at [299, 455] on img at bounding box center [378, 616] width 617 height 617
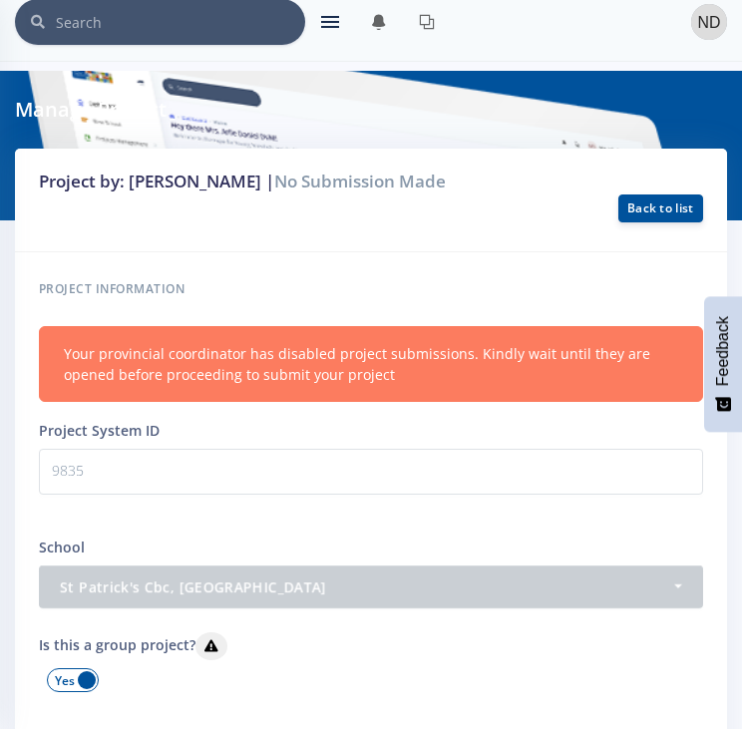
scroll to position [0, 0]
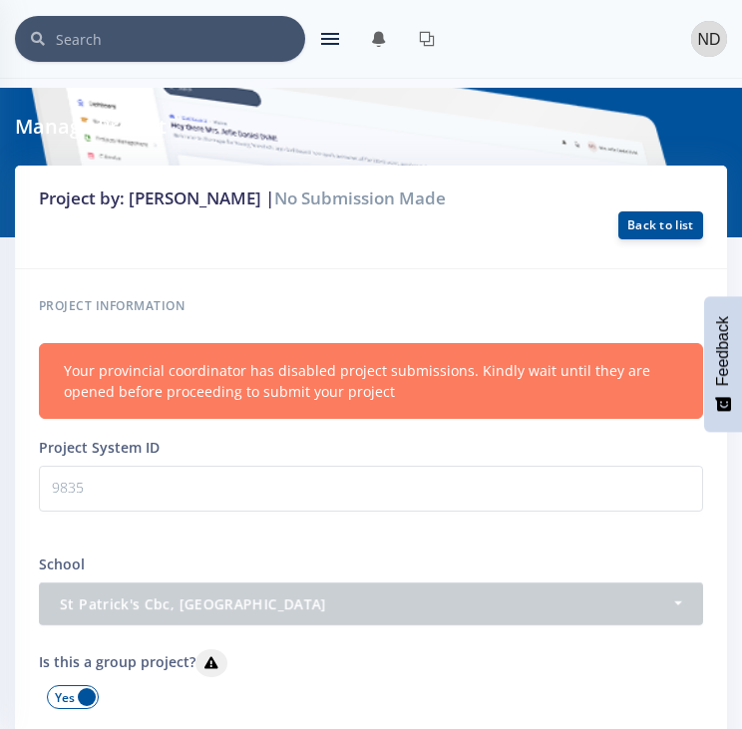
click at [299, 474] on p "9835" at bounding box center [371, 489] width 664 height 46
click at [532, 440] on div "Project System ID 9835" at bounding box center [371, 481] width 694 height 93
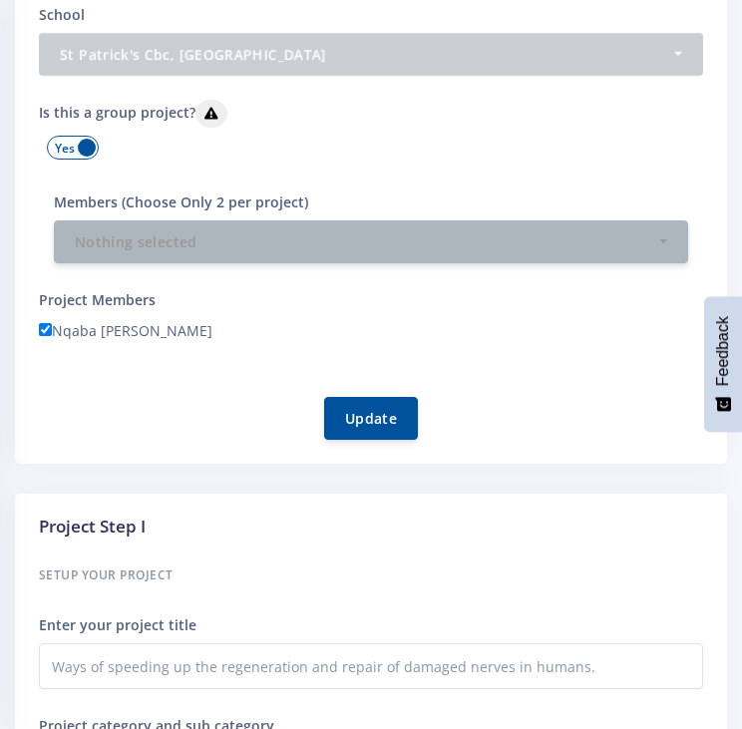
scroll to position [598, 0]
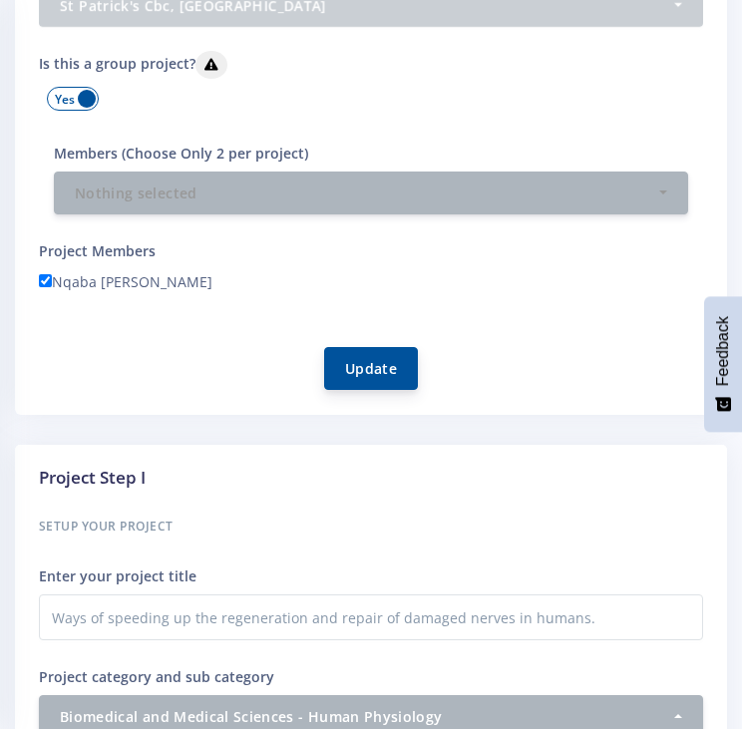
click at [414, 360] on button "Update" at bounding box center [371, 368] width 94 height 43
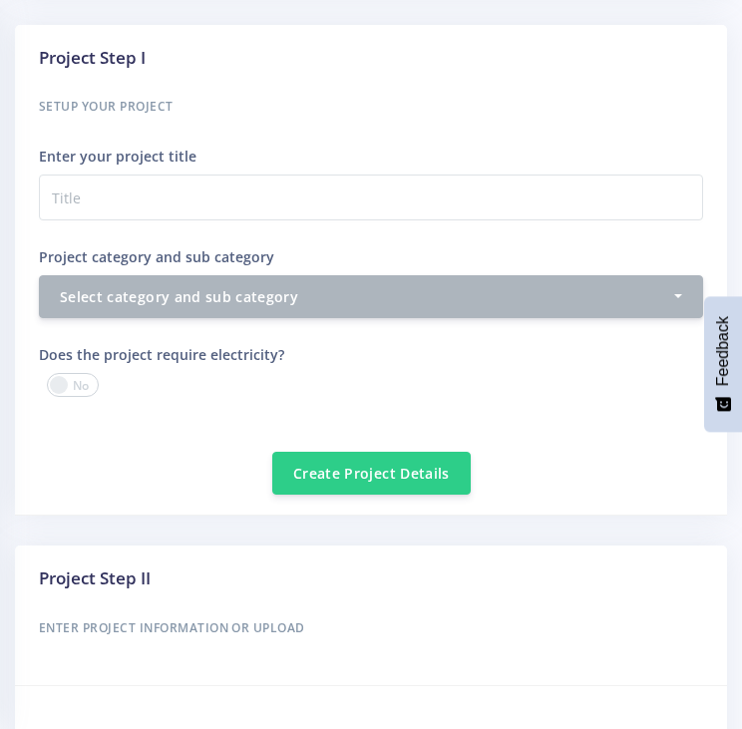
scroll to position [997, 0]
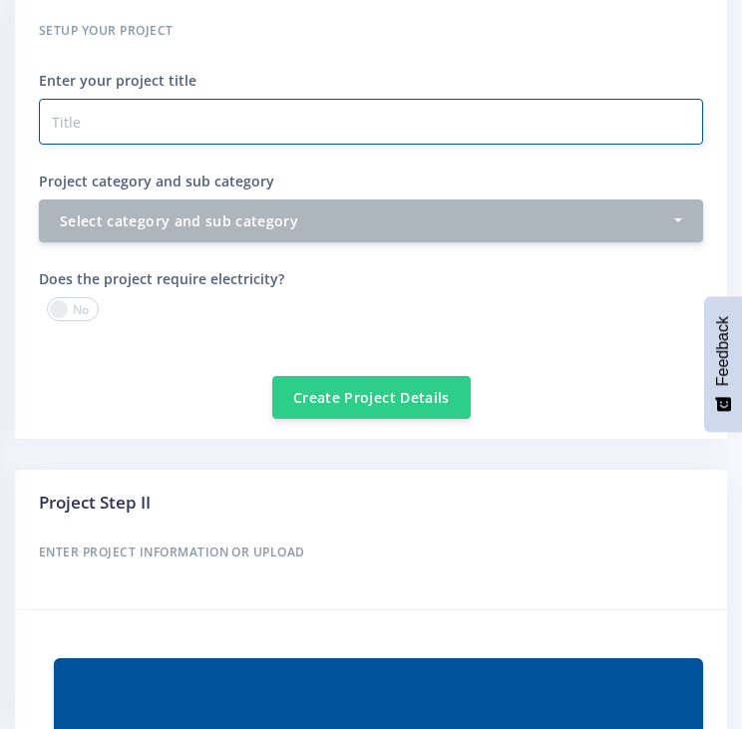
click at [249, 123] on input "Project category and sub category" at bounding box center [371, 122] width 664 height 46
click at [243, 129] on input "Project category and sub category" at bounding box center [371, 122] width 664 height 46
paste input "Ways of speeding up the regeneration and repair of damaged nerves in humans."
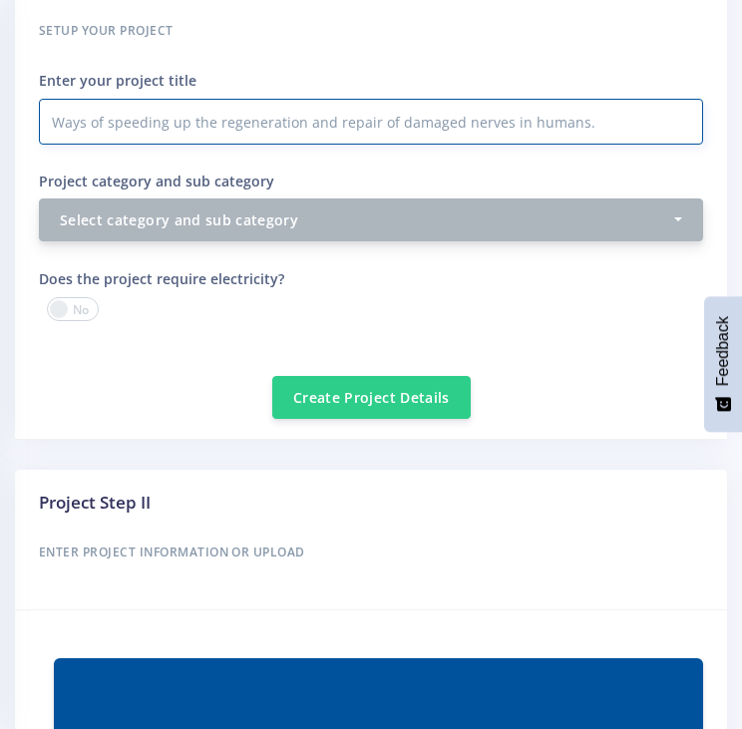
type input "Ways of speeding up the regeneration and repair of damaged nerves in humans."
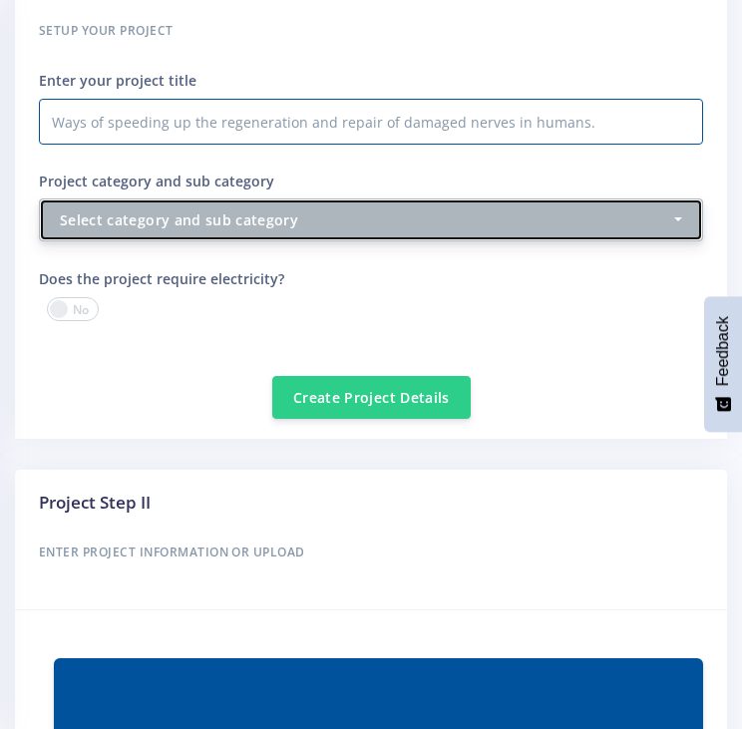
click at [256, 216] on div "Select category and sub category" at bounding box center [365, 219] width 610 height 21
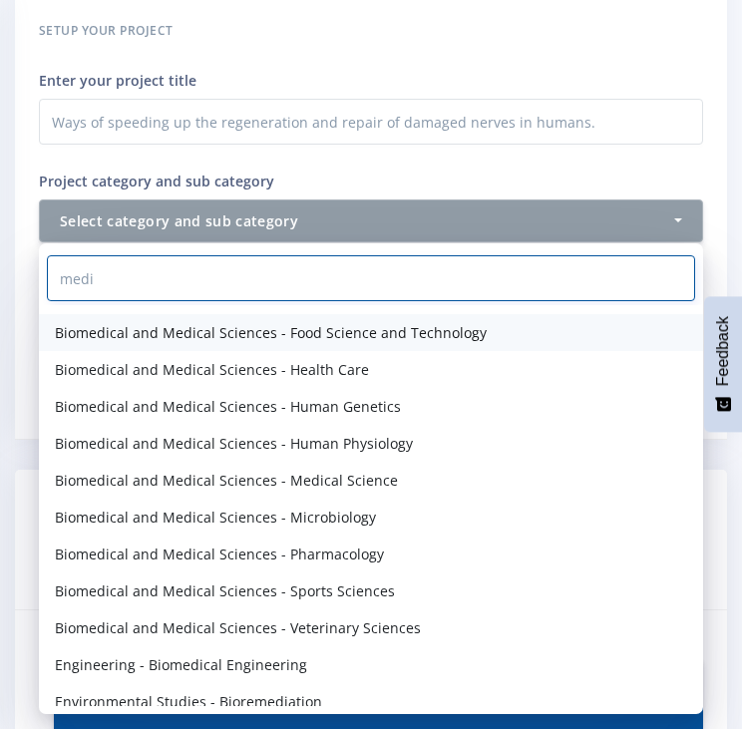
scroll to position [41, 0]
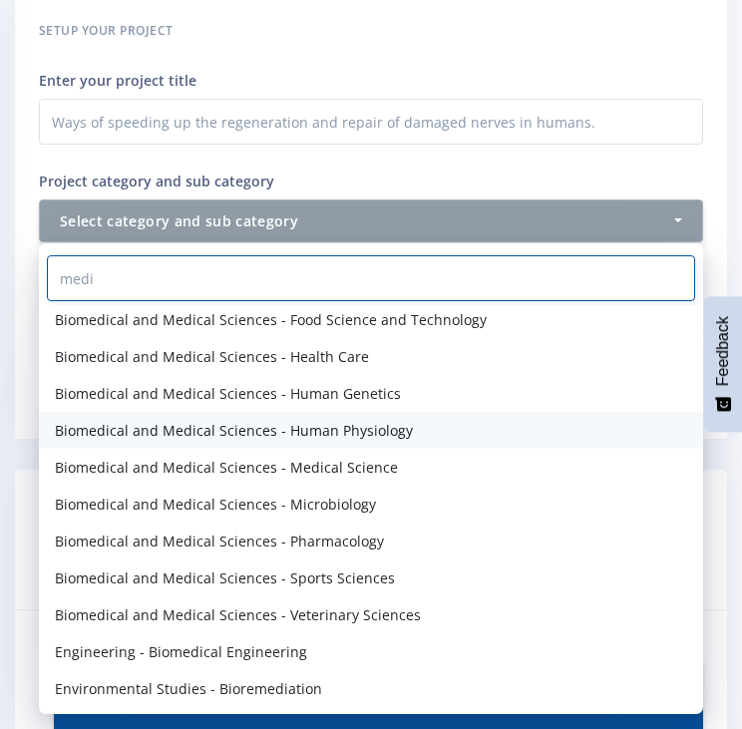
type input "medi"
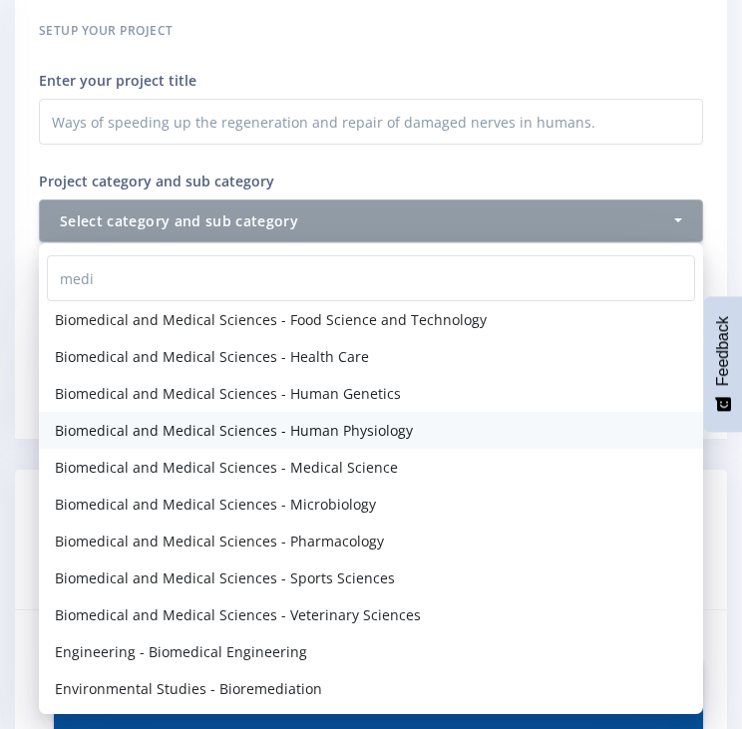
click at [396, 422] on span "Biomedical and Medical Sciences - Human Physiology" at bounding box center [234, 430] width 358 height 21
select select "15"
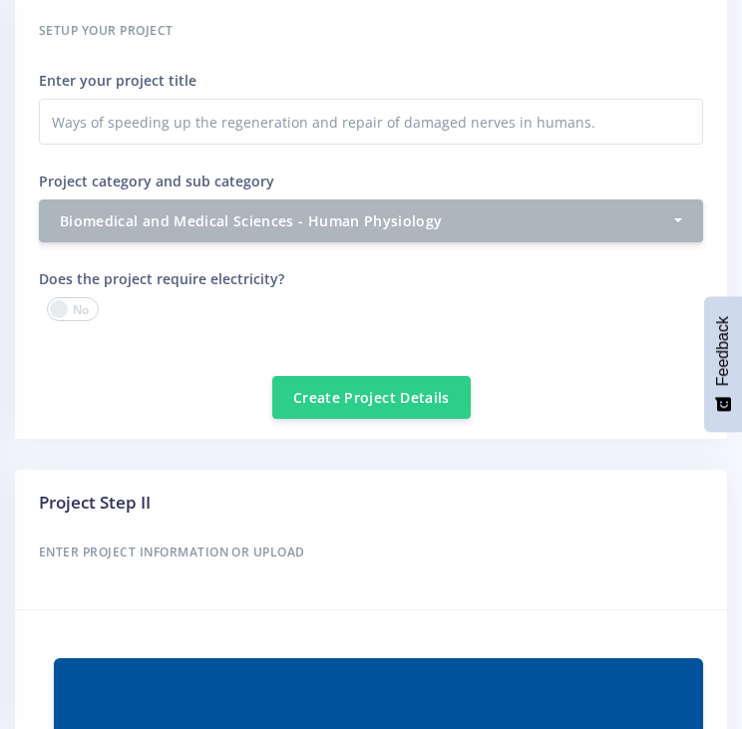
click at [75, 308] on span at bounding box center [73, 309] width 52 height 24
click at [0, 0] on input "checkbox" at bounding box center [0, 0] width 0 height 0
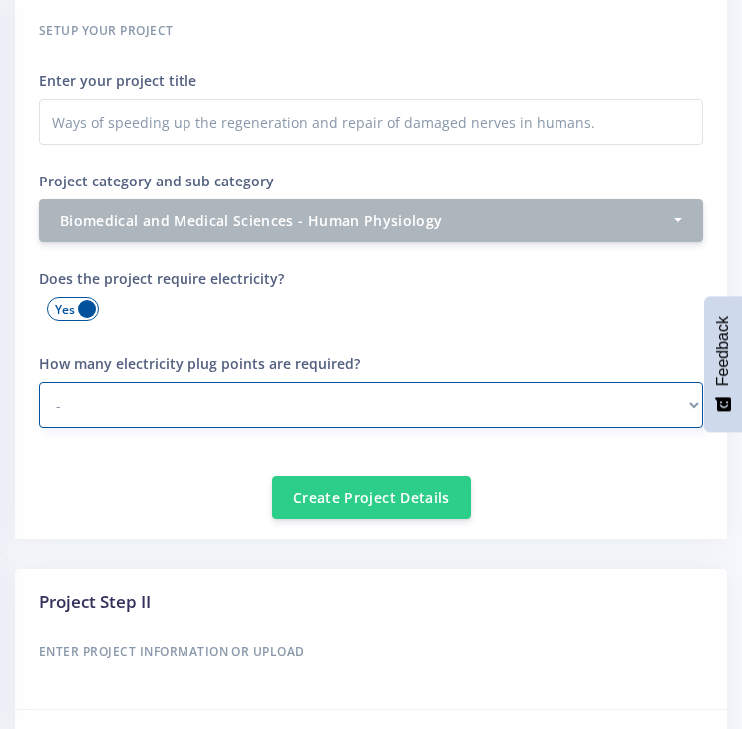
click at [149, 388] on select "- 1 2 - 3 3 or more" at bounding box center [371, 405] width 664 height 46
select select "1"
click at [39, 382] on select "- 1 2 - 3 3 or more" at bounding box center [371, 405] width 664 height 46
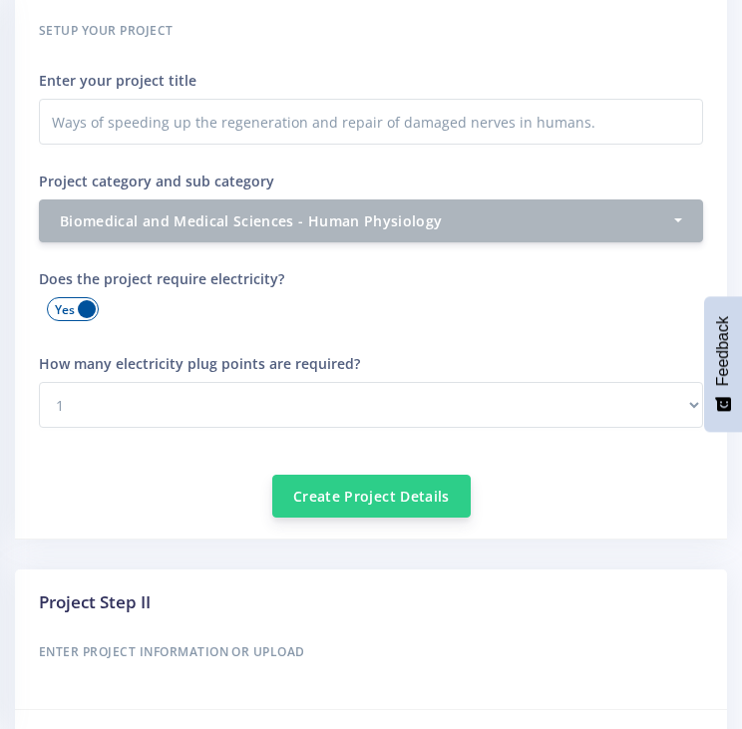
click at [368, 494] on button "Create Project Details" at bounding box center [371, 495] width 198 height 43
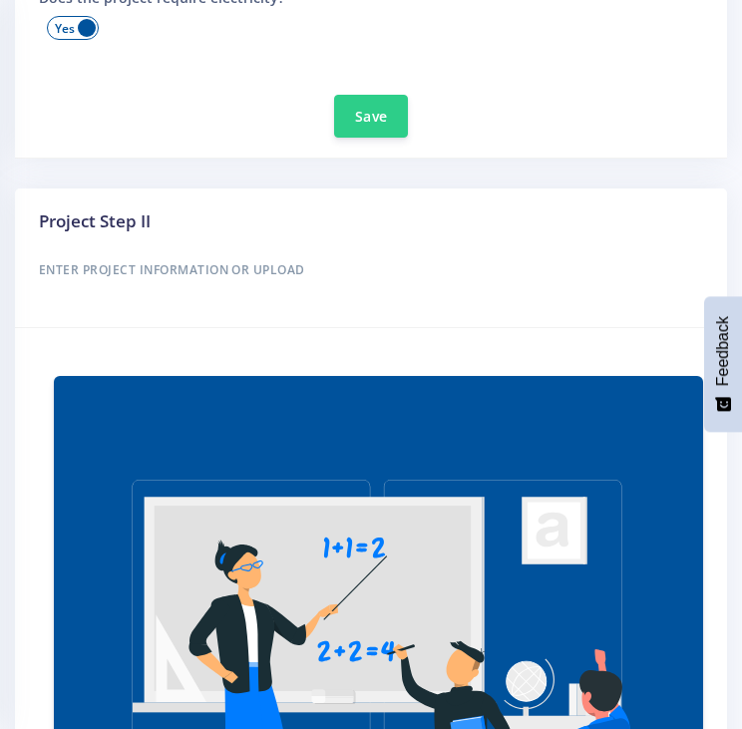
scroll to position [1296, 0]
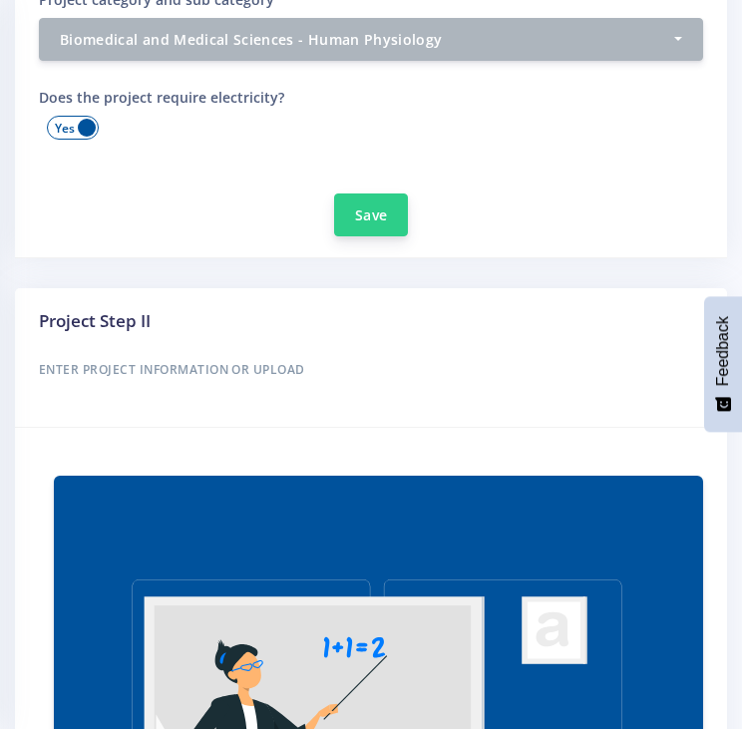
click at [375, 220] on button "Save" at bounding box center [371, 214] width 74 height 43
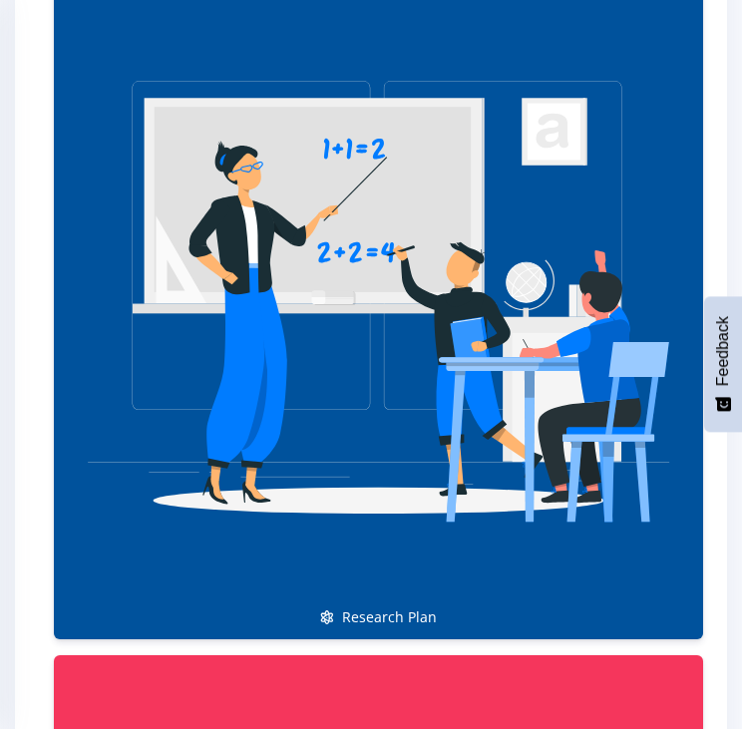
scroll to position [1994, 0]
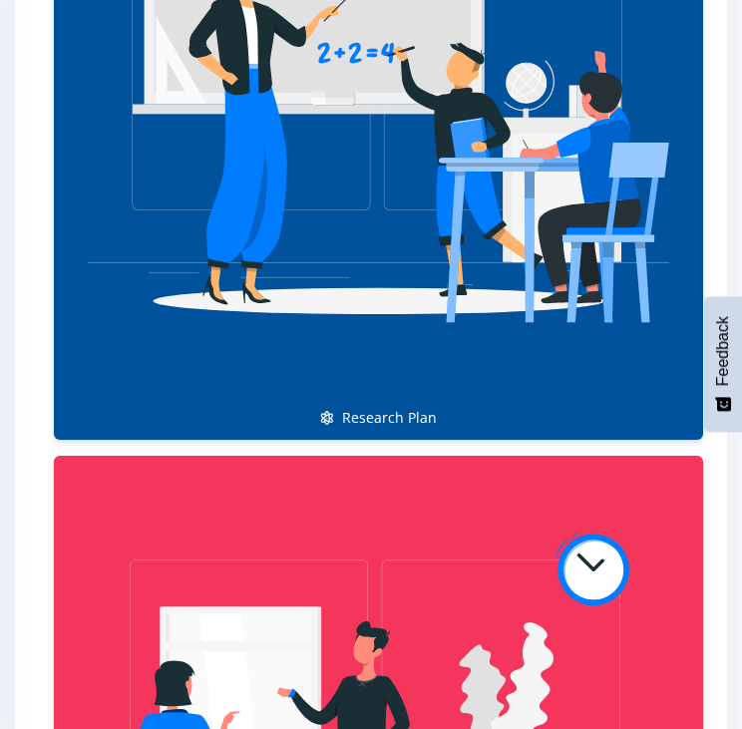
click at [411, 361] on img at bounding box center [378, 98] width 617 height 617
click at [402, 410] on link "Research Plan" at bounding box center [378, 109] width 649 height 662
click at [369, 326] on img at bounding box center [378, 98] width 617 height 617
click at [395, 421] on link "Research Plan" at bounding box center [378, 109] width 649 height 662
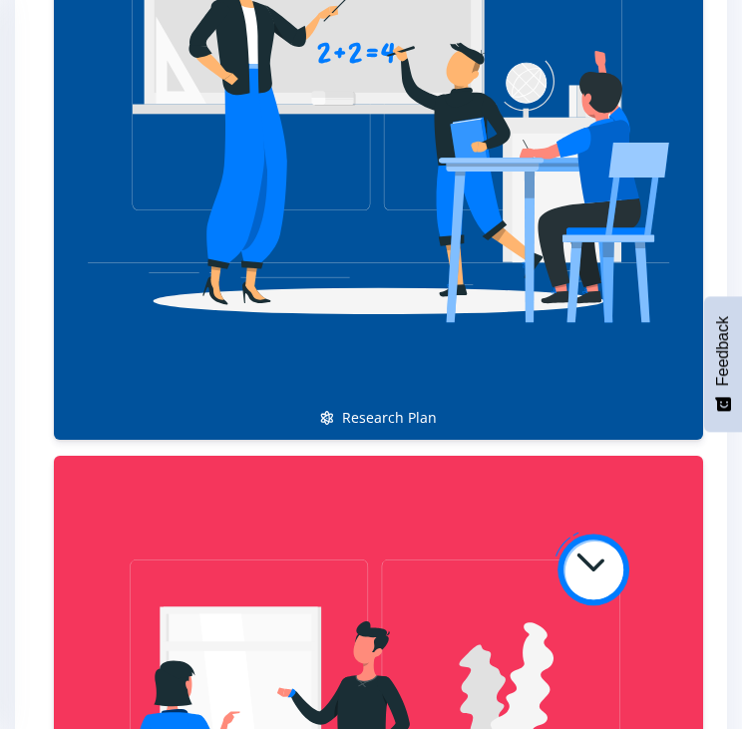
click at [395, 398] on img at bounding box center [378, 98] width 617 height 617
click at [395, 396] on img at bounding box center [378, 98] width 617 height 617
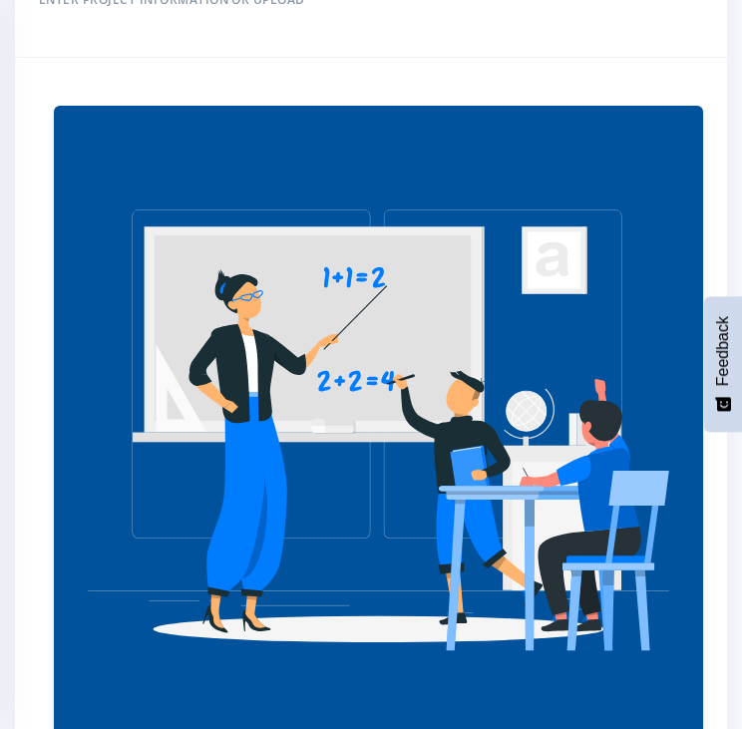
scroll to position [1396, 0]
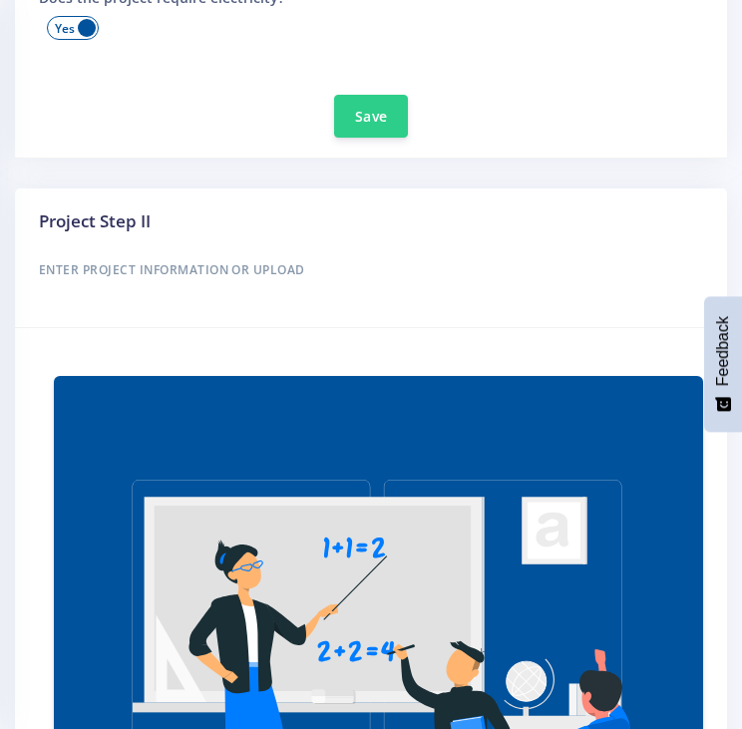
click at [243, 230] on div "Project Step II Enter Project Information or Upload" at bounding box center [371, 258] width 694 height 100
click at [239, 270] on h6 "Enter Project Information or Upload" at bounding box center [371, 270] width 664 height 26
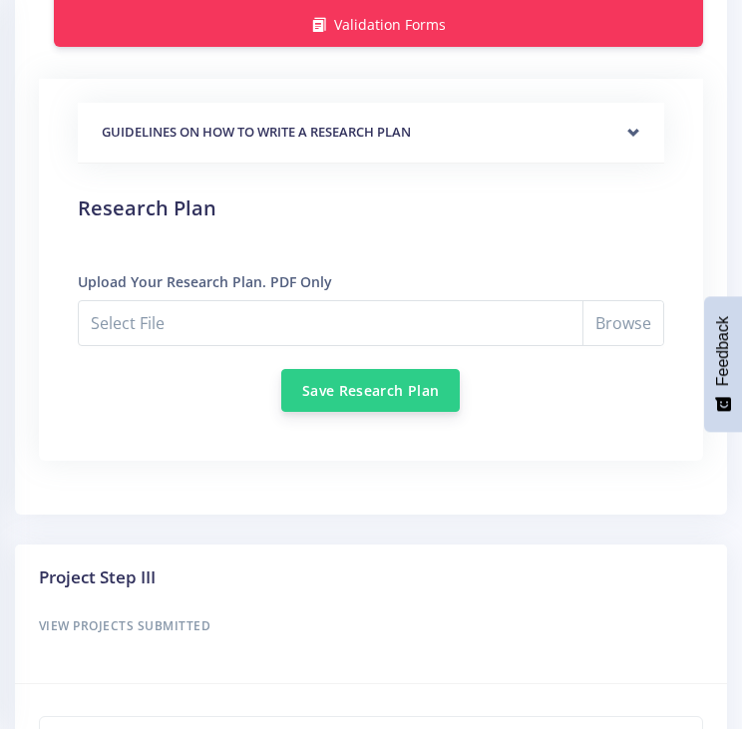
scroll to position [4386, 0]
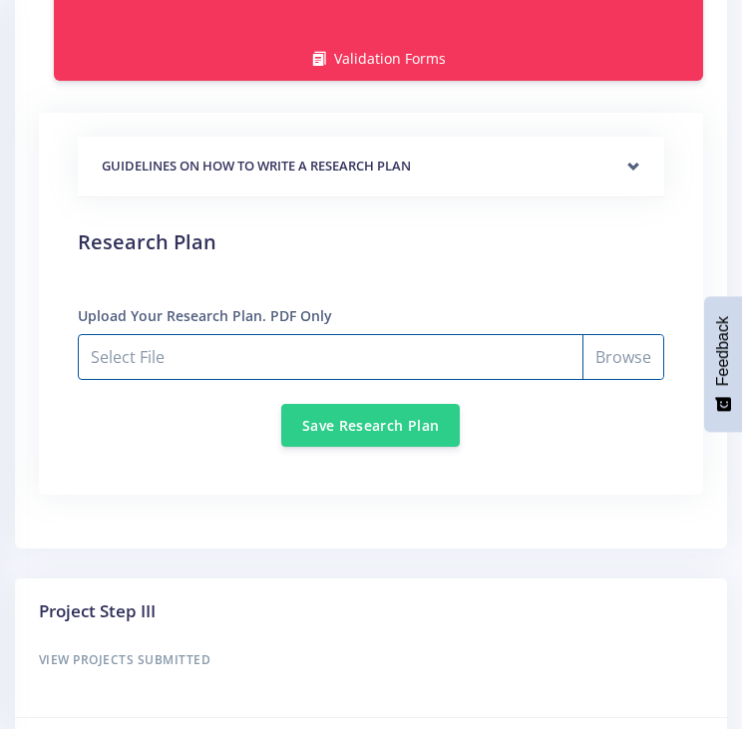
click at [294, 342] on input "Select File" at bounding box center [371, 357] width 586 height 46
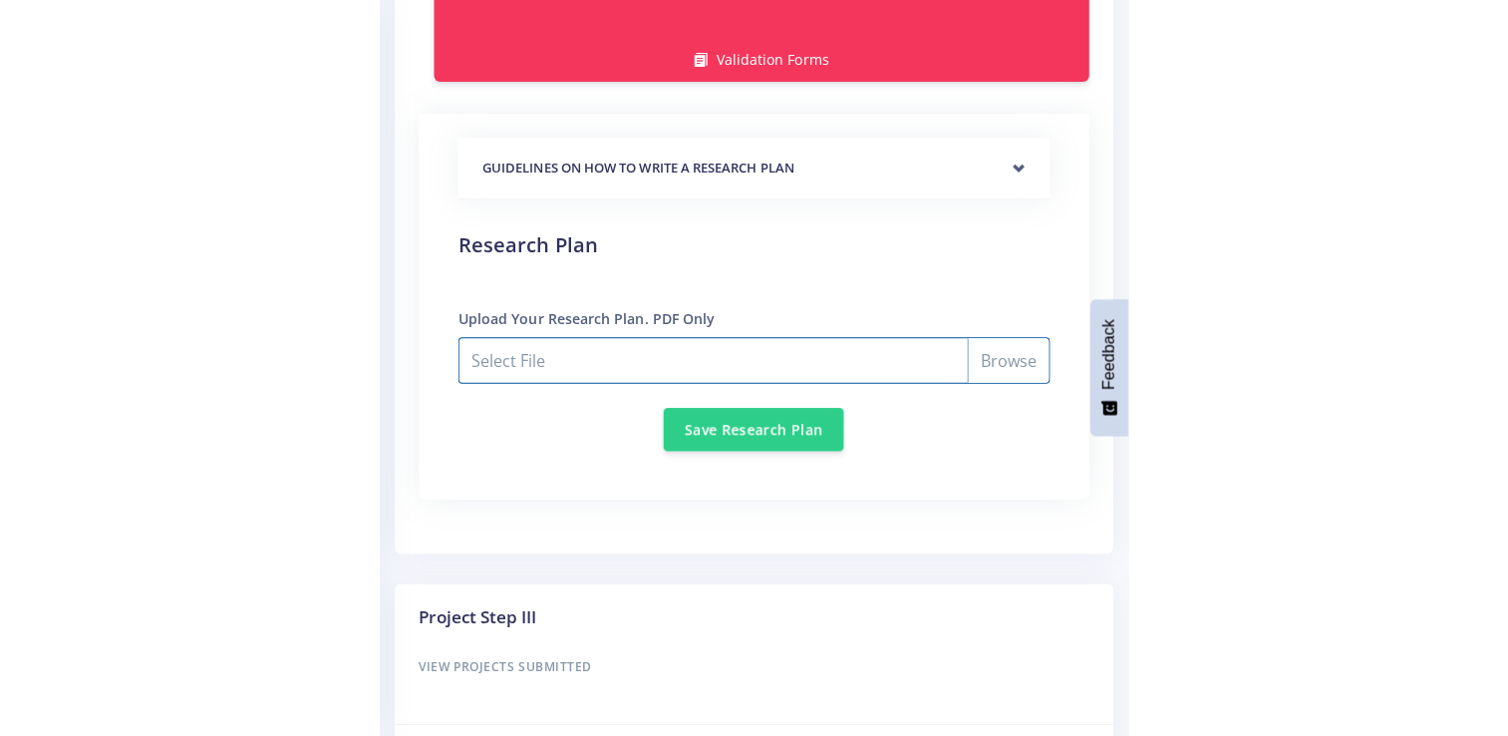
scroll to position [1997, 0]
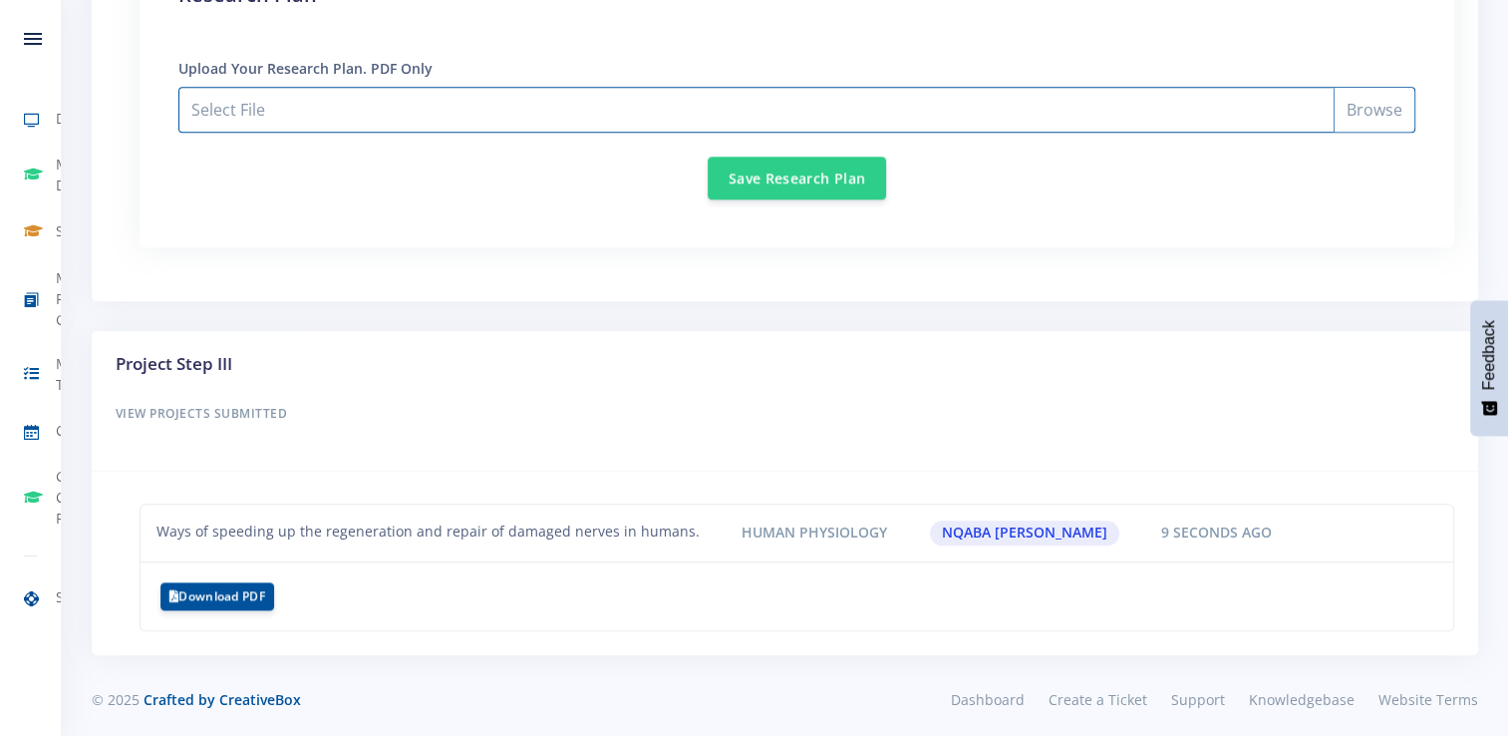
click at [741, 101] on input "Select File" at bounding box center [796, 110] width 1237 height 46
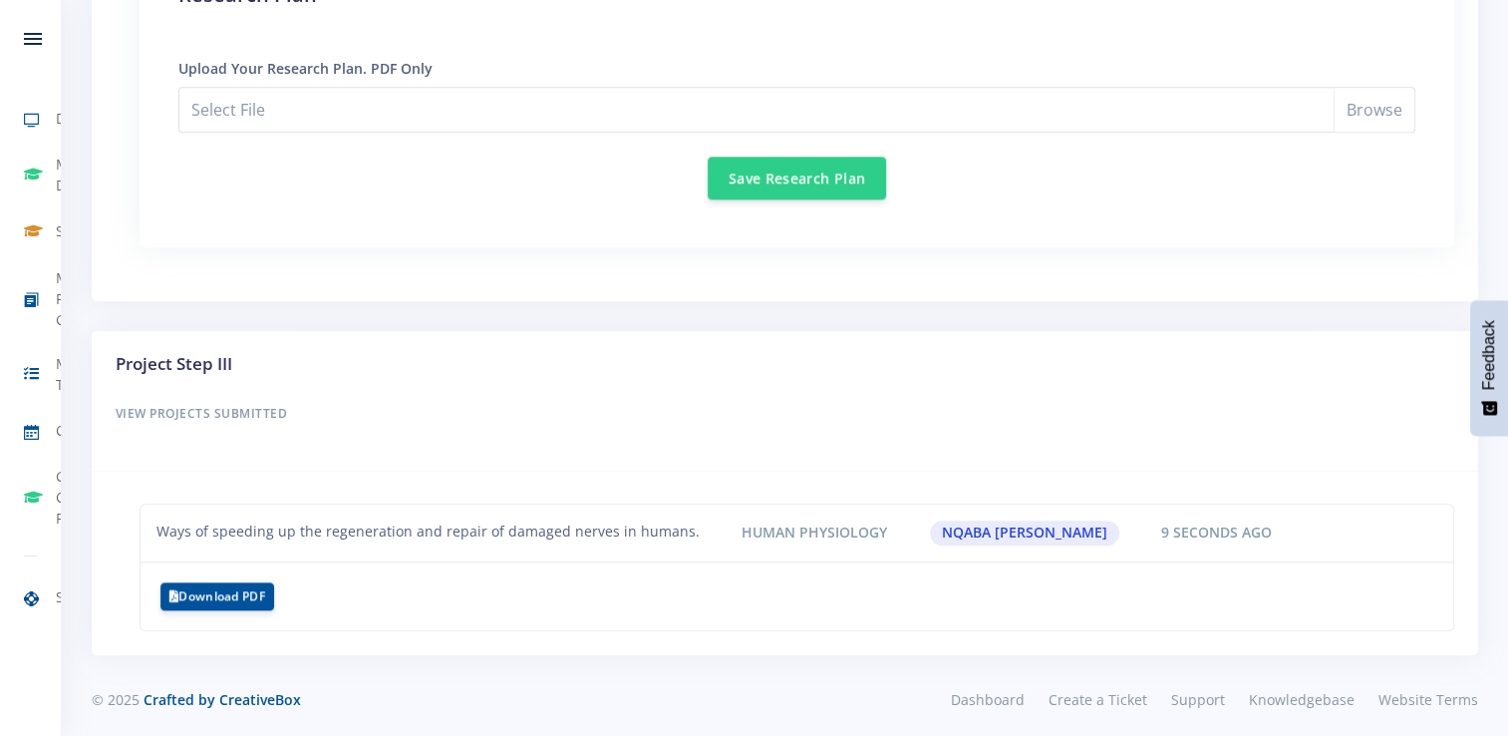
click at [741, 529] on div "9 seconds ago" at bounding box center [1216, 532] width 165 height 25
click at [741, 417] on h6 "View Projects Submitted" at bounding box center [785, 414] width 1339 height 26
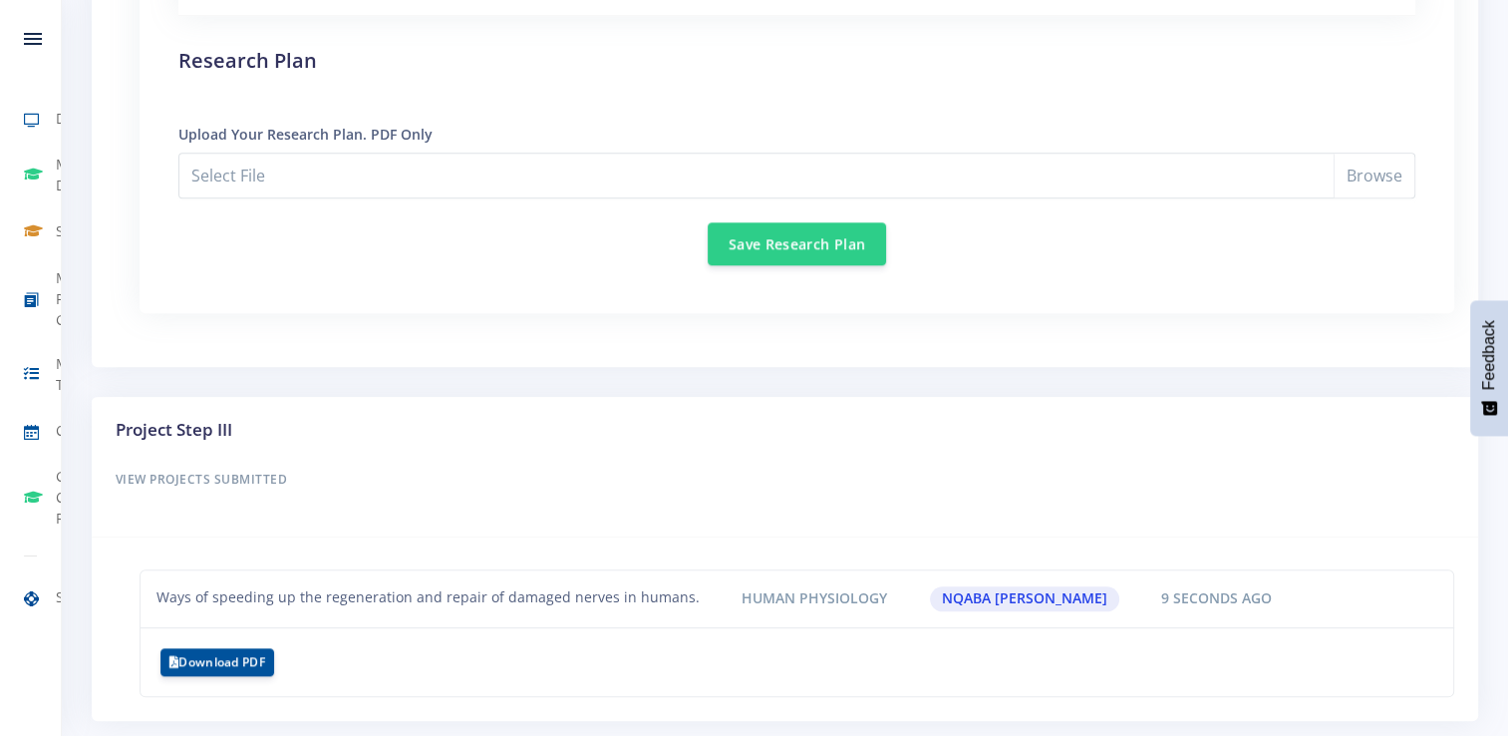
scroll to position [1897, 0]
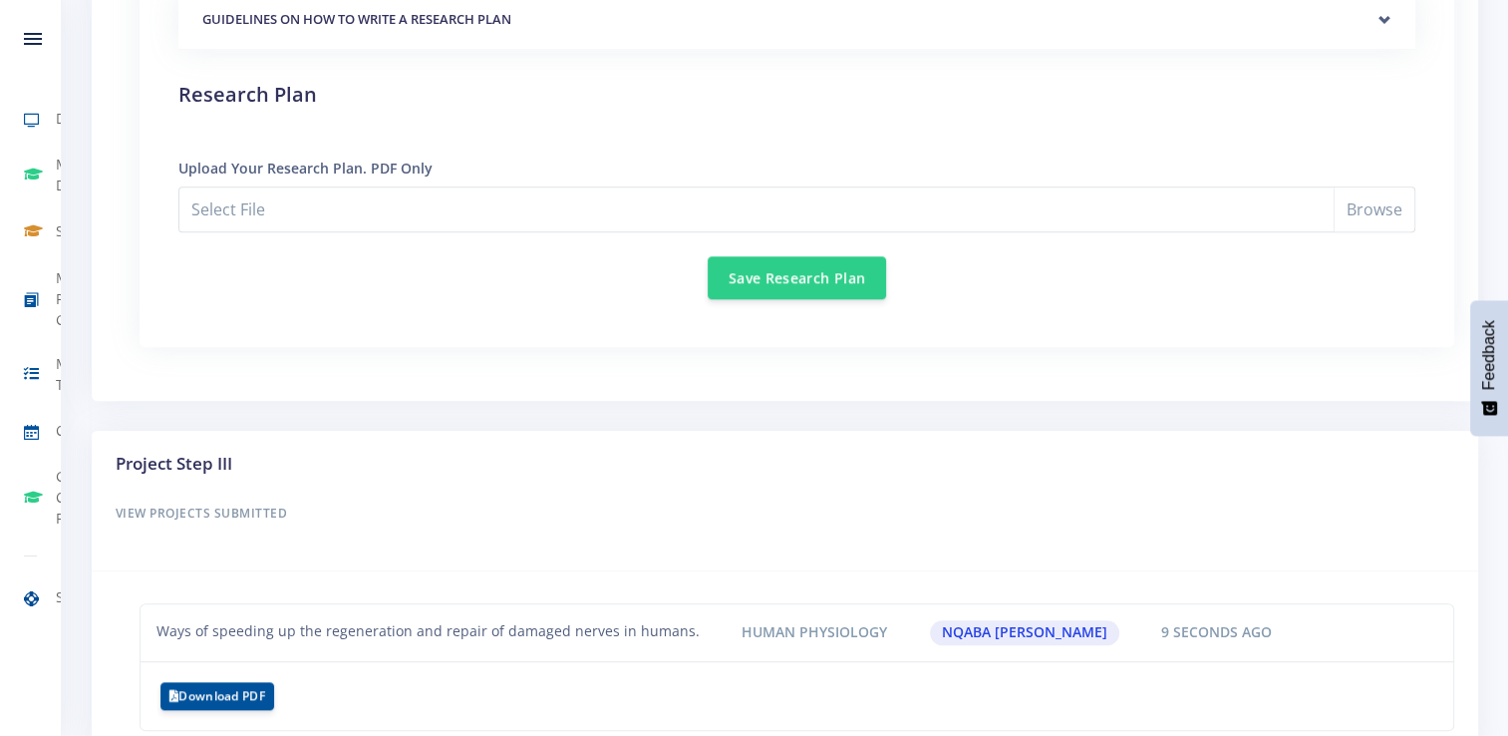
click at [741, 55] on div "GUIDELINES ON HOW TO WRITE A RESEARCH PLAN Research Plan Templates for: Scienti…" at bounding box center [796, 145] width 1237 height 310
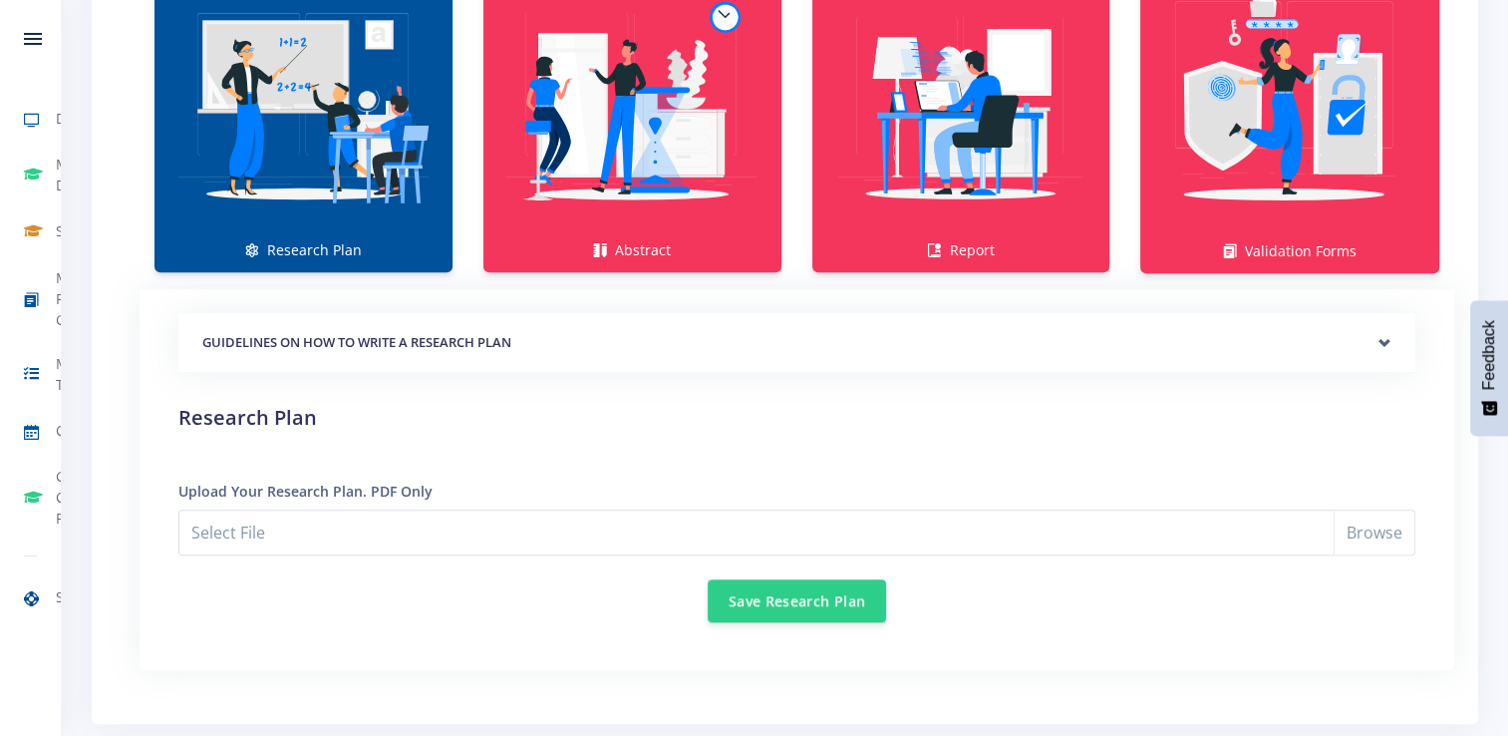
scroll to position [1698, 0]
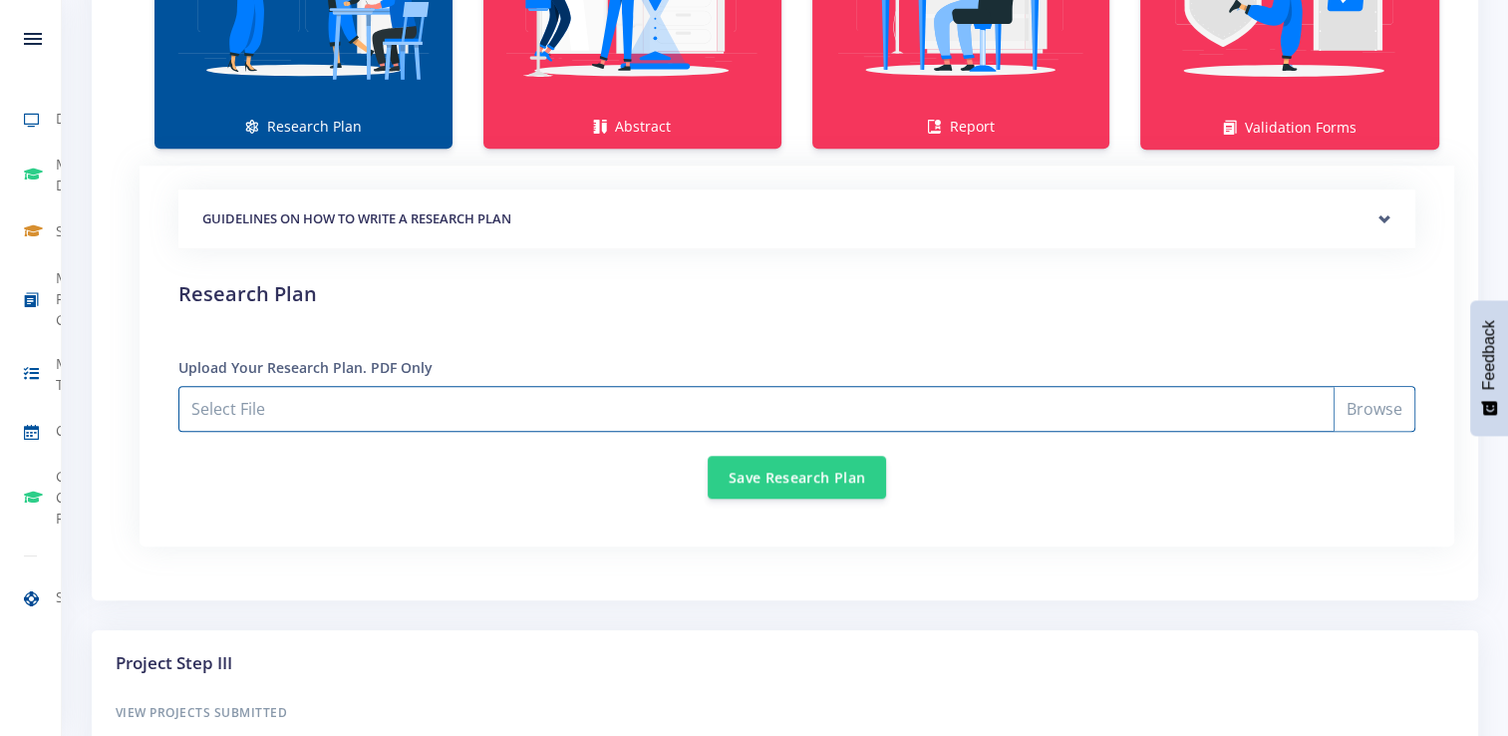
click at [741, 413] on input "Select File" at bounding box center [796, 409] width 1237 height 46
type input "C:\fakepath\Nqaba Dube and Kayleen Francis Research plan.pdf"
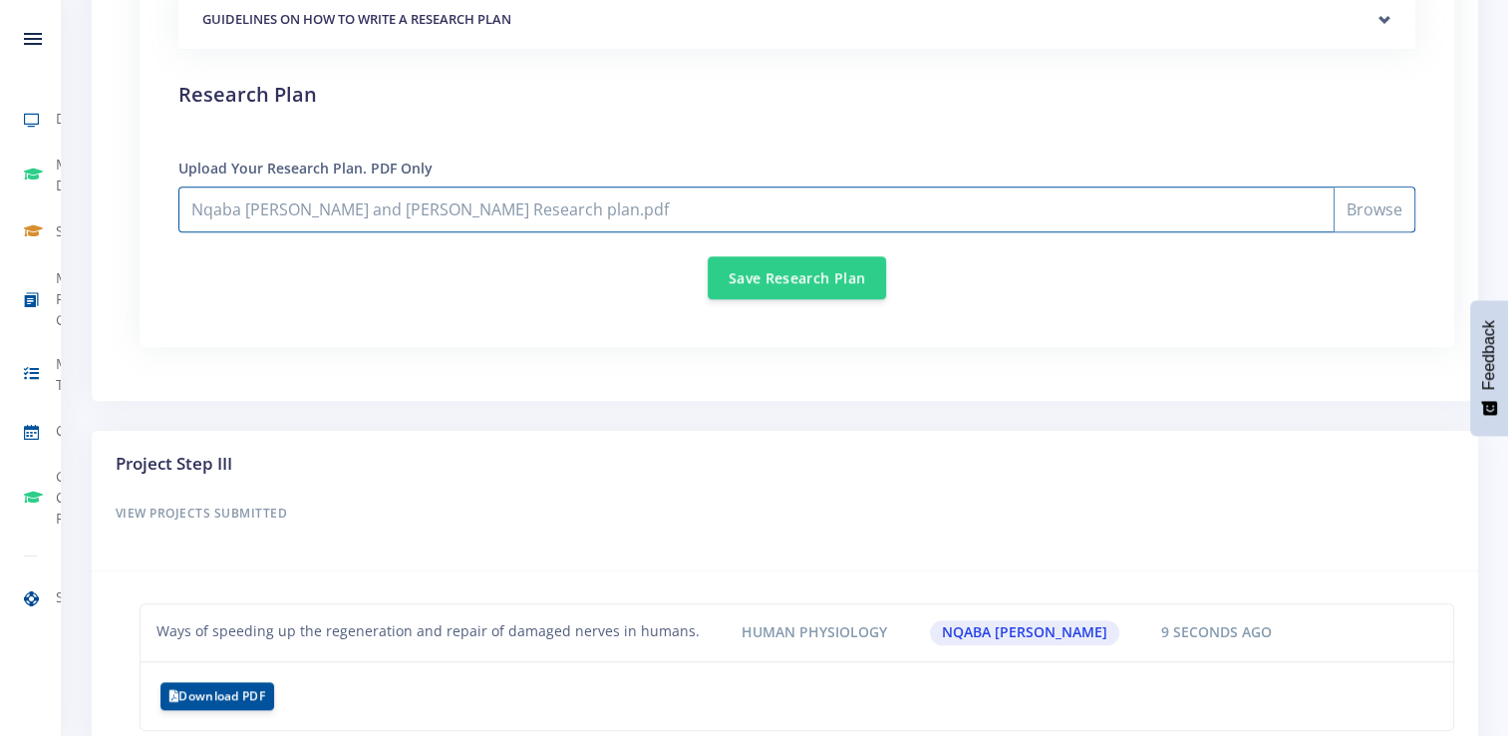
scroll to position [1997, 0]
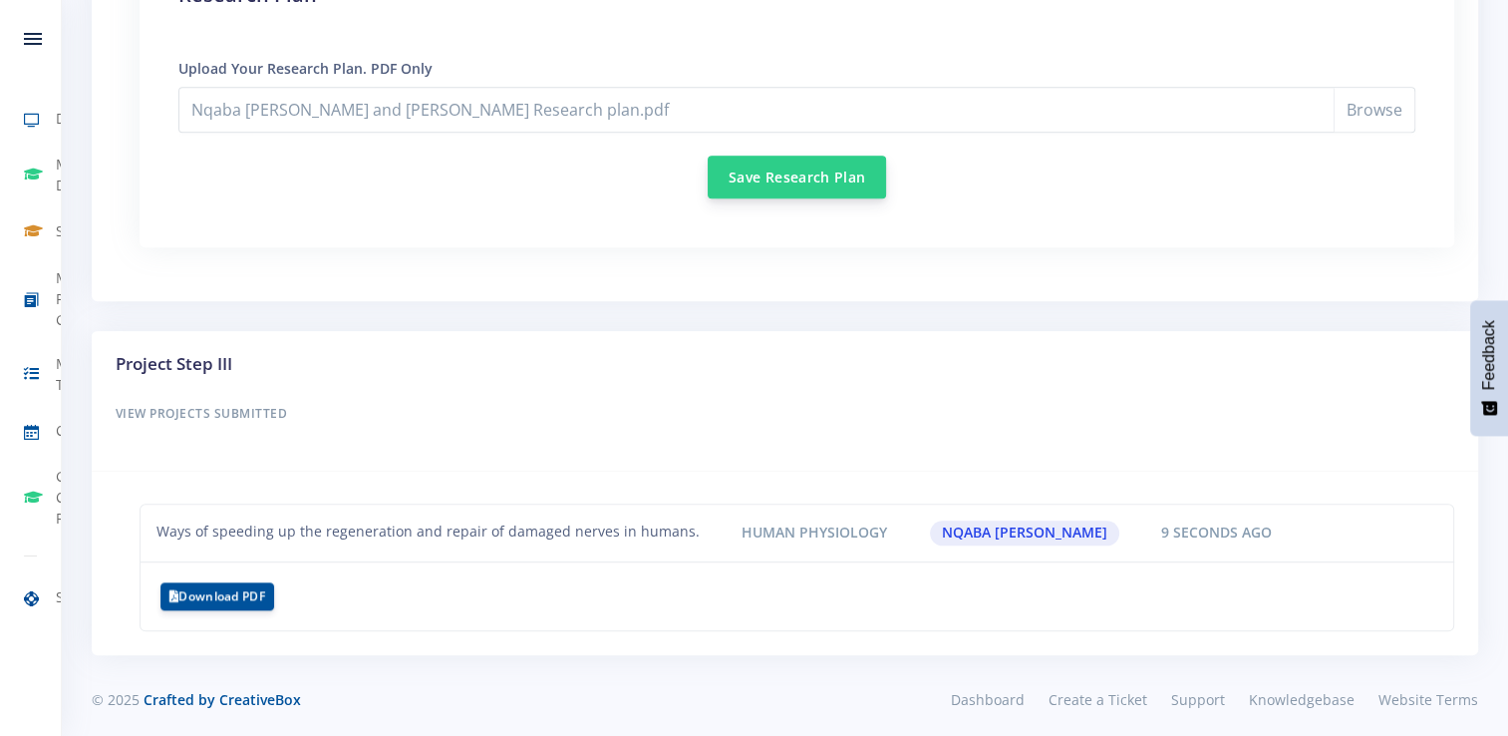
click at [741, 181] on button "Save Research Plan" at bounding box center [797, 176] width 178 height 43
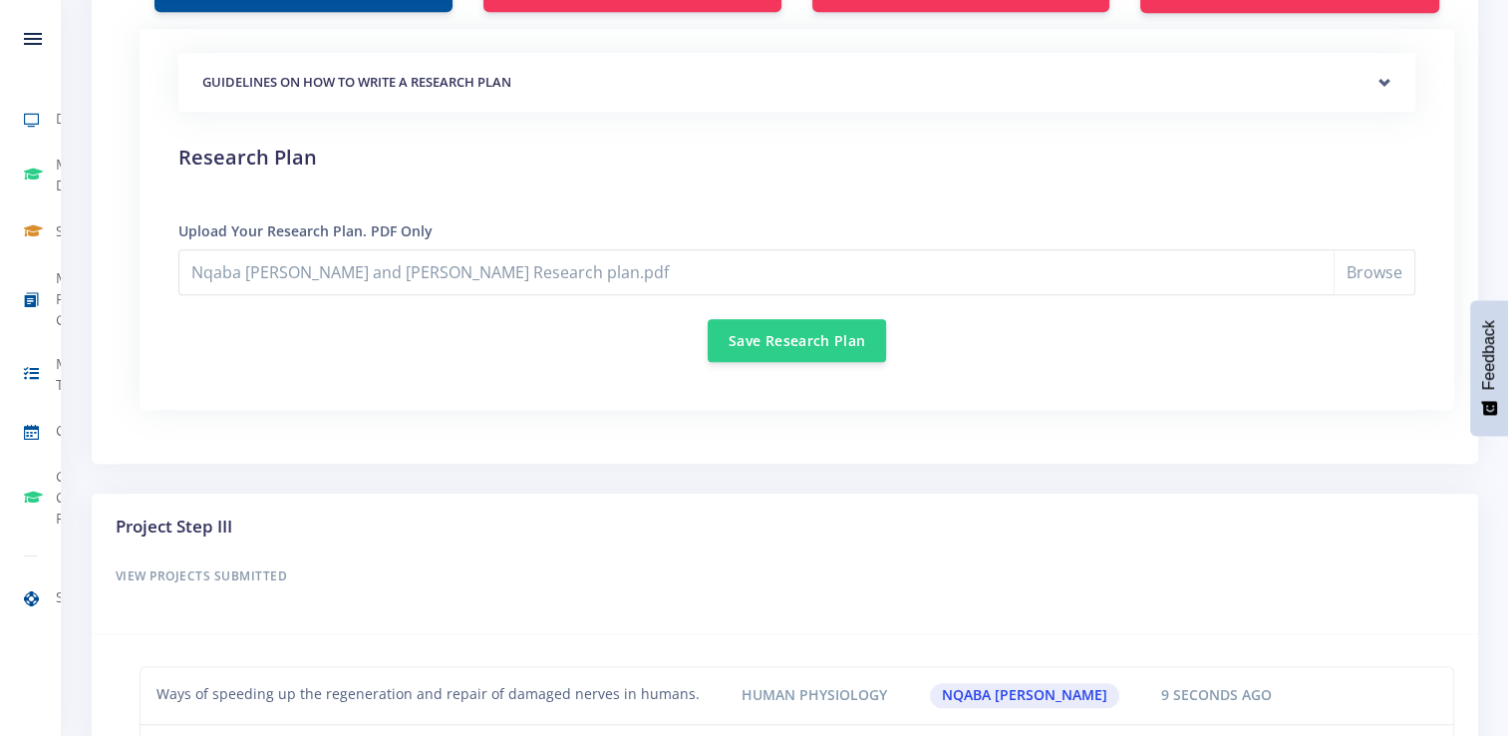
scroll to position [1698, 0]
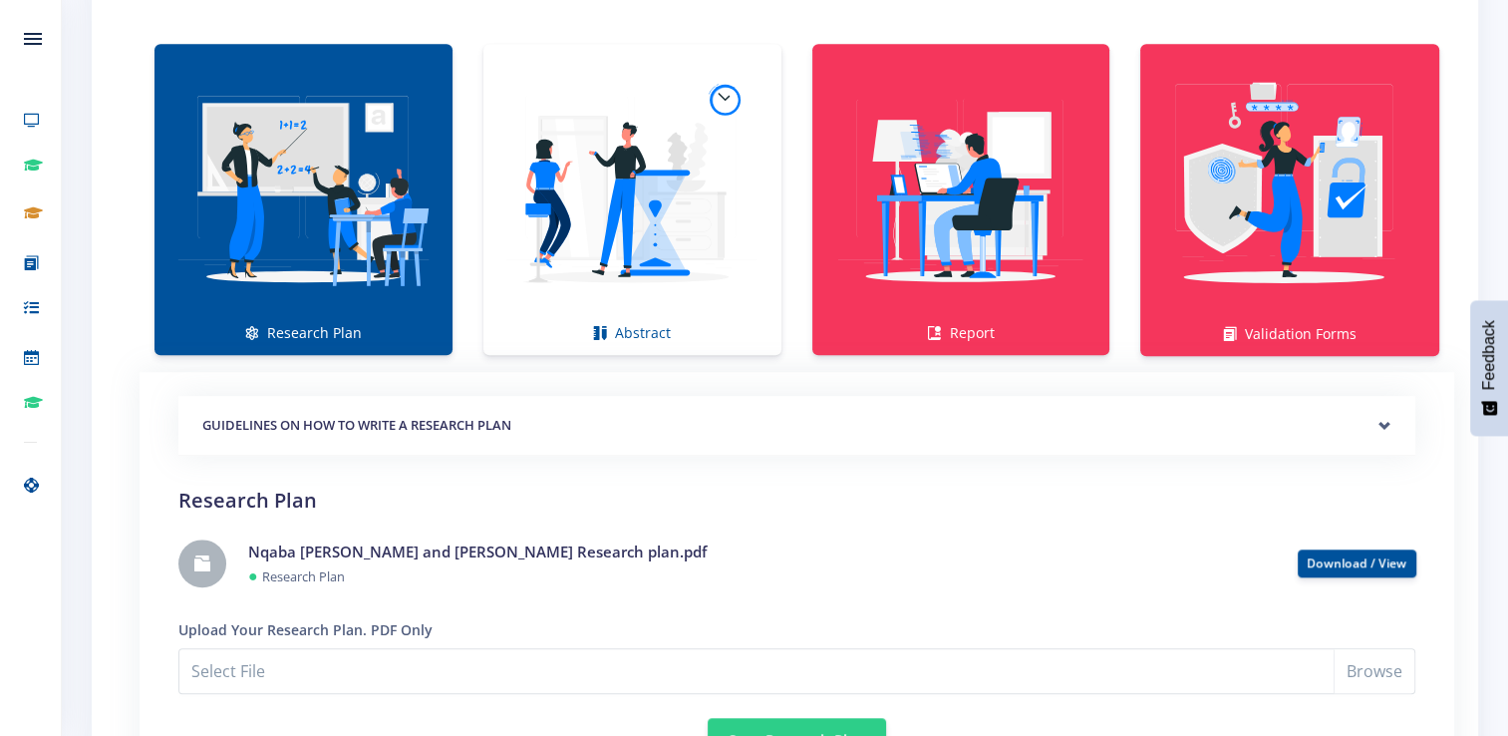
scroll to position [1454, 0]
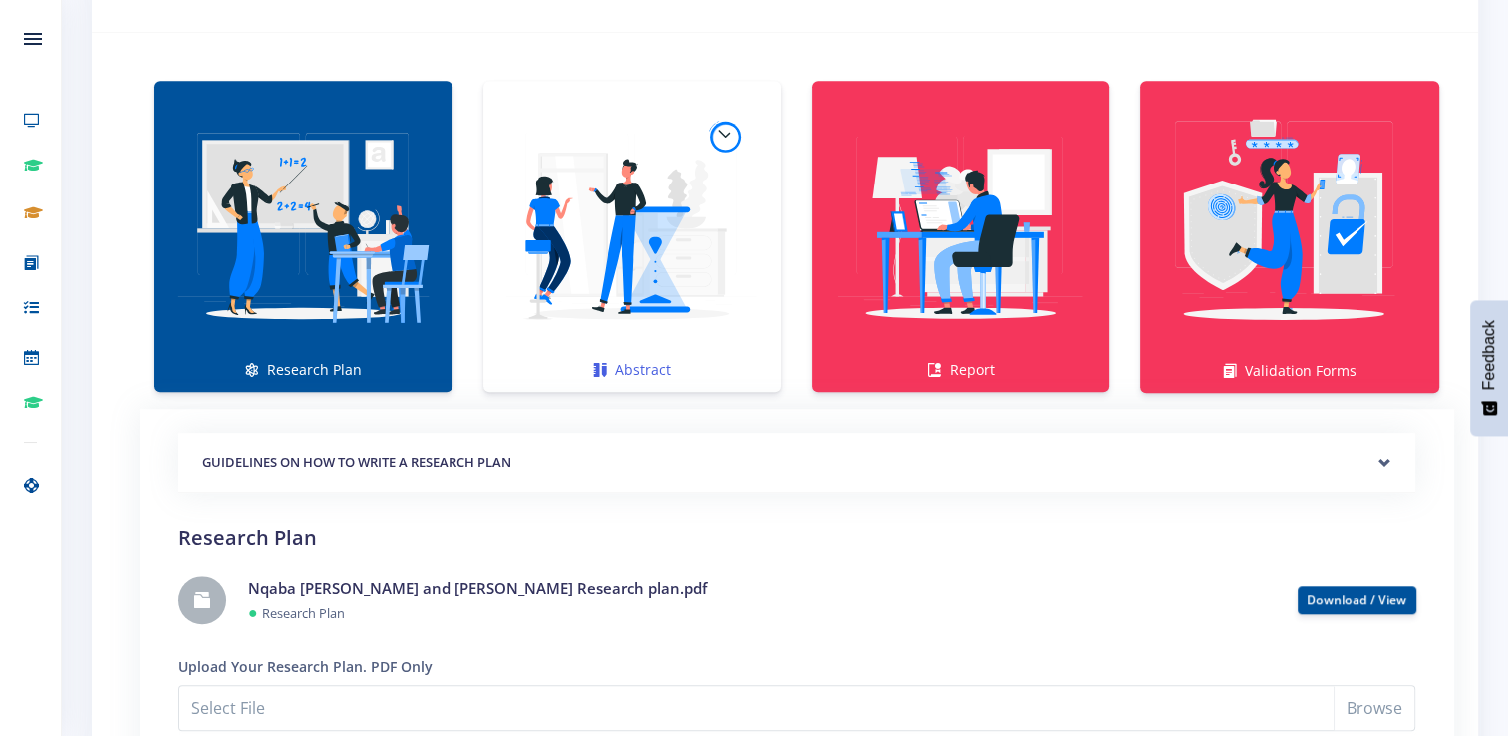
click at [623, 253] on img at bounding box center [632, 226] width 266 height 266
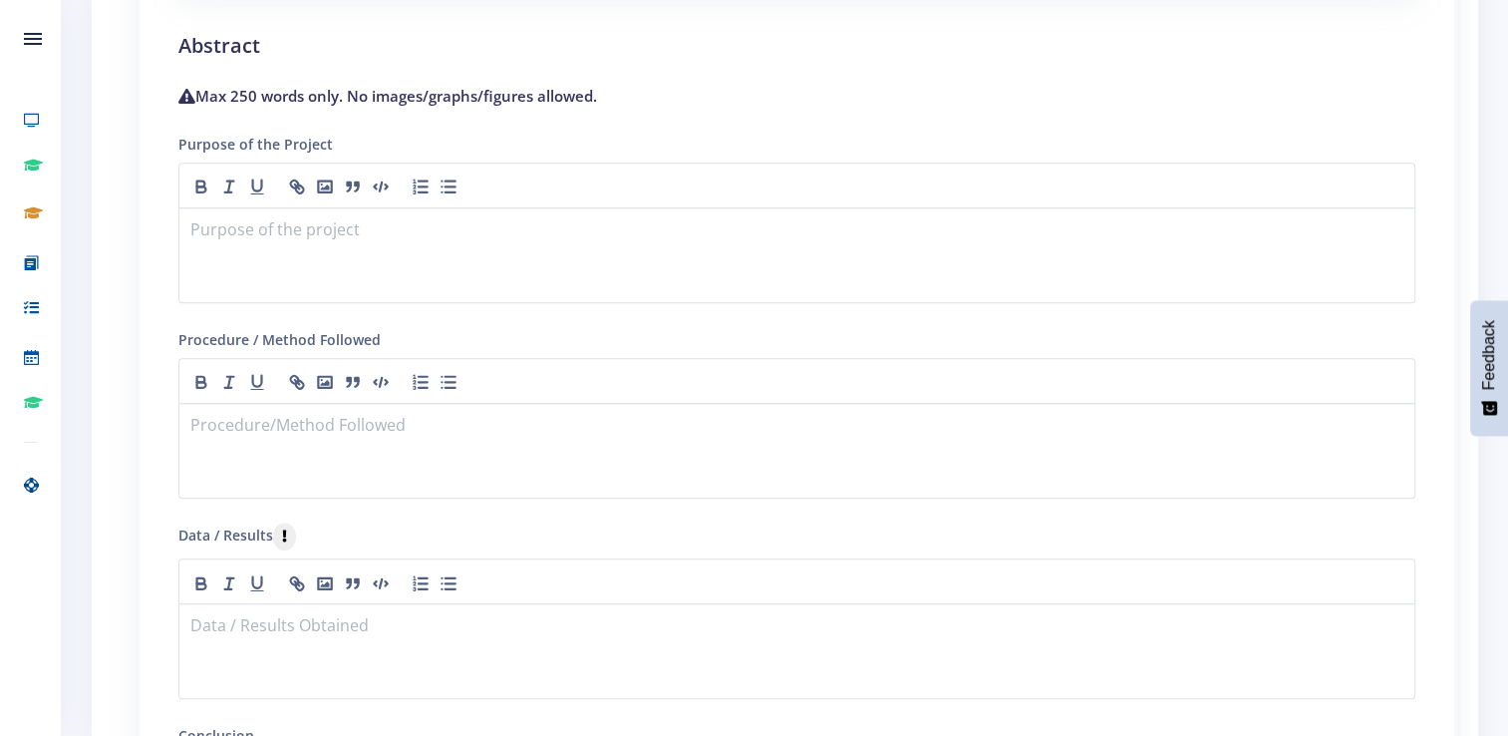
scroll to position [1953, 0]
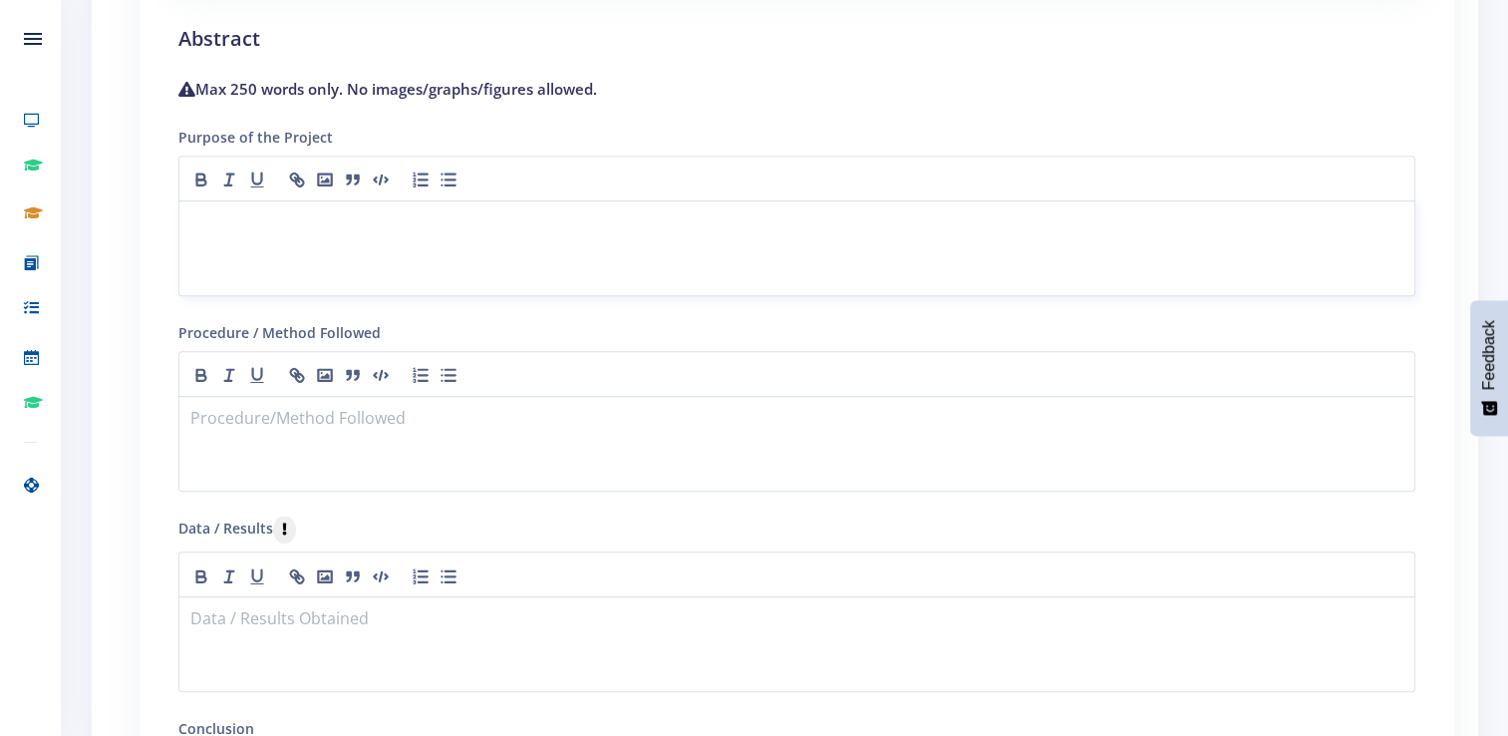
click at [279, 212] on p at bounding box center [796, 224] width 1211 height 27
click at [293, 219] on p at bounding box center [796, 224] width 1211 height 27
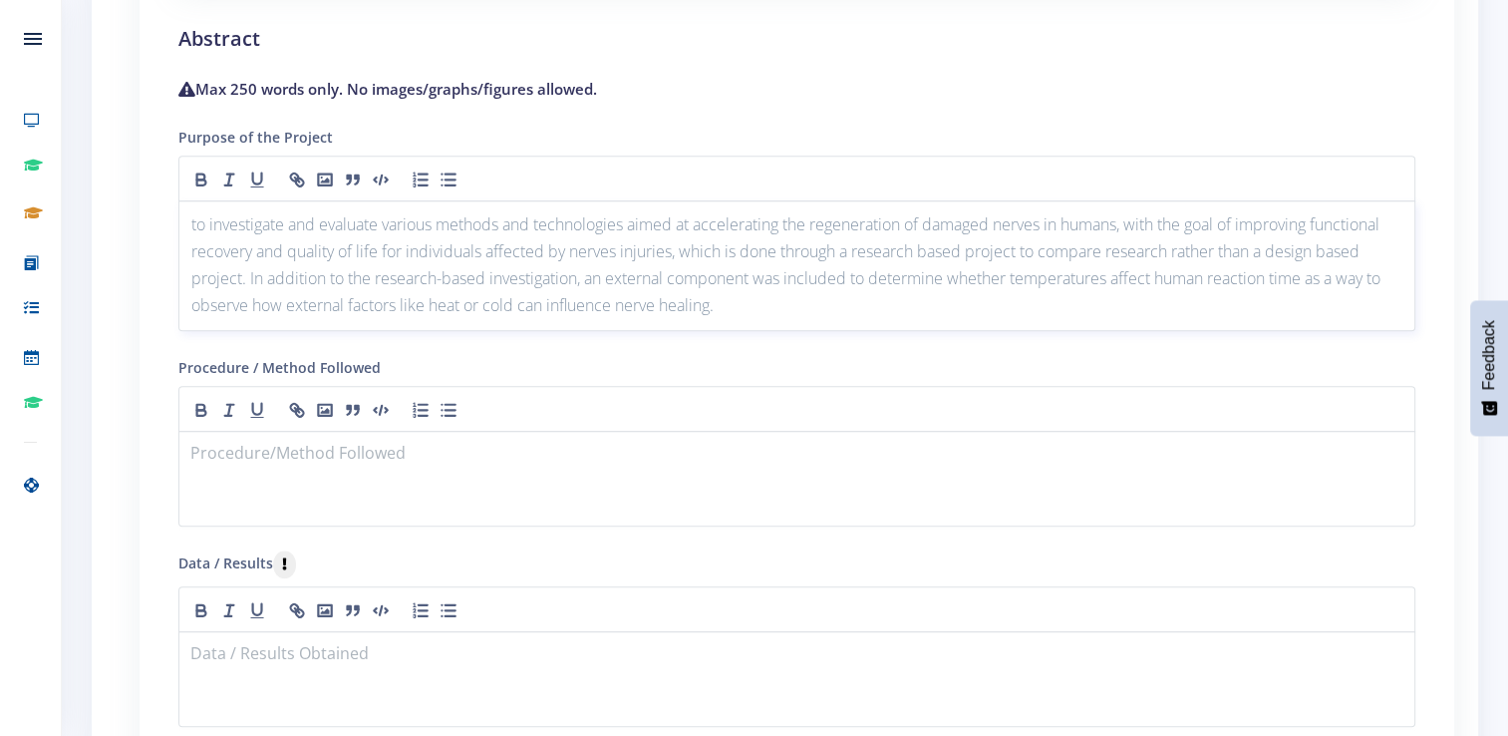
click at [185, 233] on div "to investigate and evaluate various methods and technologies aimed at accelerat…" at bounding box center [796, 265] width 1237 height 131
click at [206, 202] on div "to investigate and evaluate various methods and technologies aimed at accelerat…" at bounding box center [796, 265] width 1237 height 131
click at [208, 203] on div "to investigate and evaluate various methods and technologies aimed at accelerat…" at bounding box center [796, 265] width 1237 height 131
click at [200, 211] on p "to investigate and evaluate various methods and technologies aimed at accelerat…" at bounding box center [796, 265] width 1211 height 109
click at [198, 211] on p "to investigate and evaluate various methods and technologies aimed at accelerat…" at bounding box center [796, 265] width 1211 height 109
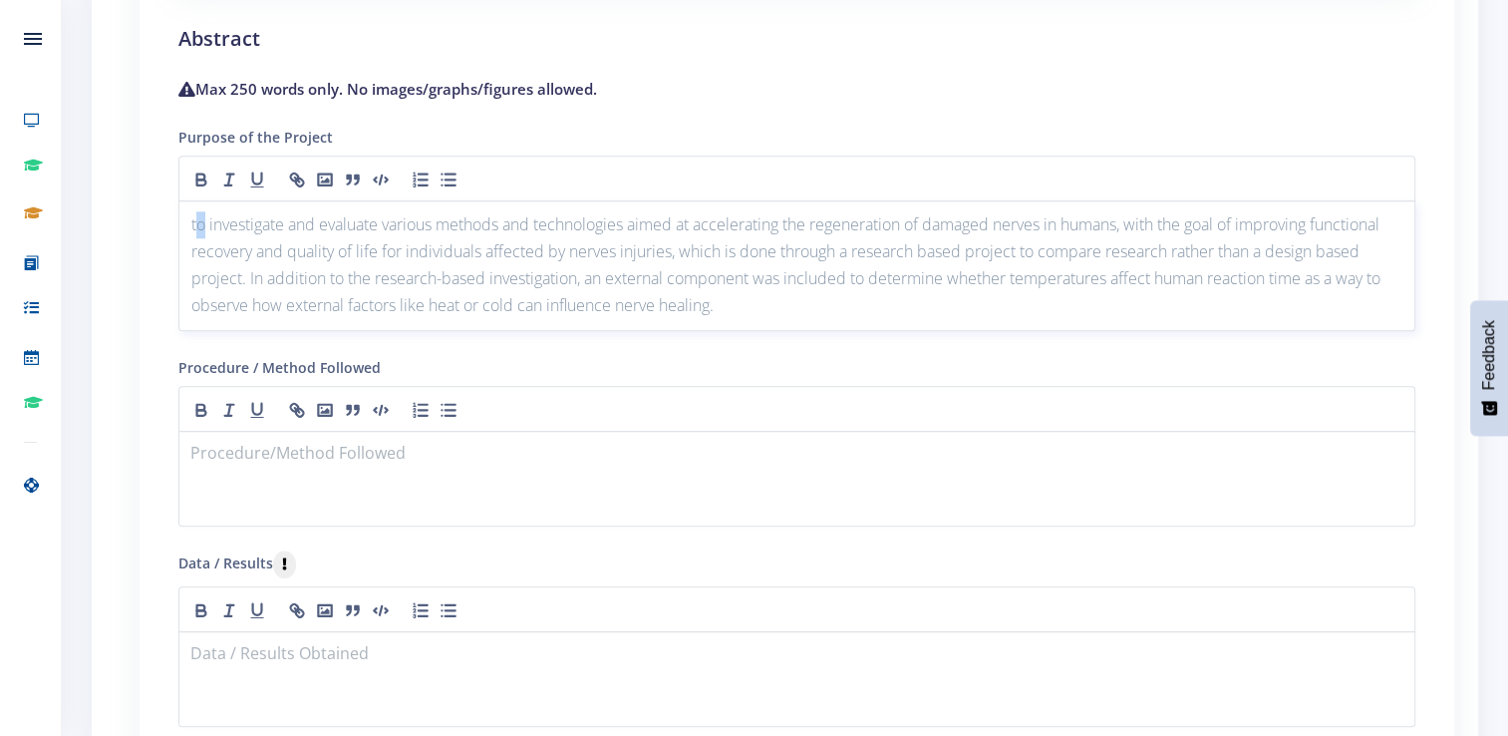
click at [195, 211] on p "to investigate and evaluate various methods and technologies aimed at accelerat…" at bounding box center [796, 265] width 1211 height 109
click at [207, 221] on p "to investigate and evaluate various methods and technologies aimed at accelerat…" at bounding box center [796, 265] width 1211 height 109
click at [196, 221] on p "to investigate and evaluate various methods and technologies aimed at accelerat…" at bounding box center [796, 265] width 1211 height 109
click at [622, 355] on div "Procedure / Method Followed" at bounding box center [796, 440] width 1237 height 171
click at [682, 311] on p "To investigate and evaluate various methods and technologies aimed at accelerat…" at bounding box center [796, 265] width 1211 height 109
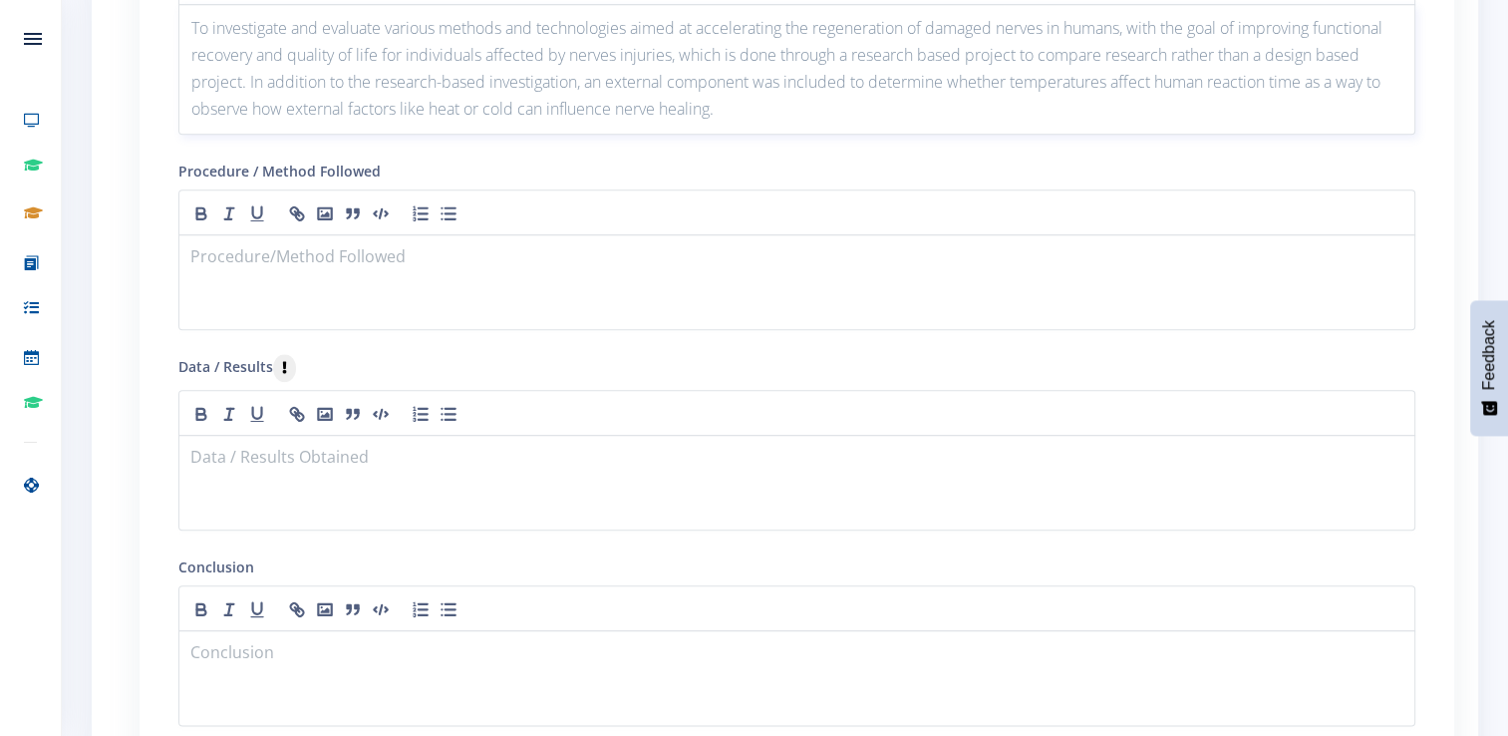
scroll to position [2152, 0]
click at [266, 252] on p at bounding box center [796, 255] width 1211 height 27
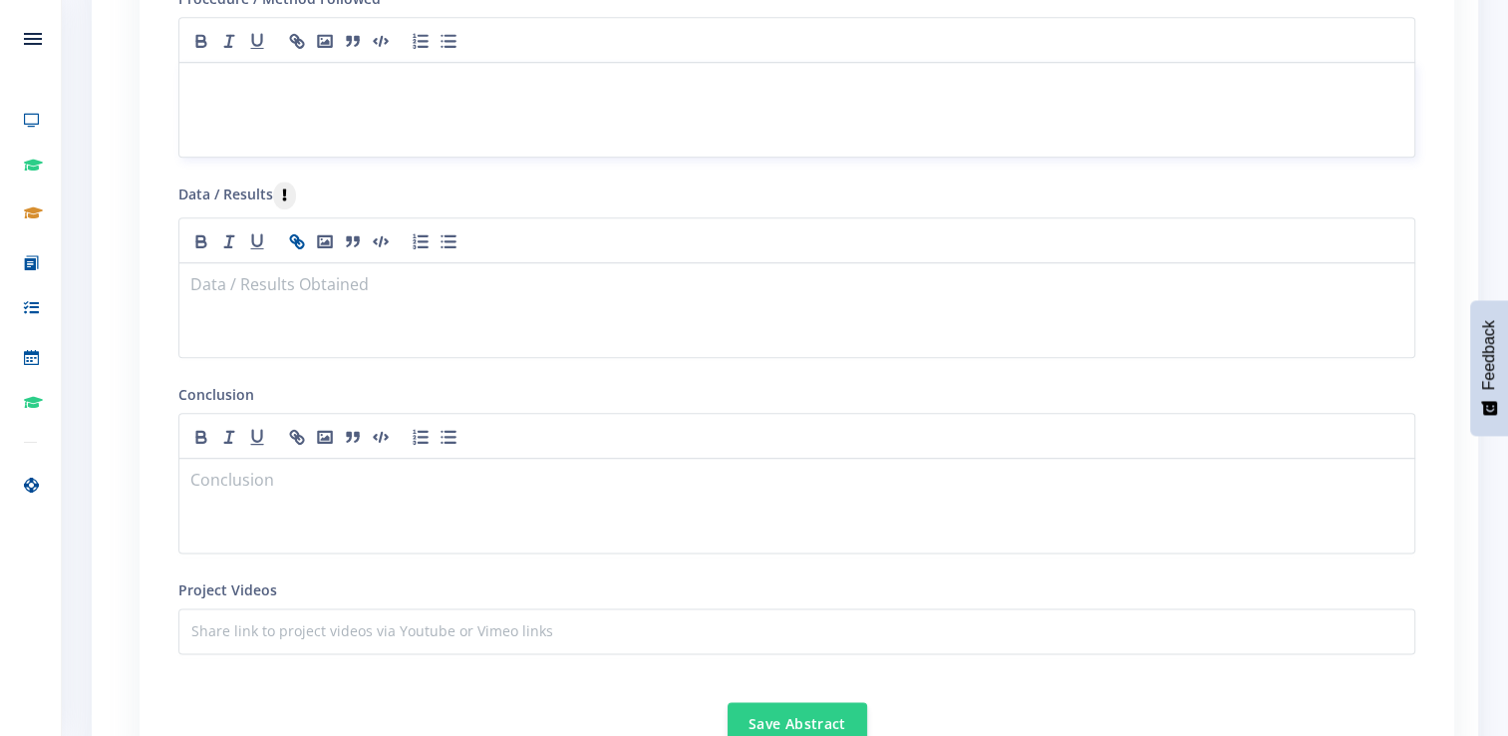
scroll to position [2351, 0]
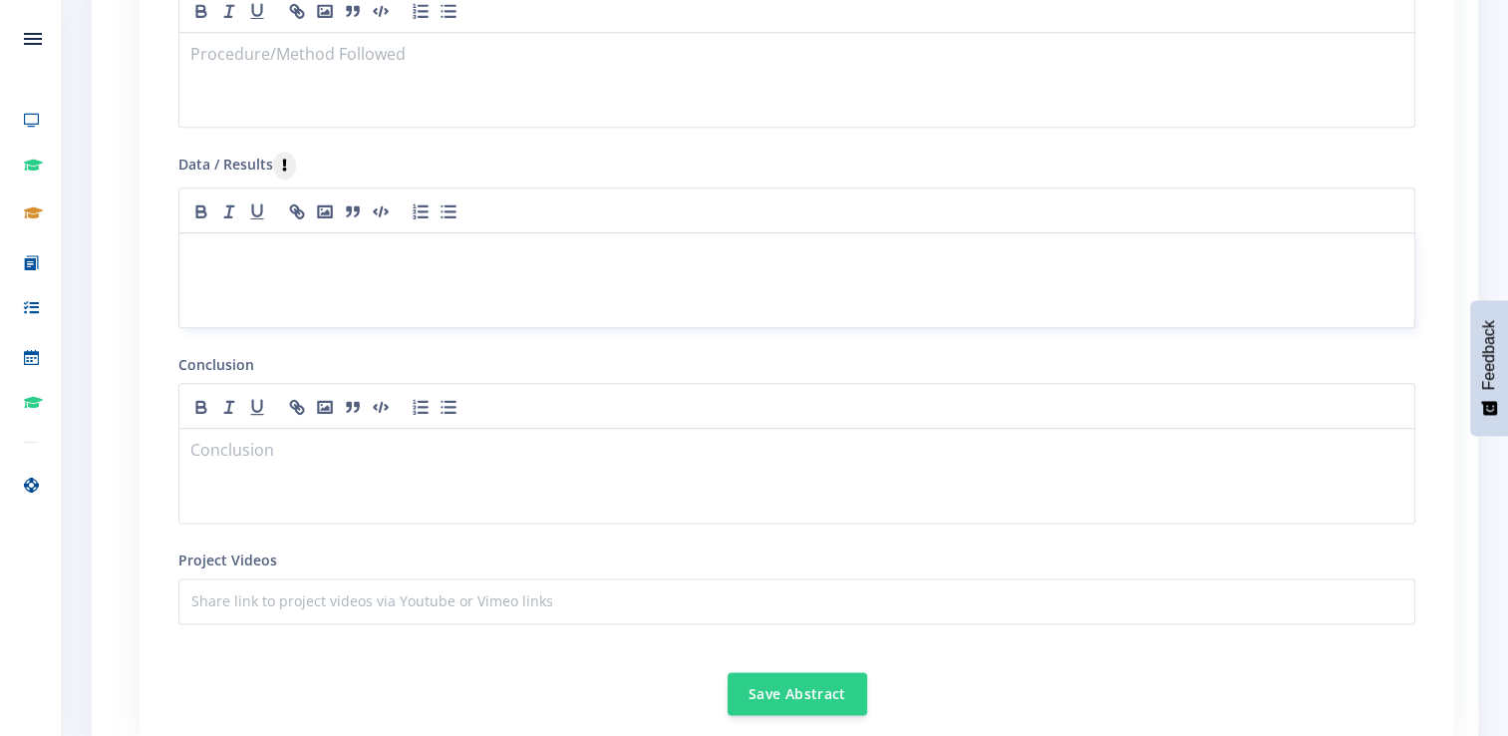
click at [314, 244] on p at bounding box center [796, 256] width 1211 height 27
click at [329, 53] on p at bounding box center [796, 56] width 1211 height 27
click at [291, 439] on p at bounding box center [796, 452] width 1211 height 27
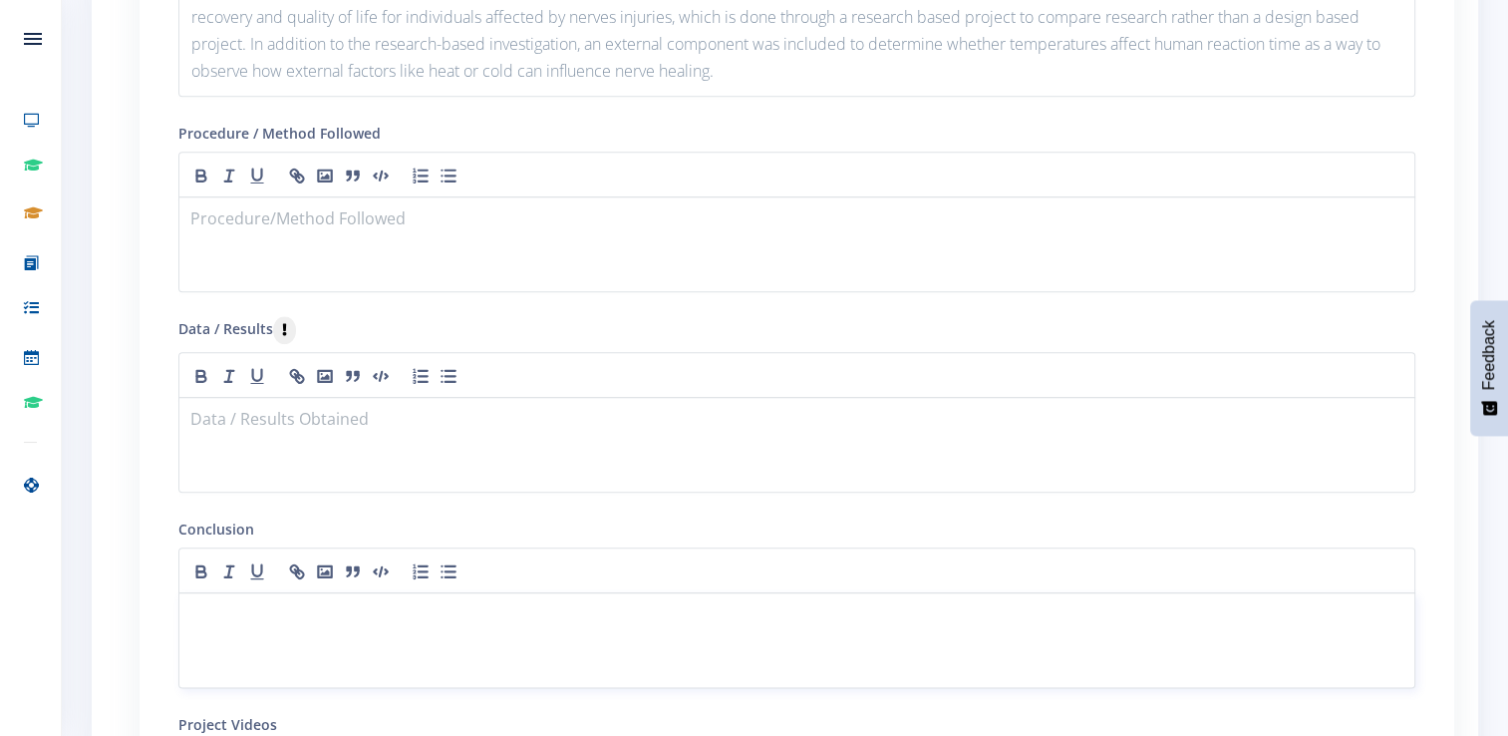
scroll to position [2152, 0]
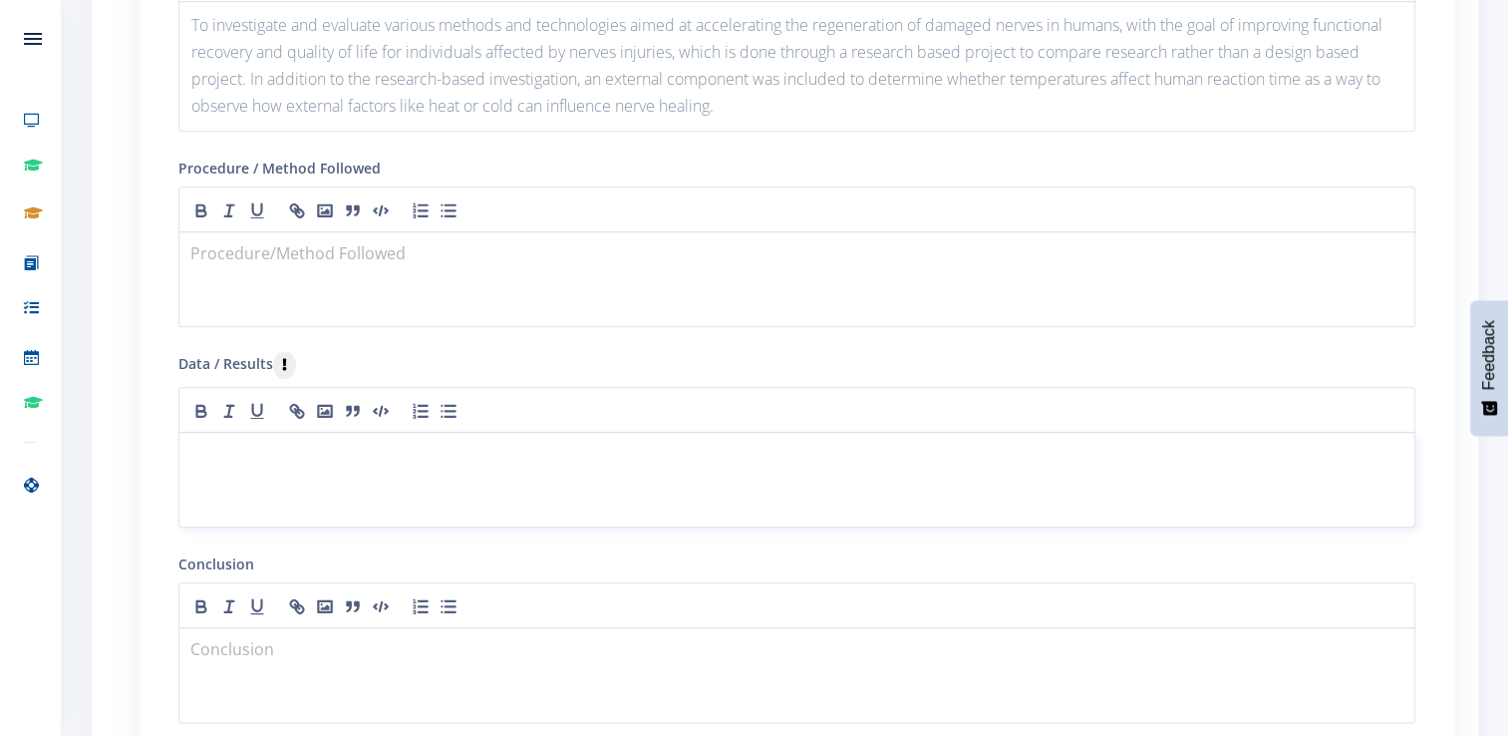
click at [411, 471] on div at bounding box center [796, 480] width 1237 height 96
click at [364, 668] on div at bounding box center [796, 675] width 1237 height 96
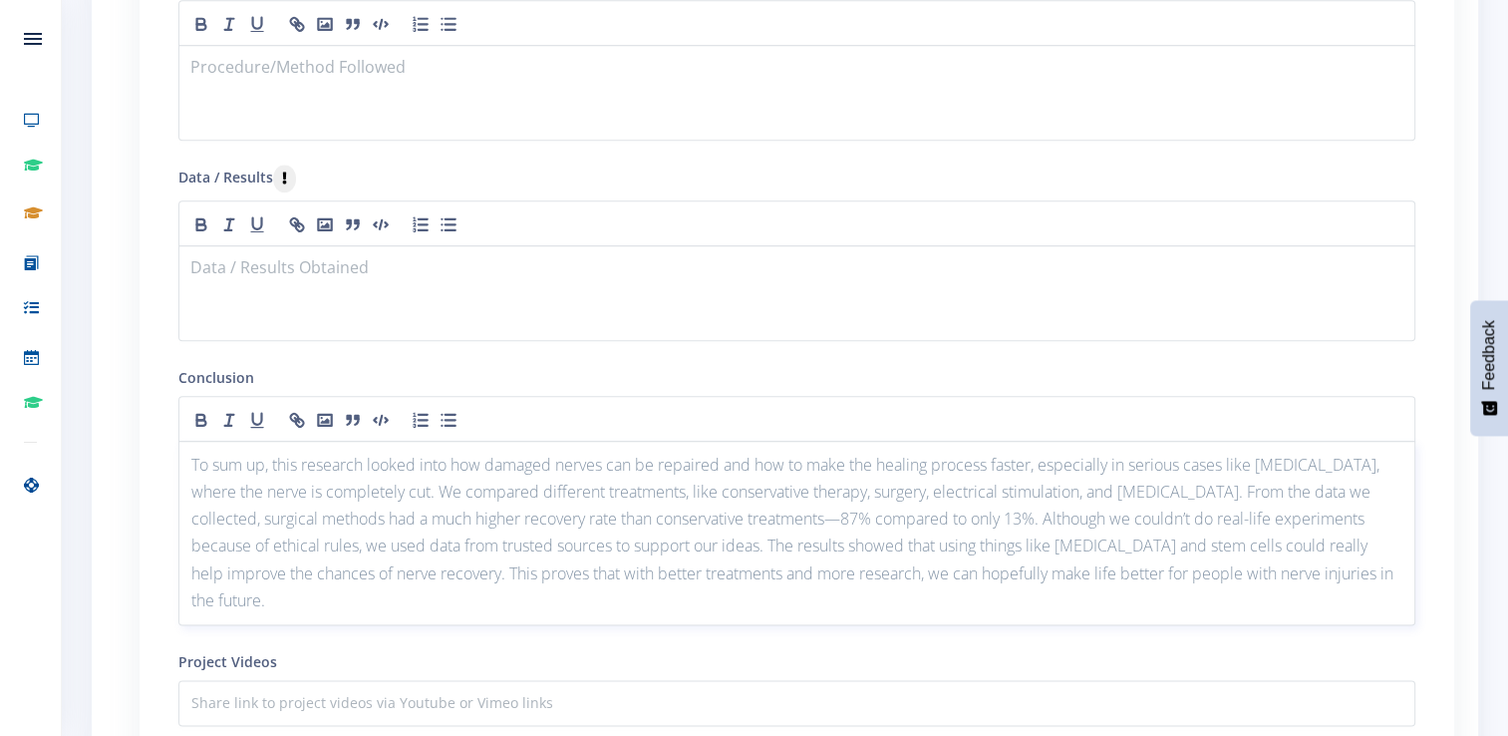
scroll to position [2351, 0]
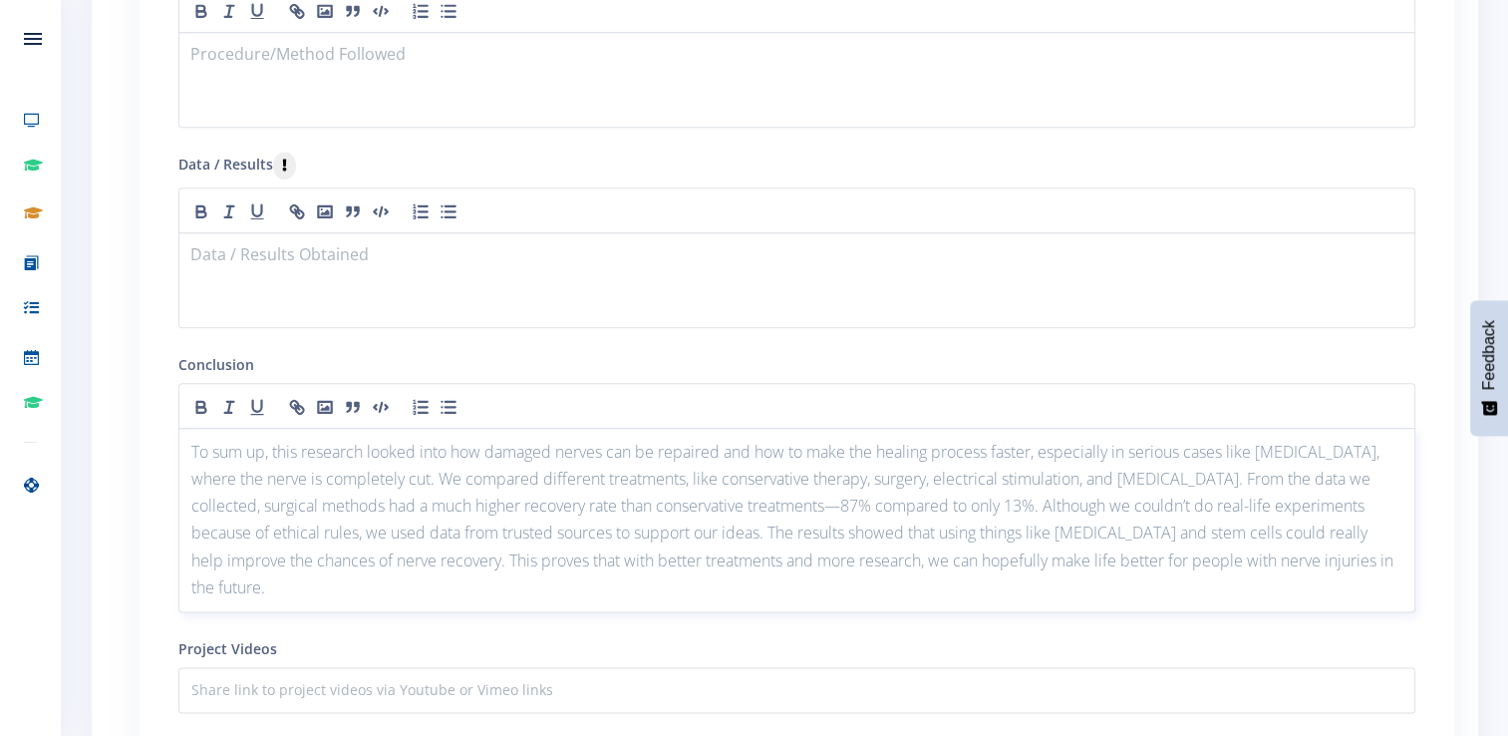
click at [240, 471] on p "To sum up, this research looked into how damaged nerves can be repaired and how…" at bounding box center [796, 520] width 1211 height 162
drag, startPoint x: 274, startPoint y: 445, endPoint x: 193, endPoint y: 442, distance: 80.8
click at [193, 442] on p "To sum up, this research looked into how damaged nerves can be repaired and how…" at bounding box center [796, 520] width 1211 height 162
click at [723, 498] on p "This research looked into how damaged nerves can be repaired and how to make th…" at bounding box center [796, 507] width 1211 height 136
click at [207, 268] on div at bounding box center [796, 280] width 1237 height 96
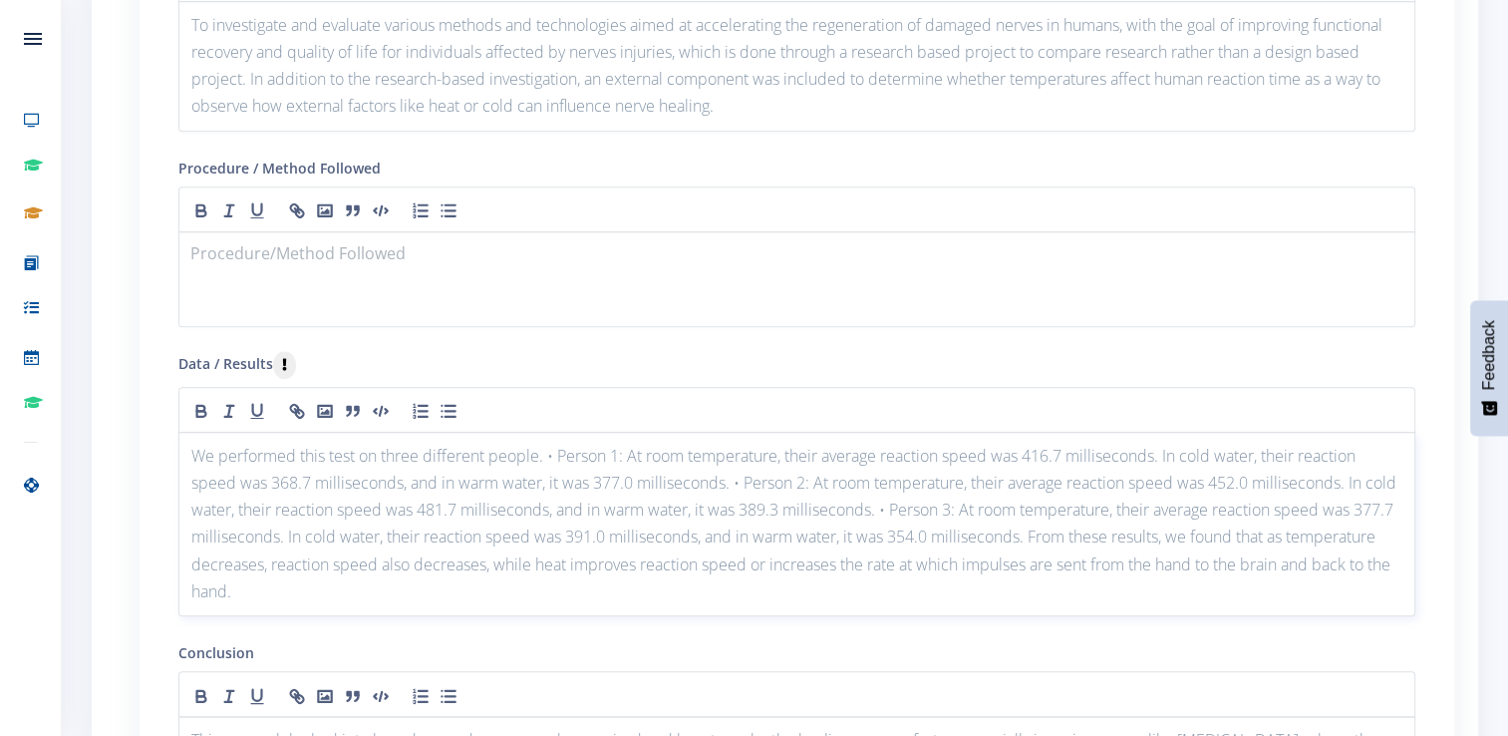
scroll to position [0, 0]
click at [186, 445] on div "We performed this test on three different people. • Person 1: At room temperatu…" at bounding box center [796, 524] width 1237 height 184
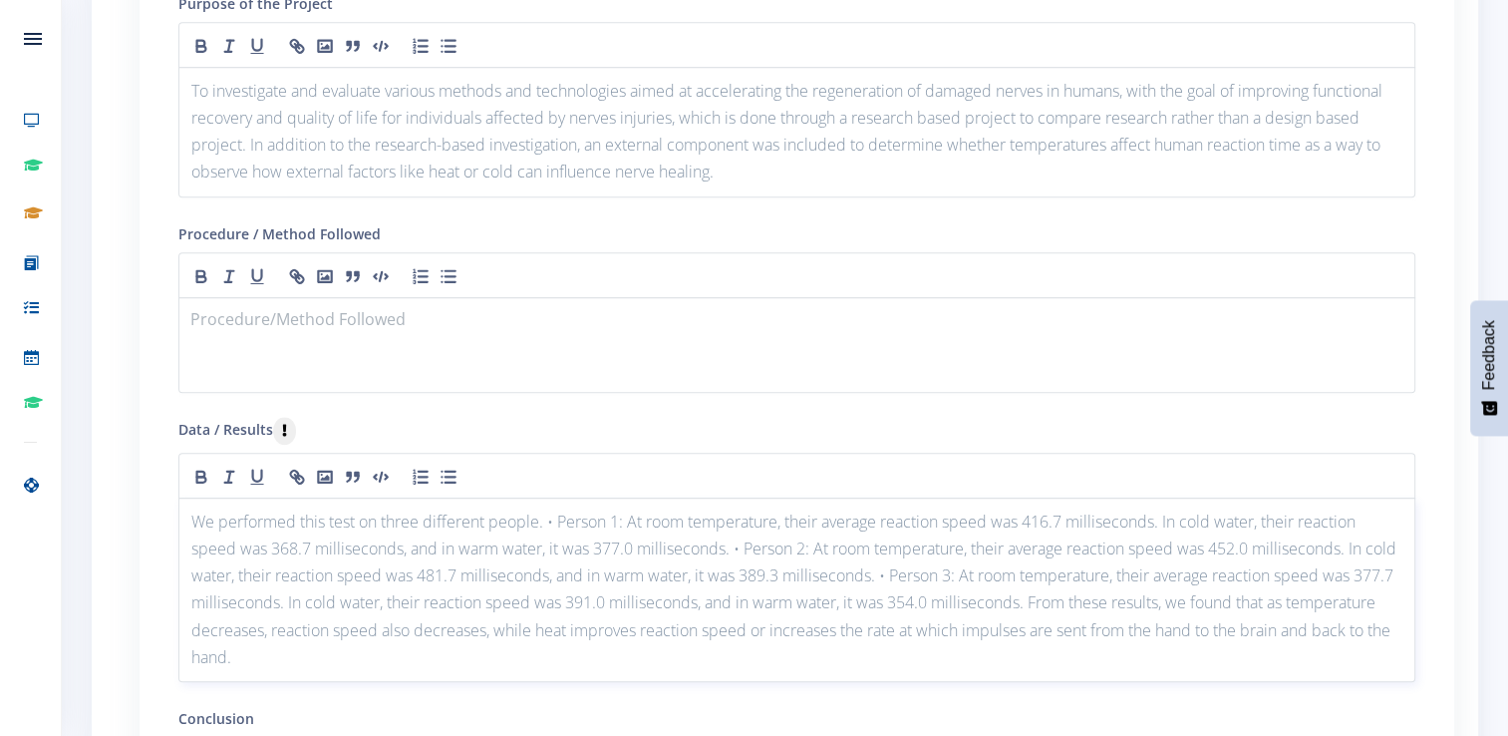
scroll to position [2052, 0]
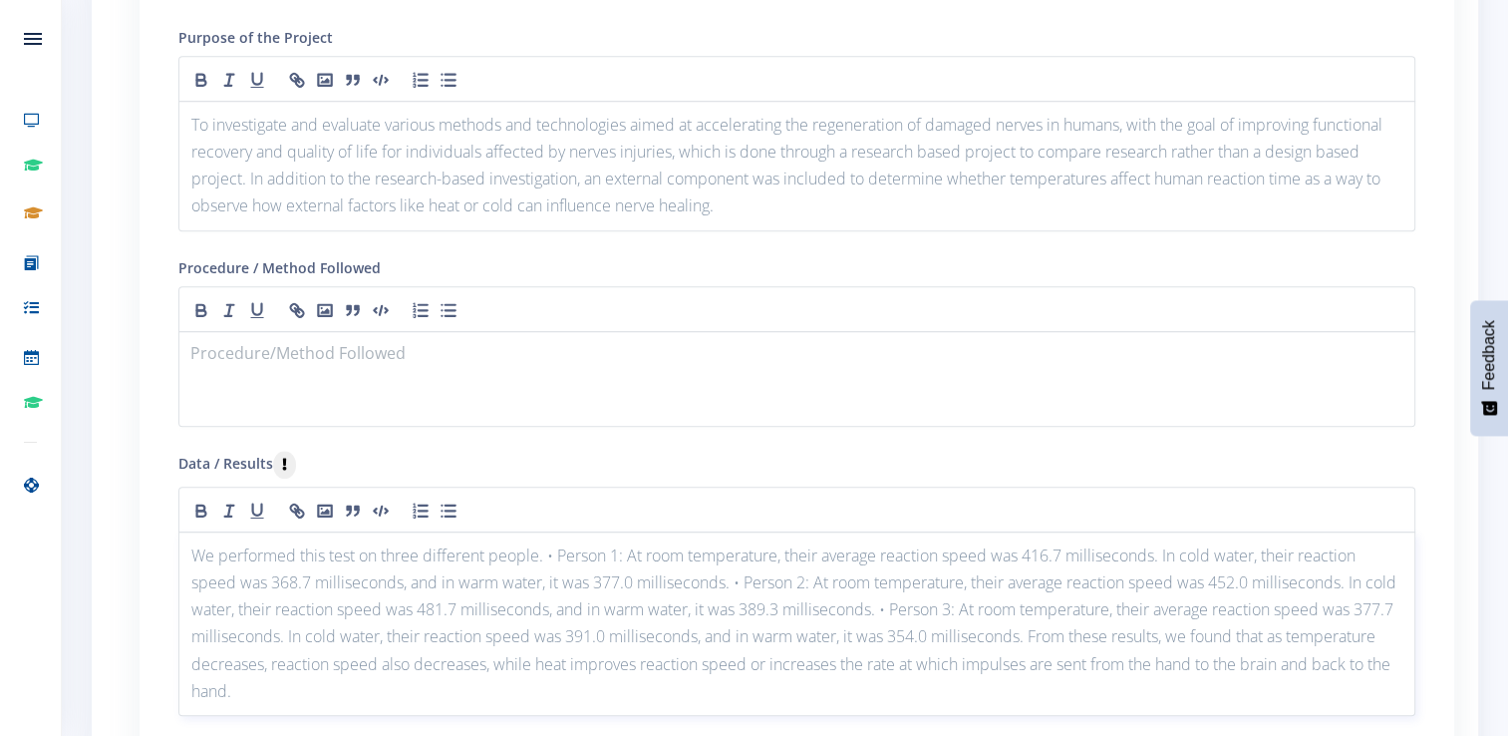
click at [1160, 600] on p "We performed this test on three different people. • Person 1: At room temperatu…" at bounding box center [796, 623] width 1211 height 162
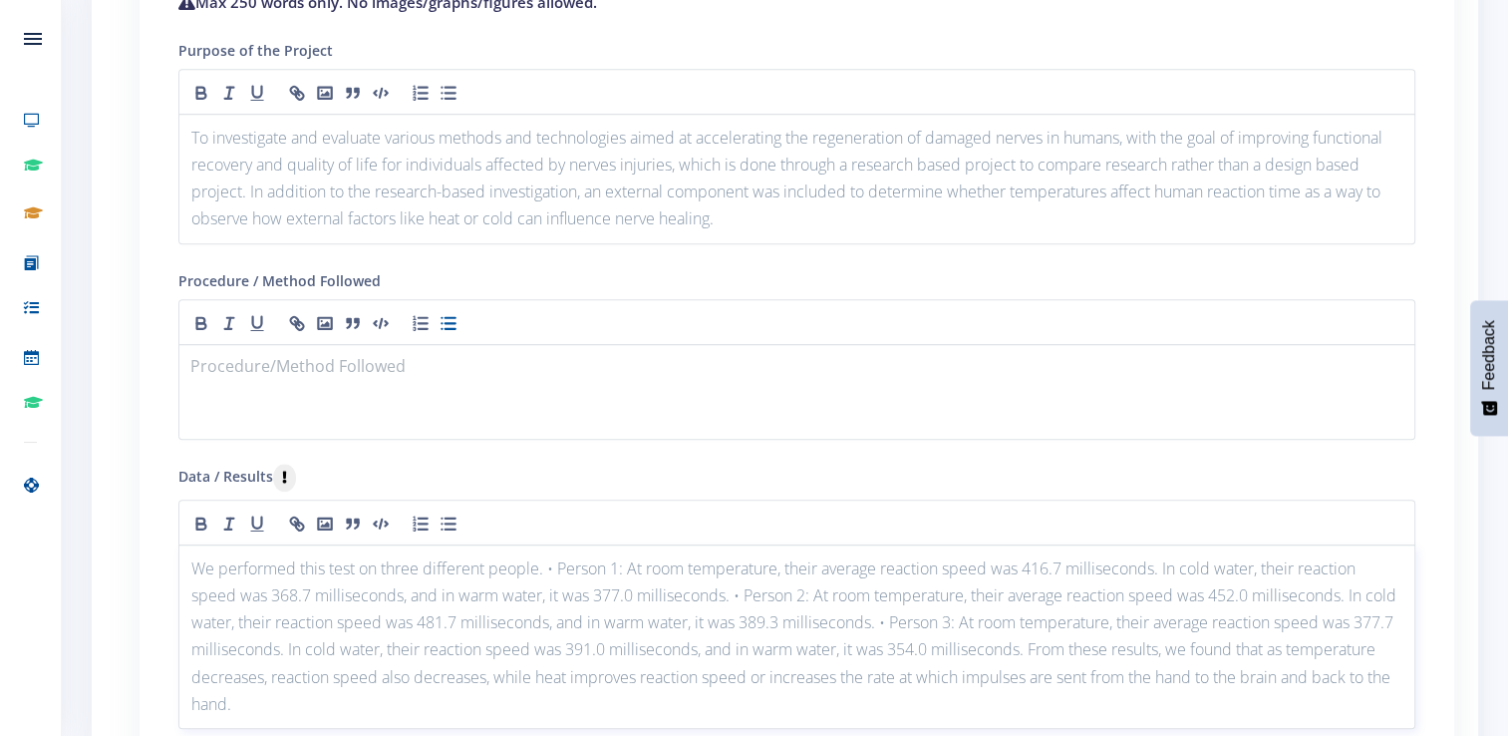
scroll to position [1953, 0]
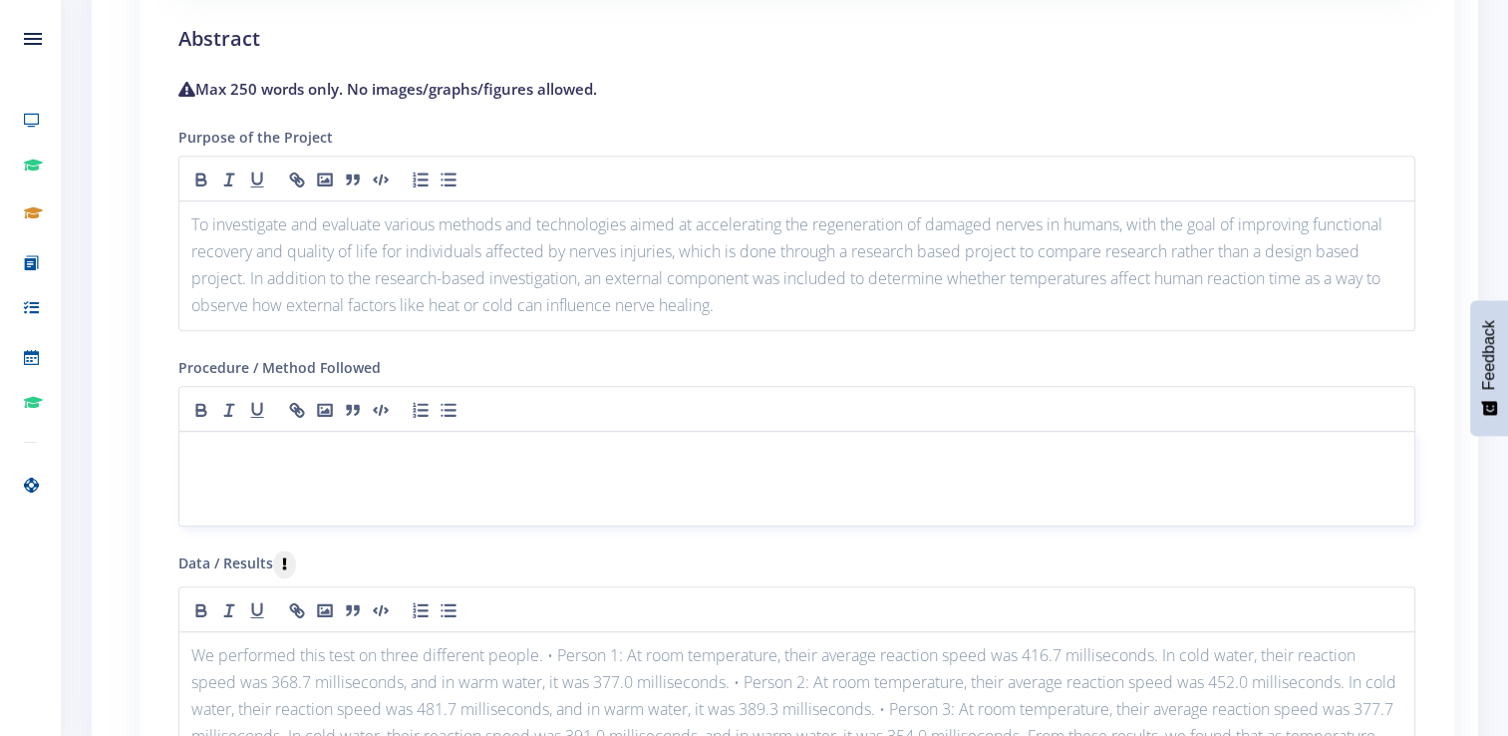
click at [373, 449] on p at bounding box center [796, 455] width 1211 height 27
click at [266, 453] on p at bounding box center [796, 455] width 1211 height 27
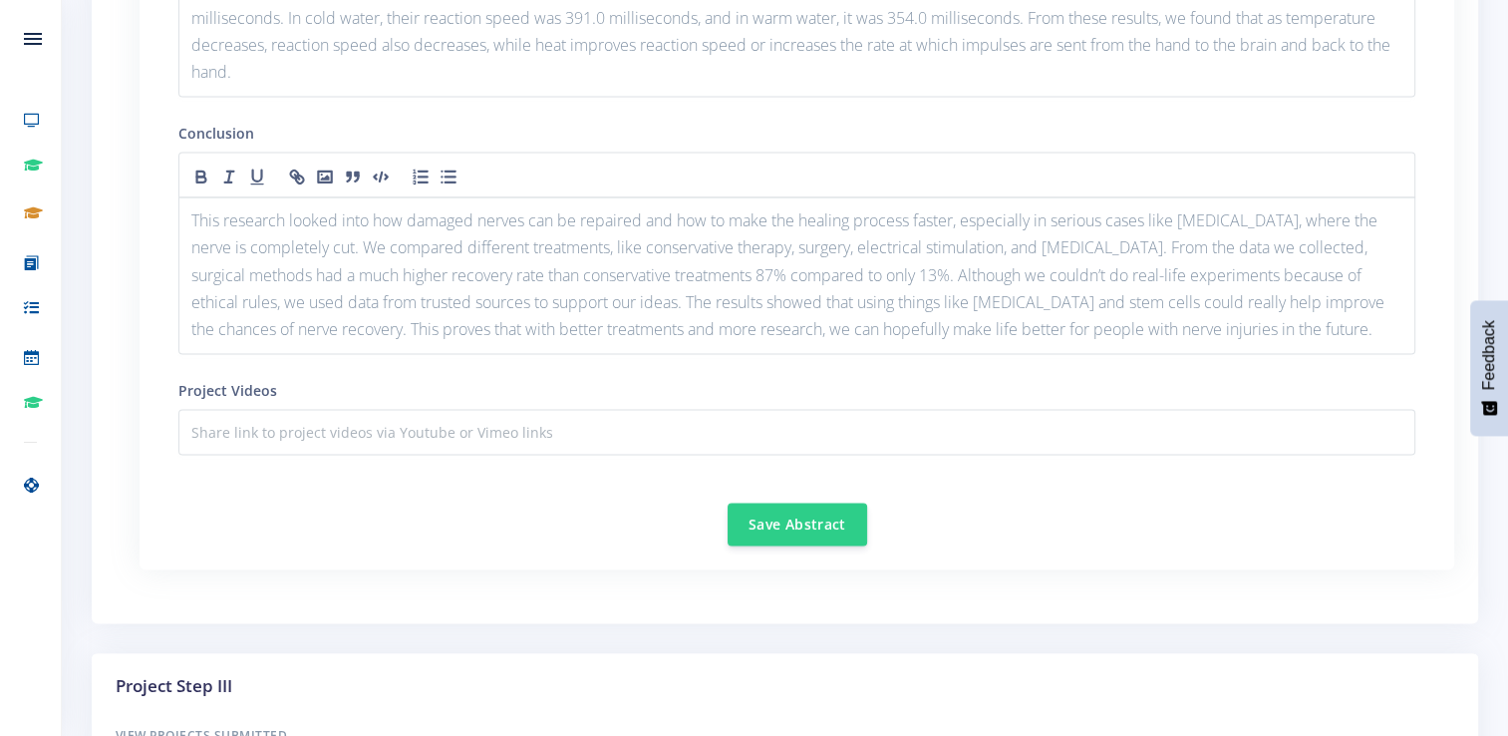
scroll to position [3131, 0]
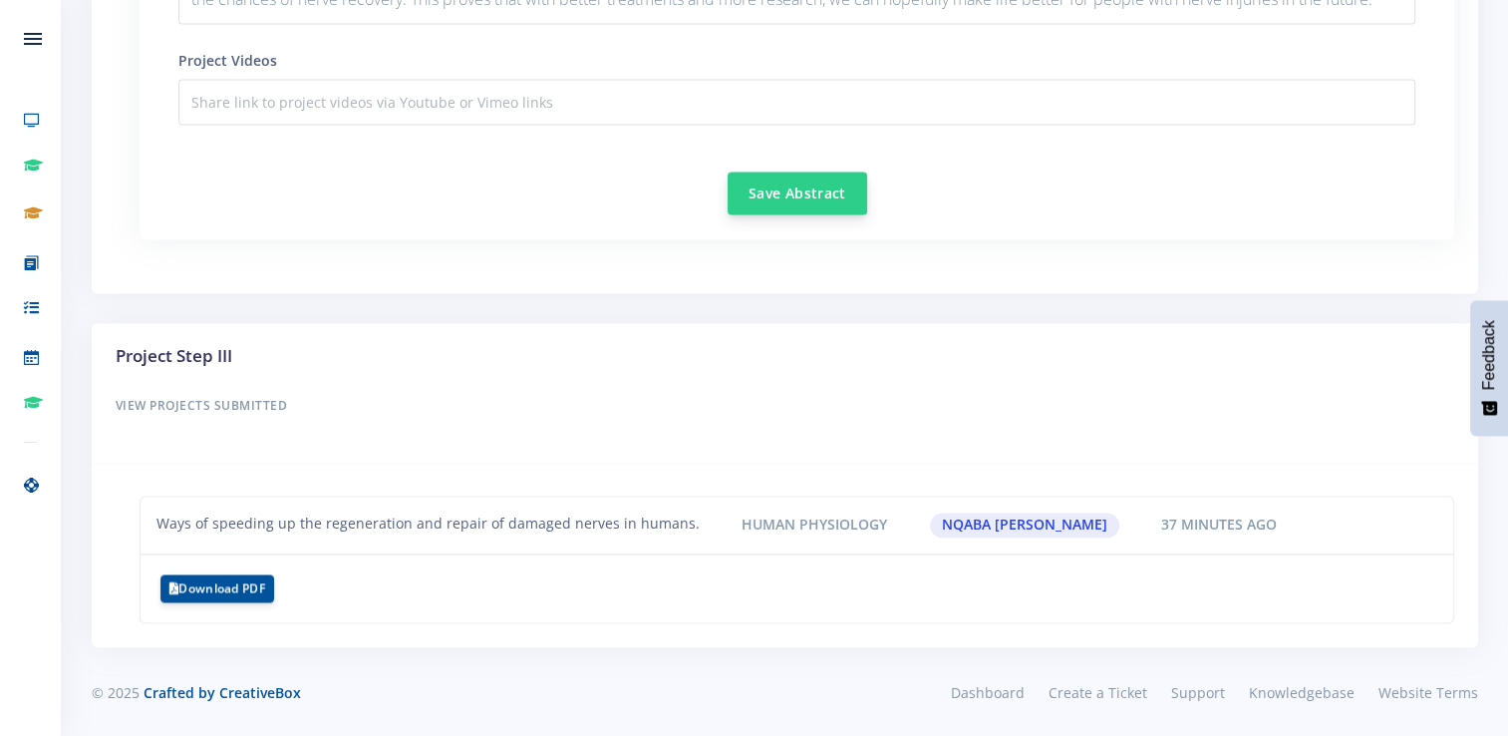
click at [809, 198] on button "Save Abstract" at bounding box center [798, 192] width 140 height 43
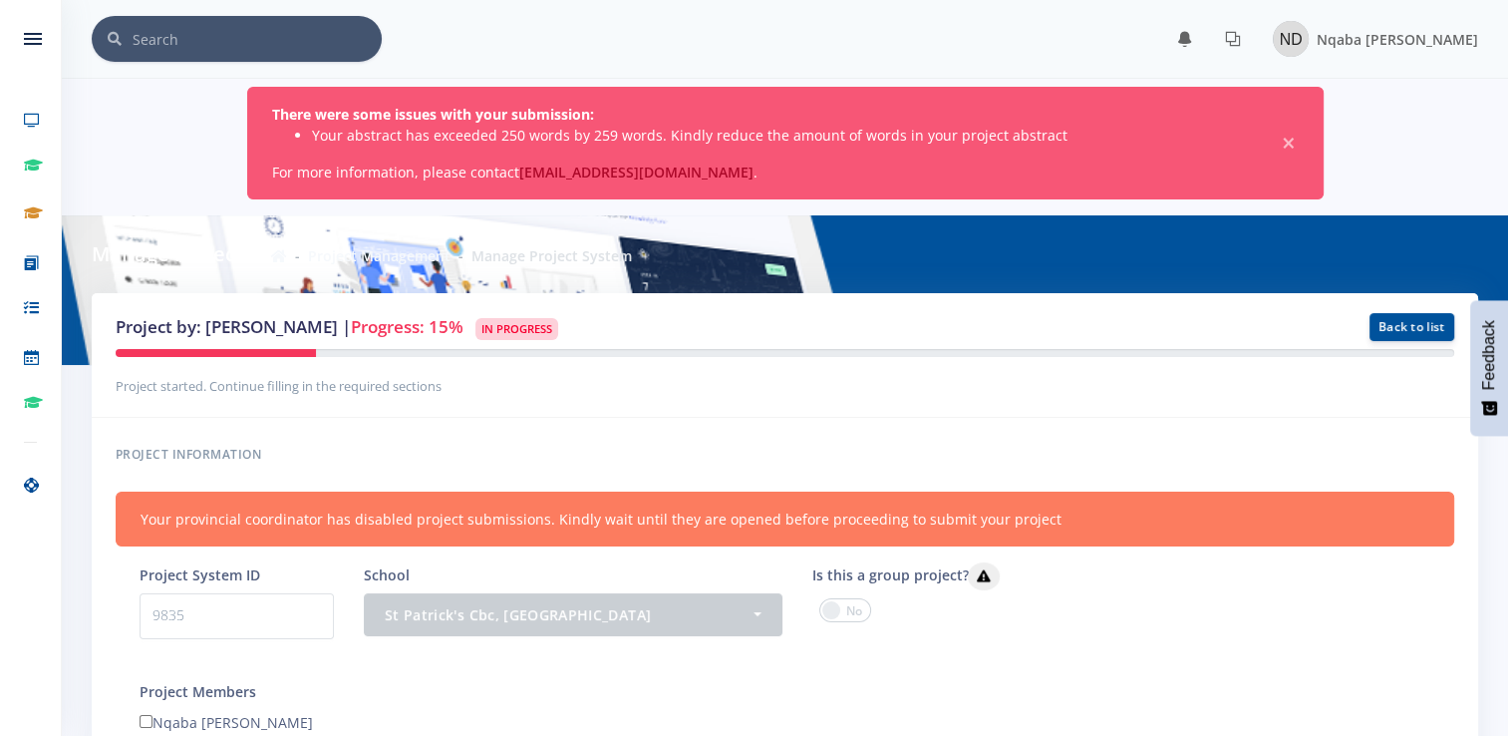
scroll to position [15, 15]
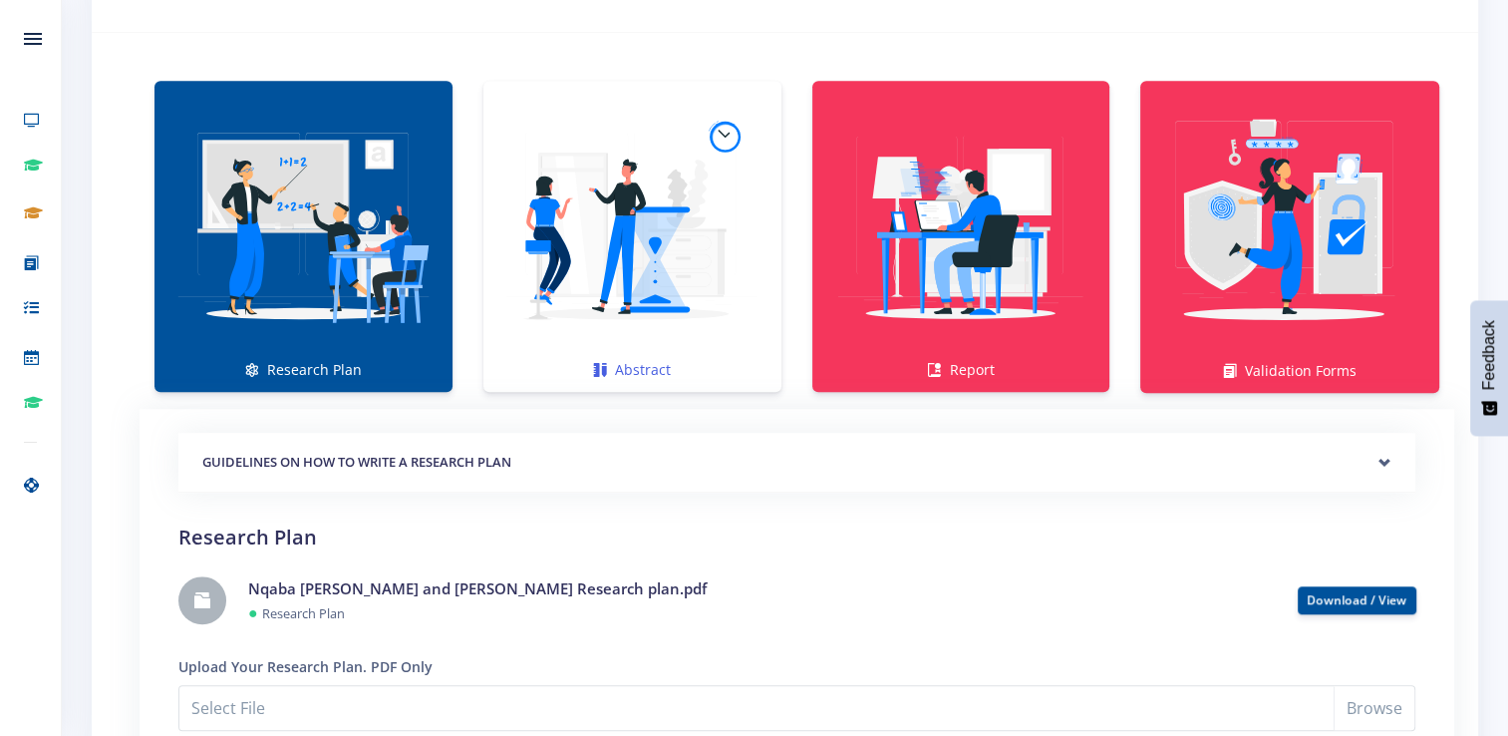
click at [630, 269] on img at bounding box center [632, 226] width 266 height 266
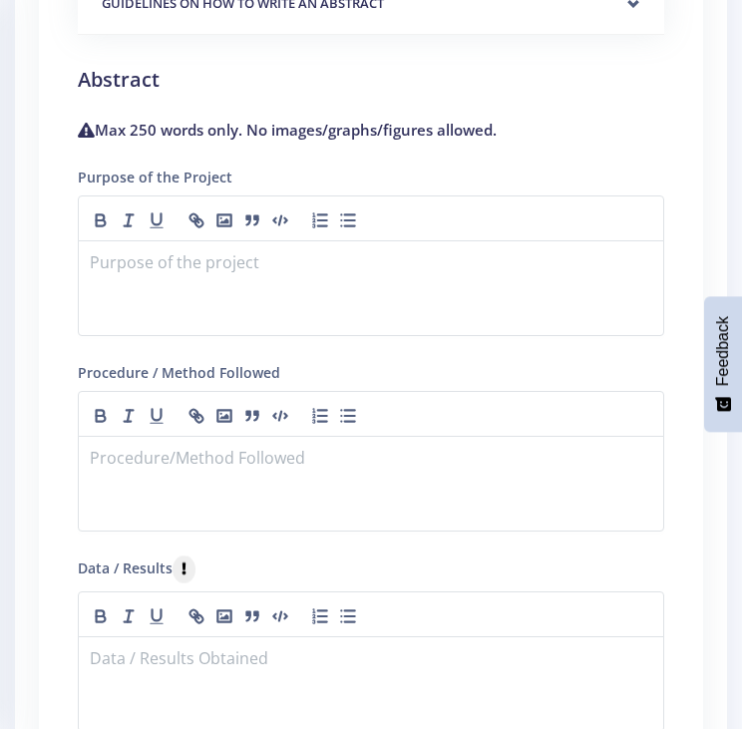
scroll to position [4756, 0]
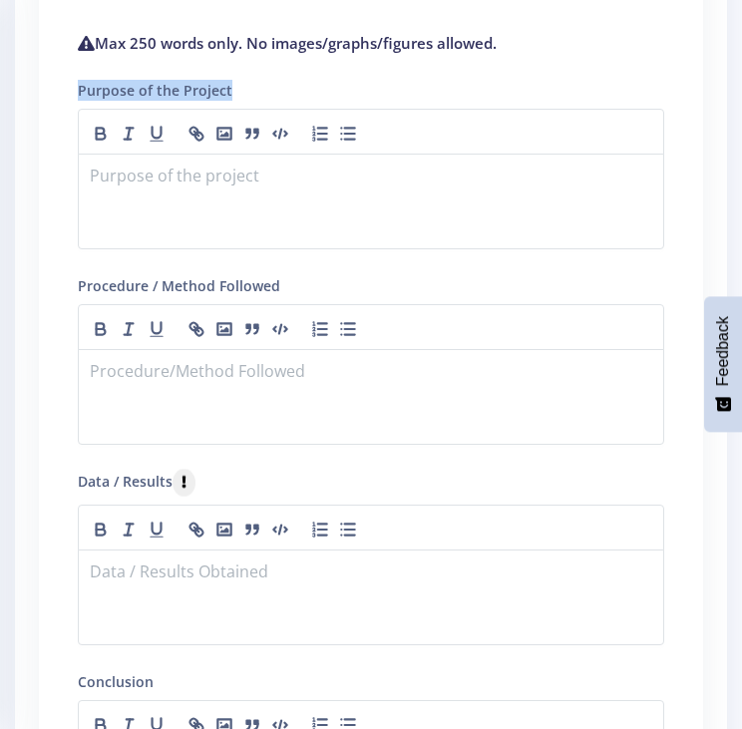
drag, startPoint x: 235, startPoint y: 82, endPoint x: 80, endPoint y: 86, distance: 155.6
click at [80, 86] on div "Purpose of the Project" at bounding box center [371, 163] width 586 height 171
copy label "Purpose of the Project"
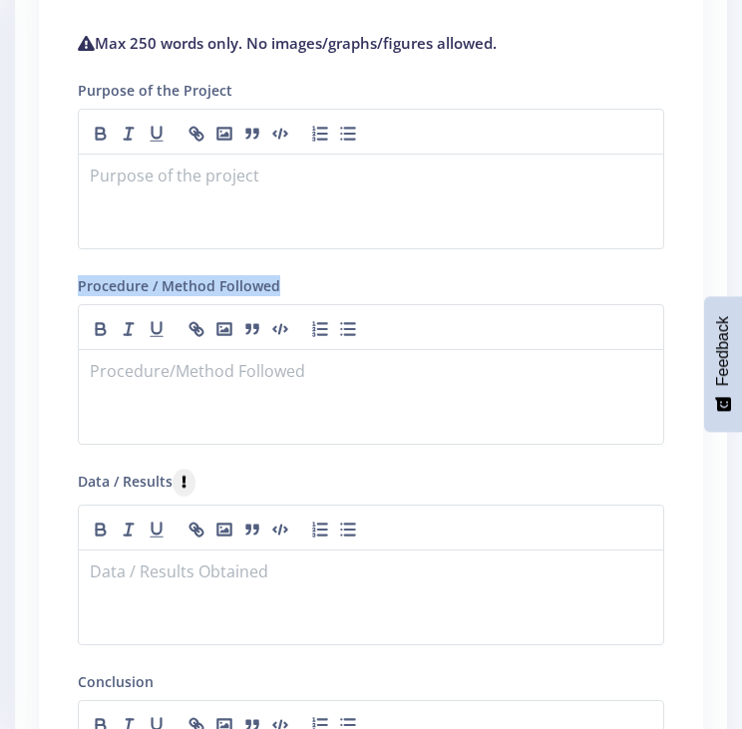
drag, startPoint x: 287, startPoint y: 276, endPoint x: 42, endPoint y: 282, distance: 245.3
click at [42, 282] on div "GUIDELINES ON HOW TO WRITE A RESEARCH PLAN Research Plan Templates for: Social …" at bounding box center [371, 459] width 664 height 1192
copy label "Procedure / Method Followed"
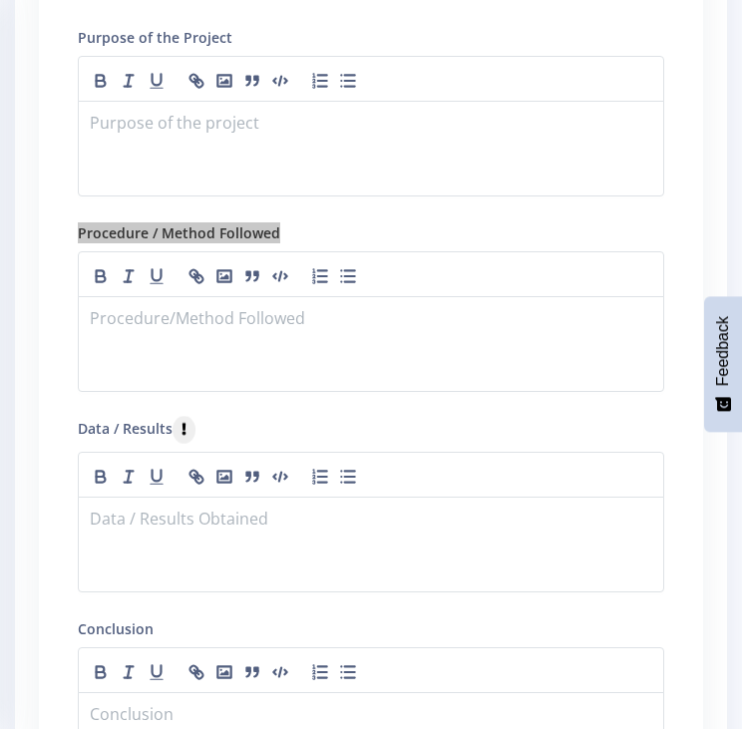
scroll to position [4855, 0]
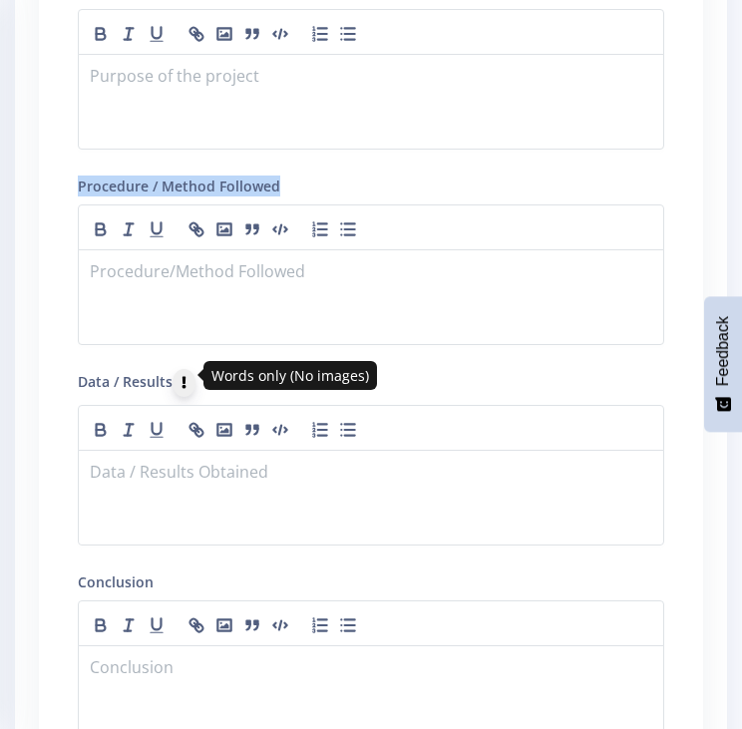
drag, startPoint x: 183, startPoint y: 374, endPoint x: 135, endPoint y: 386, distance: 50.3
click at [135, 386] on label "Data / Results" at bounding box center [137, 383] width 118 height 28
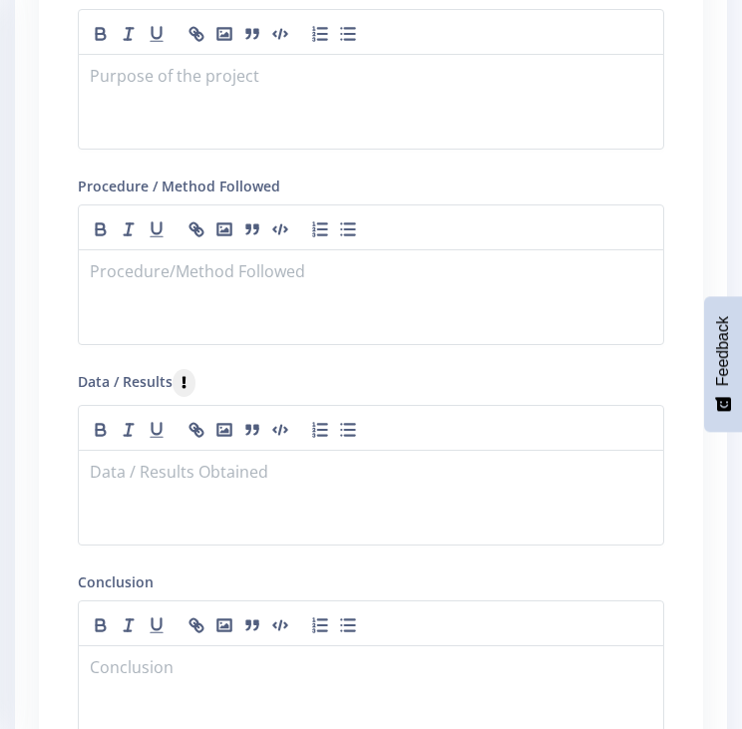
click at [56, 374] on div "GUIDELINES ON HOW TO WRITE A RESEARCH PLAN Research Plan Templates for: Researc…" at bounding box center [371, 360] width 634 height 1192
drag, startPoint x: 62, startPoint y: 372, endPoint x: 167, endPoint y: 372, distance: 105.7
click at [167, 372] on div "GUIDELINES ON HOW TO WRITE A RESEARCH PLAN Research Plan Templates for: Researc…" at bounding box center [371, 360] width 634 height 1192
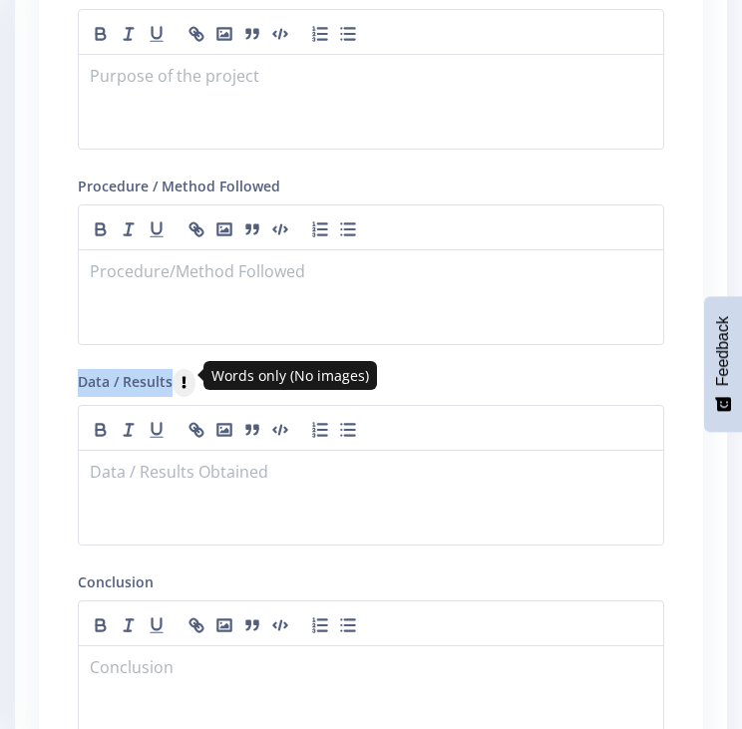
copy label "Data / Results"
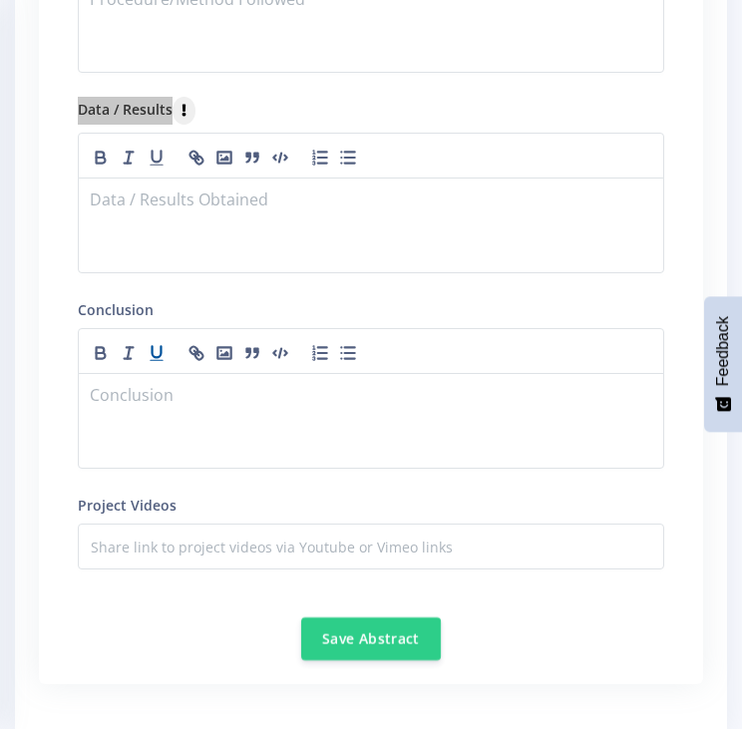
scroll to position [5154, 0]
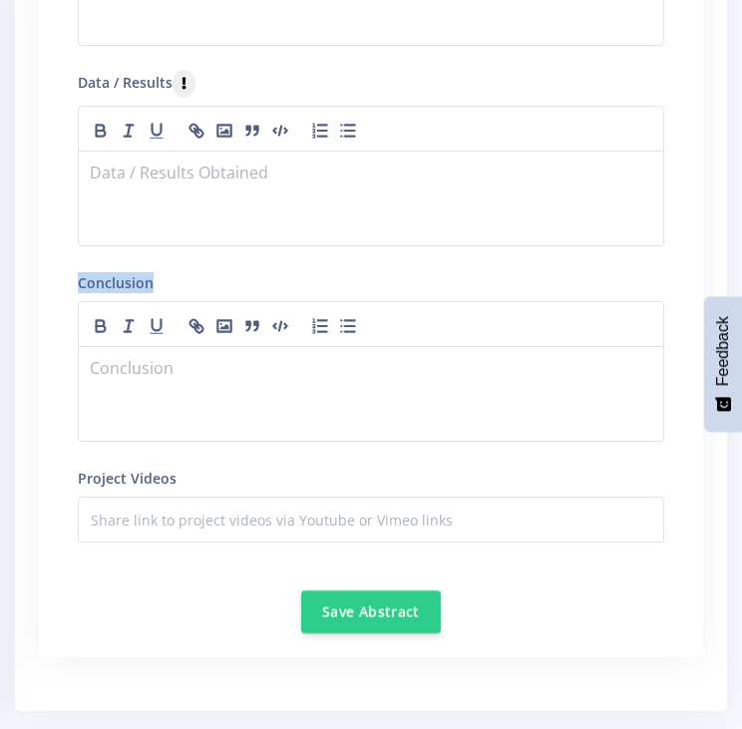
drag, startPoint x: 158, startPoint y: 270, endPoint x: 53, endPoint y: 267, distance: 105.7
click at [54, 267] on div "GUIDELINES ON HOW TO WRITE A RESEARCH PLAN Research Plan Templates for: Researc…" at bounding box center [371, 61] width 634 height 1192
copy label "Conclusion"
click at [224, 362] on p at bounding box center [371, 370] width 560 height 27
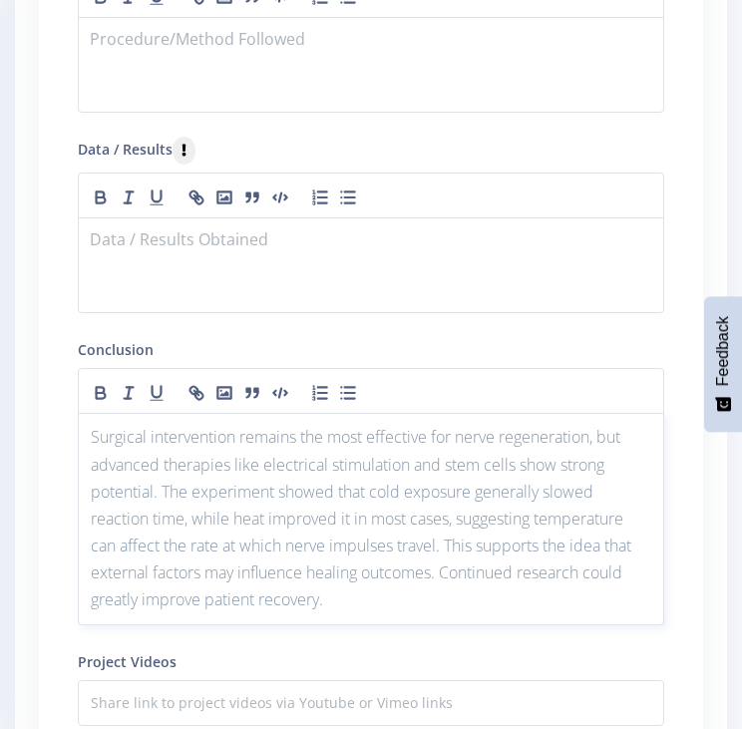
scroll to position [4955, 0]
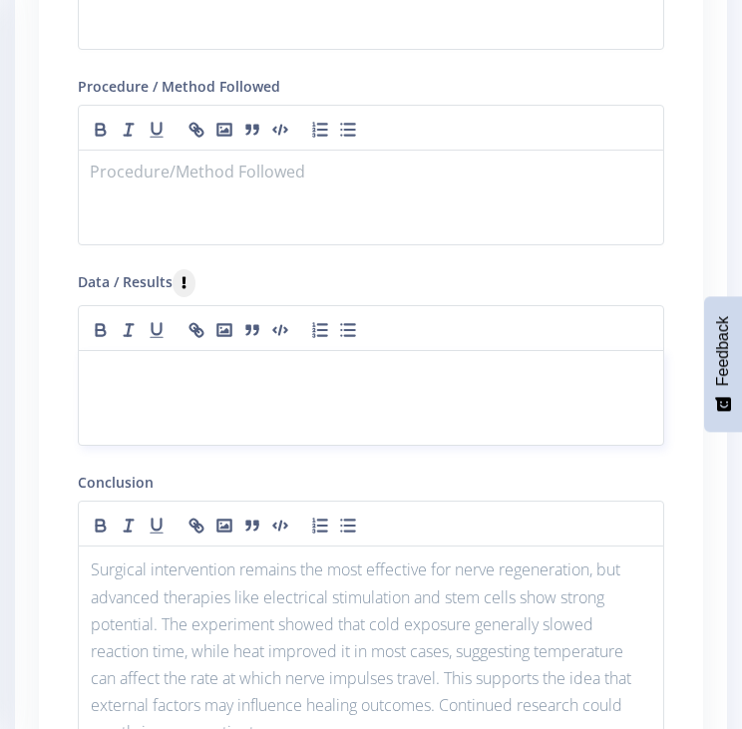
click at [135, 398] on div at bounding box center [371, 398] width 586 height 96
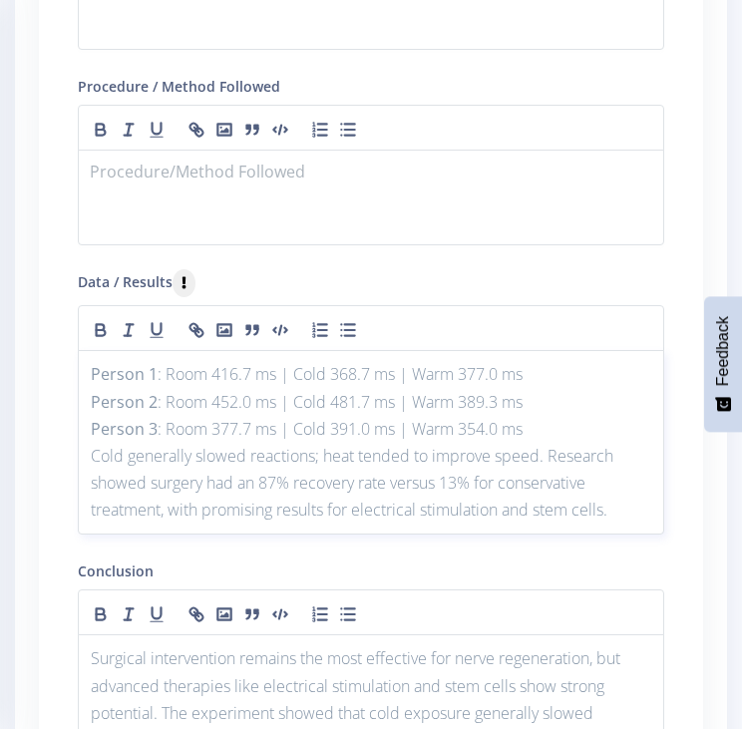
scroll to position [0, 0]
click at [304, 160] on p at bounding box center [371, 173] width 560 height 27
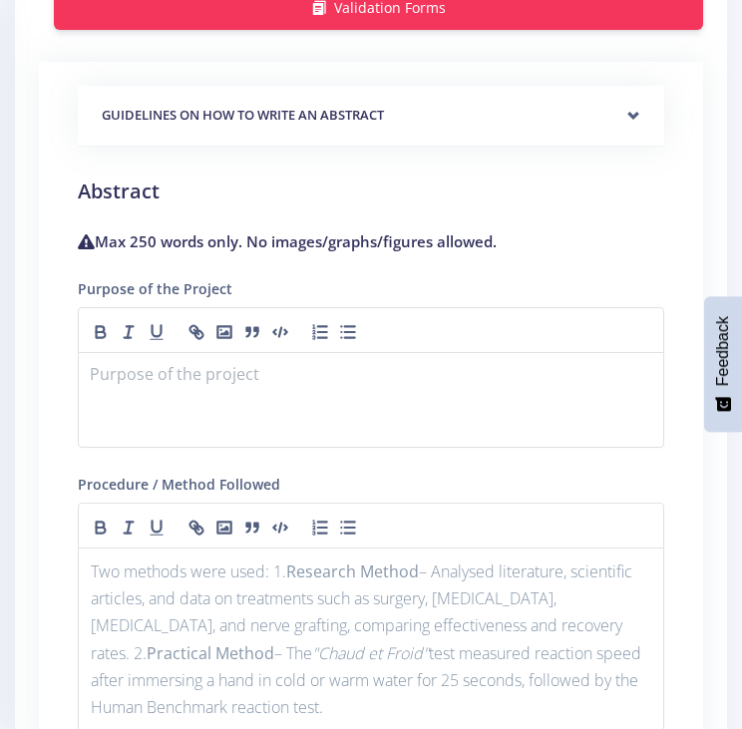
scroll to position [4556, 0]
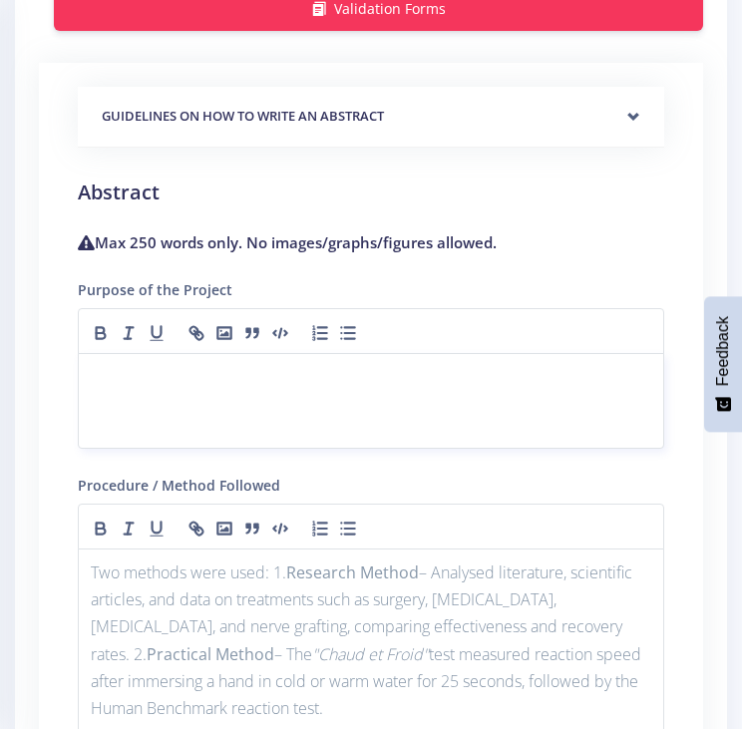
click at [258, 366] on p at bounding box center [371, 377] width 560 height 27
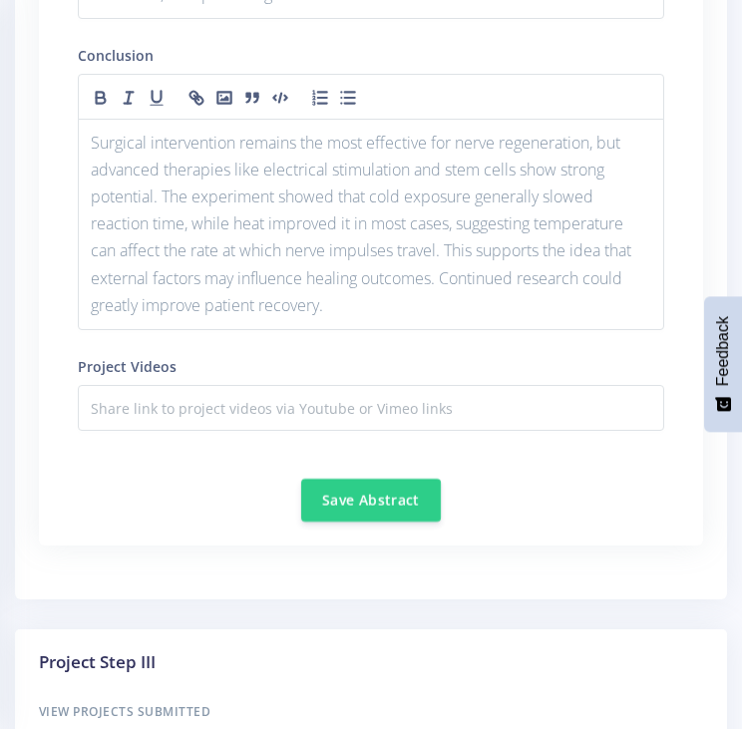
scroll to position [5952, 0]
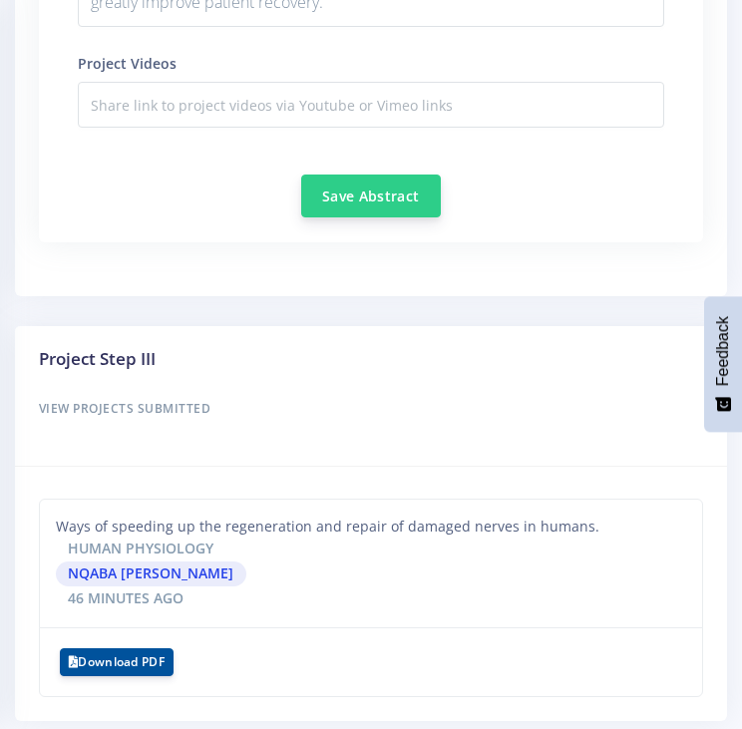
click at [429, 176] on button "Save Abstract" at bounding box center [371, 195] width 140 height 43
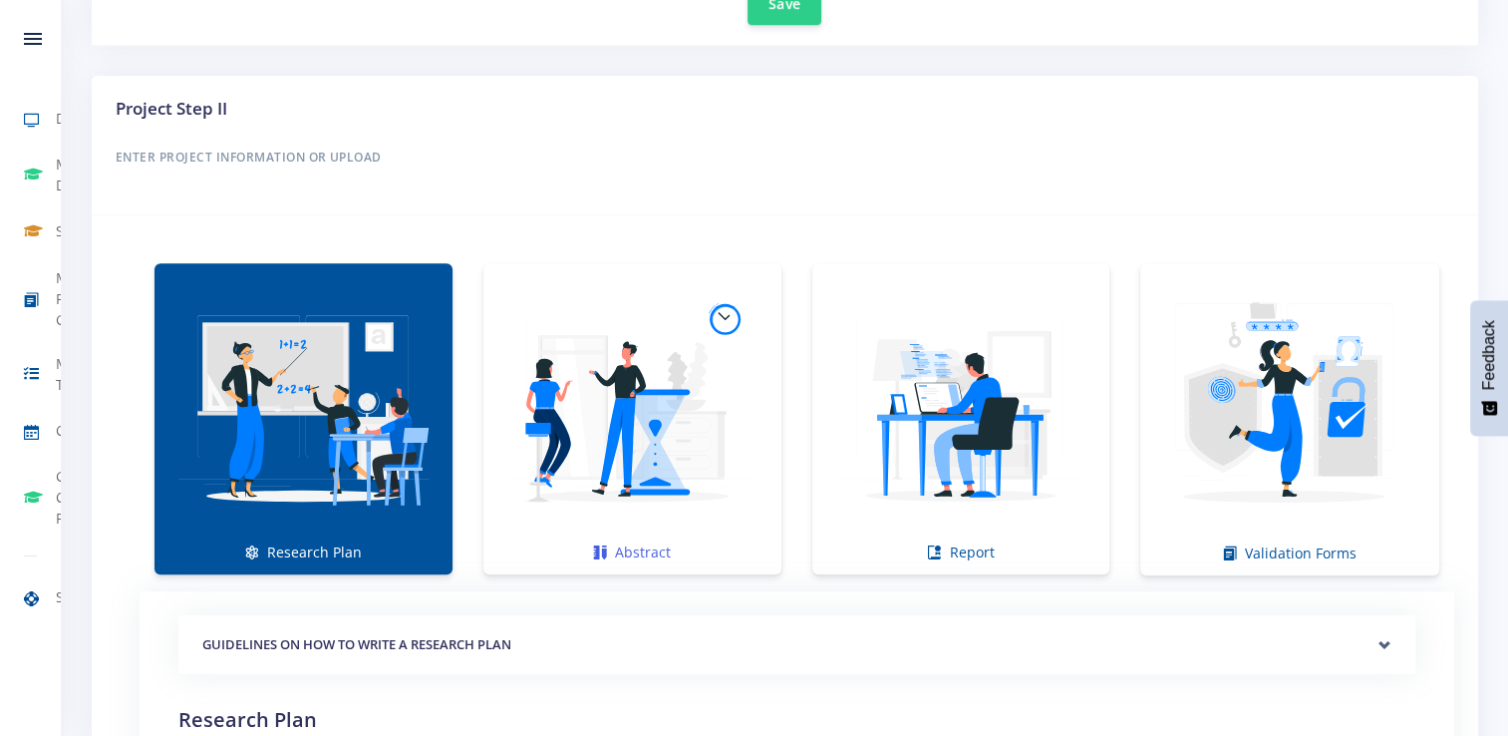
scroll to position [1255, 0]
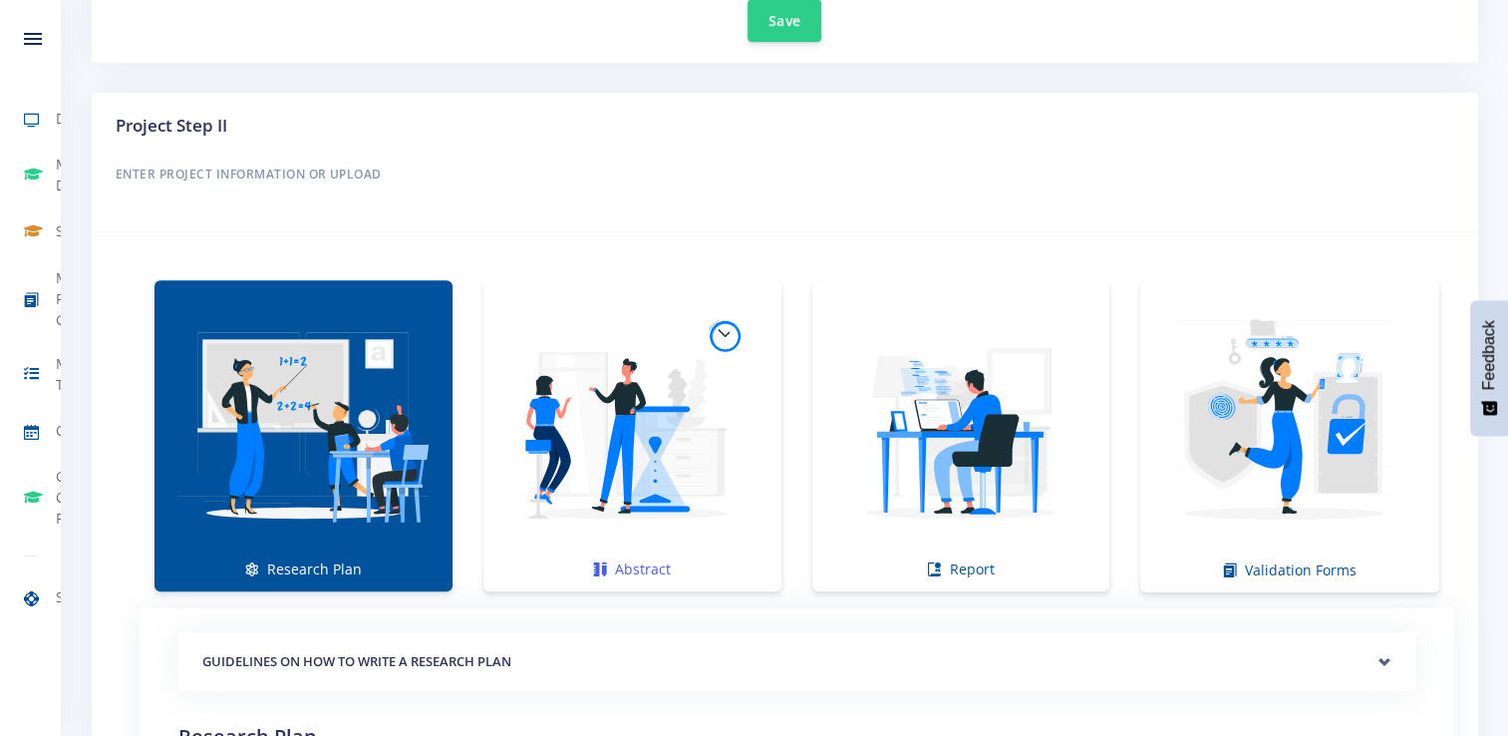
click at [654, 393] on img at bounding box center [632, 425] width 266 height 266
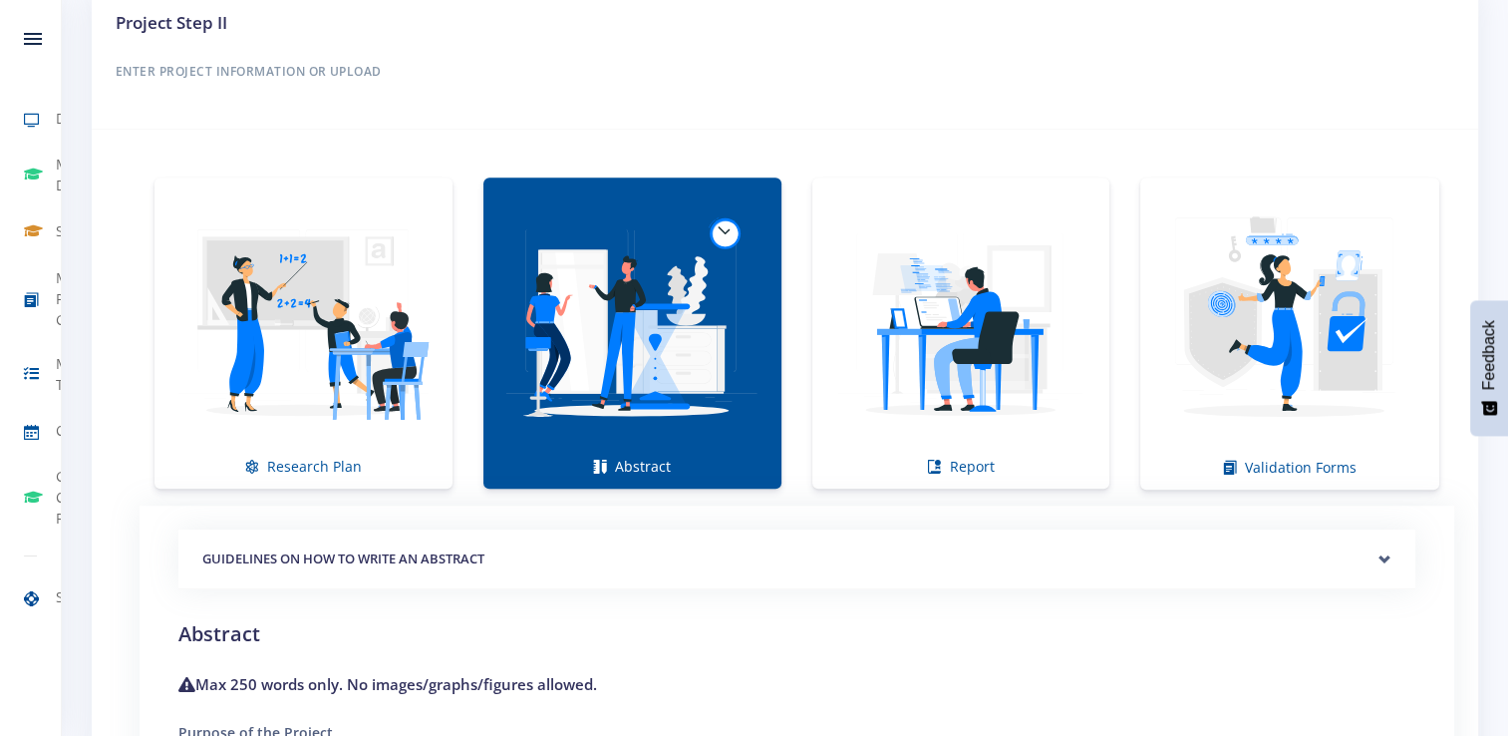
scroll to position [1355, 0]
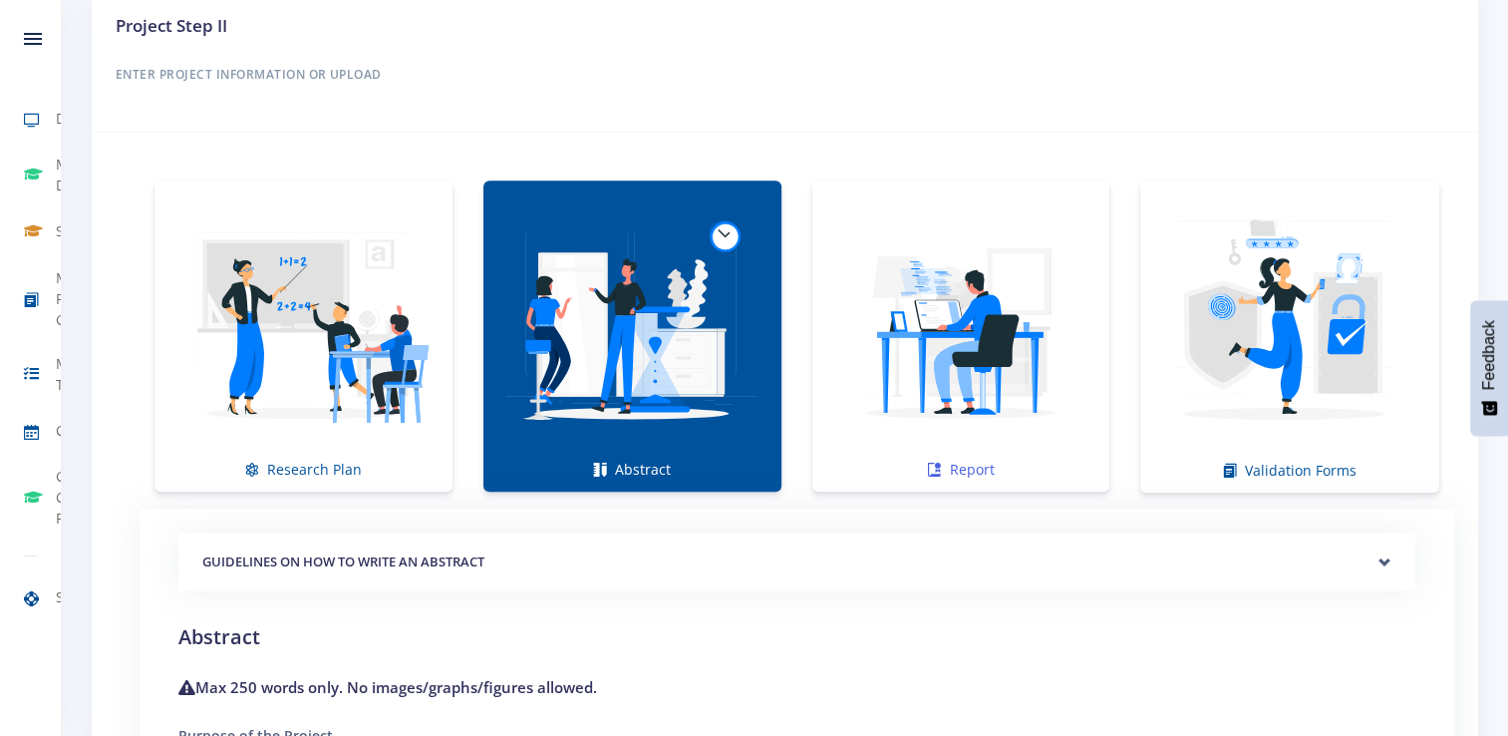
click at [741, 331] on img at bounding box center [961, 325] width 266 height 266
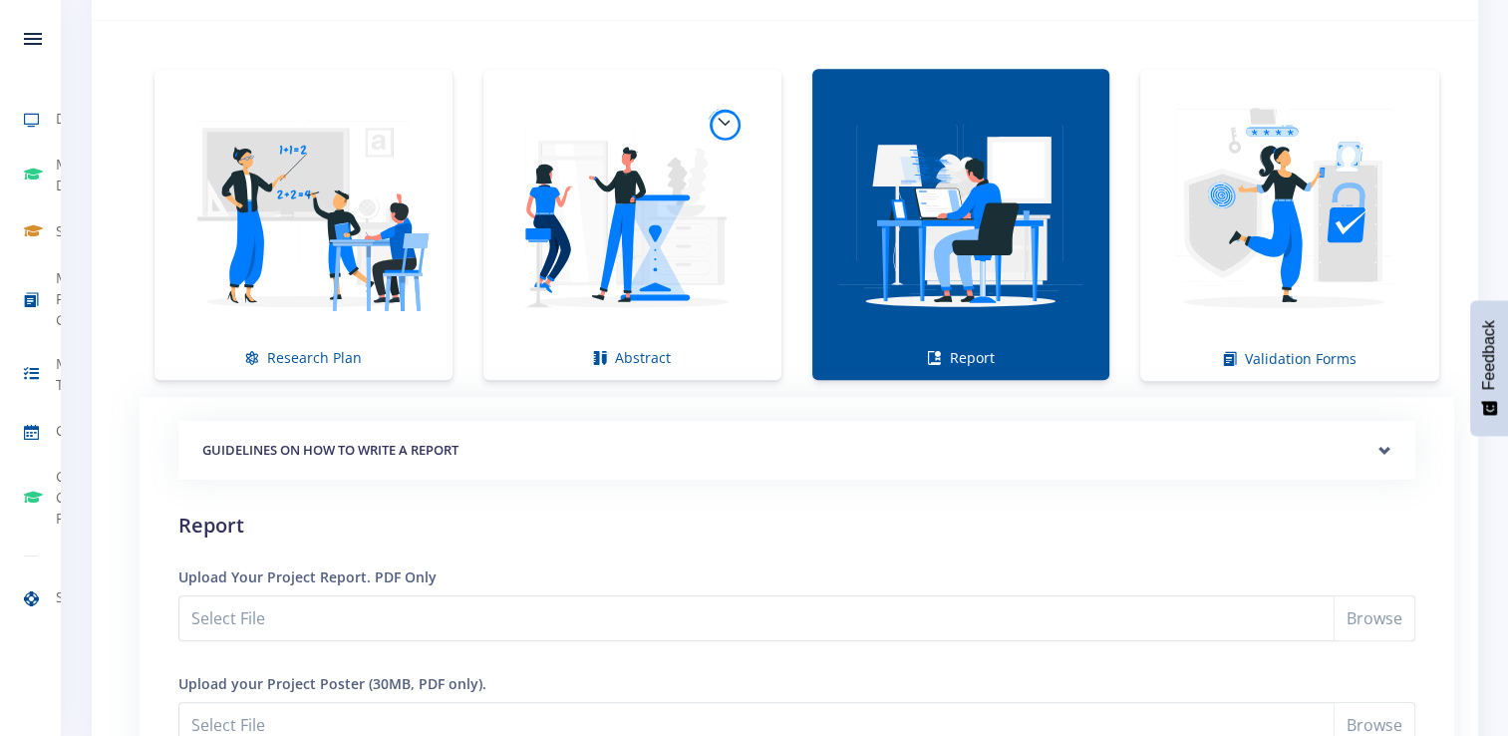
scroll to position [1654, 0]
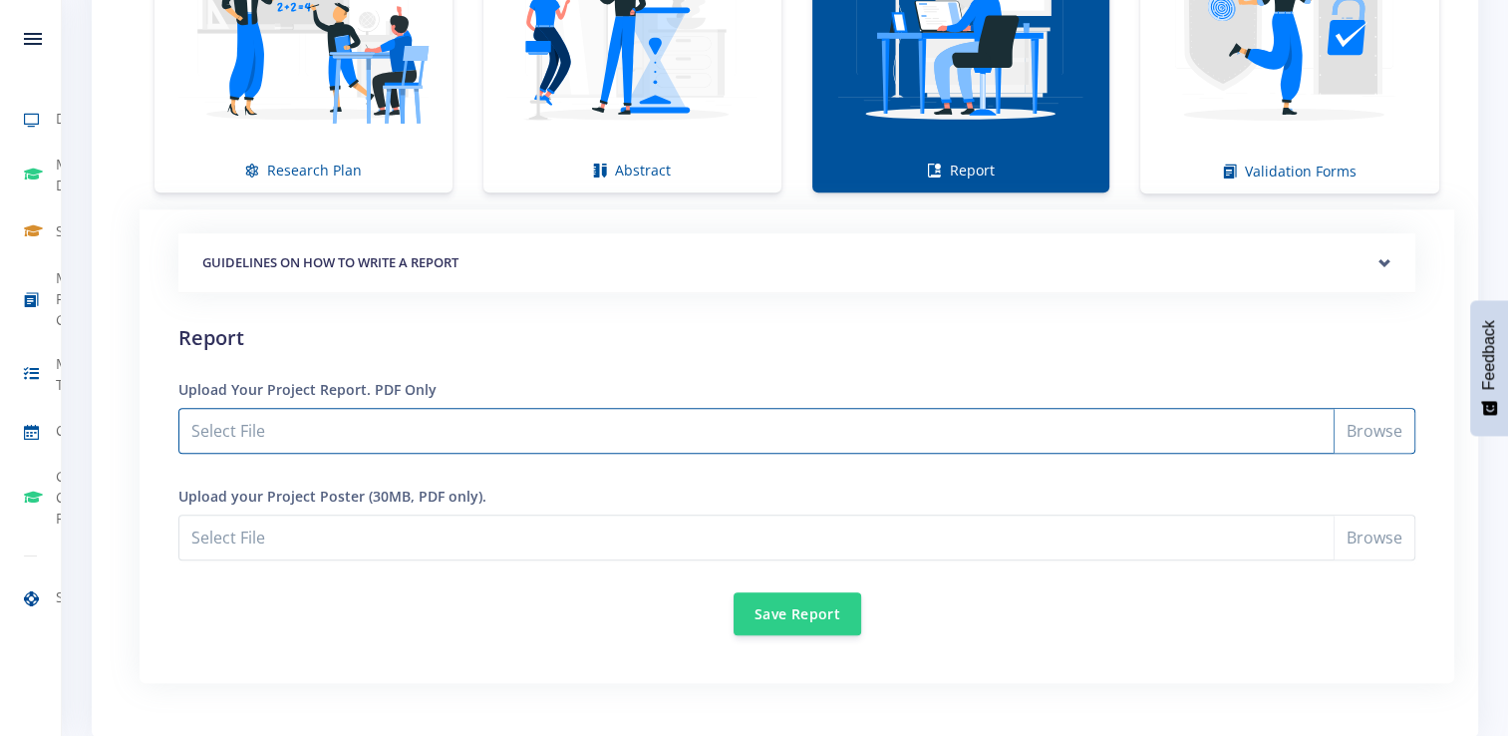
click at [741, 413] on input "Select File" at bounding box center [796, 431] width 1237 height 46
type input "C:\fakepath\Nqaba_Dube_and_Kayleen_Francis_Research_Report.pdf"
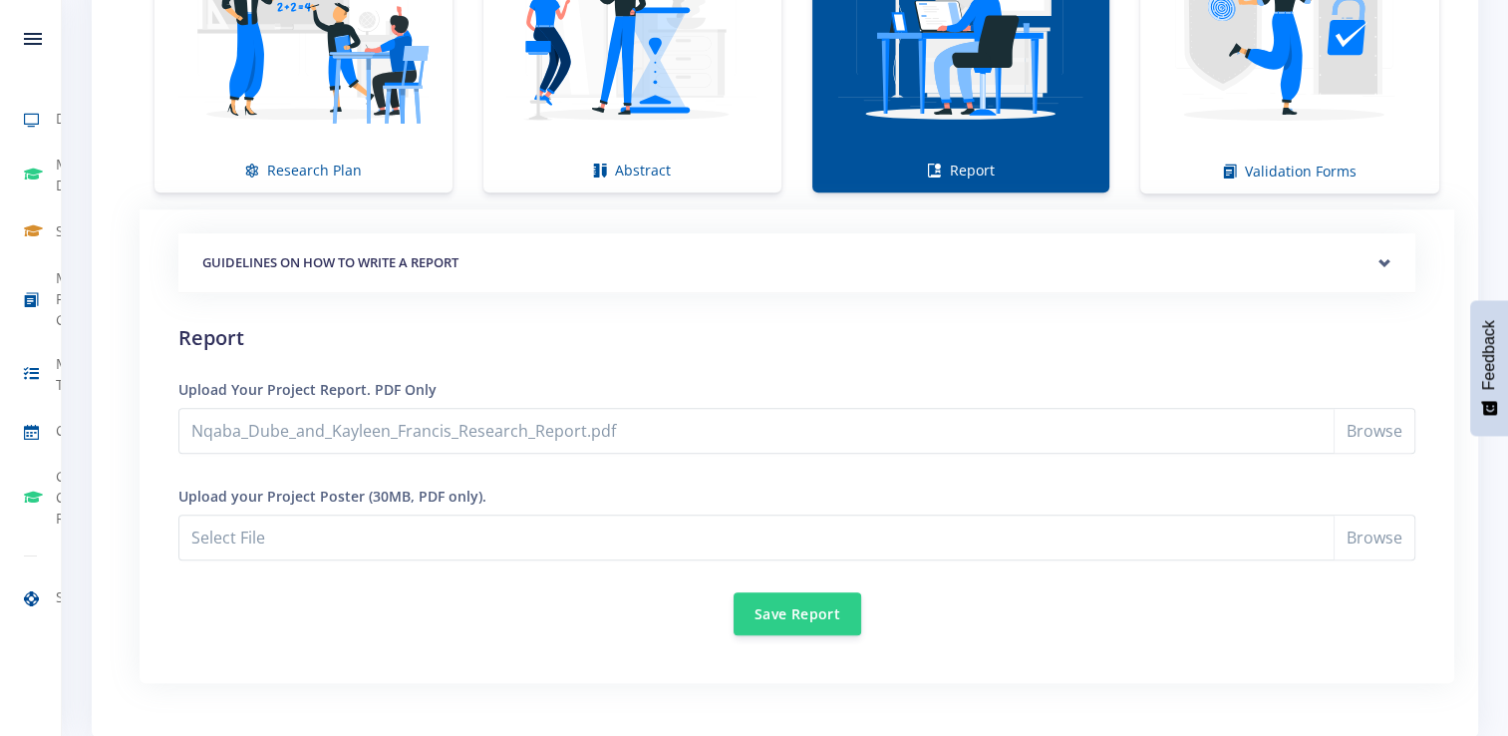
drag, startPoint x: 664, startPoint y: 606, endPoint x: 659, endPoint y: 732, distance: 125.7
click at [667, 696] on div "Research Plan Abstract Report Validation Forms ●" at bounding box center [785, 289] width 1387 height 895
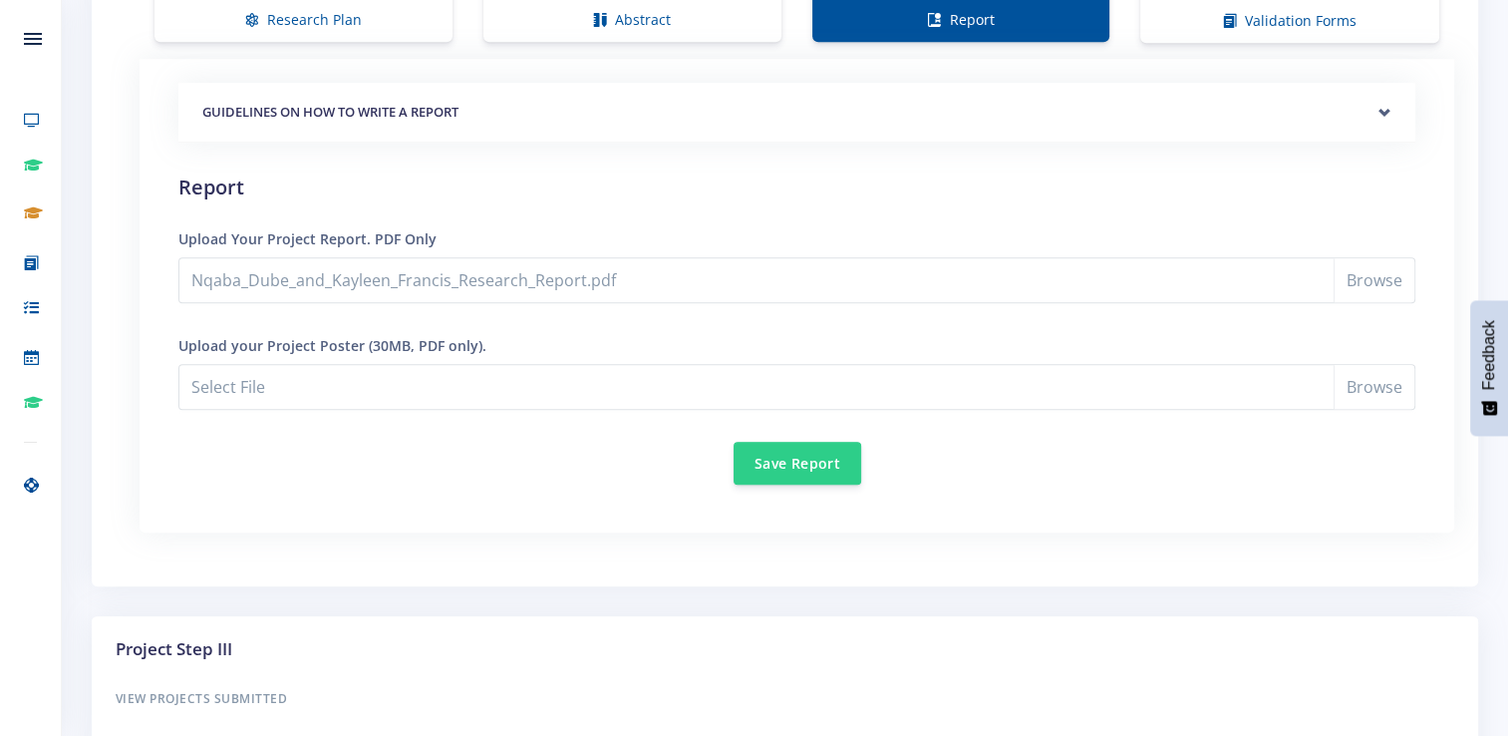
scroll to position [1853, 0]
